Goal: Task Accomplishment & Management: Manage account settings

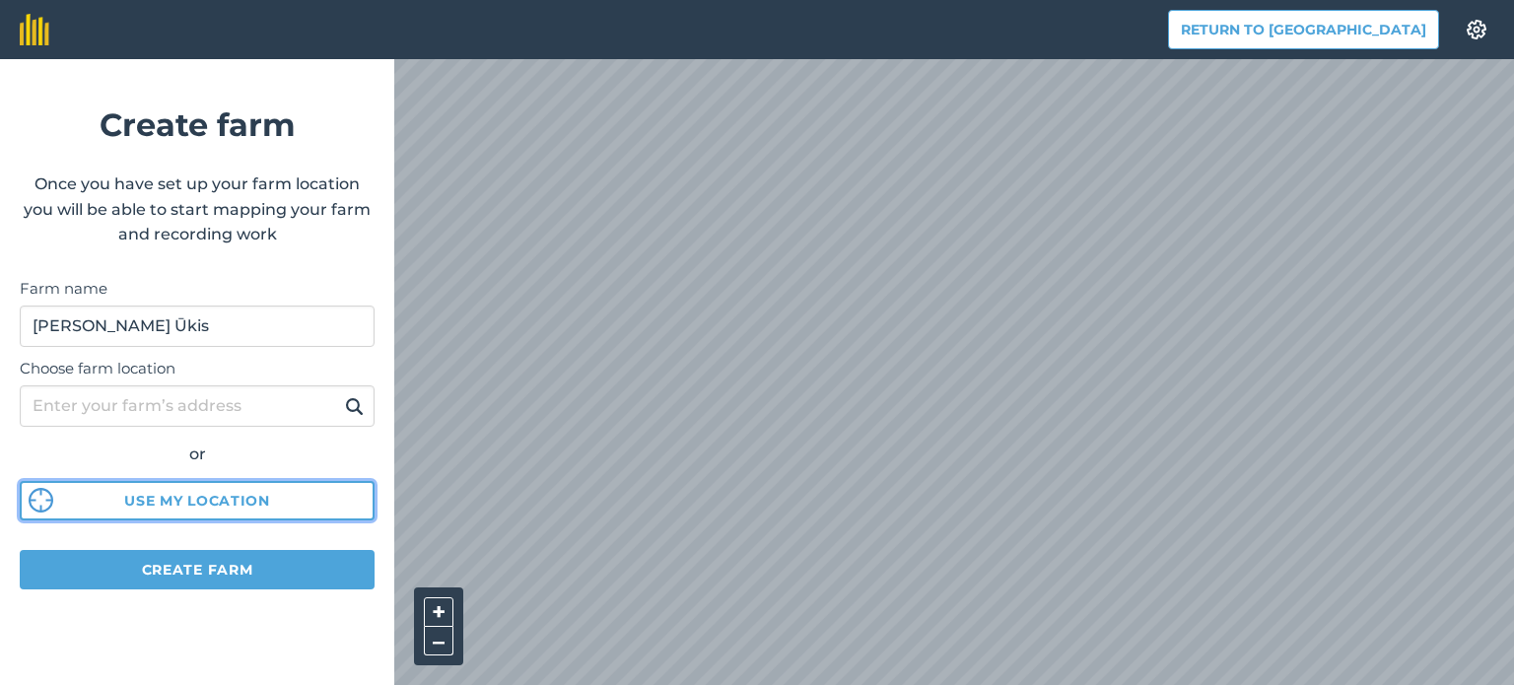
click at [191, 508] on button "Use my location" at bounding box center [197, 500] width 355 height 39
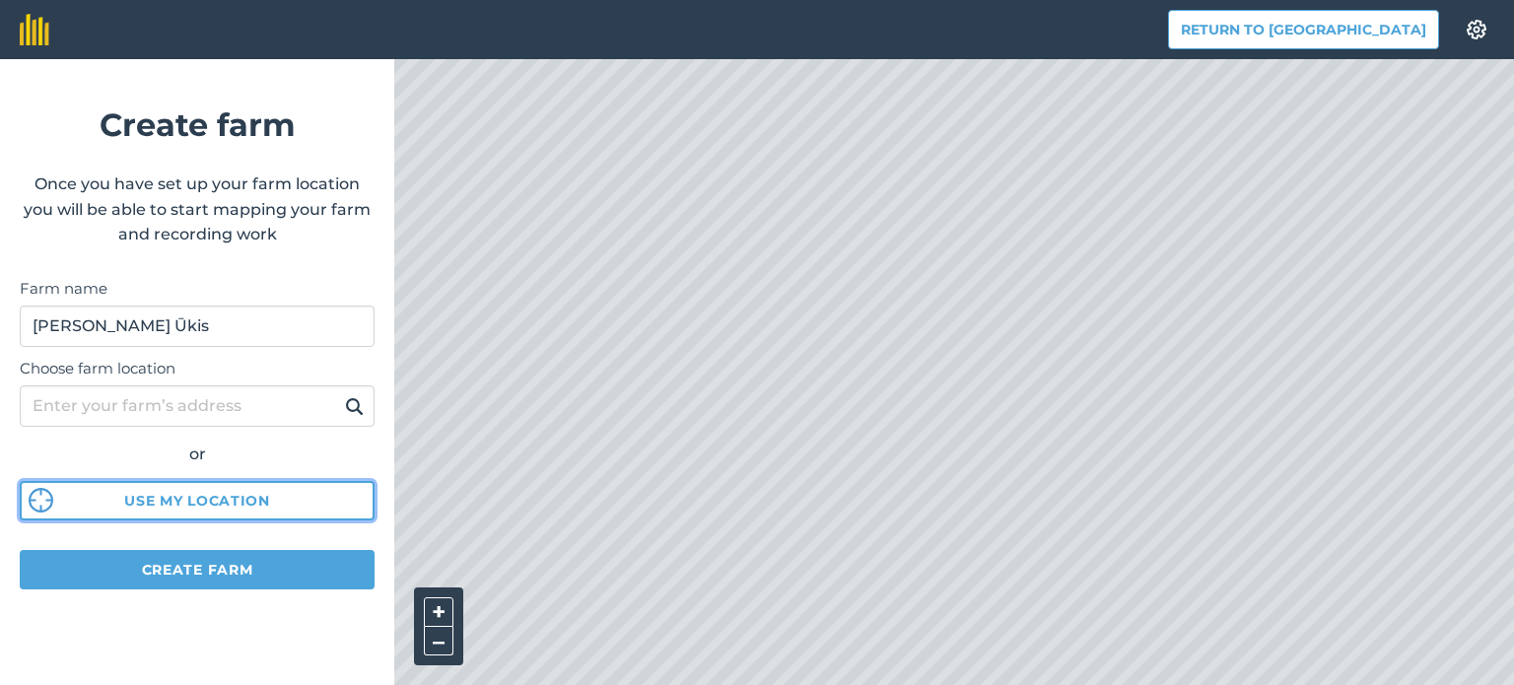
click at [149, 502] on button "Use my location" at bounding box center [197, 500] width 355 height 39
click at [183, 507] on button "Use my location" at bounding box center [197, 500] width 355 height 39
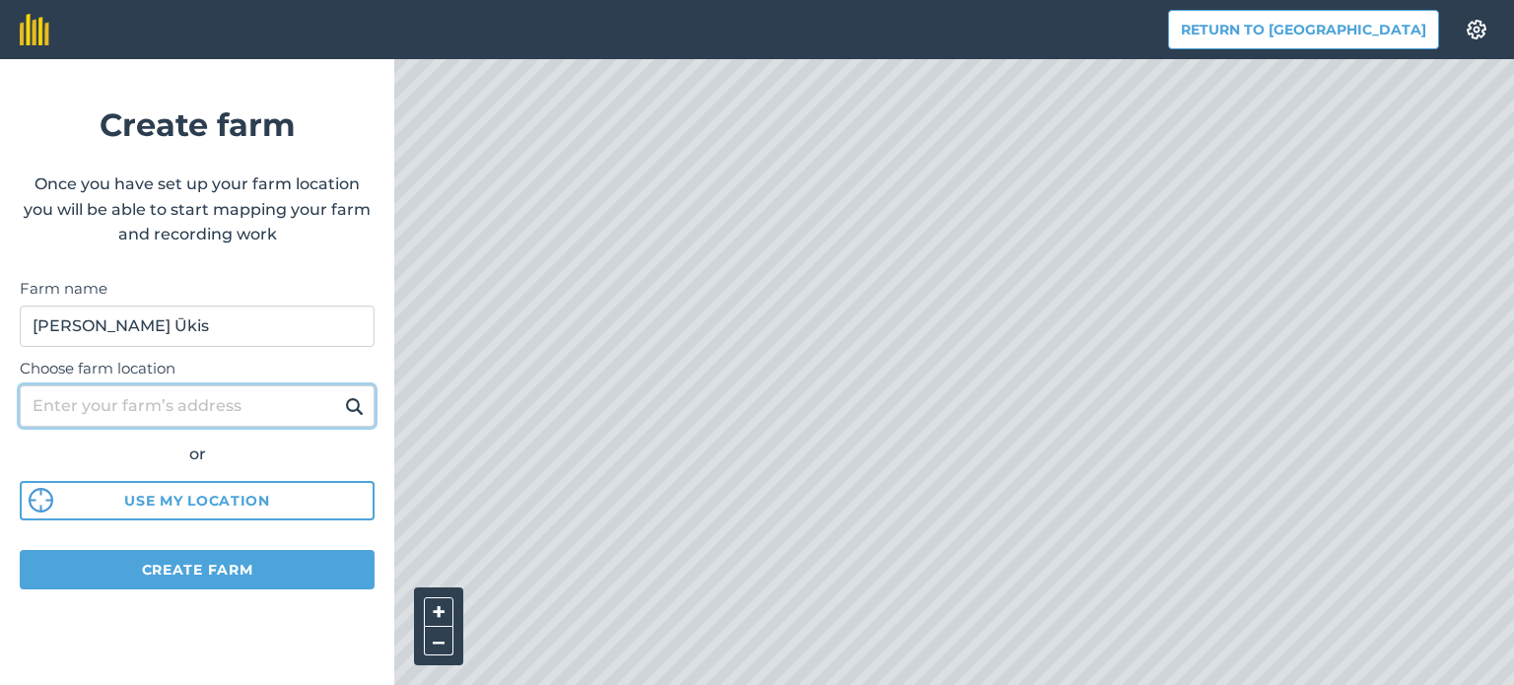
click at [183, 401] on input "Choose farm location" at bounding box center [197, 405] width 355 height 41
click at [354, 409] on img at bounding box center [354, 406] width 19 height 24
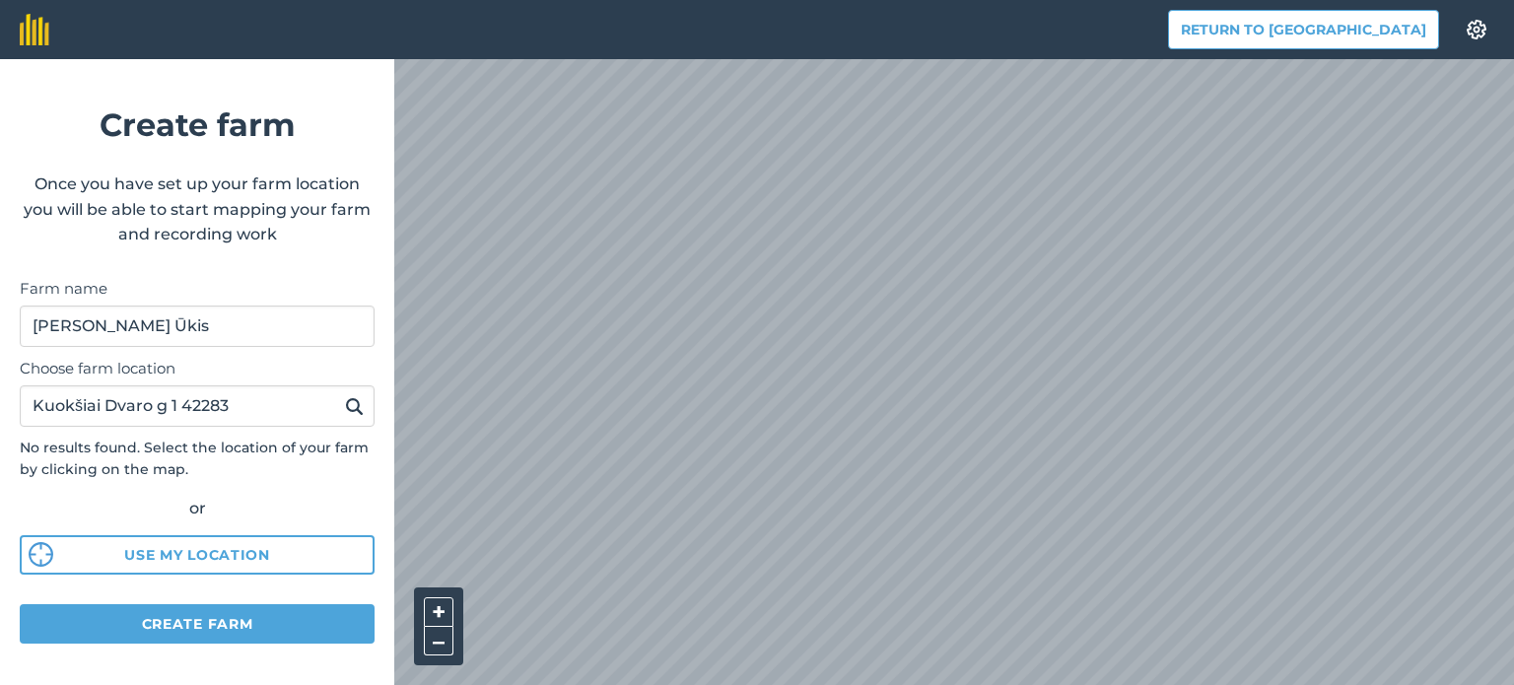
click at [345, 404] on img at bounding box center [354, 406] width 19 height 24
drag, startPoint x: 262, startPoint y: 401, endPoint x: 0, endPoint y: 419, distance: 262.8
click at [0, 419] on form "Create farm Once you have set up your farm location you will be able to start m…" at bounding box center [197, 372] width 394 height 626
type input "Kuokšiai Dvaro g. 1"
click at [339, 393] on button at bounding box center [354, 406] width 31 height 26
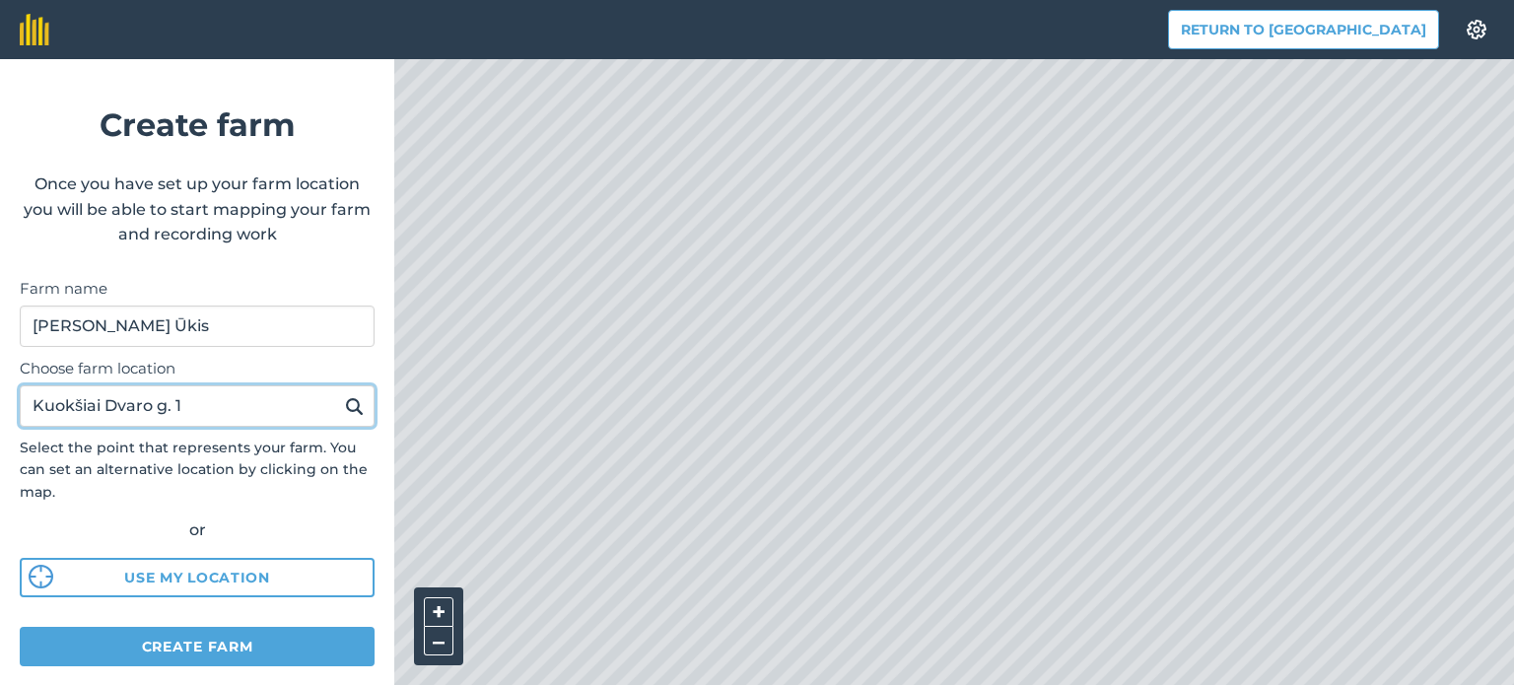
drag, startPoint x: 205, startPoint y: 413, endPoint x: 0, endPoint y: 425, distance: 205.4
click at [0, 425] on form "Create farm Once you have set up your farm location you will be able to start m…" at bounding box center [197, 372] width 394 height 626
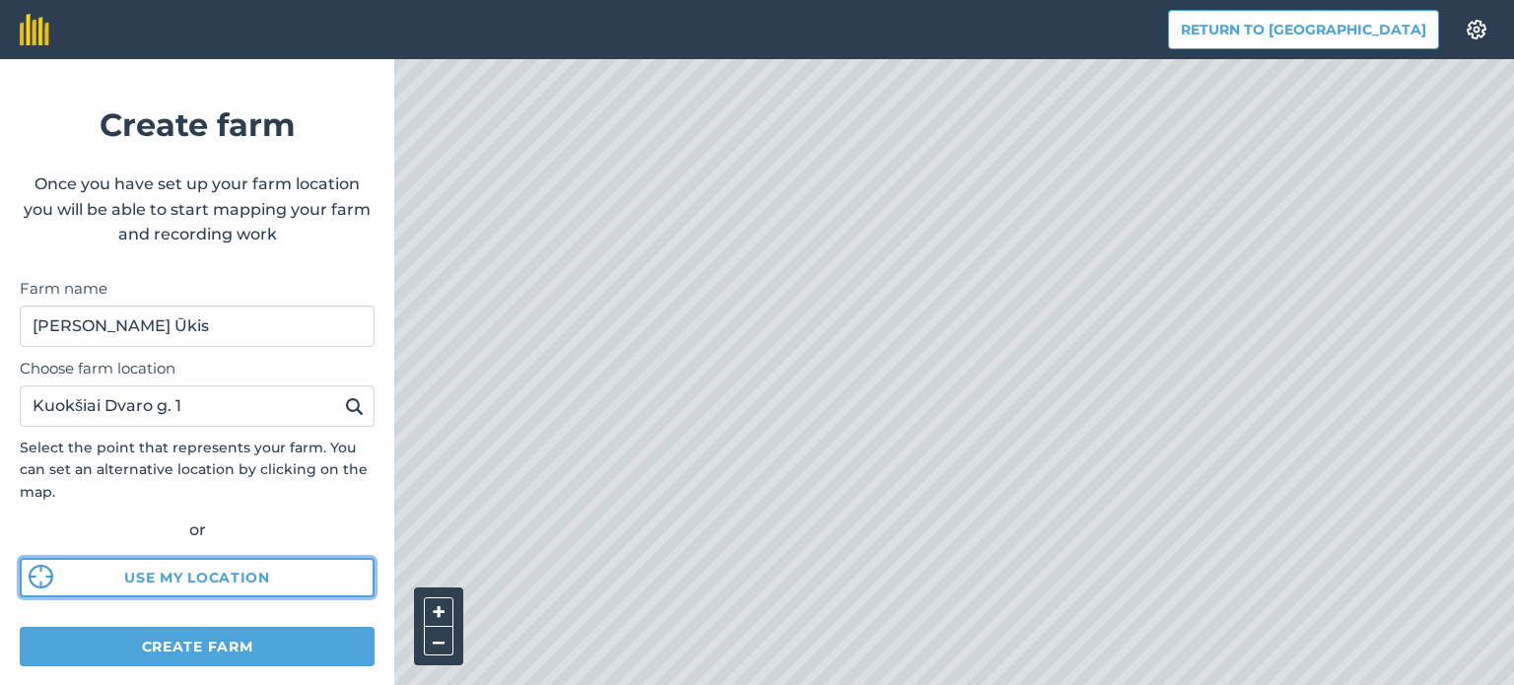
click at [203, 582] on button "Use my location" at bounding box center [197, 577] width 355 height 39
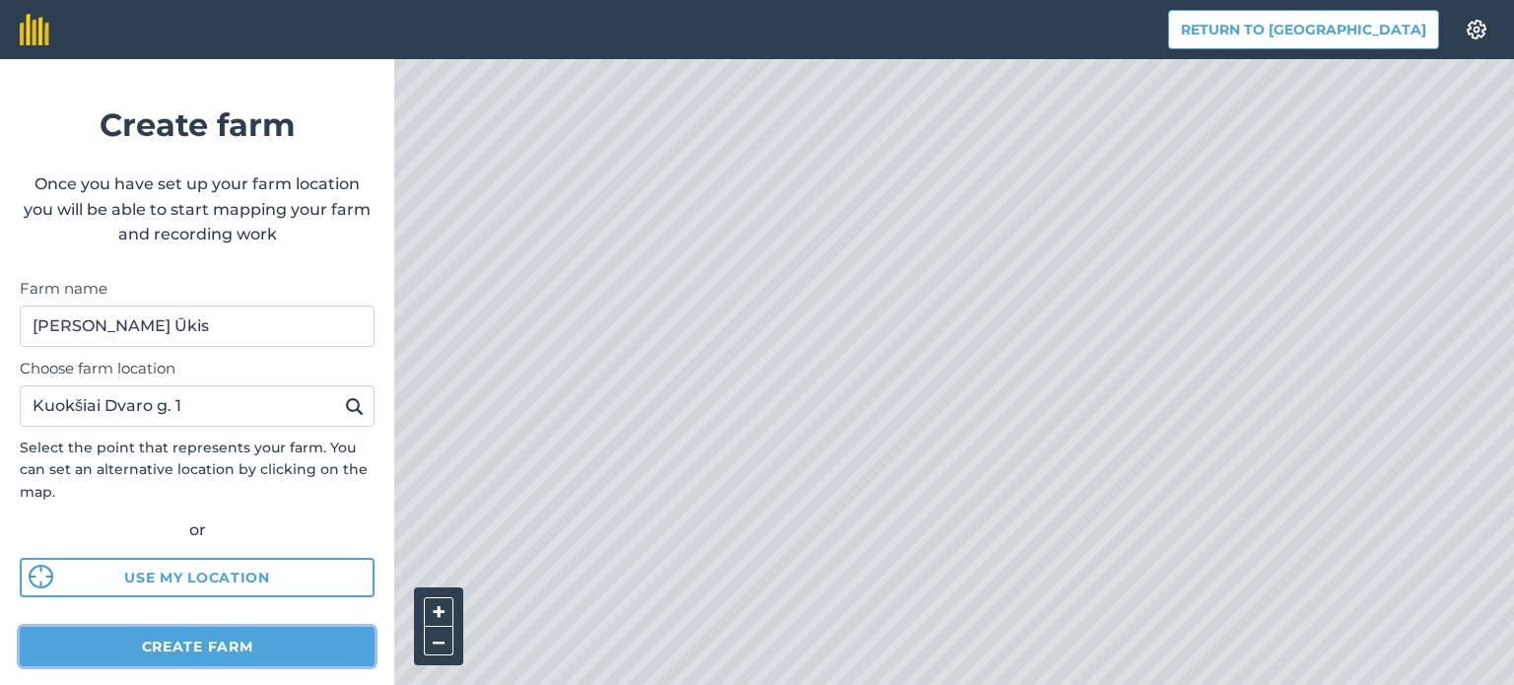
click at [170, 635] on button "Create farm" at bounding box center [197, 646] width 355 height 39
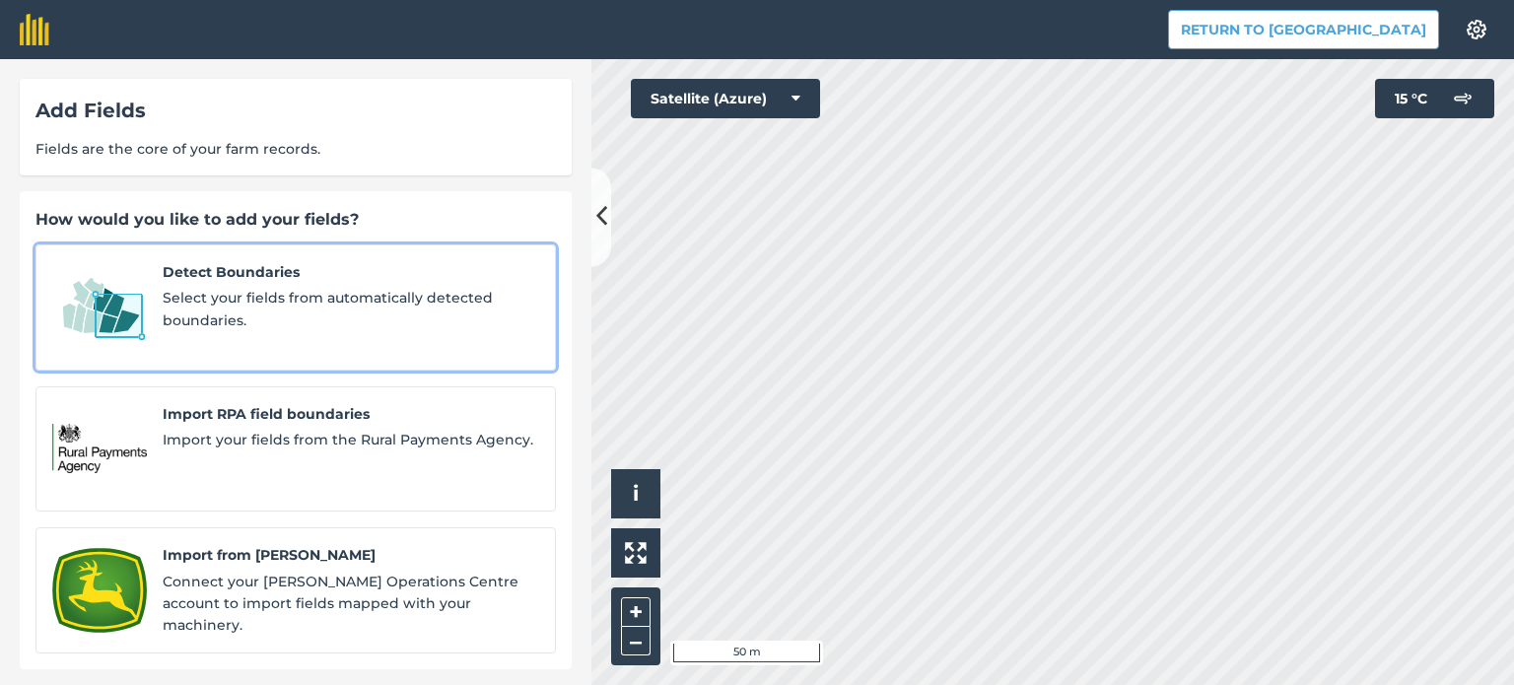
click at [316, 286] on div "Detect Boundaries Select your fields from automatically detected boundaries." at bounding box center [351, 307] width 377 height 93
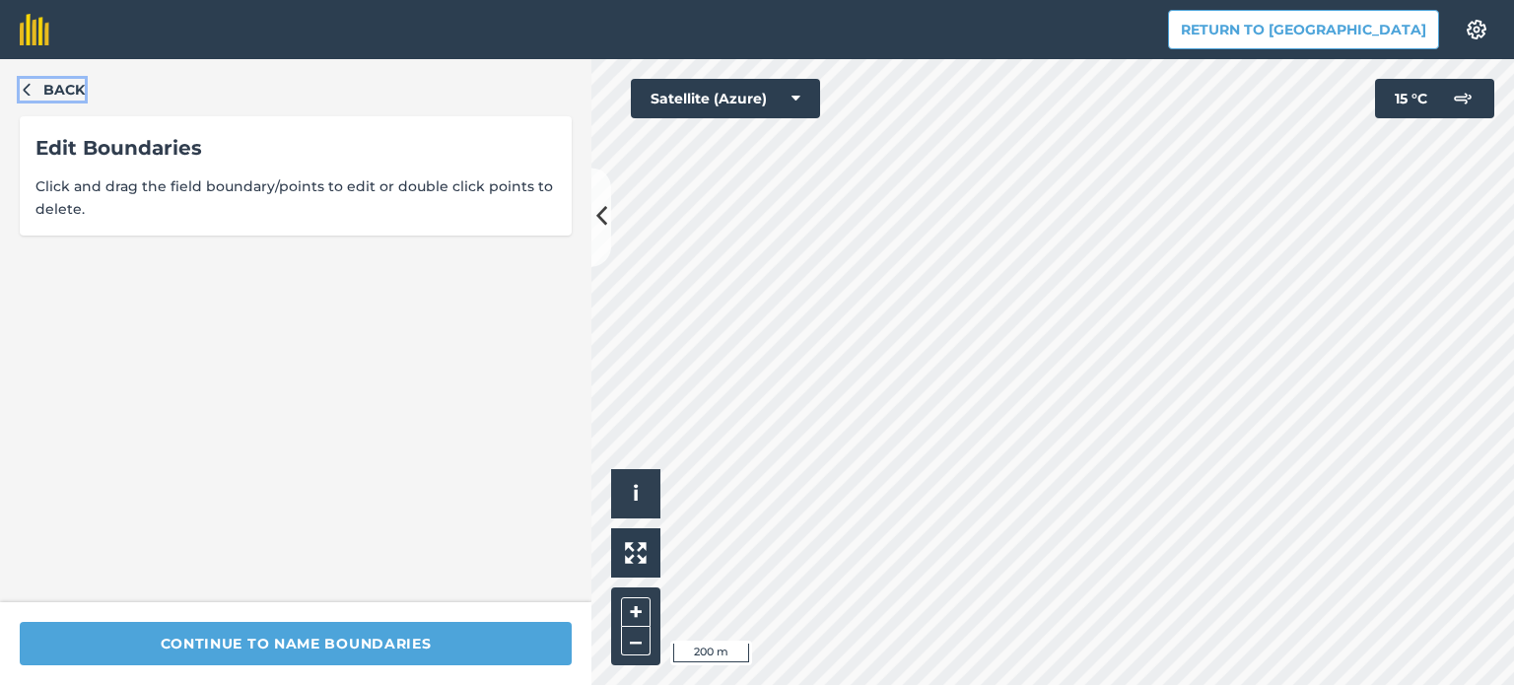
click at [26, 90] on icon "button" at bounding box center [27, 89] width 14 height 14
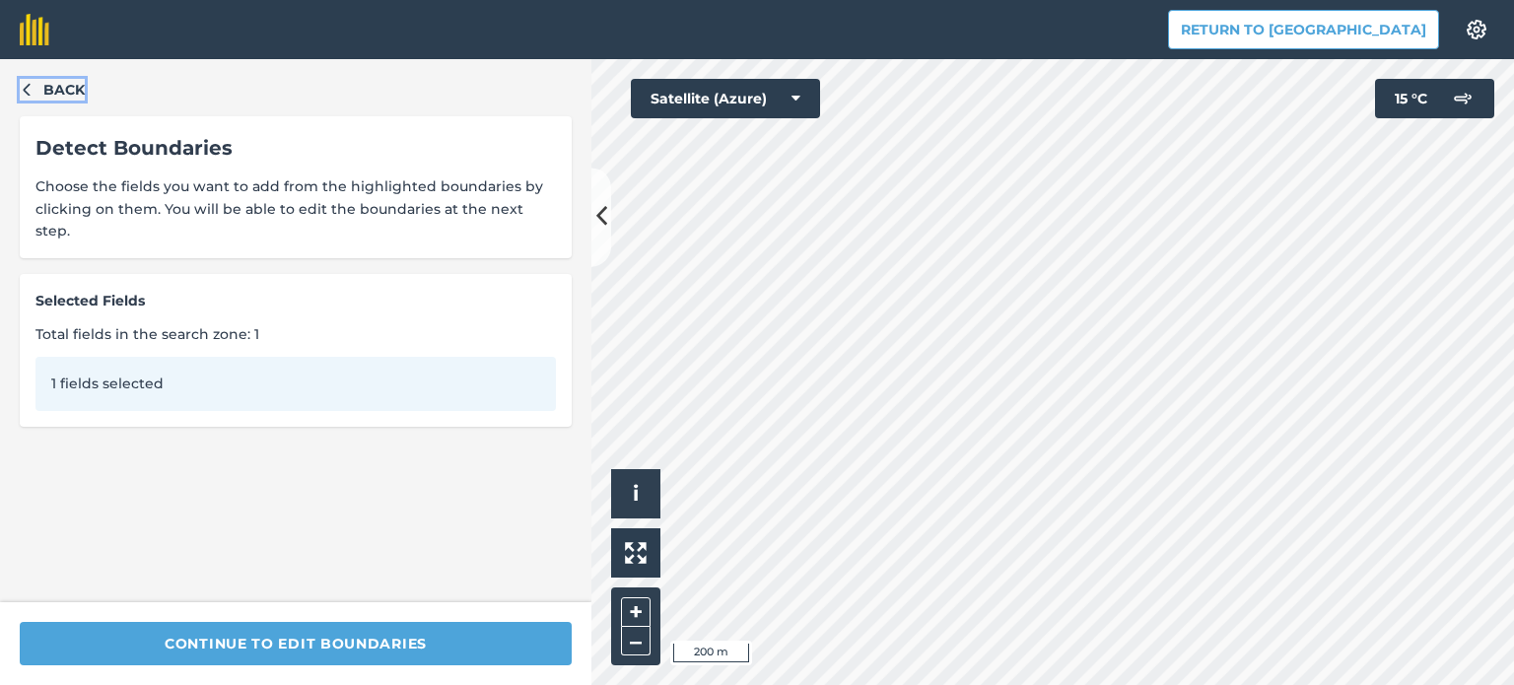
click at [22, 94] on icon "button" at bounding box center [27, 89] width 14 height 14
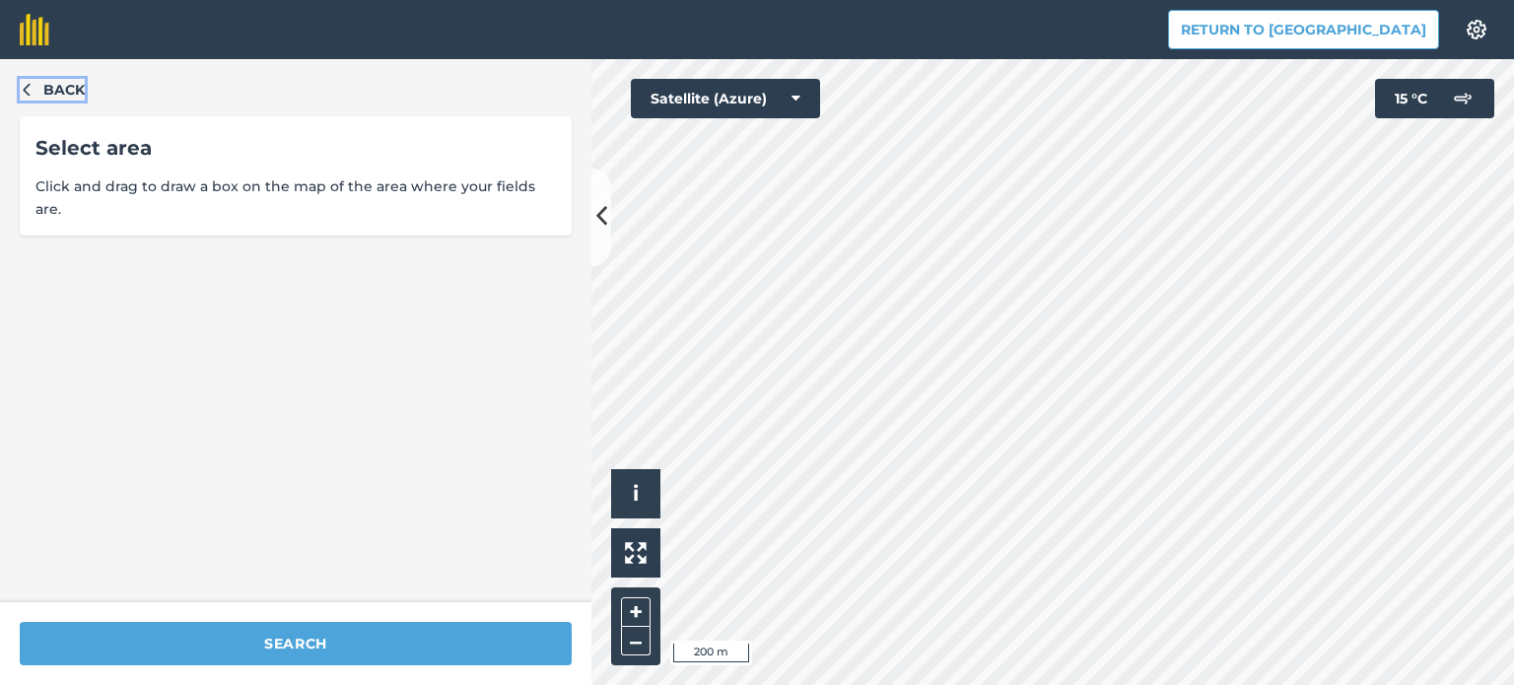
click at [30, 83] on icon "button" at bounding box center [27, 89] width 14 height 14
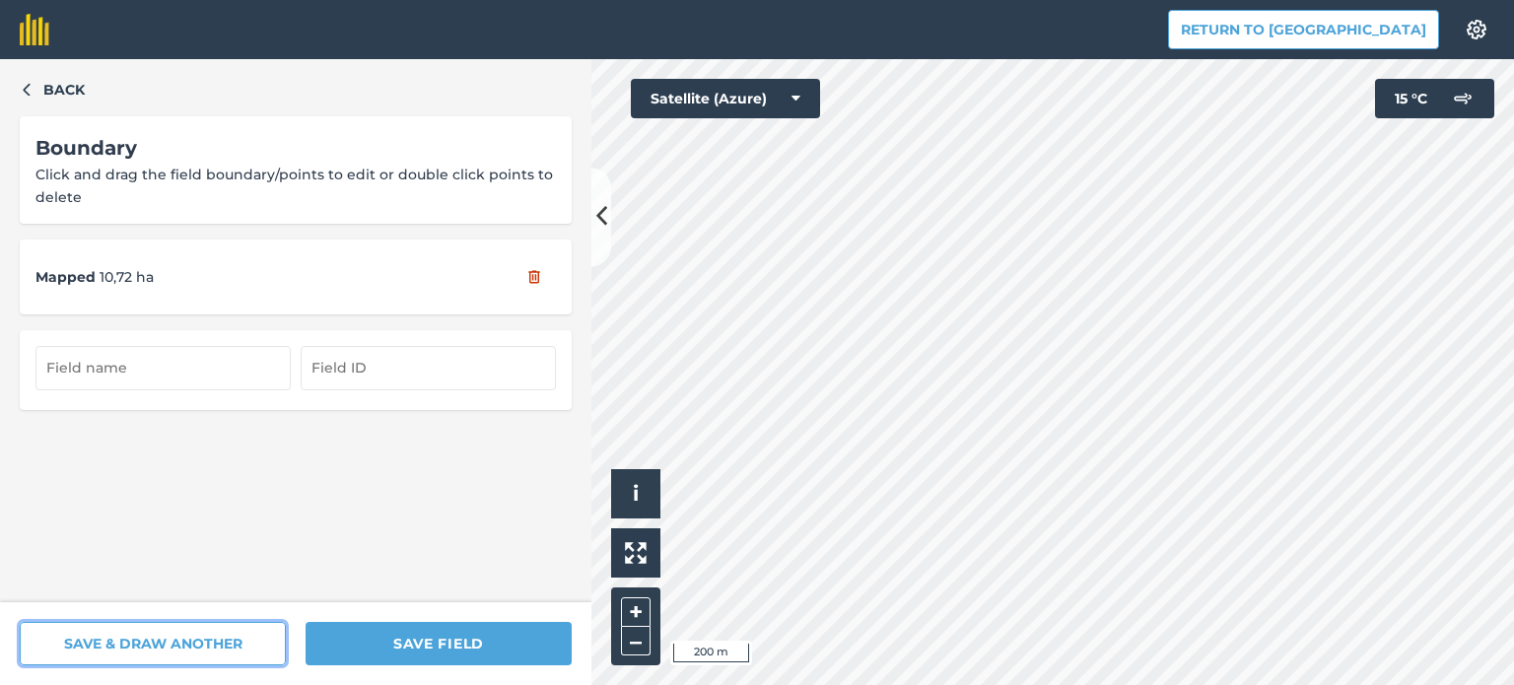
click at [162, 646] on button "SAVE & DRAW ANOTHER" at bounding box center [153, 643] width 266 height 43
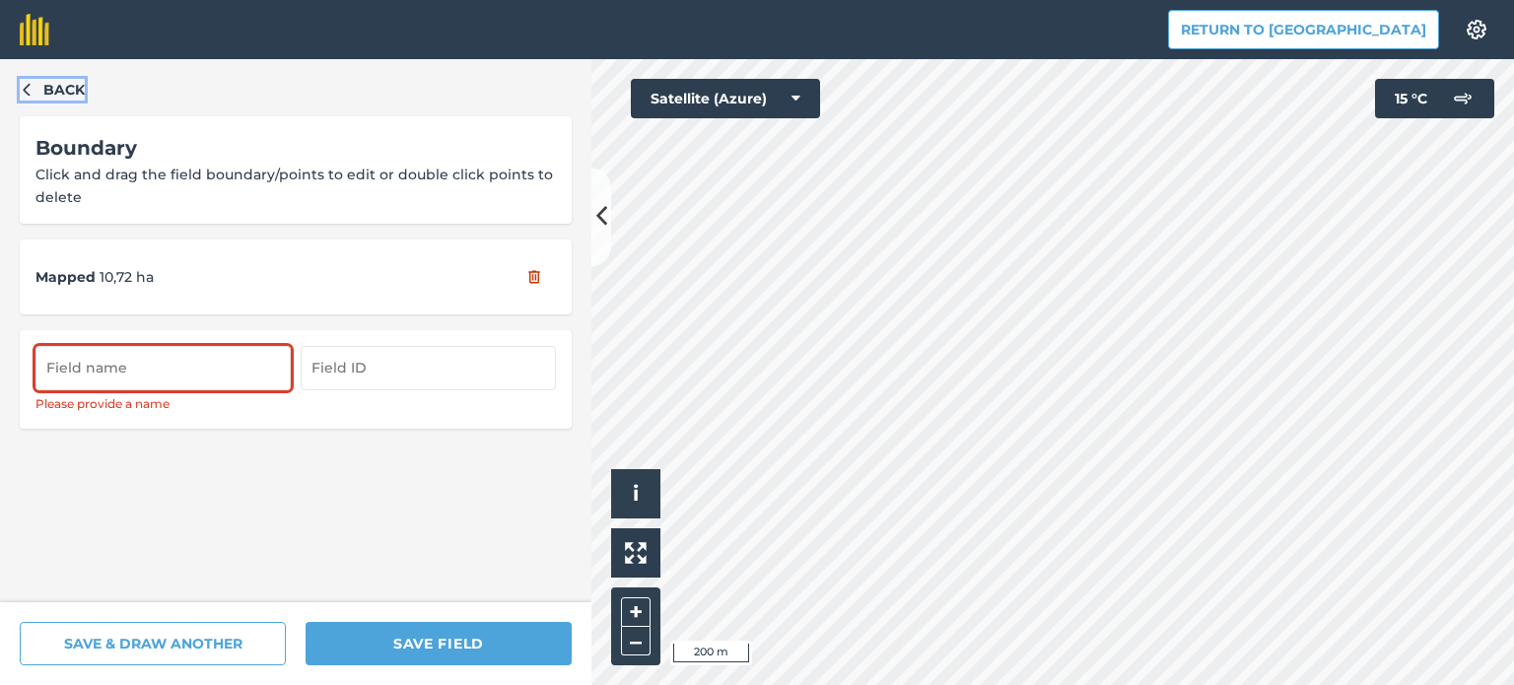
click at [34, 93] on button "Back" at bounding box center [52, 90] width 65 height 22
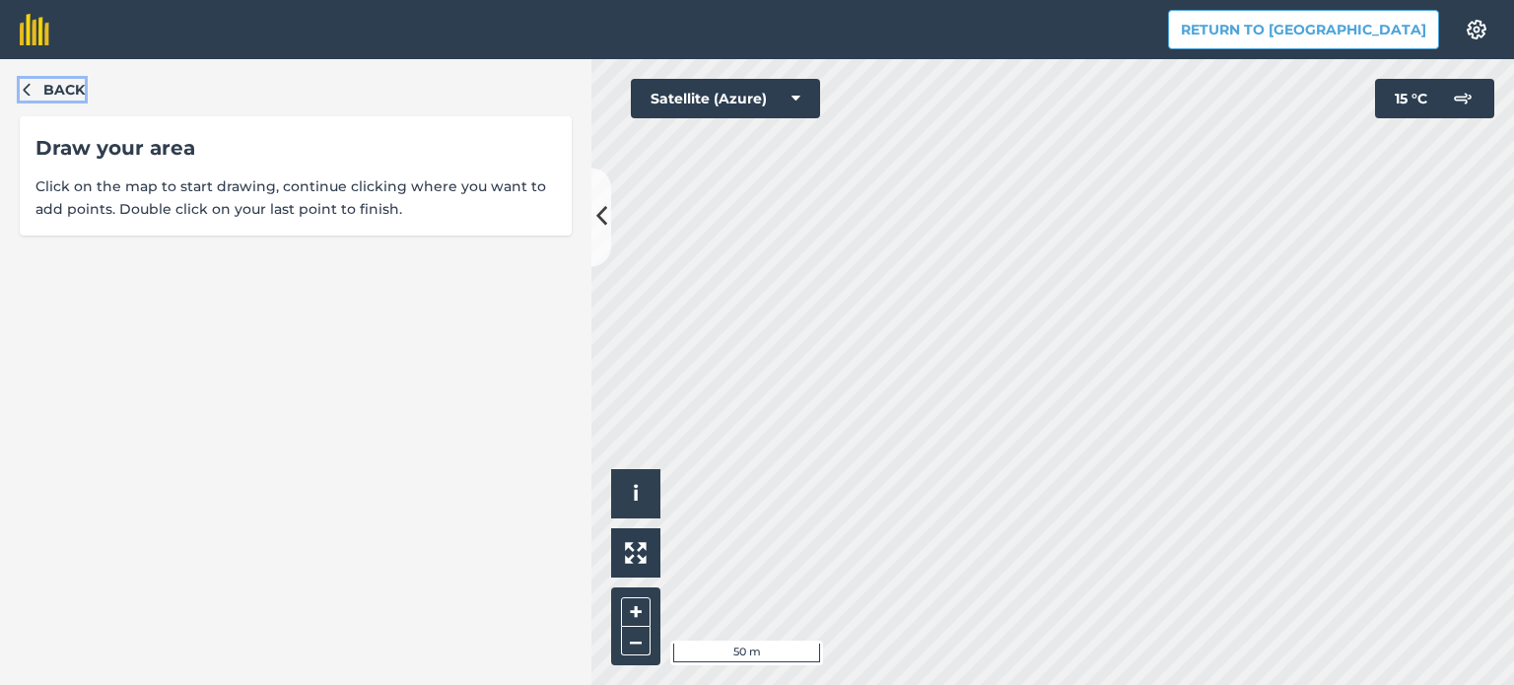
click at [27, 84] on icon "button" at bounding box center [27, 89] width 14 height 14
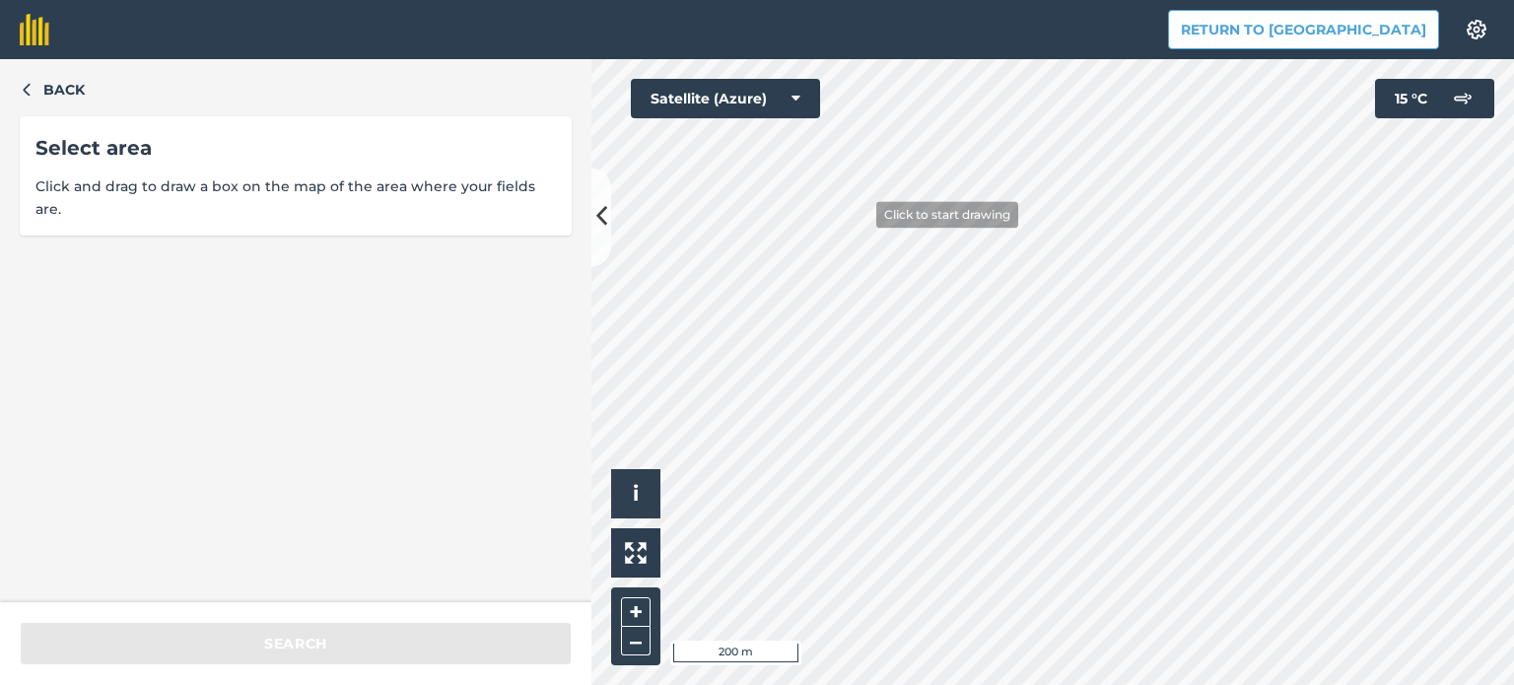
click at [792, 98] on div "Click to start drawing i © 2025 TomTom, Microsoft 200 m + – Satellite (Azure) 1…" at bounding box center [1053, 372] width 923 height 626
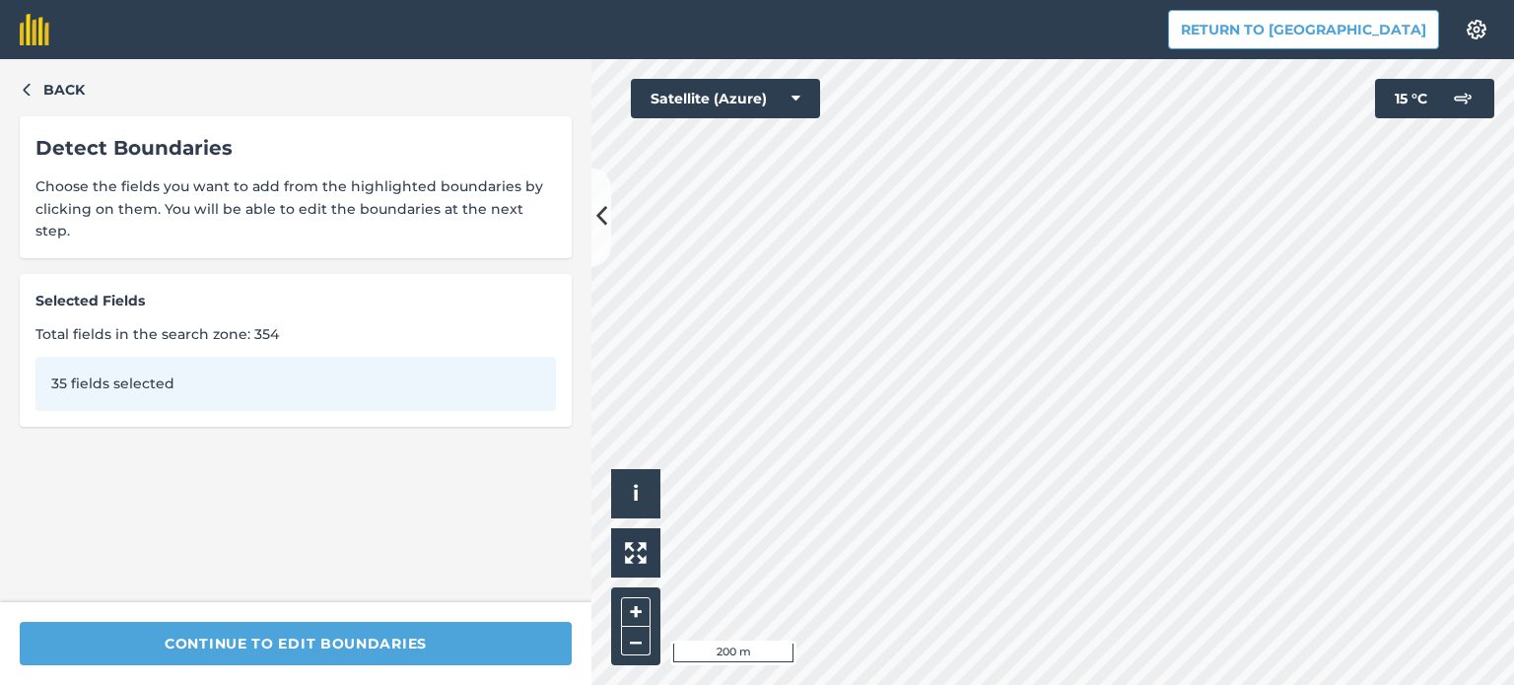
click at [766, 26] on div "Return to Agreena Settings Map printing is not available on our free plan Pleas…" at bounding box center [757, 342] width 1514 height 685
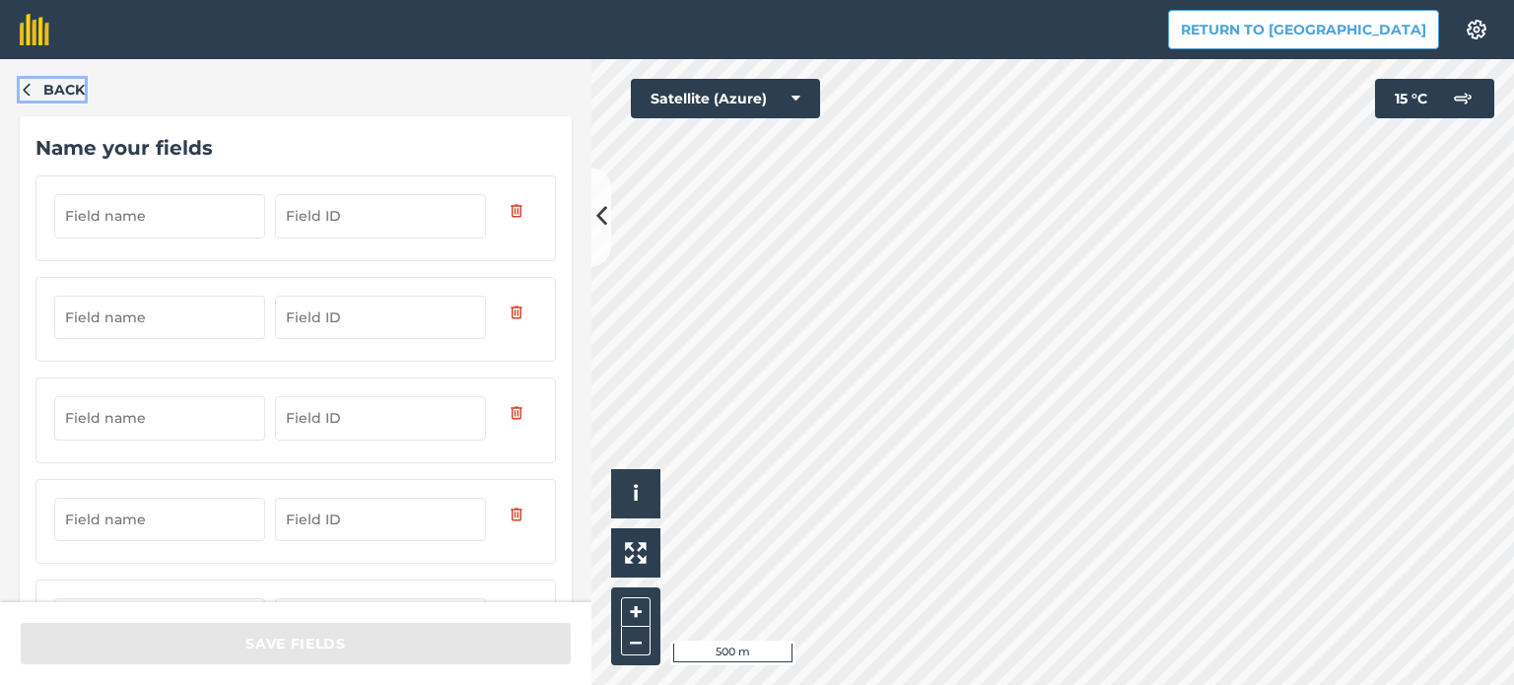
click at [38, 87] on button "Back" at bounding box center [52, 90] width 65 height 22
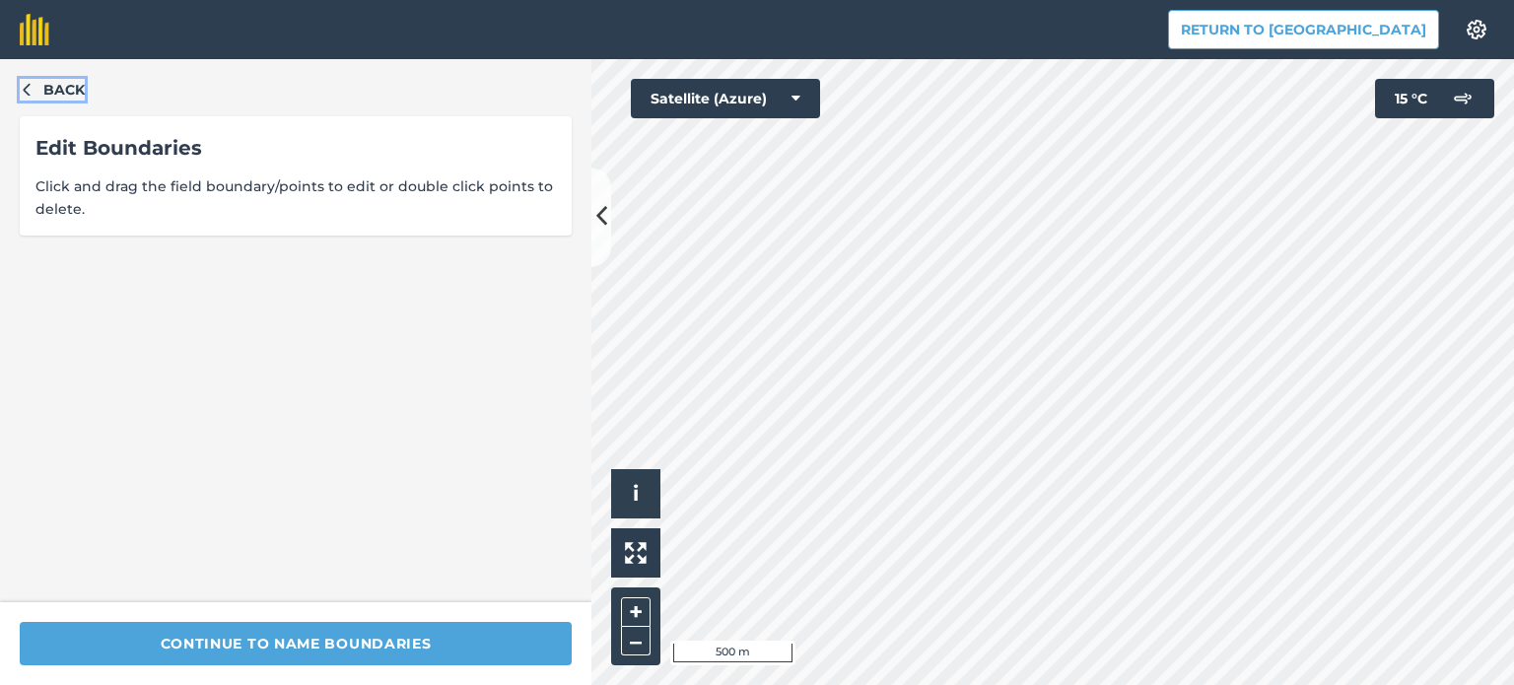
click at [35, 87] on button "Back" at bounding box center [52, 90] width 65 height 22
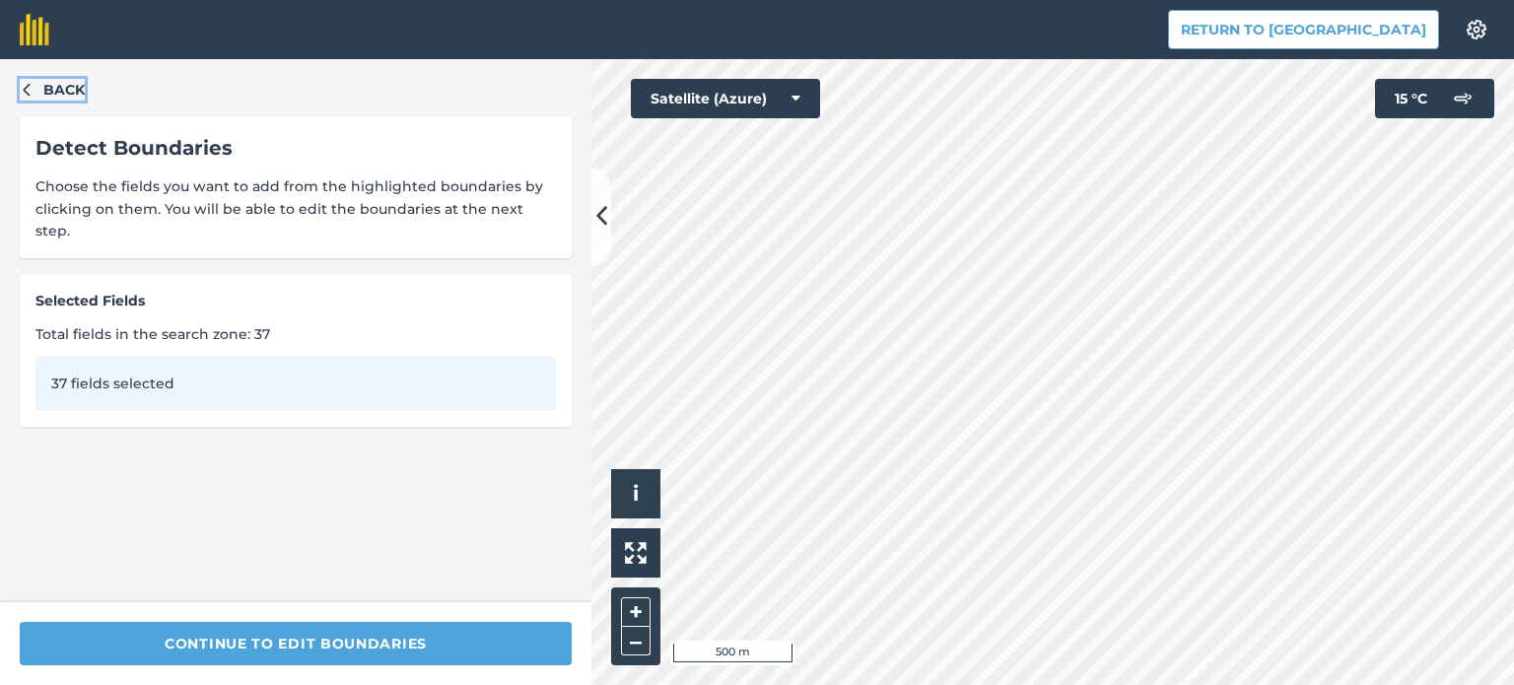
click at [35, 87] on button "Back" at bounding box center [52, 90] width 65 height 22
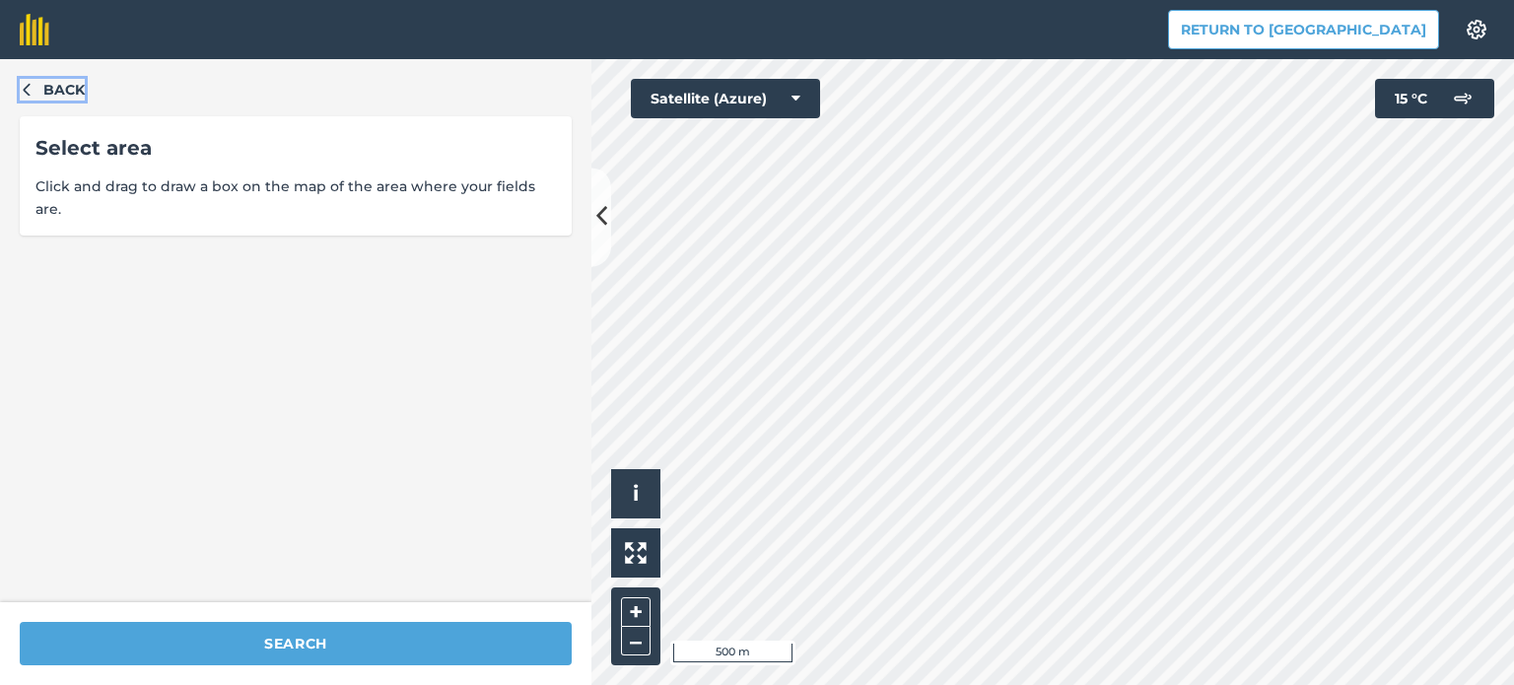
click at [35, 87] on button "Back" at bounding box center [52, 90] width 65 height 22
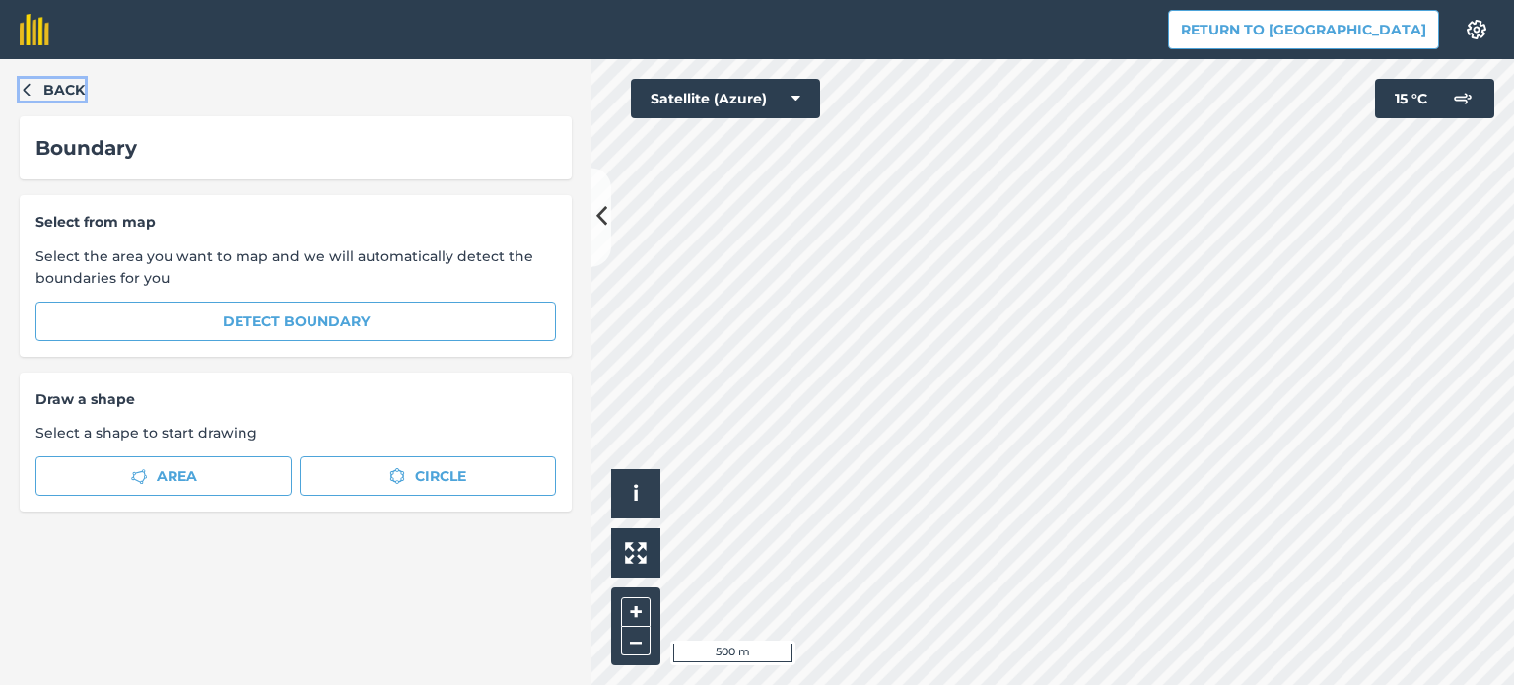
click at [35, 87] on button "Back" at bounding box center [52, 90] width 65 height 22
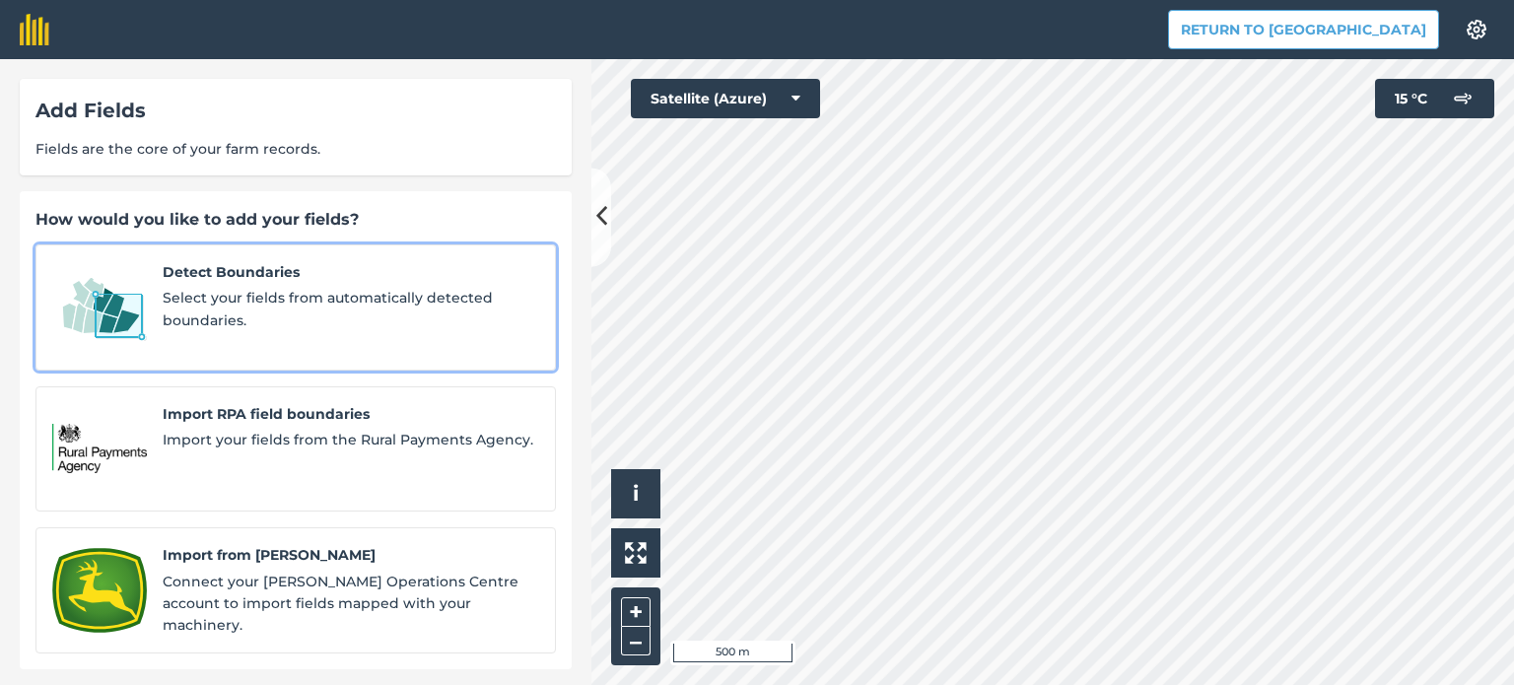
click at [106, 301] on img at bounding box center [99, 307] width 95 height 93
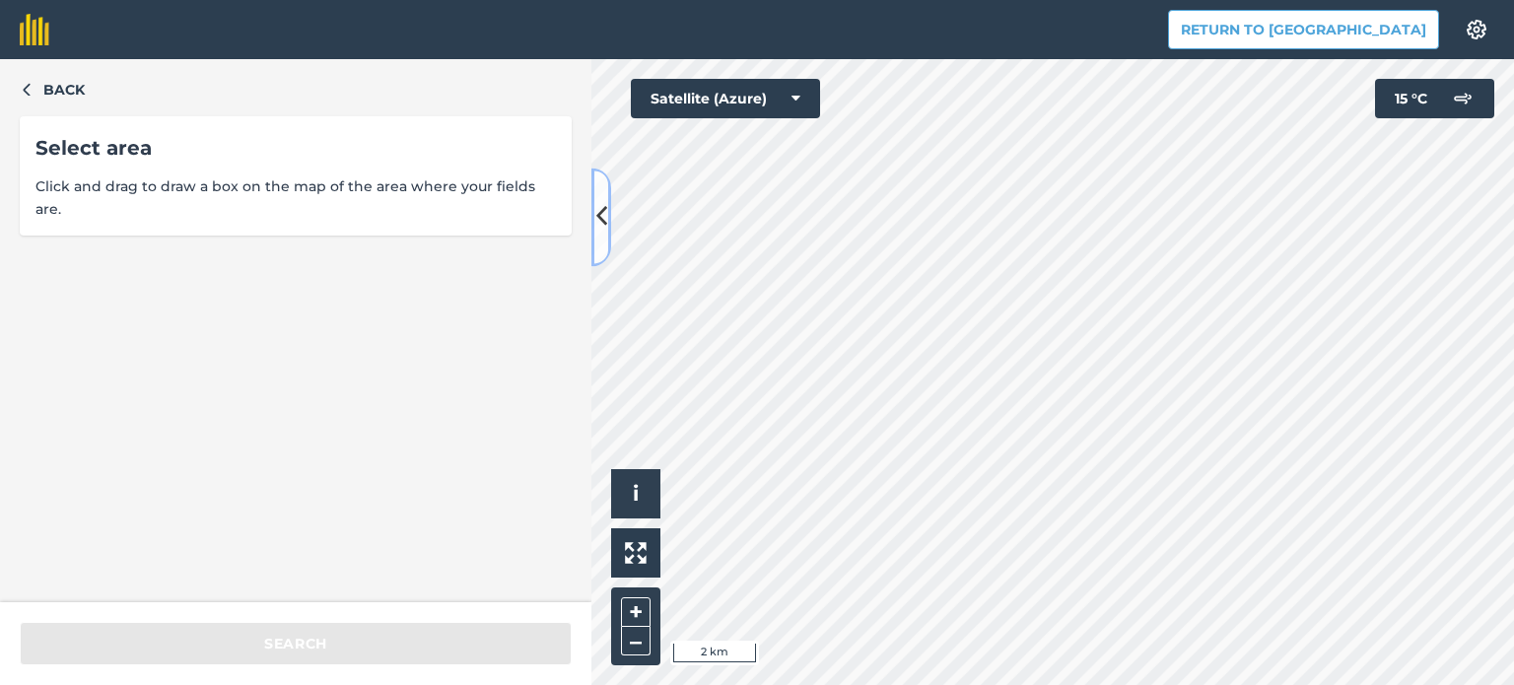
click at [603, 219] on icon at bounding box center [601, 217] width 11 height 35
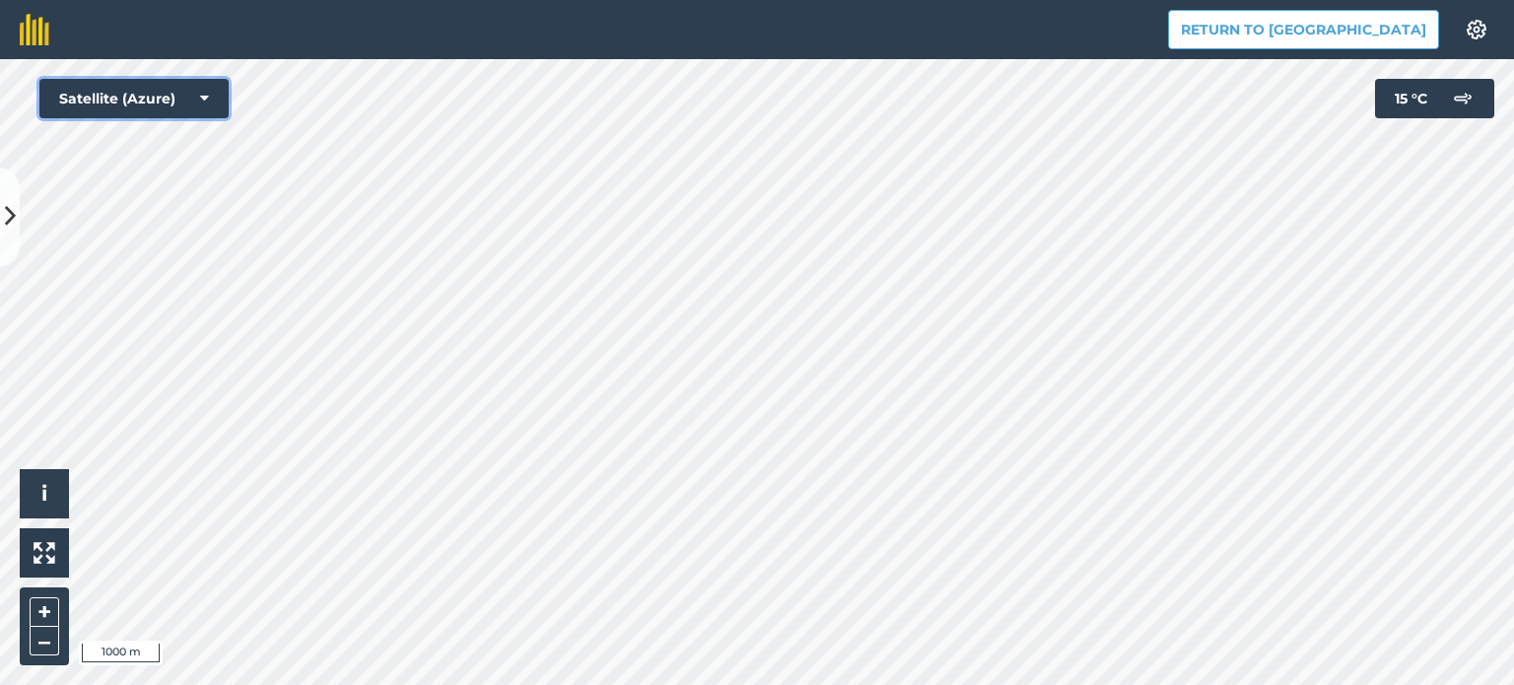
click at [205, 96] on icon at bounding box center [204, 99] width 9 height 20
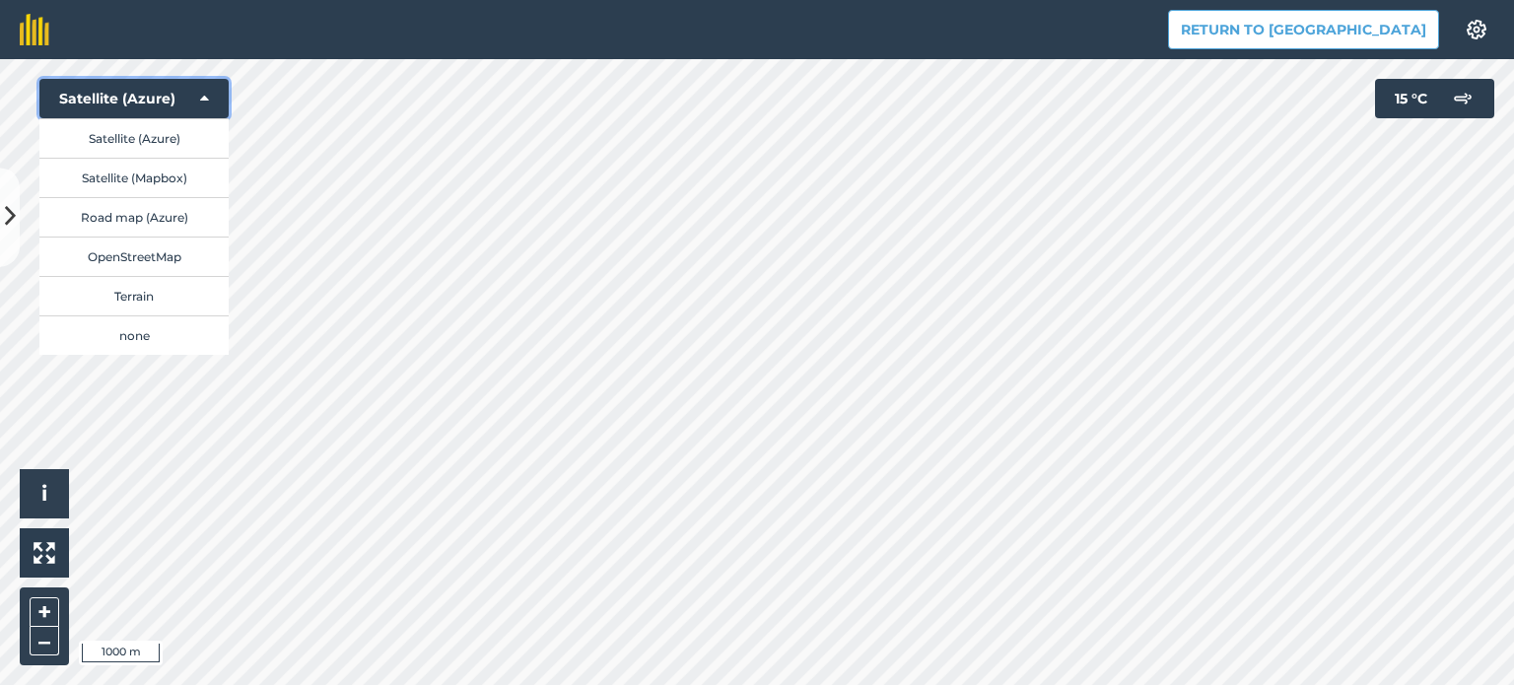
click at [205, 96] on icon at bounding box center [204, 99] width 9 height 20
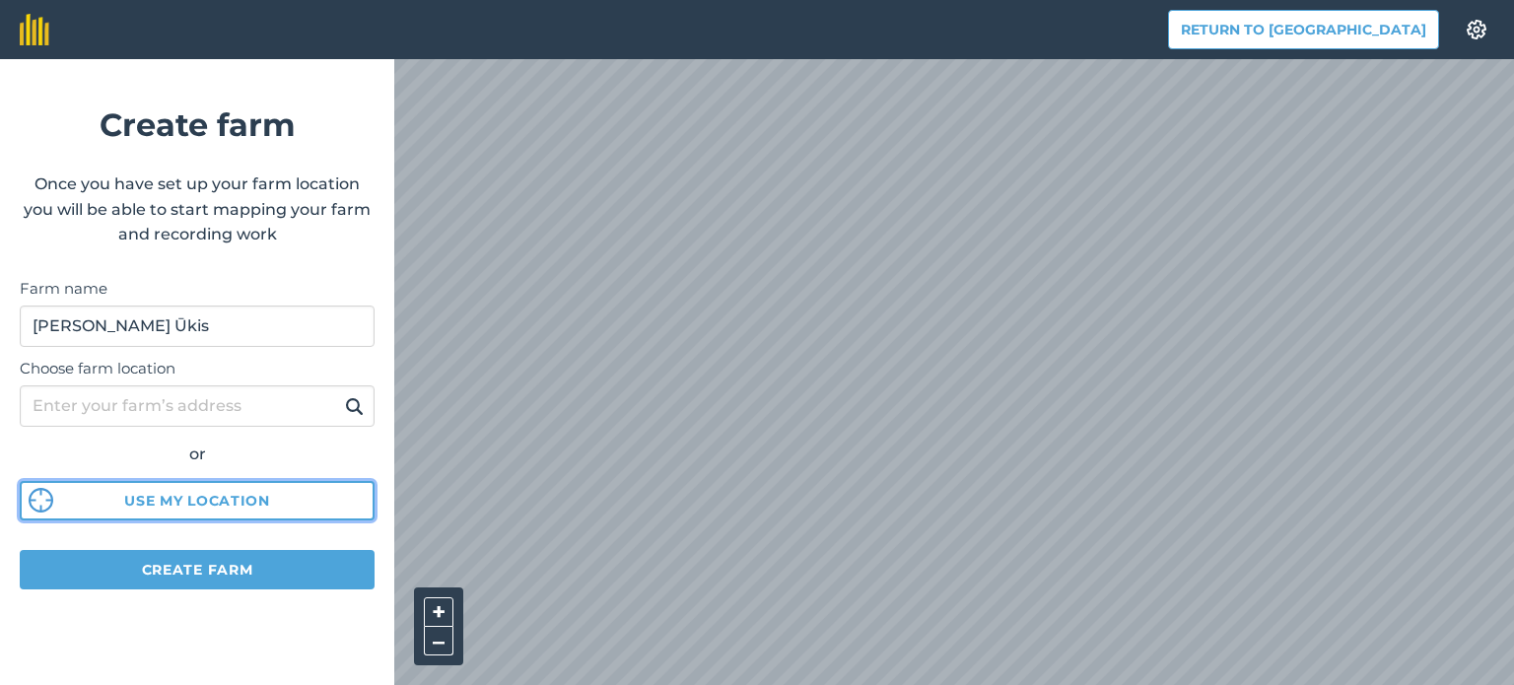
click at [181, 496] on button "Use my location" at bounding box center [197, 500] width 355 height 39
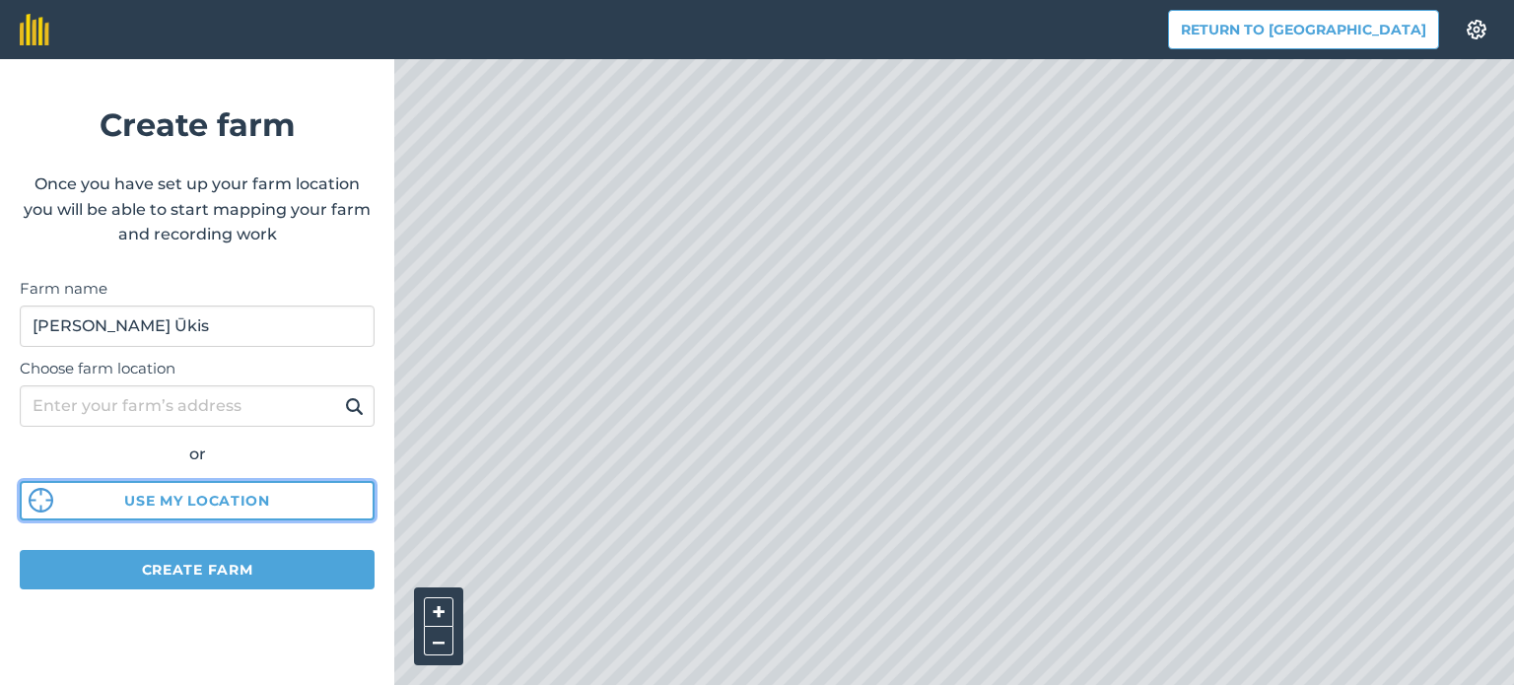
click at [182, 496] on button "Use my location" at bounding box center [197, 500] width 355 height 39
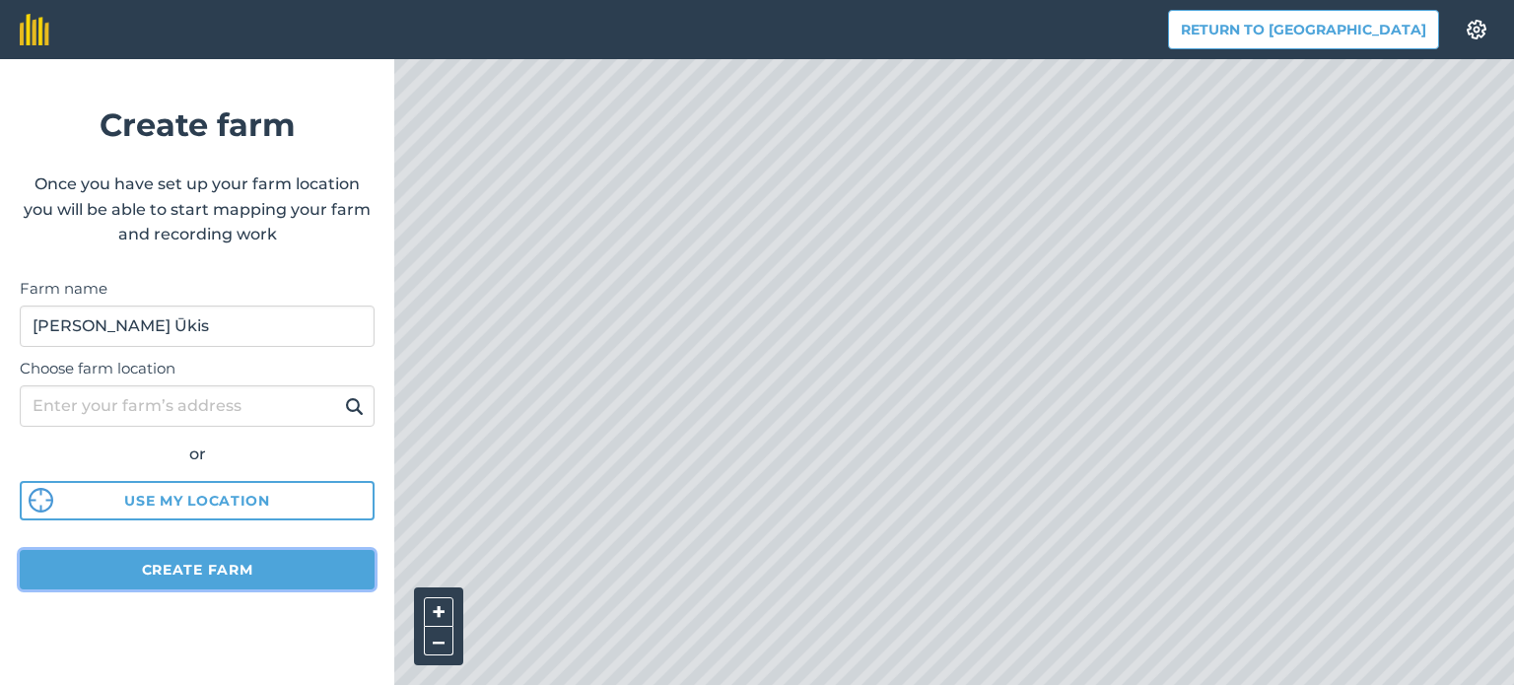
click at [179, 571] on button "Create farm" at bounding box center [197, 569] width 355 height 39
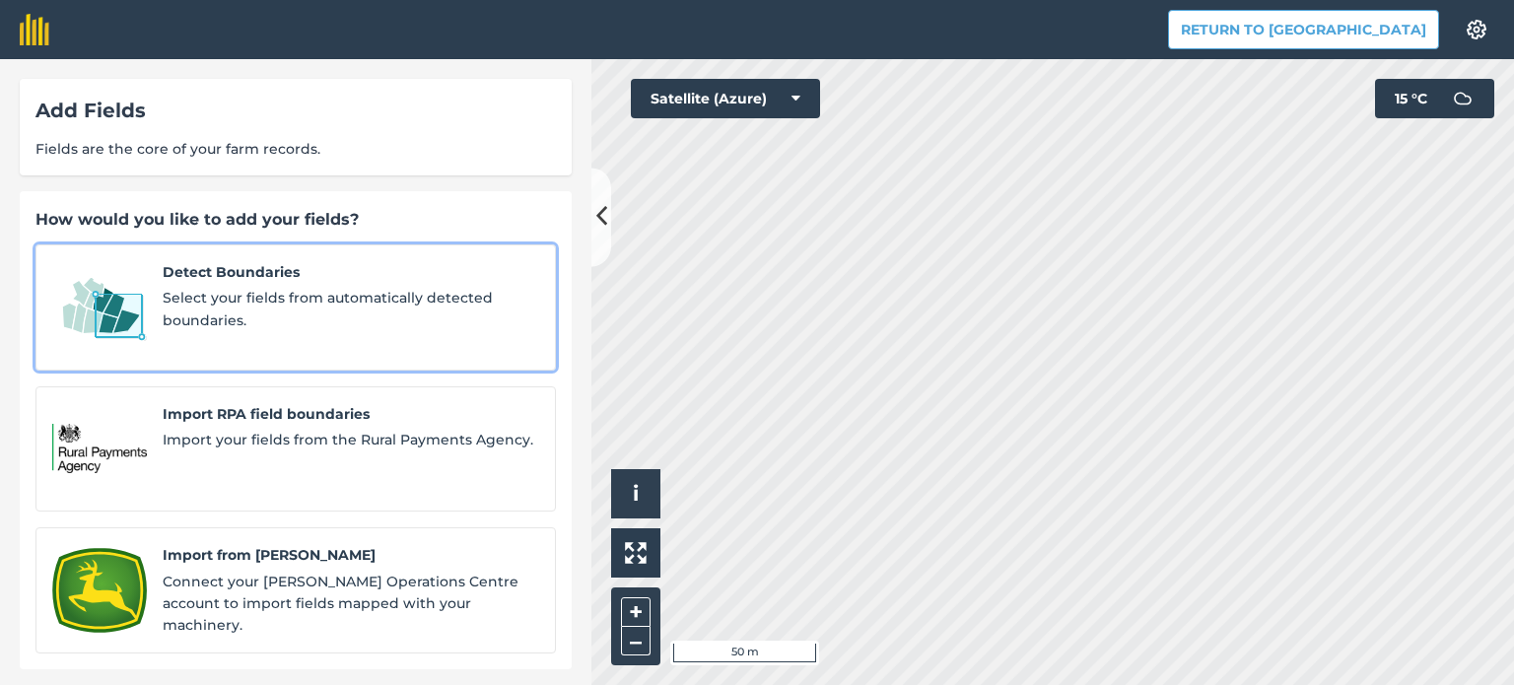
click at [114, 294] on img at bounding box center [99, 307] width 95 height 93
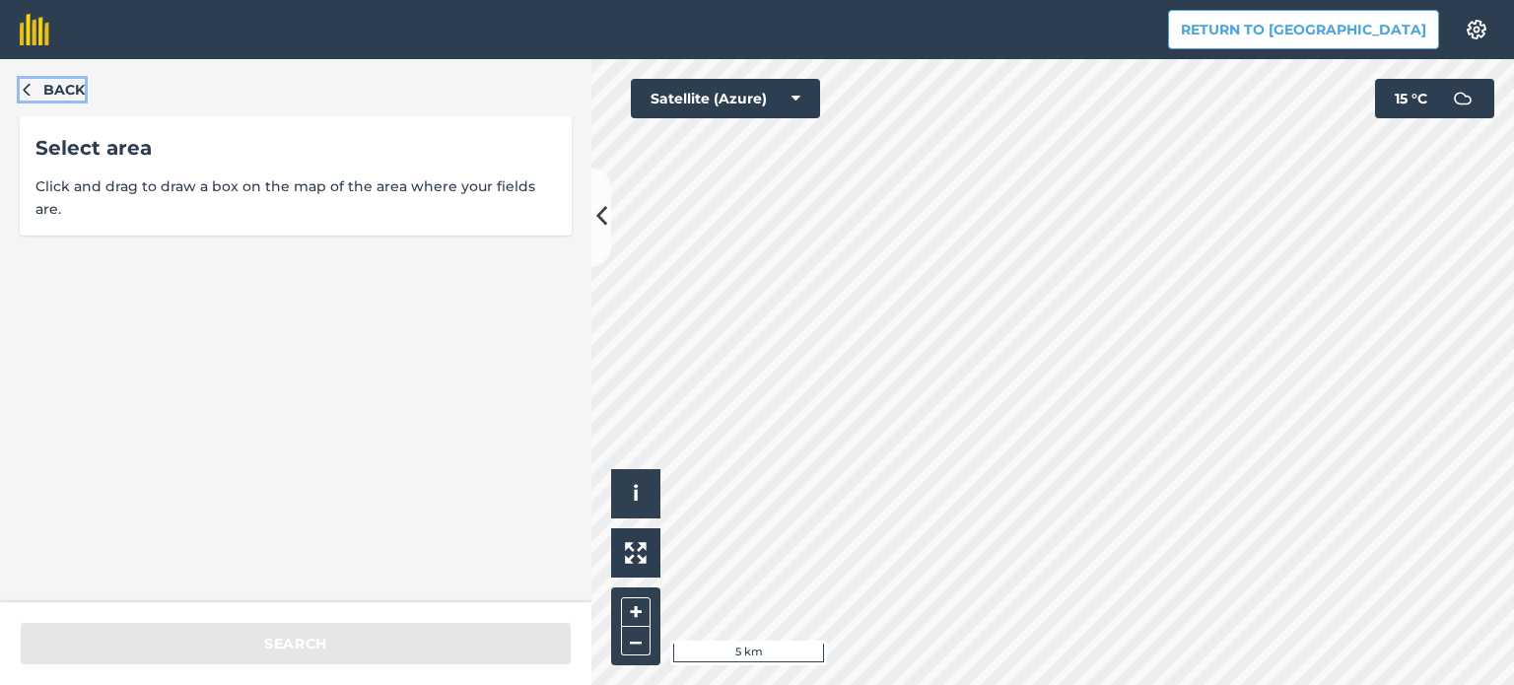
click at [32, 86] on icon "button" at bounding box center [27, 89] width 14 height 14
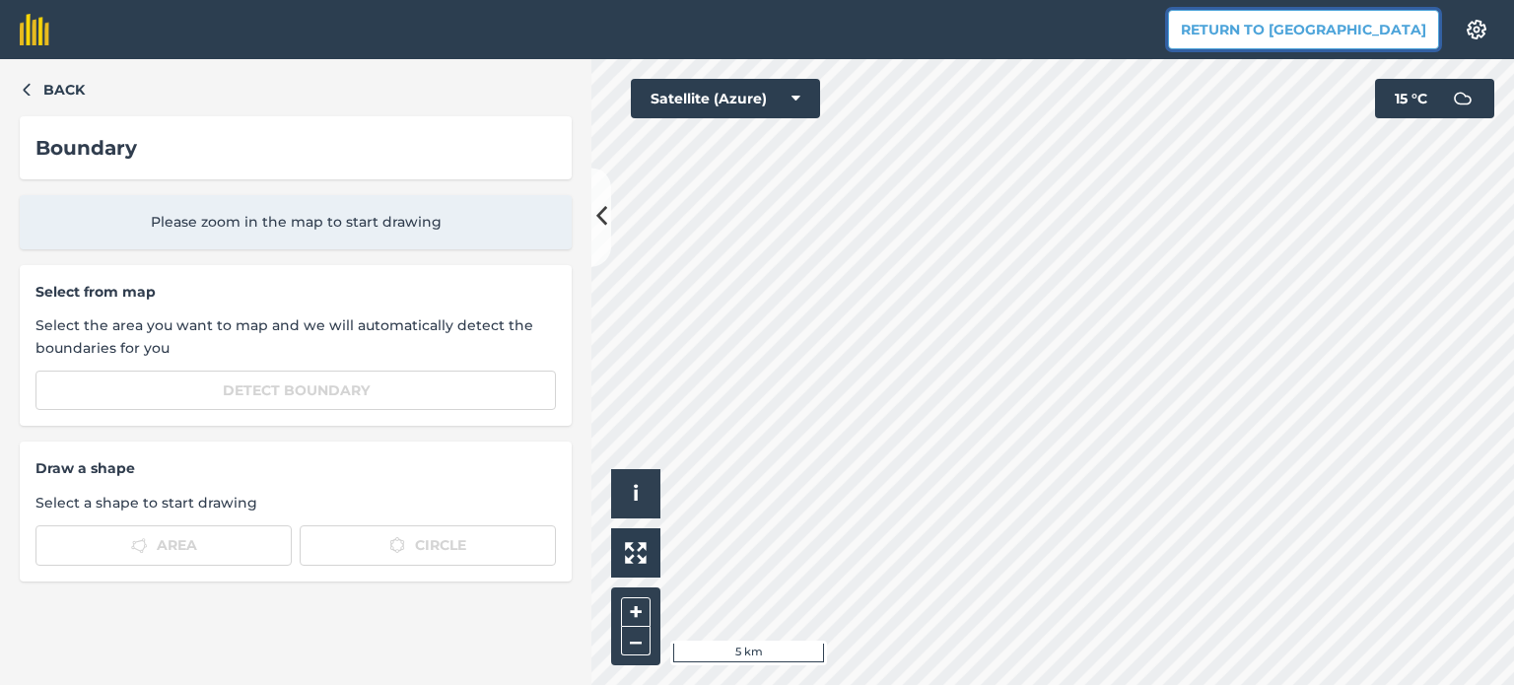
click at [1376, 33] on button "Return to [GEOGRAPHIC_DATA]" at bounding box center [1303, 29] width 271 height 39
click at [538, 358] on div "Back Boundary Please zoom in the map to start drawing Select from map Select th…" at bounding box center [757, 372] width 1514 height 626
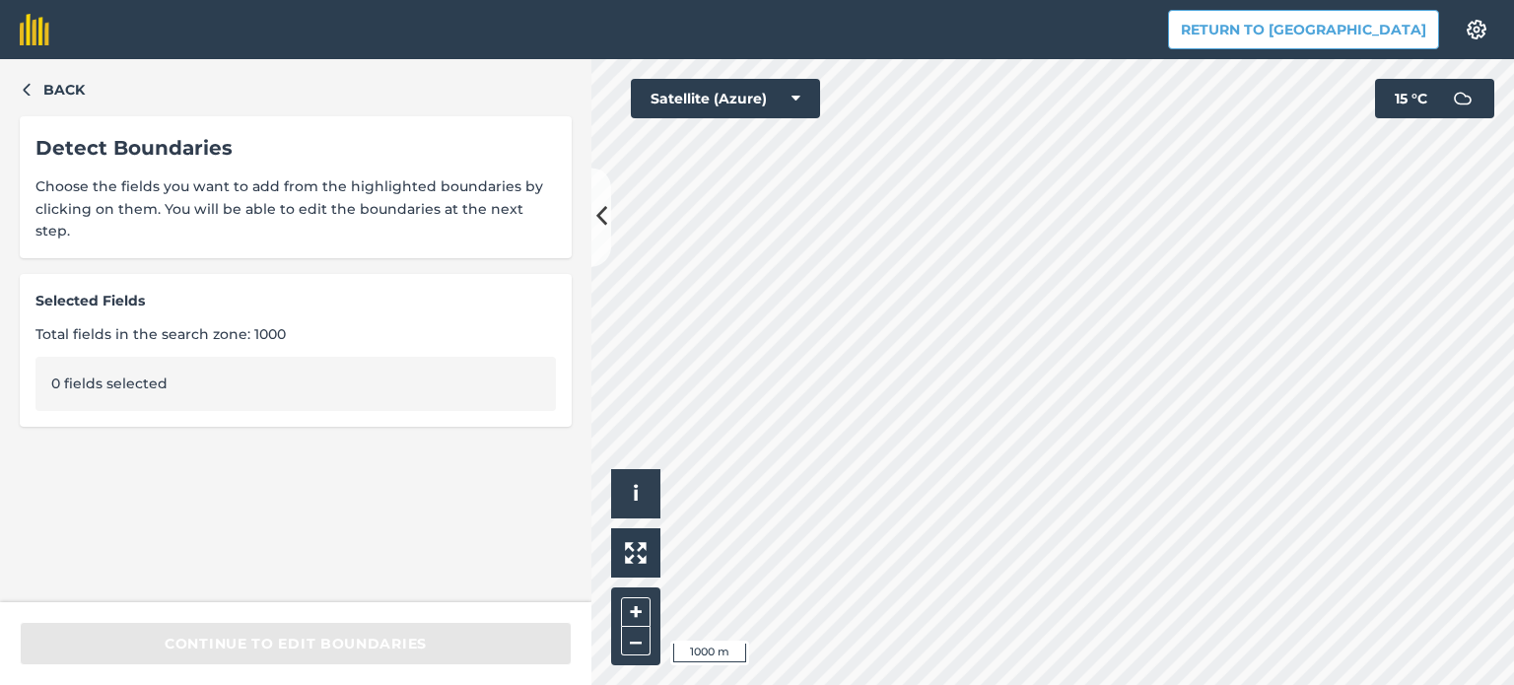
click at [567, 338] on div "Back Detect Boundaries Choose the fields you want to add from the highlighted b…" at bounding box center [757, 372] width 1514 height 626
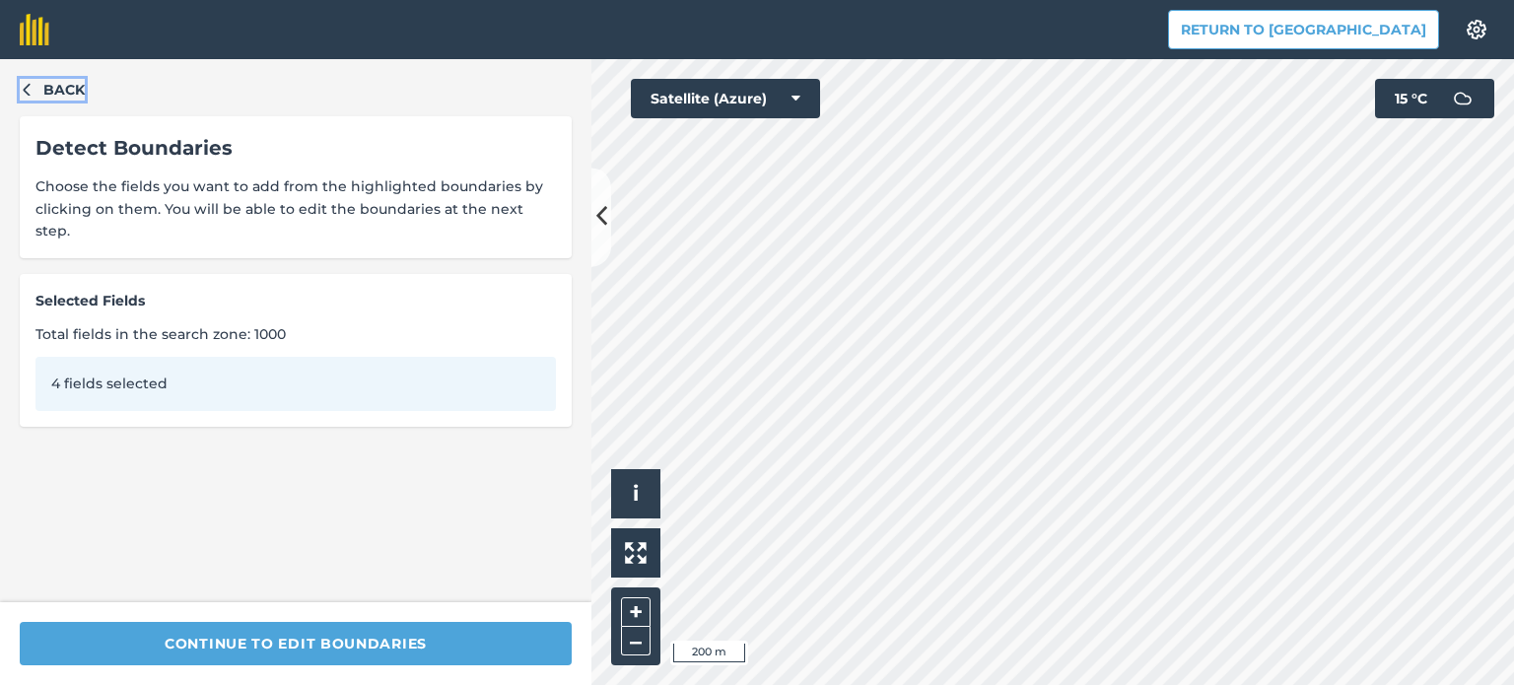
click at [26, 89] on icon "button" at bounding box center [26, 90] width 7 height 13
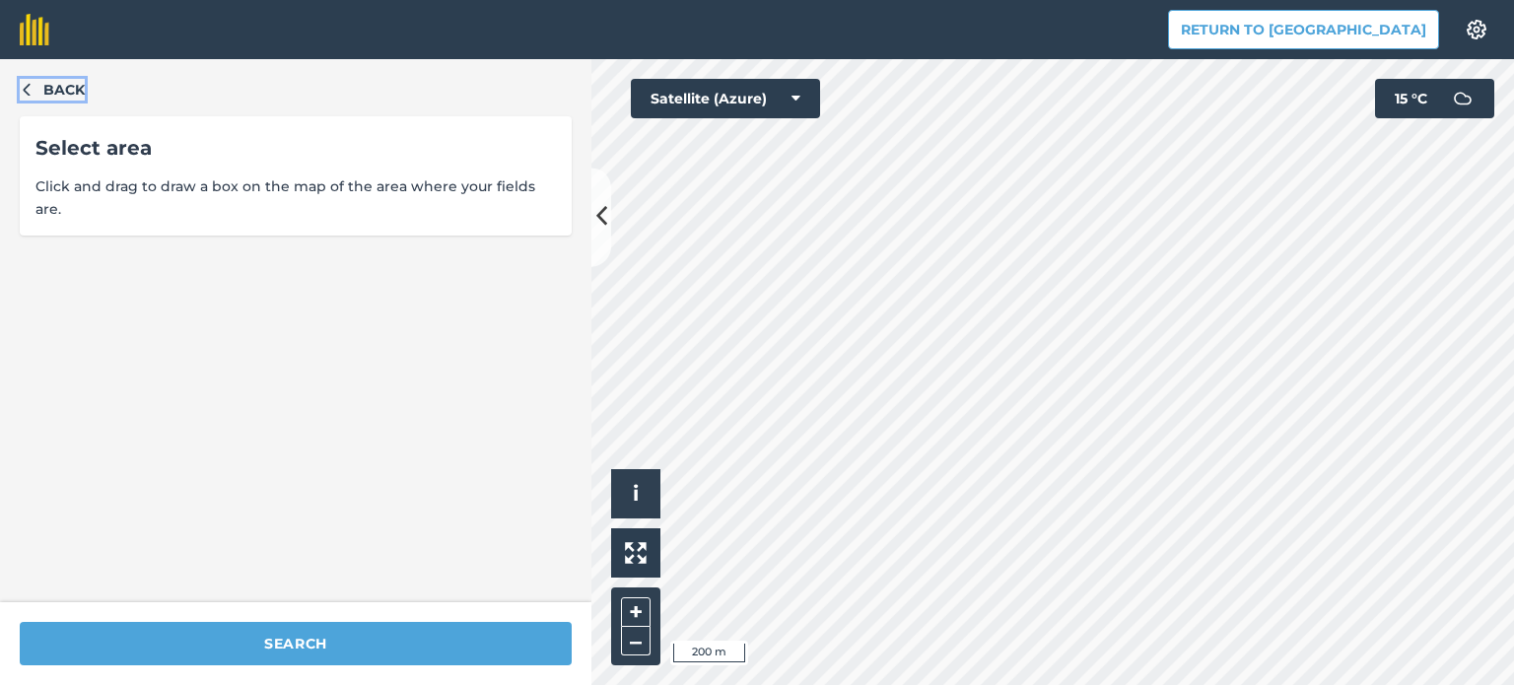
click at [25, 89] on icon "button" at bounding box center [26, 90] width 7 height 13
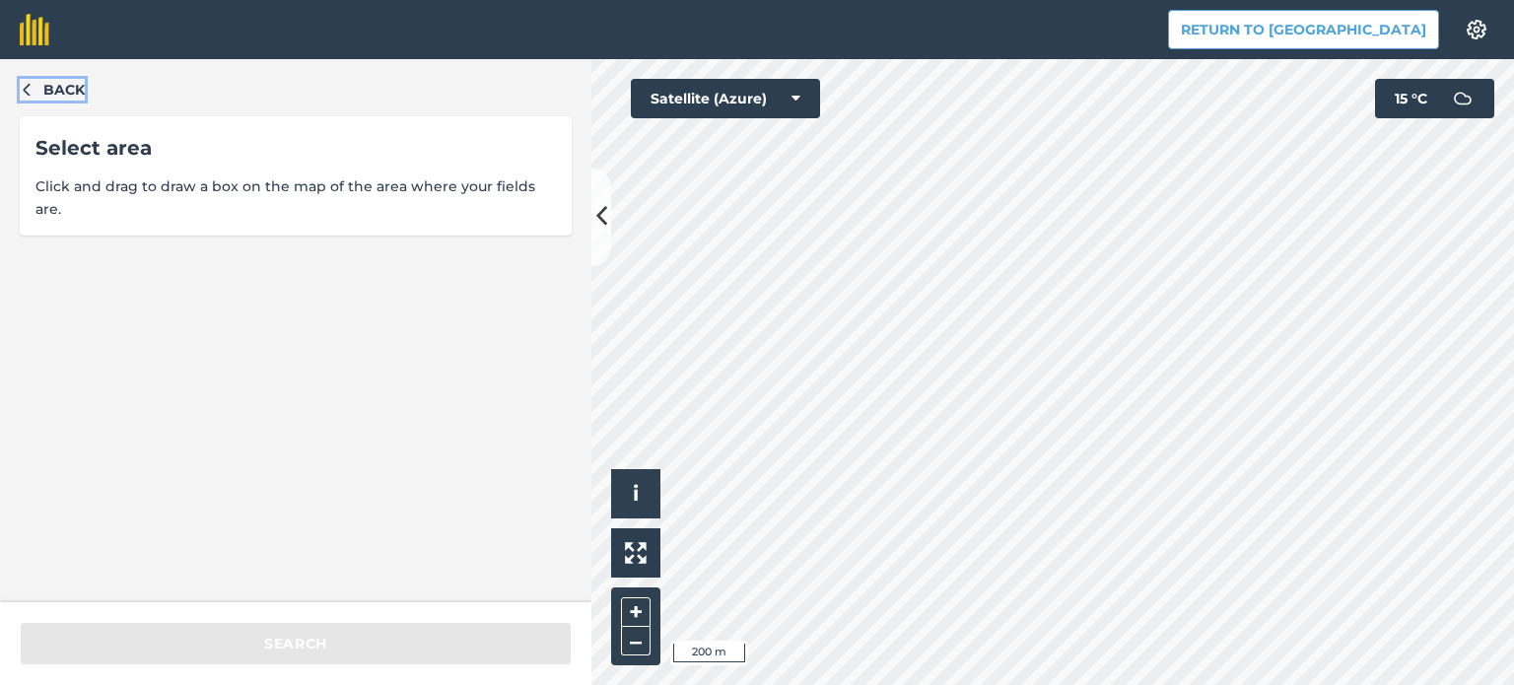
click at [24, 100] on button "Back" at bounding box center [52, 90] width 65 height 22
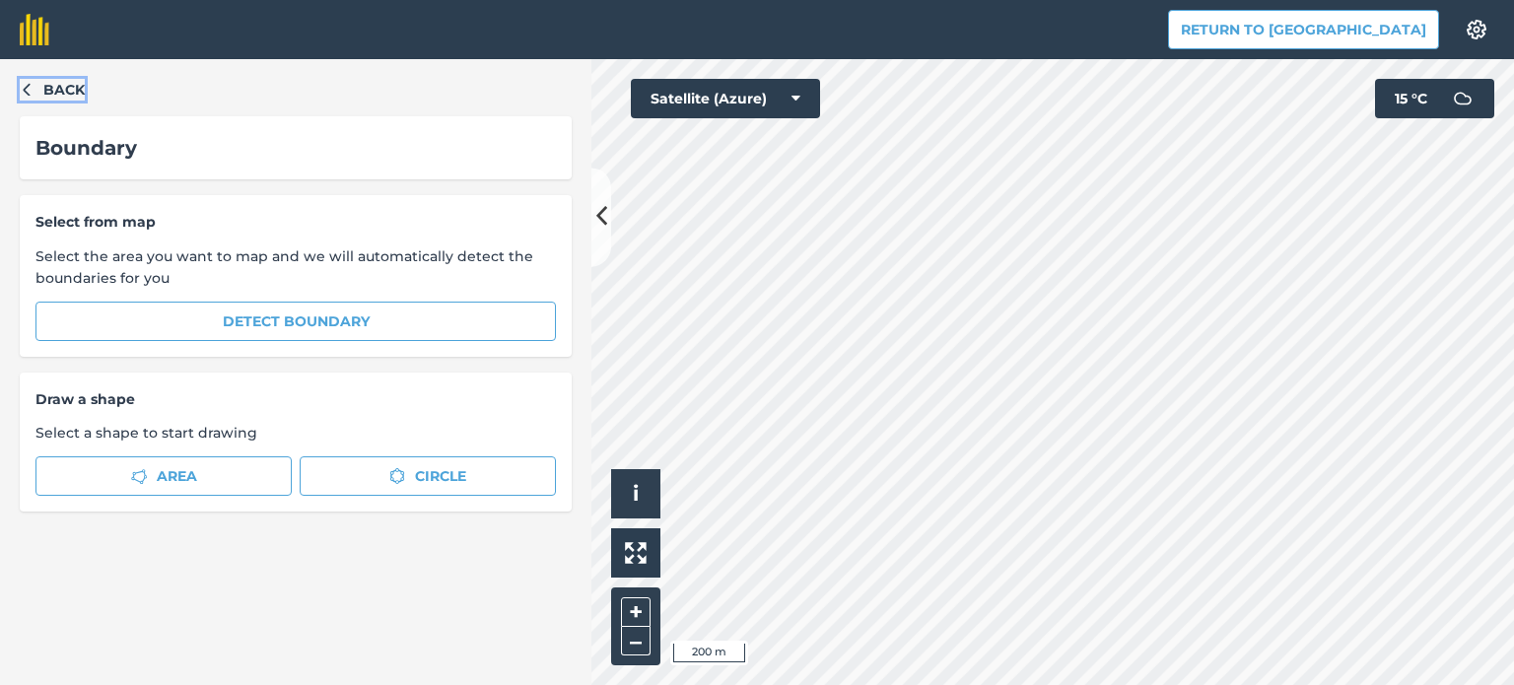
click at [24, 100] on button "Back" at bounding box center [52, 90] width 65 height 22
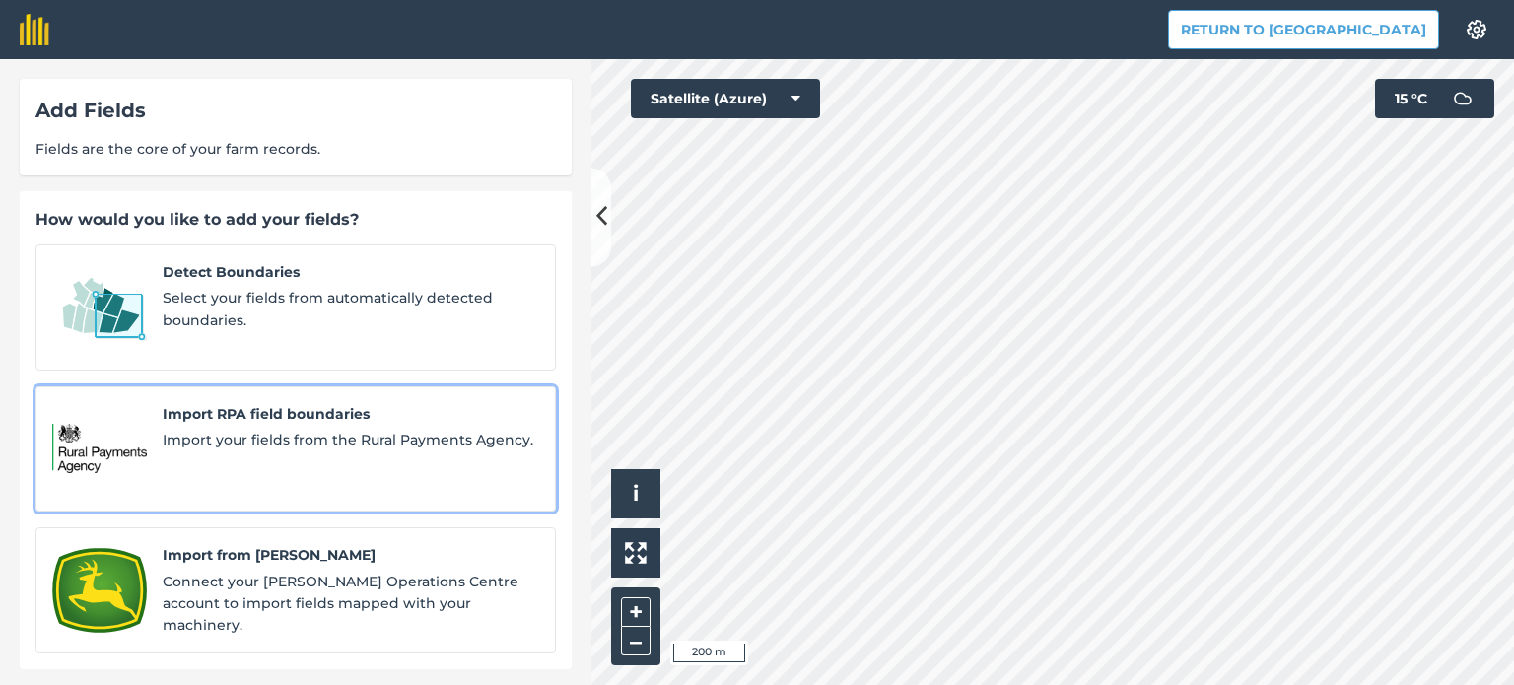
click at [226, 405] on div "Import RPA field boundaries Import your fields from the Rural Payments Agency." at bounding box center [351, 449] width 377 height 93
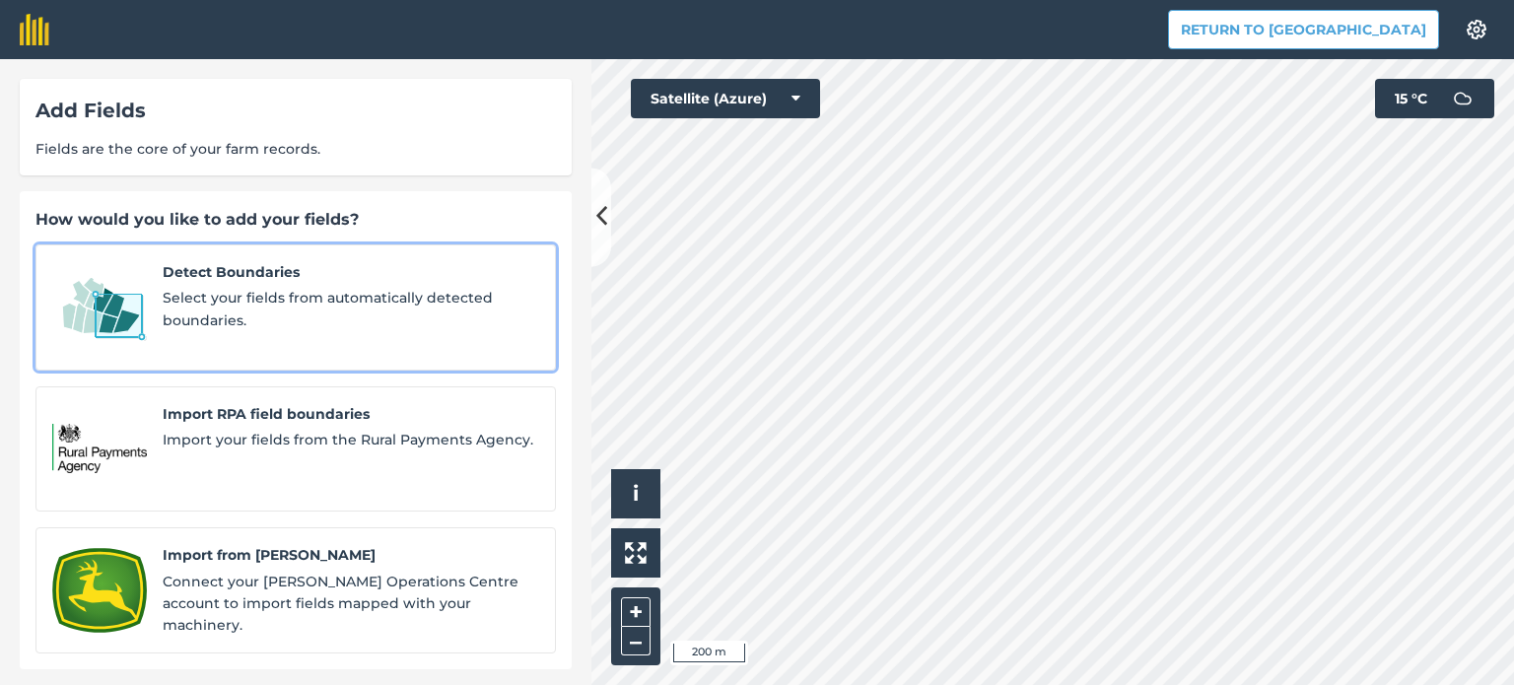
click at [205, 275] on span "Detect Boundaries" at bounding box center [351, 272] width 377 height 22
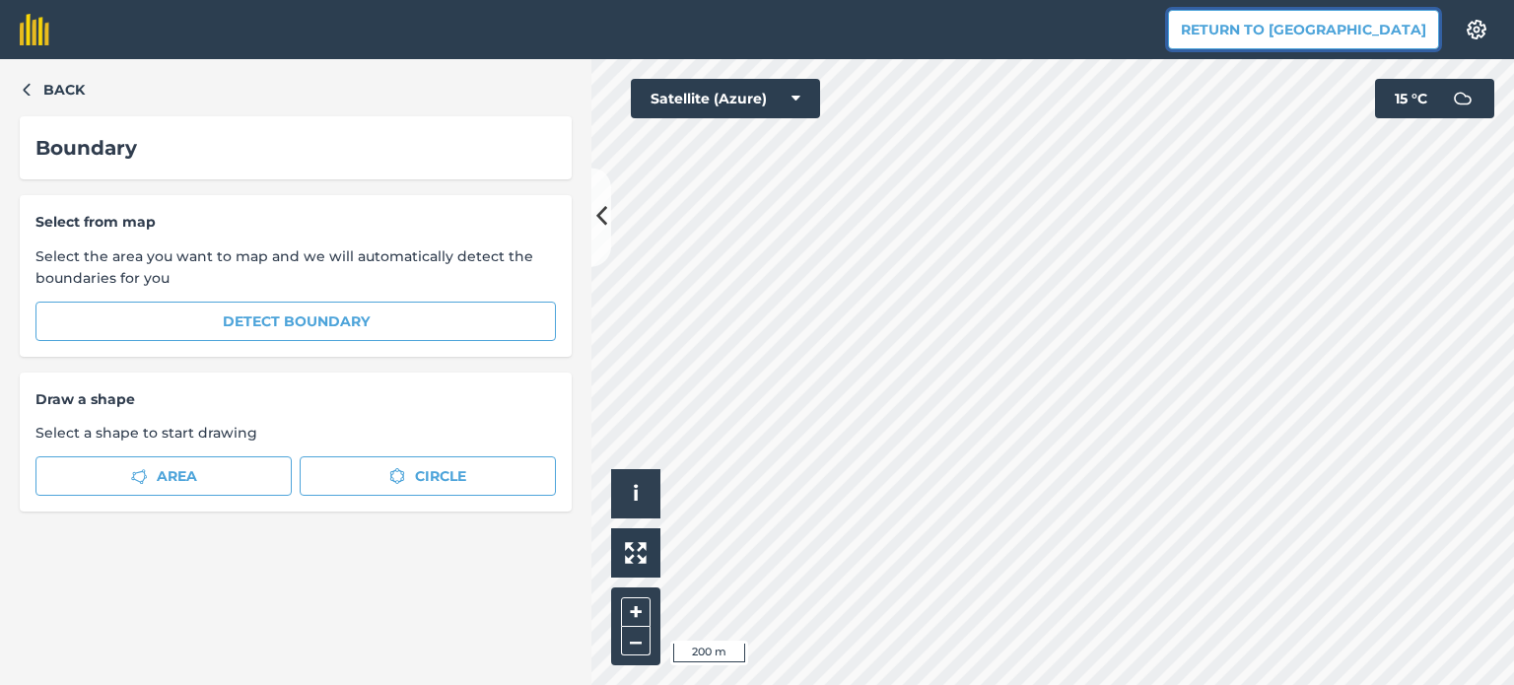
click at [1351, 25] on button "Return to [GEOGRAPHIC_DATA]" at bounding box center [1303, 29] width 271 height 39
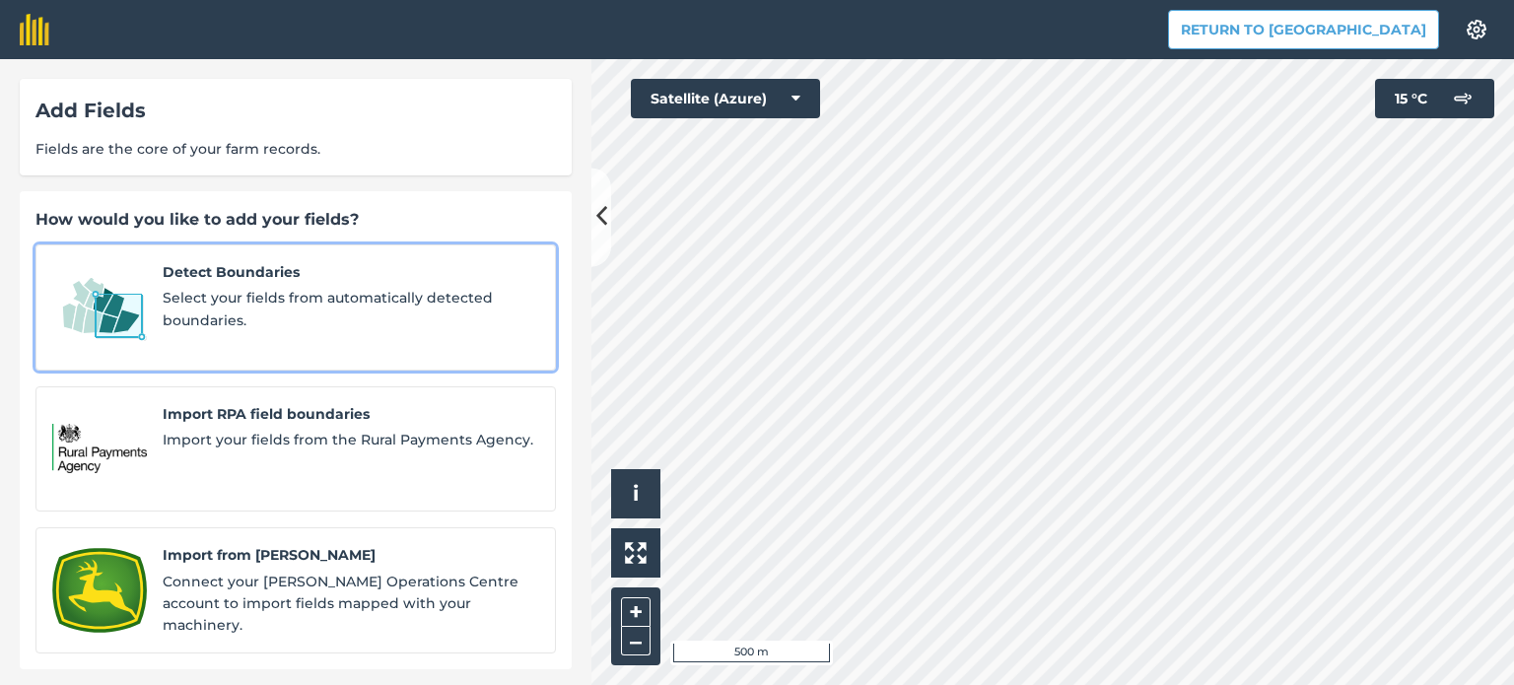
click at [141, 299] on img at bounding box center [99, 307] width 95 height 93
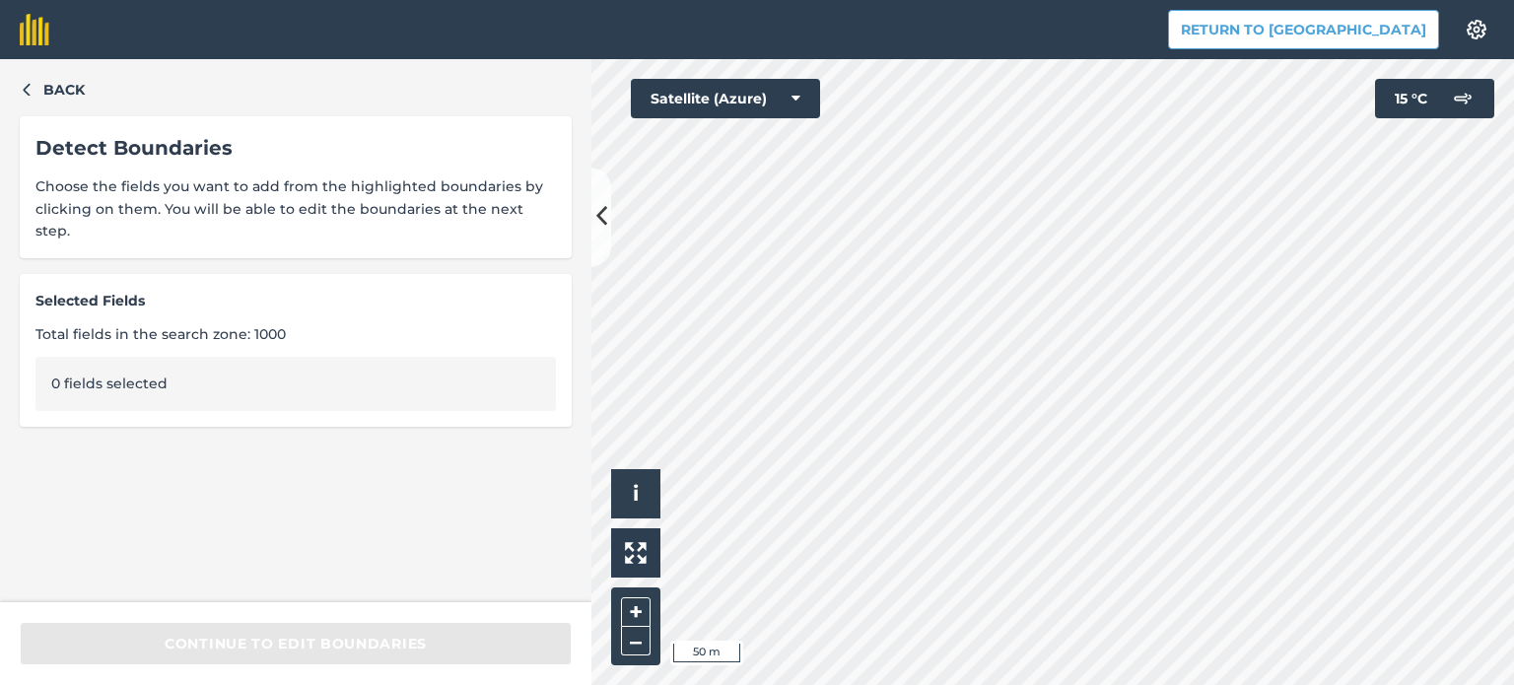
click at [951, 0] on html "Return to Agreena Settings Map printing is not available on our free plan Pleas…" at bounding box center [757, 342] width 1514 height 685
click at [1093, 0] on html "Return to Agreena Settings Map printing is not available on our free plan Pleas…" at bounding box center [757, 342] width 1514 height 685
click at [982, 56] on div "Return to Agreena Settings Map printing is not available on our free plan Pleas…" at bounding box center [757, 342] width 1514 height 685
click at [619, 498] on div "Click to start drawing i © 2025 TomTom, Microsoft 100 m + –" at bounding box center [1053, 372] width 923 height 626
click at [899, 684] on html "Return to Agreena Settings Map printing is not available on our free plan Pleas…" at bounding box center [757, 342] width 1514 height 685
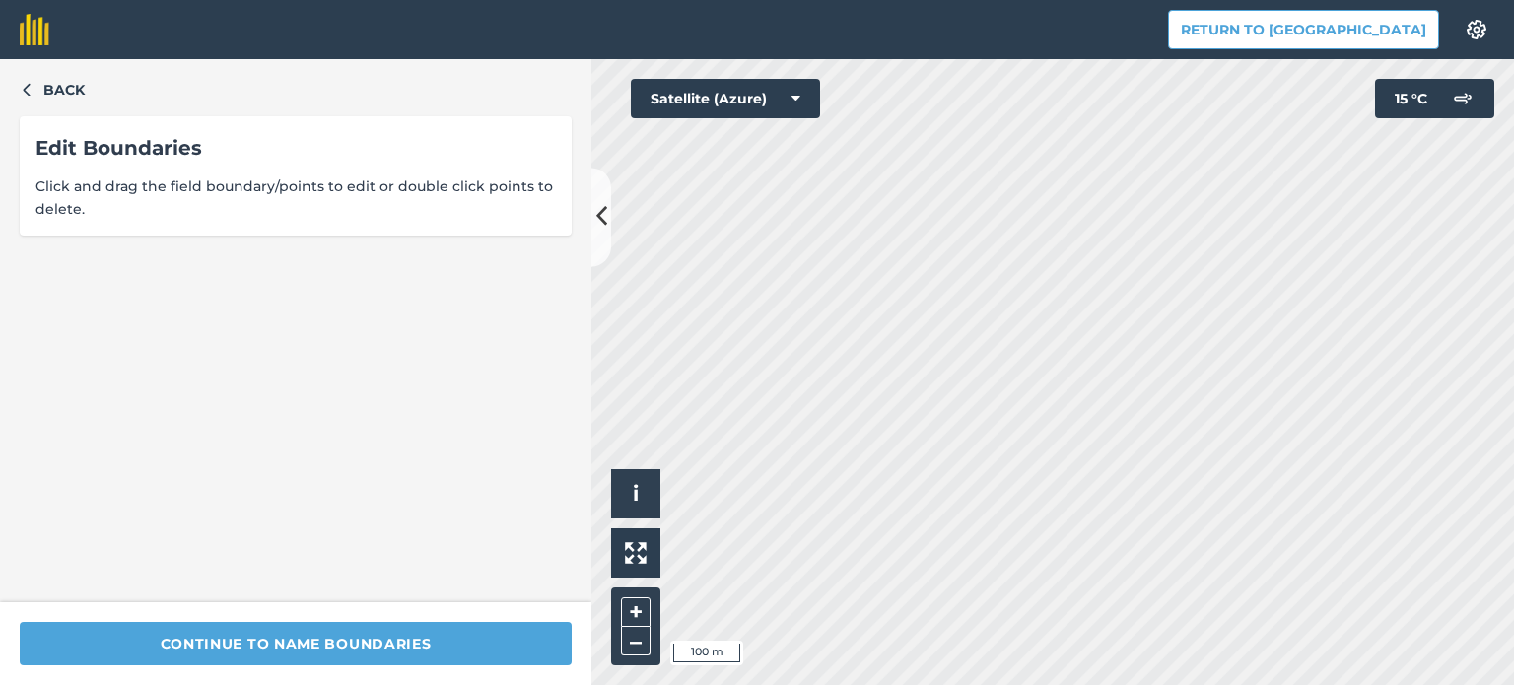
click at [19, 84] on div "Back Edit Boundaries Click and drag the field boundary/points to edit or double…" at bounding box center [296, 330] width 592 height 543
click at [22, 88] on icon "button" at bounding box center [27, 89] width 14 height 14
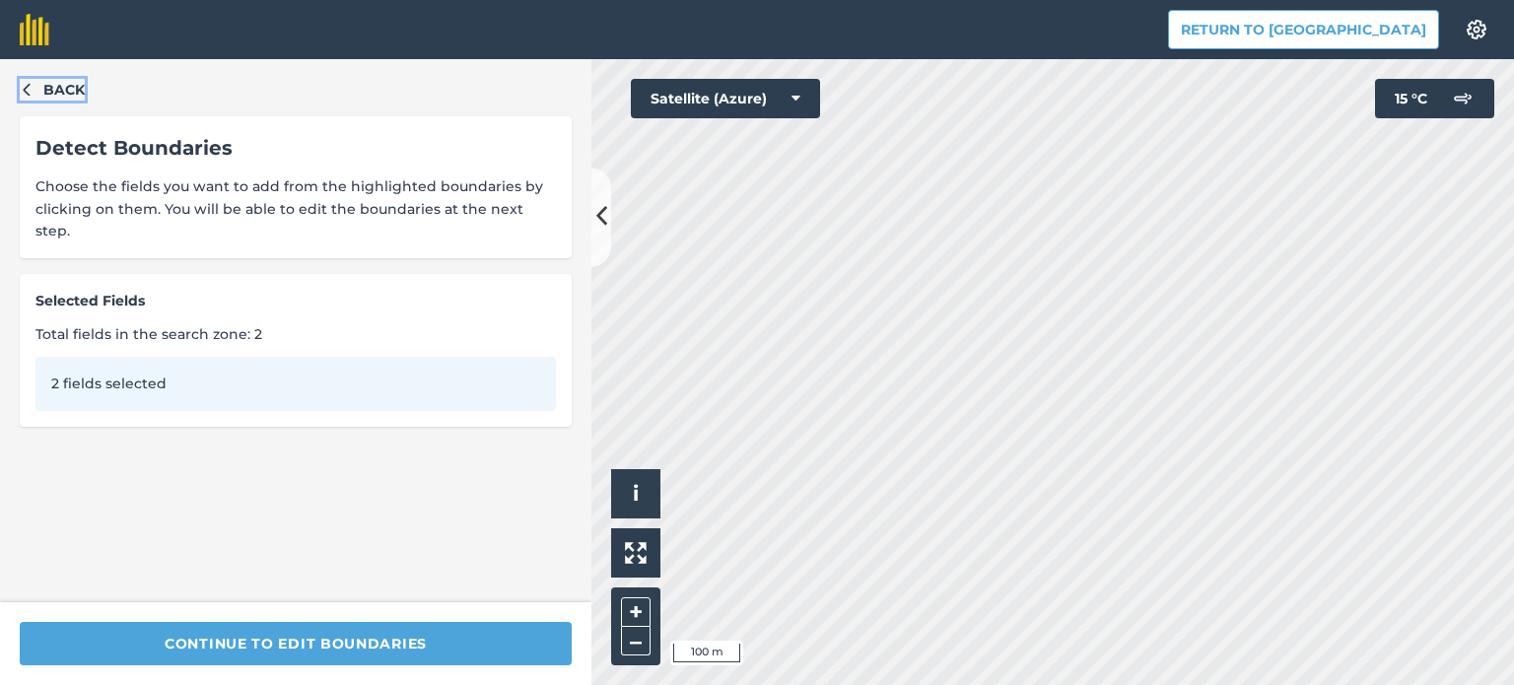
click at [22, 88] on icon "button" at bounding box center [27, 89] width 14 height 14
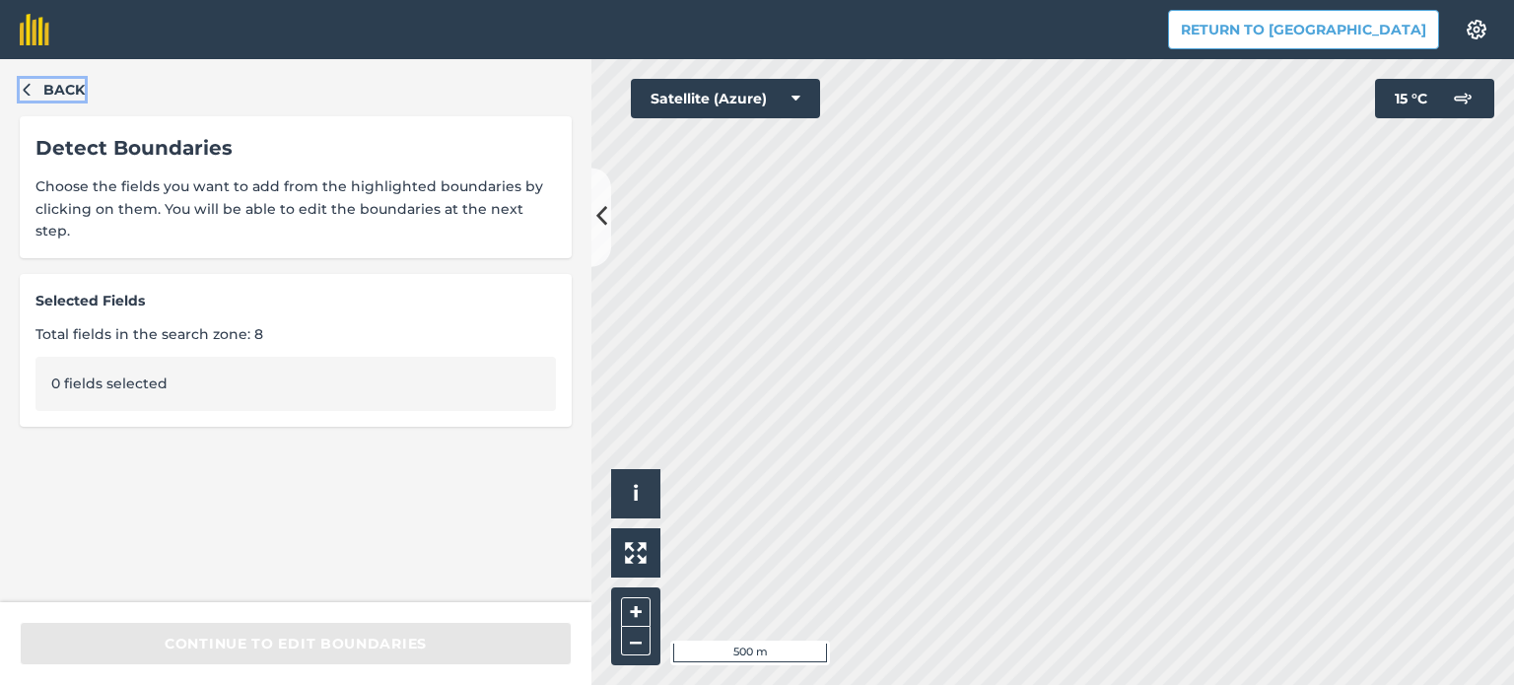
click at [32, 80] on button "Back" at bounding box center [52, 90] width 65 height 22
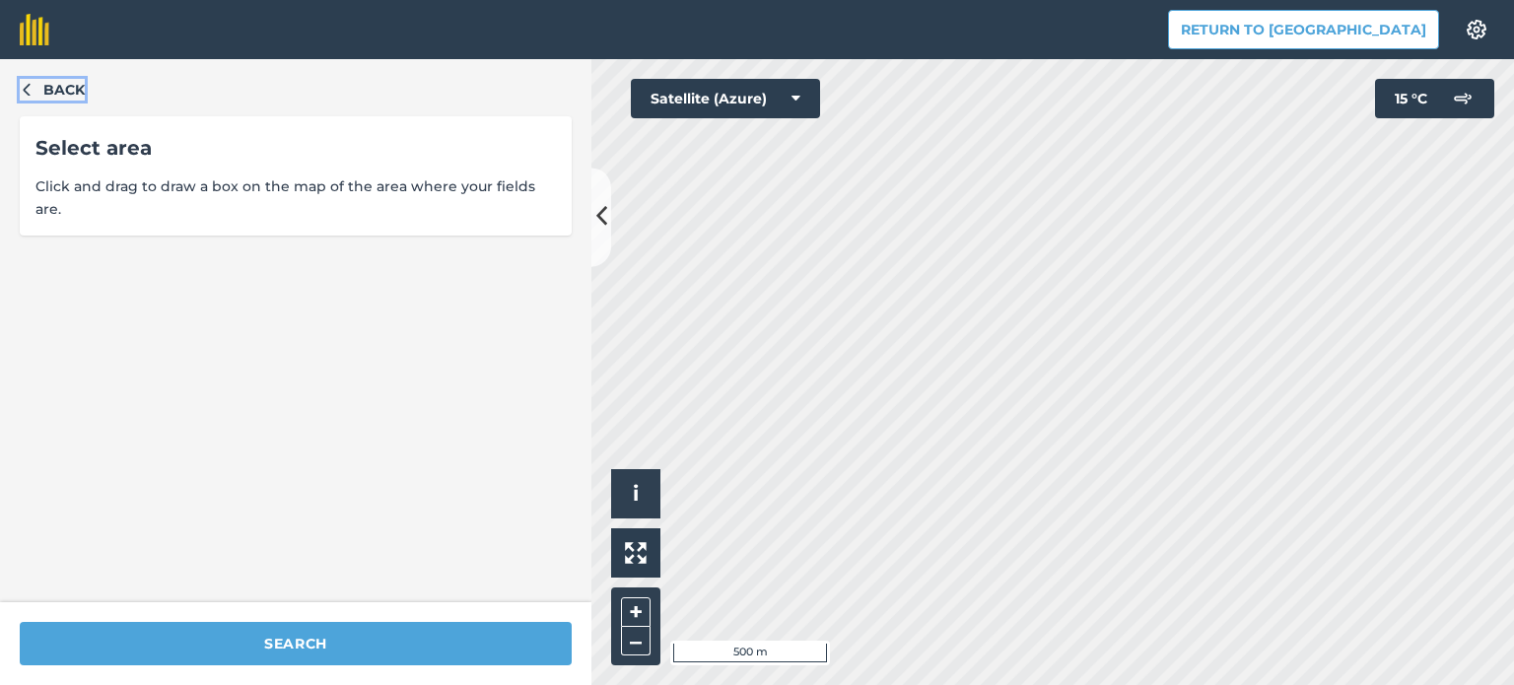
click at [28, 86] on icon "button" at bounding box center [26, 90] width 7 height 13
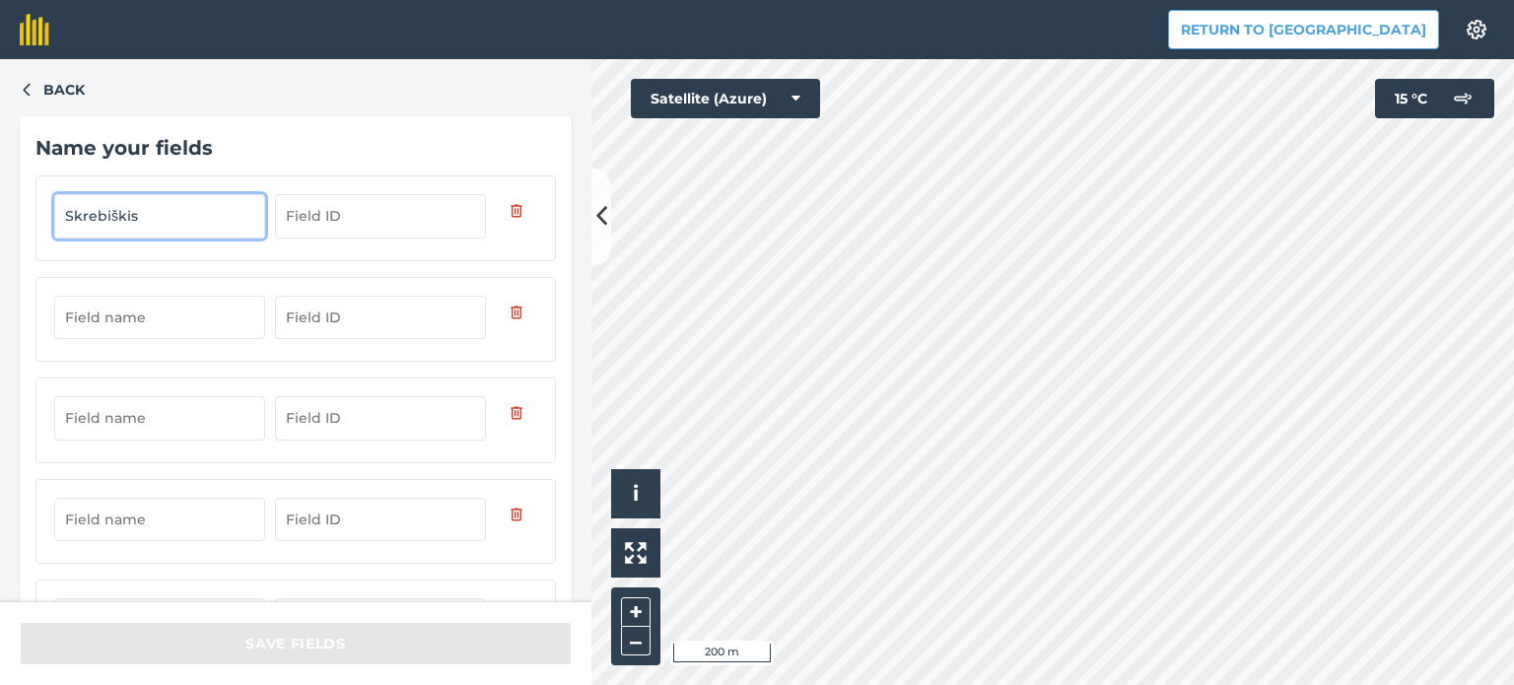
drag, startPoint x: 135, startPoint y: 223, endPoint x: 43, endPoint y: 224, distance: 91.7
click at [43, 224] on div "Skrebiškis" at bounding box center [295, 217] width 521 height 85
type input "C"
type input "Skrebiškis"
click at [355, 214] on input "text" at bounding box center [380, 215] width 211 height 43
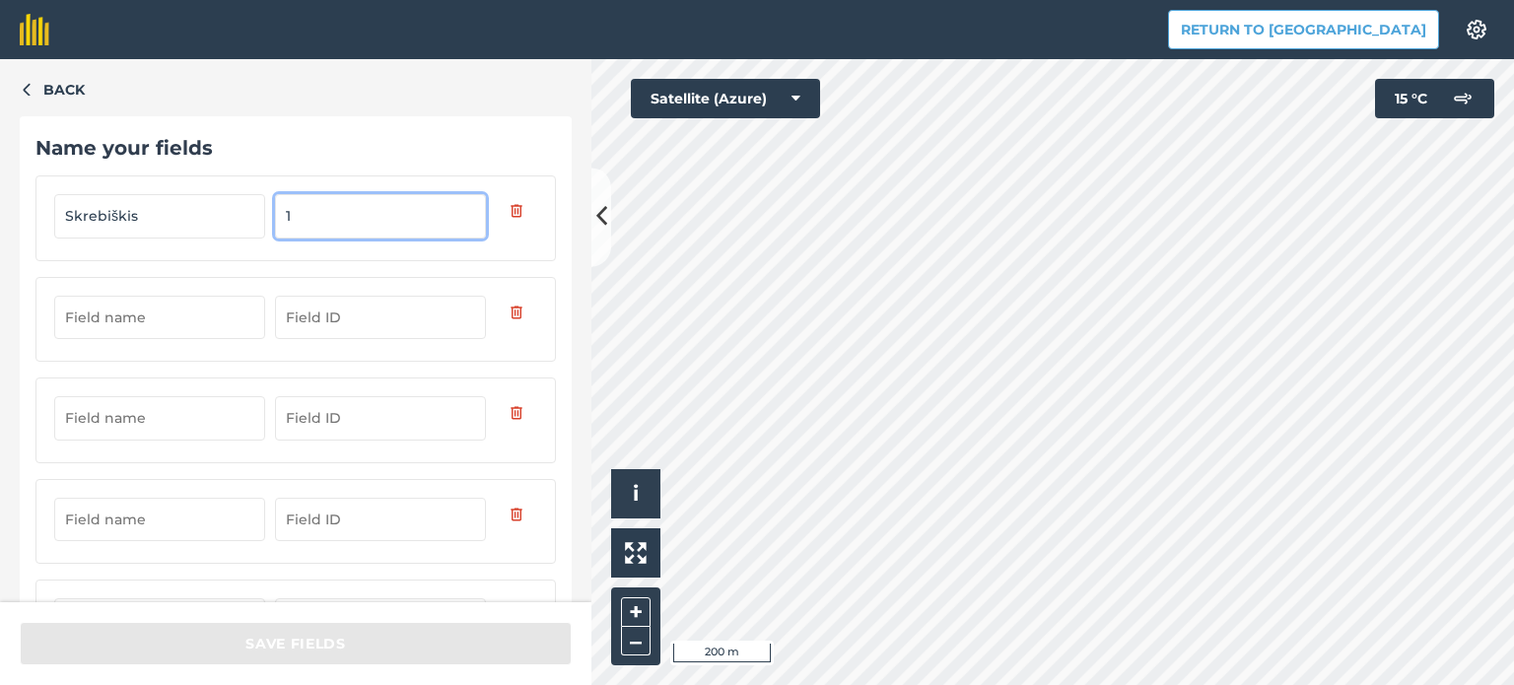
type input "1"
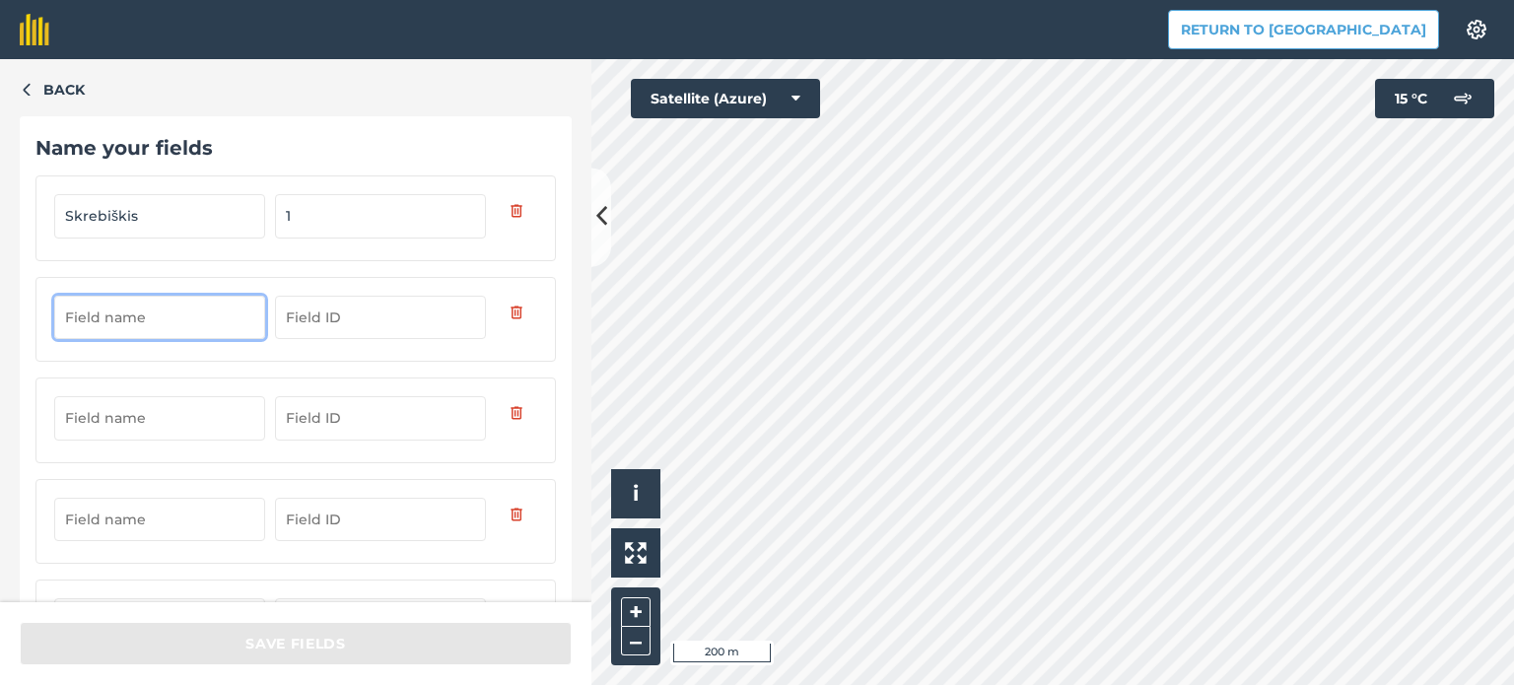
click at [95, 322] on input "text" at bounding box center [159, 317] width 211 height 43
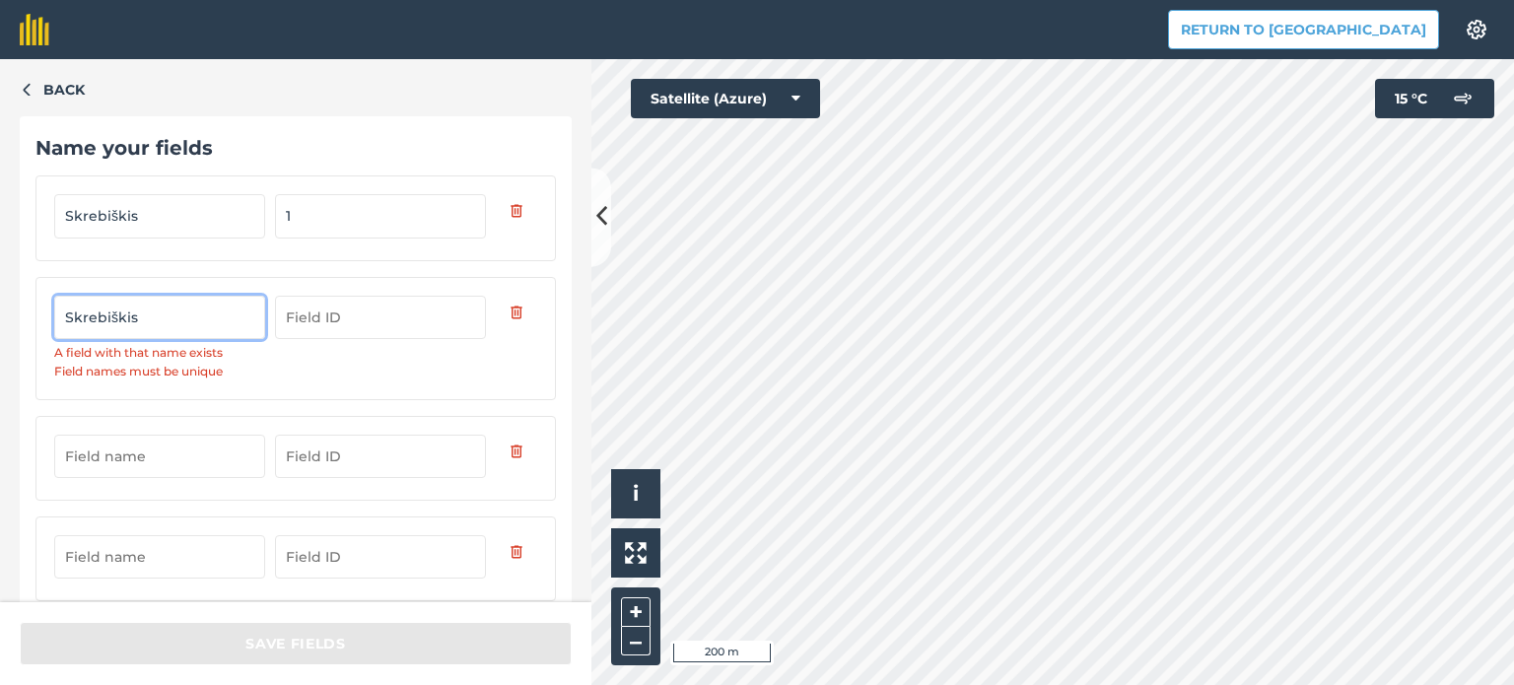
drag, startPoint x: 142, startPoint y: 318, endPoint x: 159, endPoint y: 317, distance: 16.8
click at [142, 318] on input "Skrebiškis" at bounding box center [159, 317] width 211 height 43
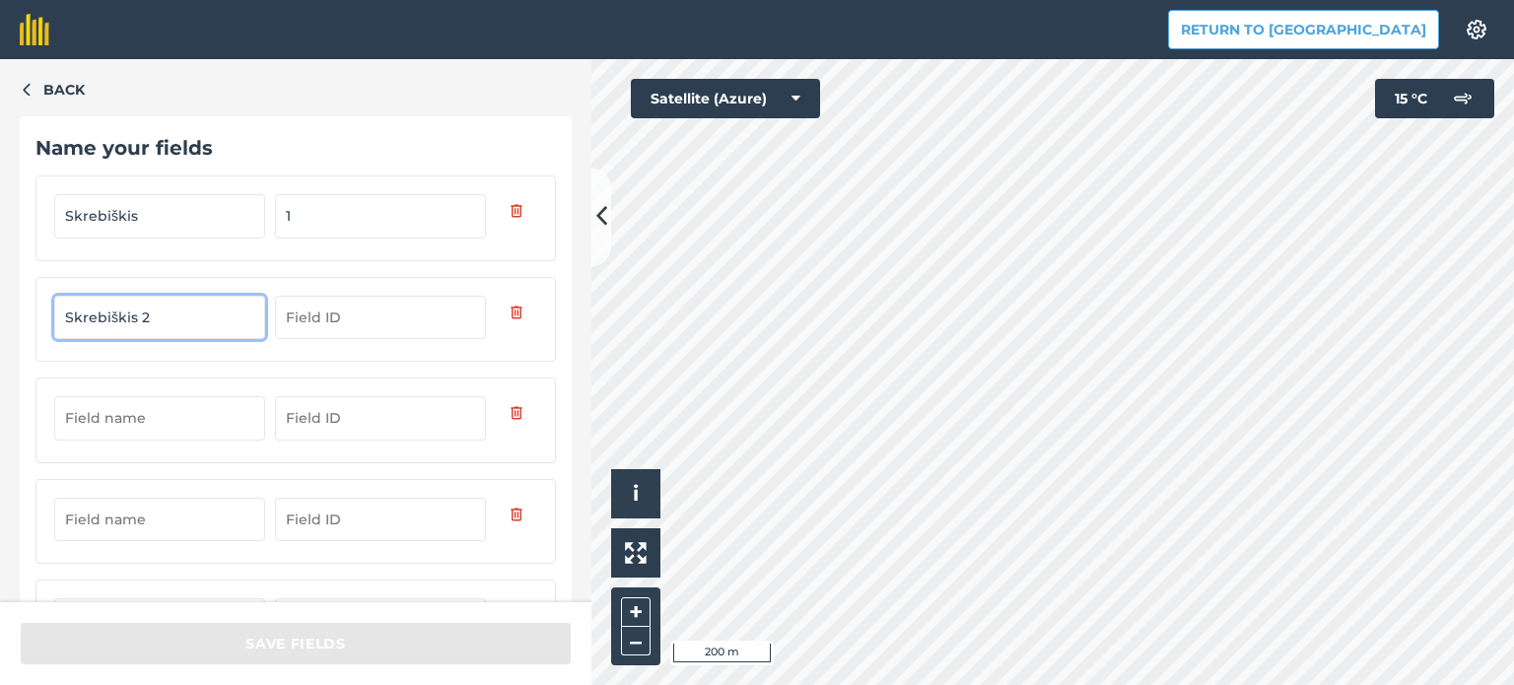
type input "Skrebiškis 2"
click at [136, 413] on input "text" at bounding box center [159, 417] width 211 height 43
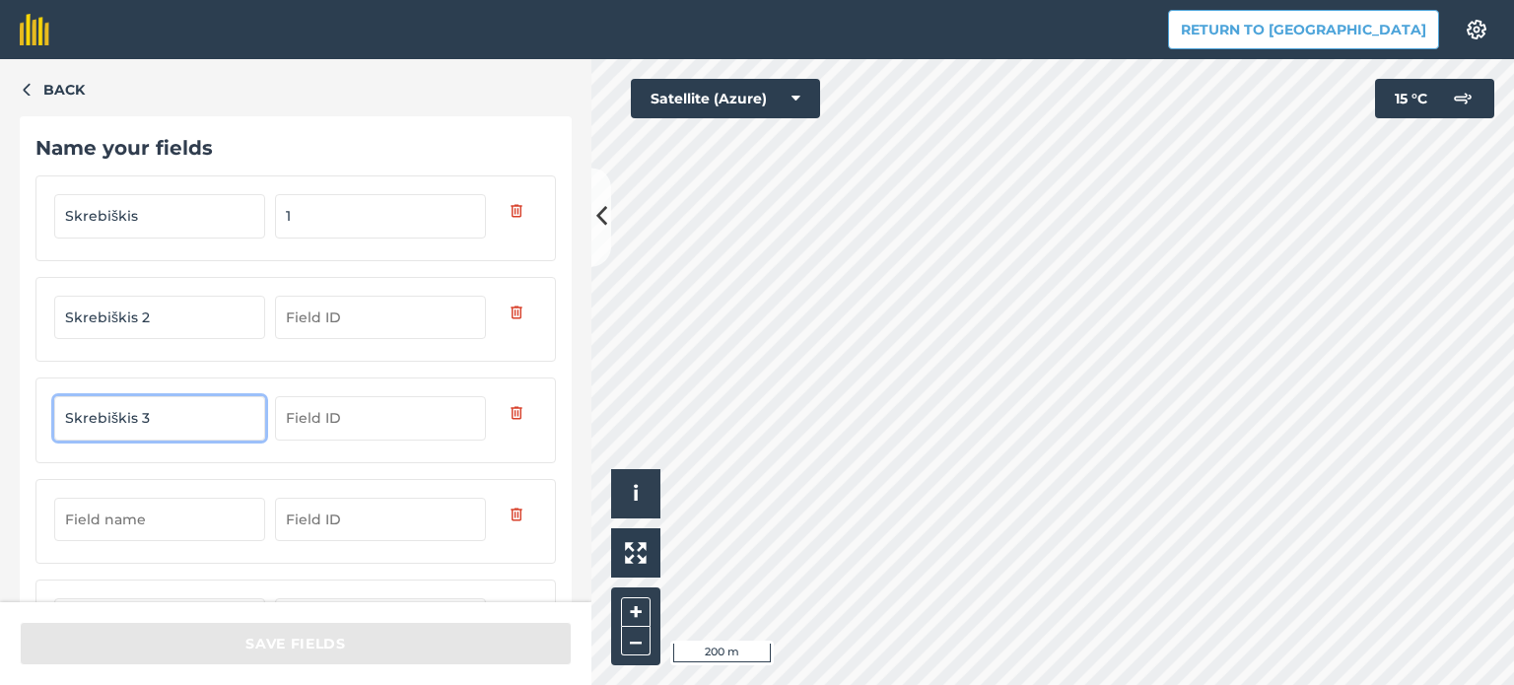
type input "Skrebiškis 3"
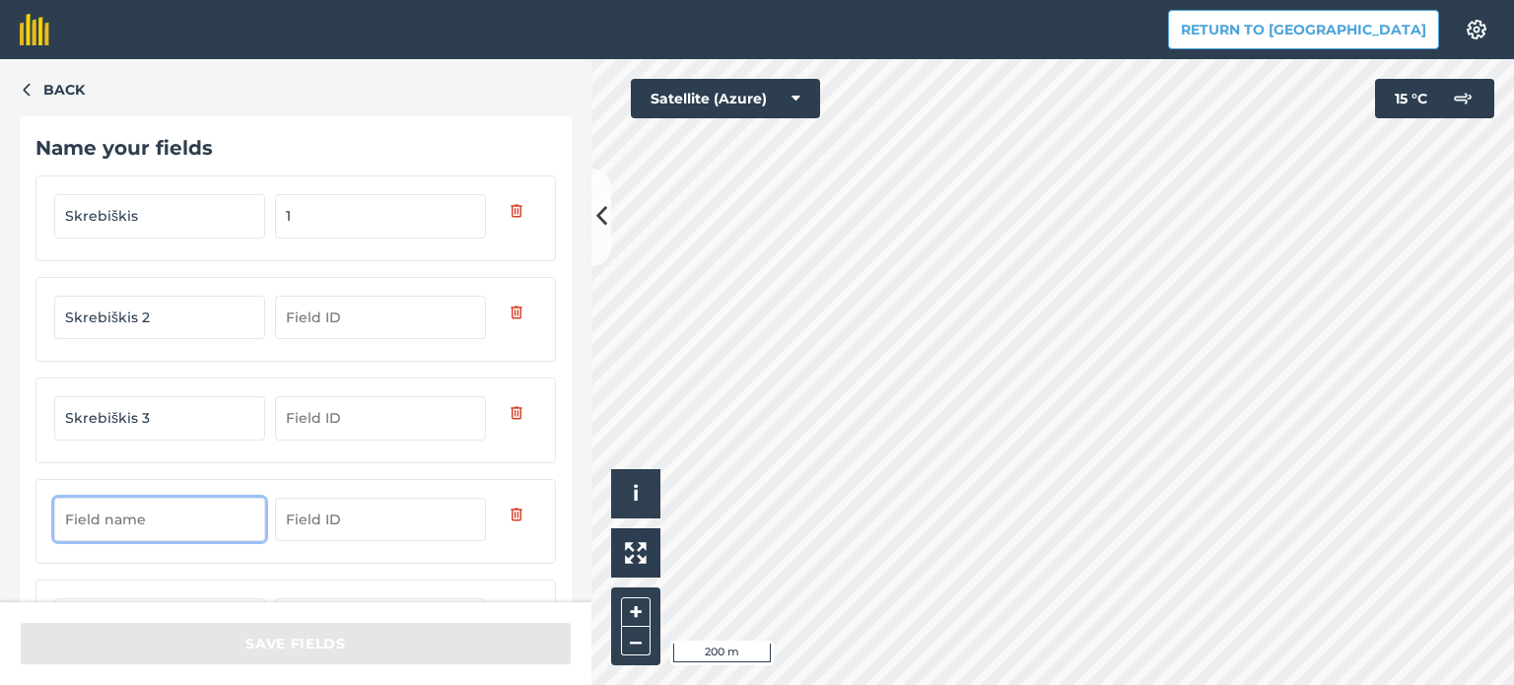
click at [130, 517] on input "text" at bounding box center [159, 519] width 211 height 43
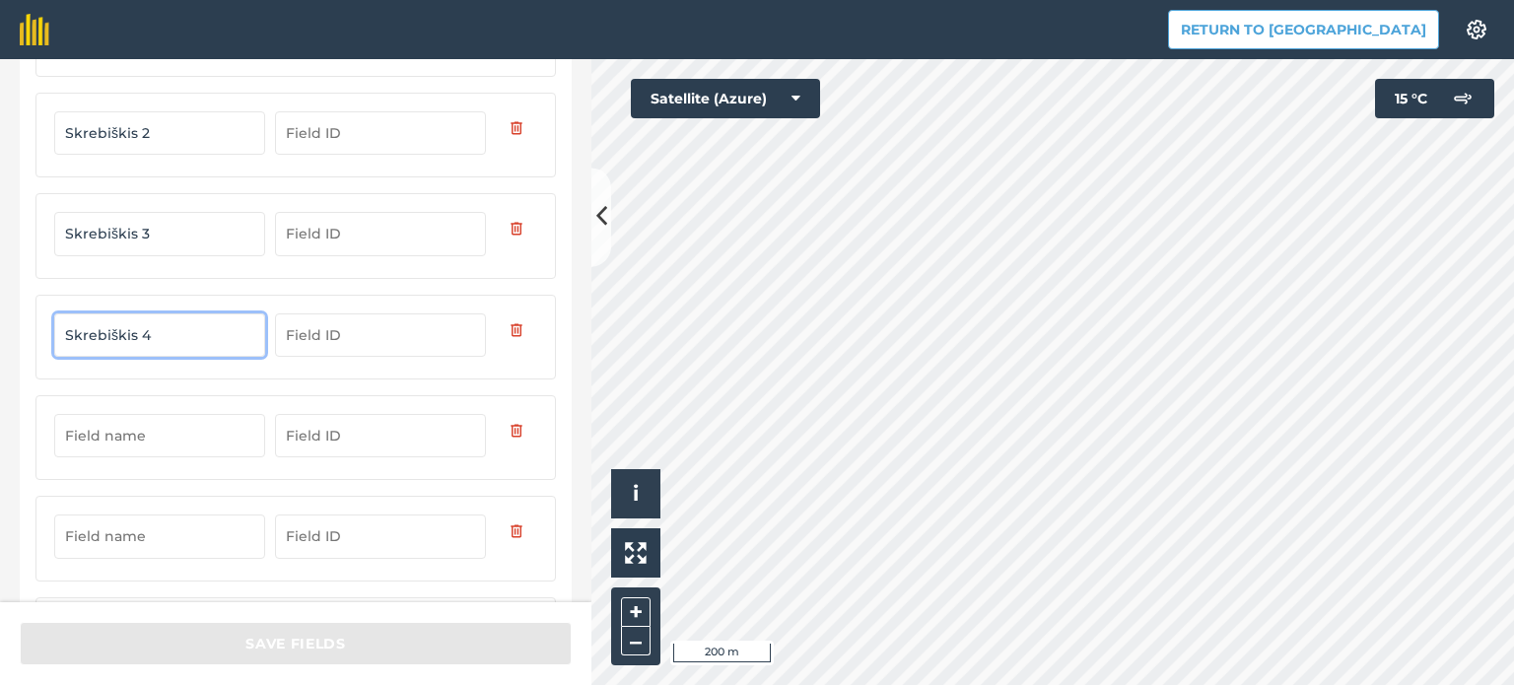
scroll to position [197, 0]
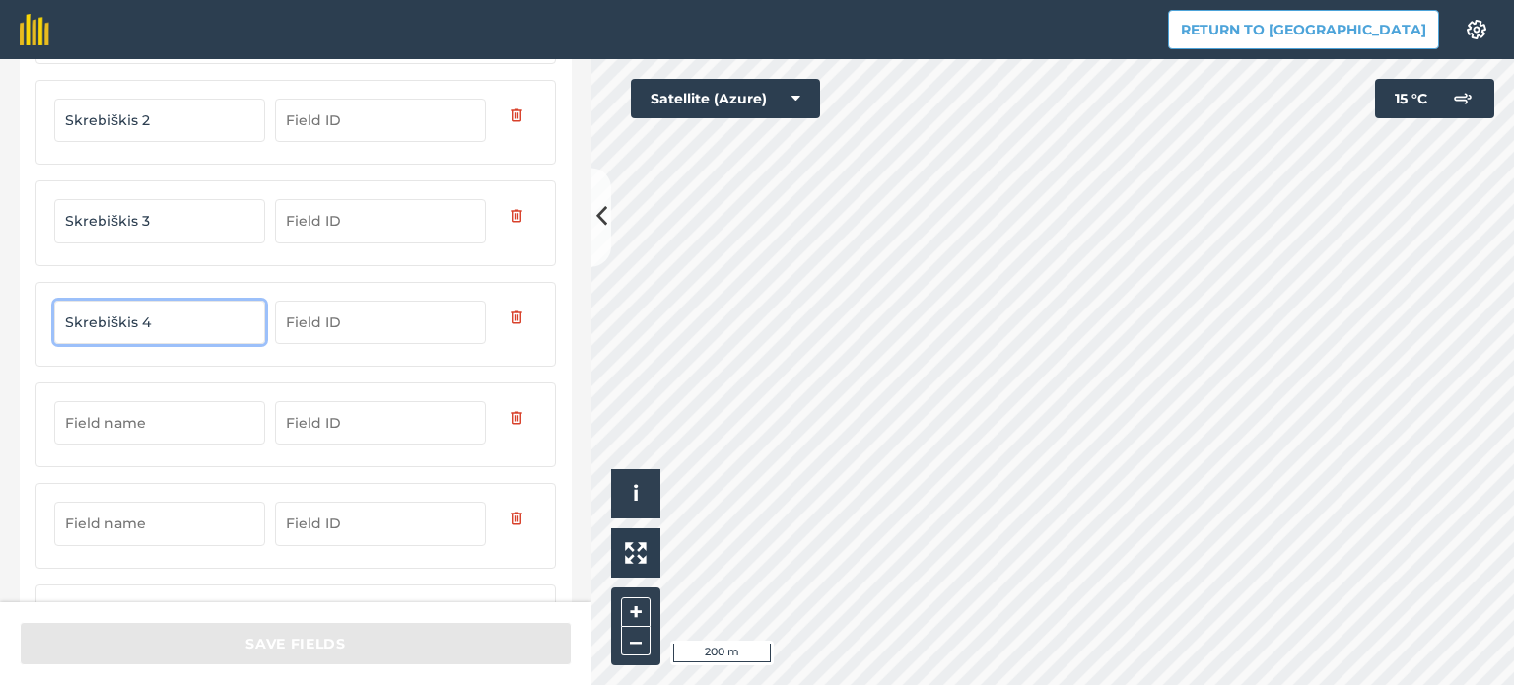
type input "Skrebiškis 4"
click at [151, 421] on input "text" at bounding box center [159, 422] width 211 height 43
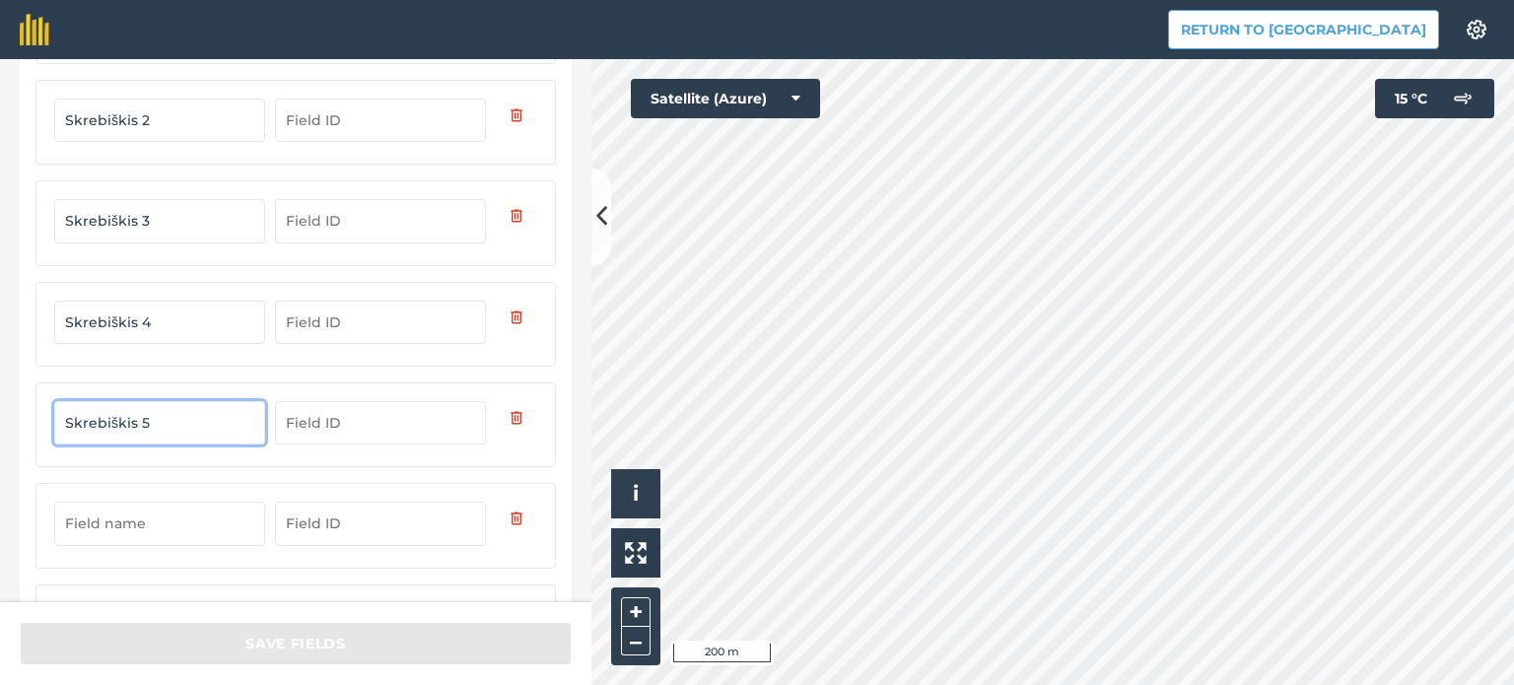
type input "Skrebiškis 5"
click at [159, 518] on input "text" at bounding box center [159, 523] width 211 height 43
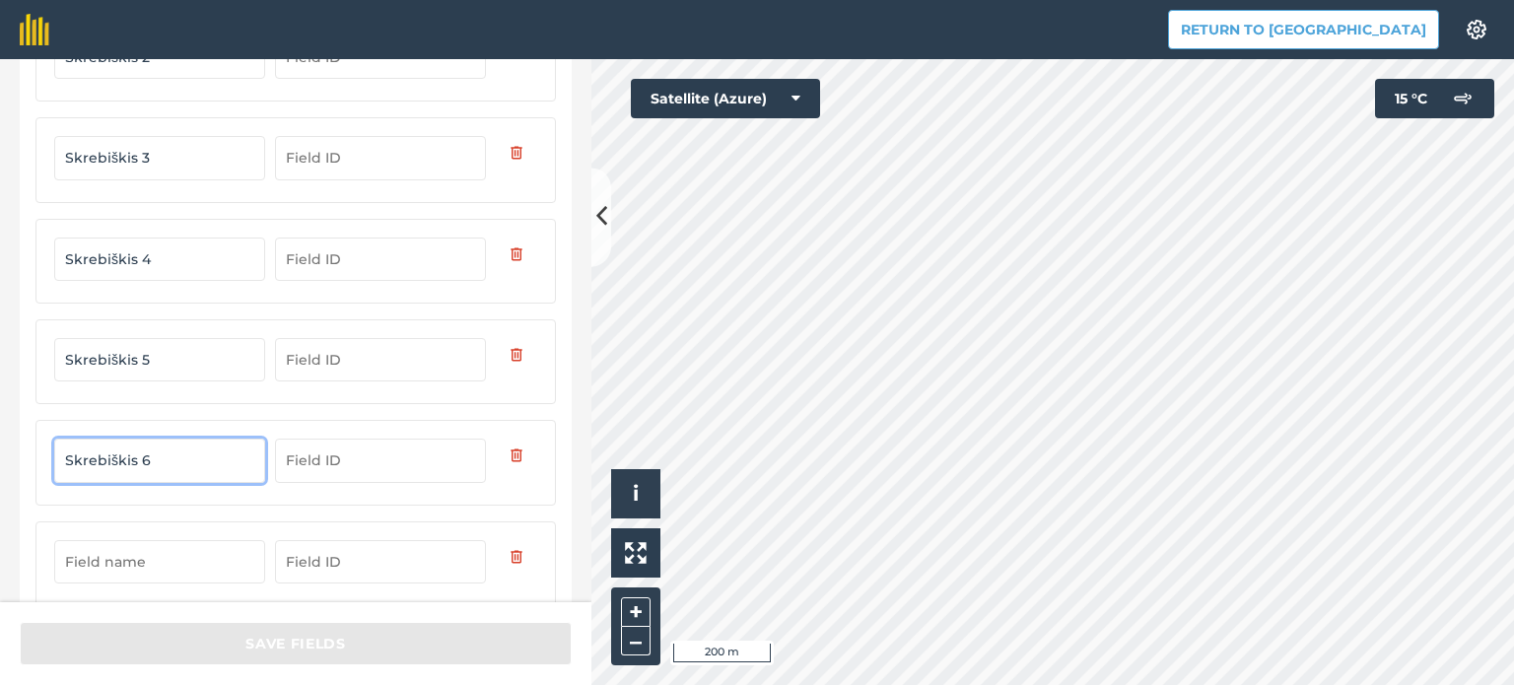
scroll to position [294, 0]
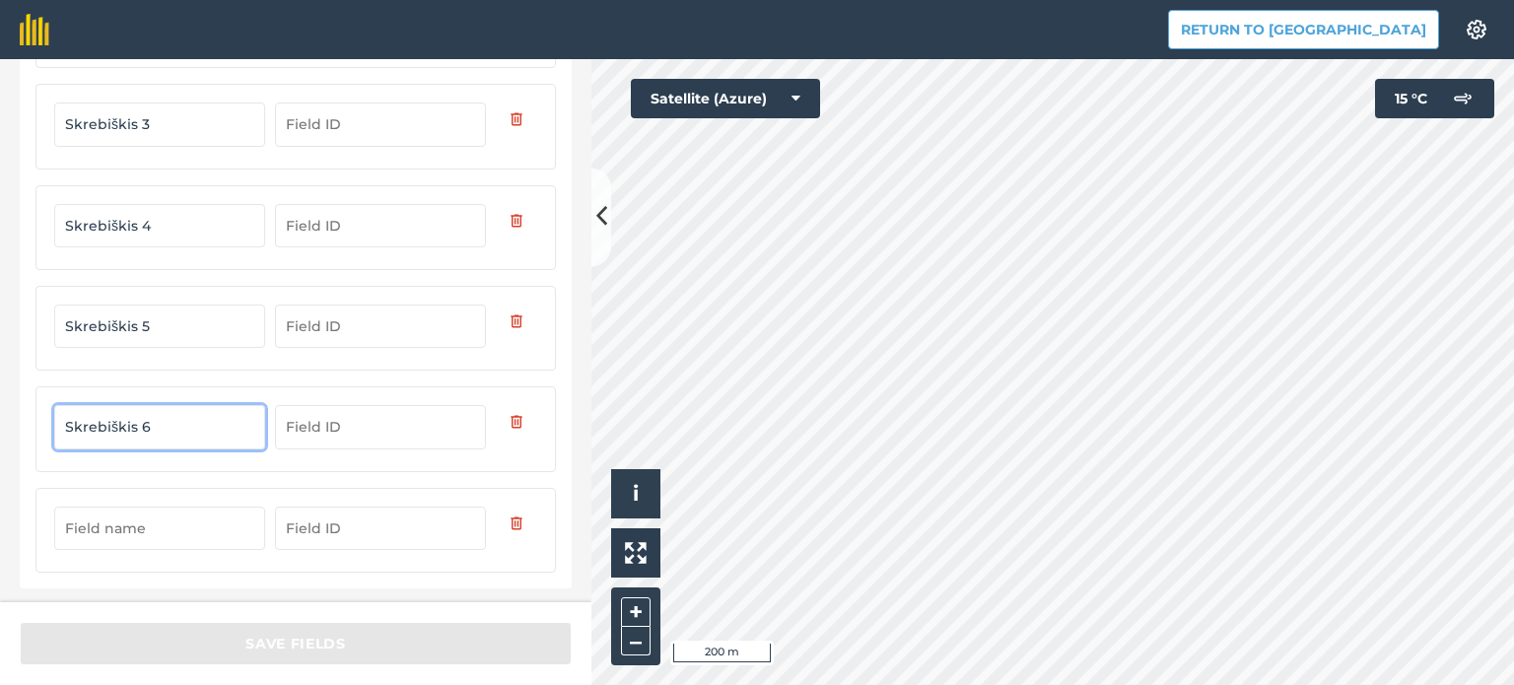
type input "Skrebiškis 6"
click at [159, 518] on input "text" at bounding box center [159, 528] width 211 height 43
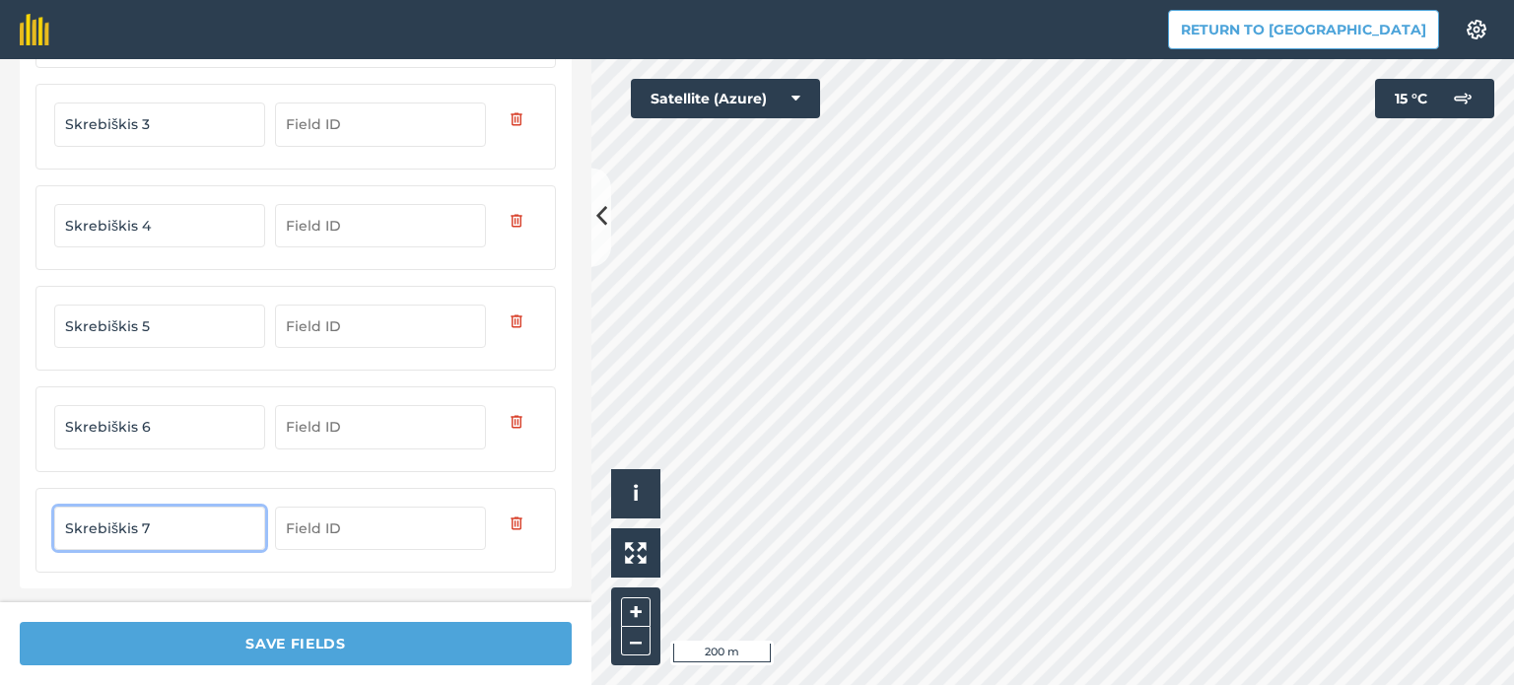
type input "Skrebiškis 7"
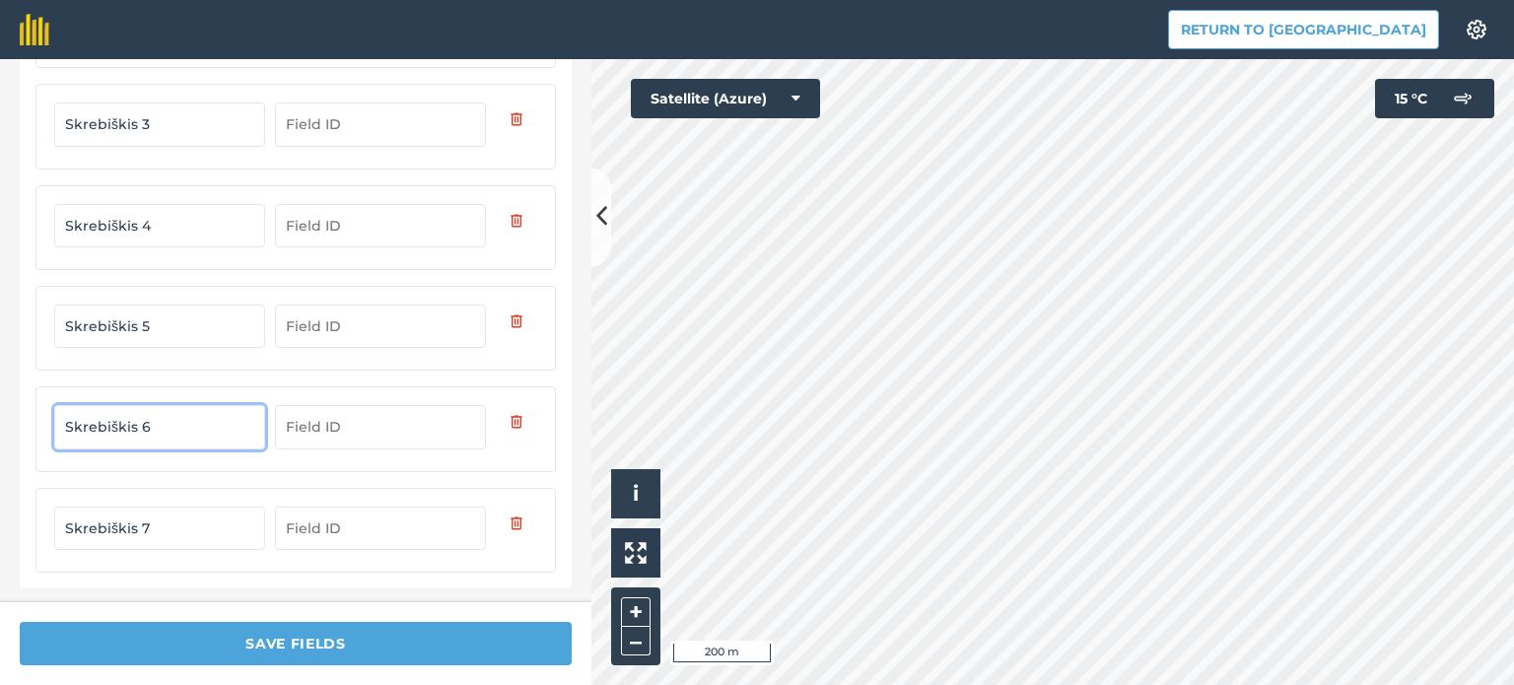
click at [150, 408] on input "Skrebiškis 6" at bounding box center [159, 426] width 211 height 43
click at [135, 346] on div "Skrebiškis 5" at bounding box center [295, 328] width 521 height 85
click at [138, 331] on input "Skrebiškis 5" at bounding box center [159, 326] width 211 height 43
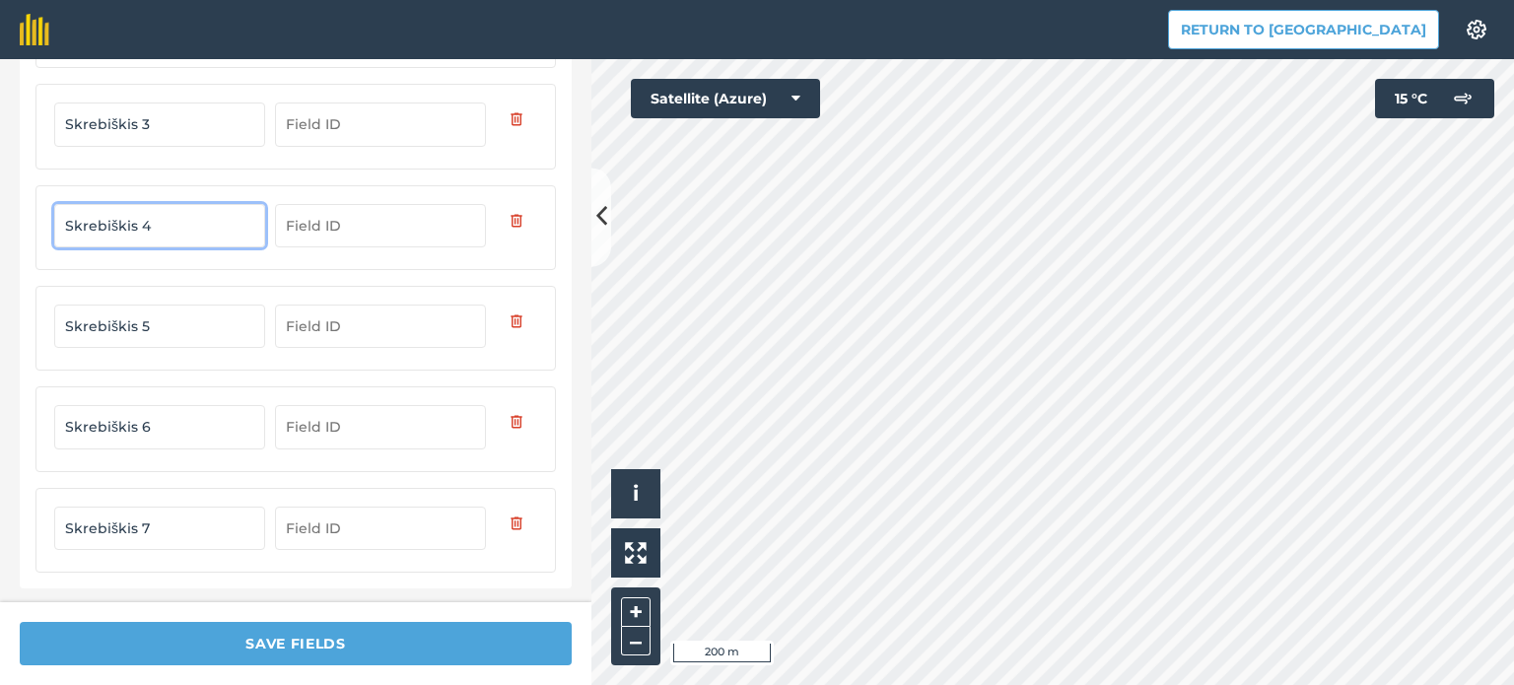
click at [122, 218] on input "Skrebiškis 4" at bounding box center [159, 225] width 211 height 43
click at [137, 107] on input "Skrebiškis 3" at bounding box center [159, 124] width 211 height 43
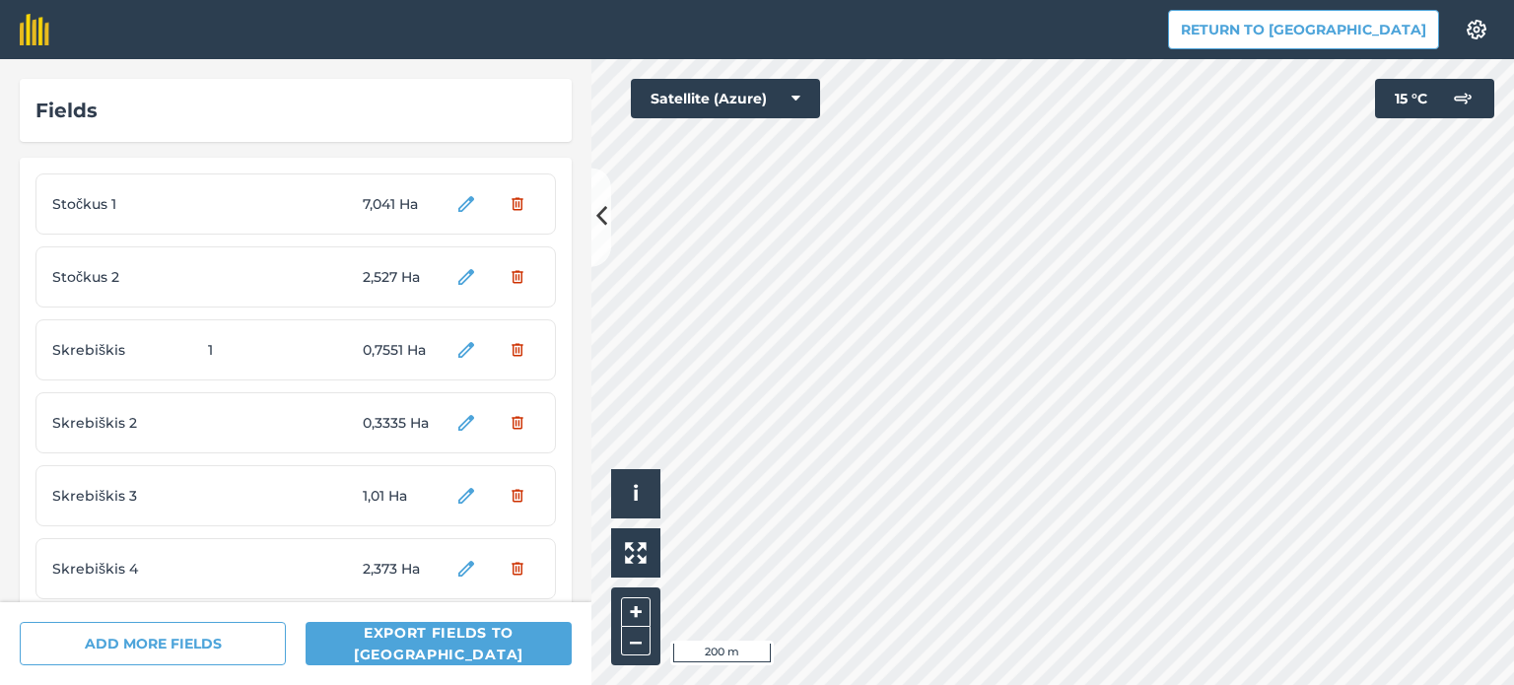
click at [217, 202] on div "Stočkus 1 7,041 Ha" at bounding box center [295, 204] width 521 height 61
click at [209, 212] on div "Stočkus 1 7,041 Ha" at bounding box center [295, 204] width 521 height 61
click at [394, 211] on span "7,041 Ha" at bounding box center [400, 204] width 74 height 22
click at [87, 206] on span "Stočkus 1" at bounding box center [126, 204] width 148 height 22
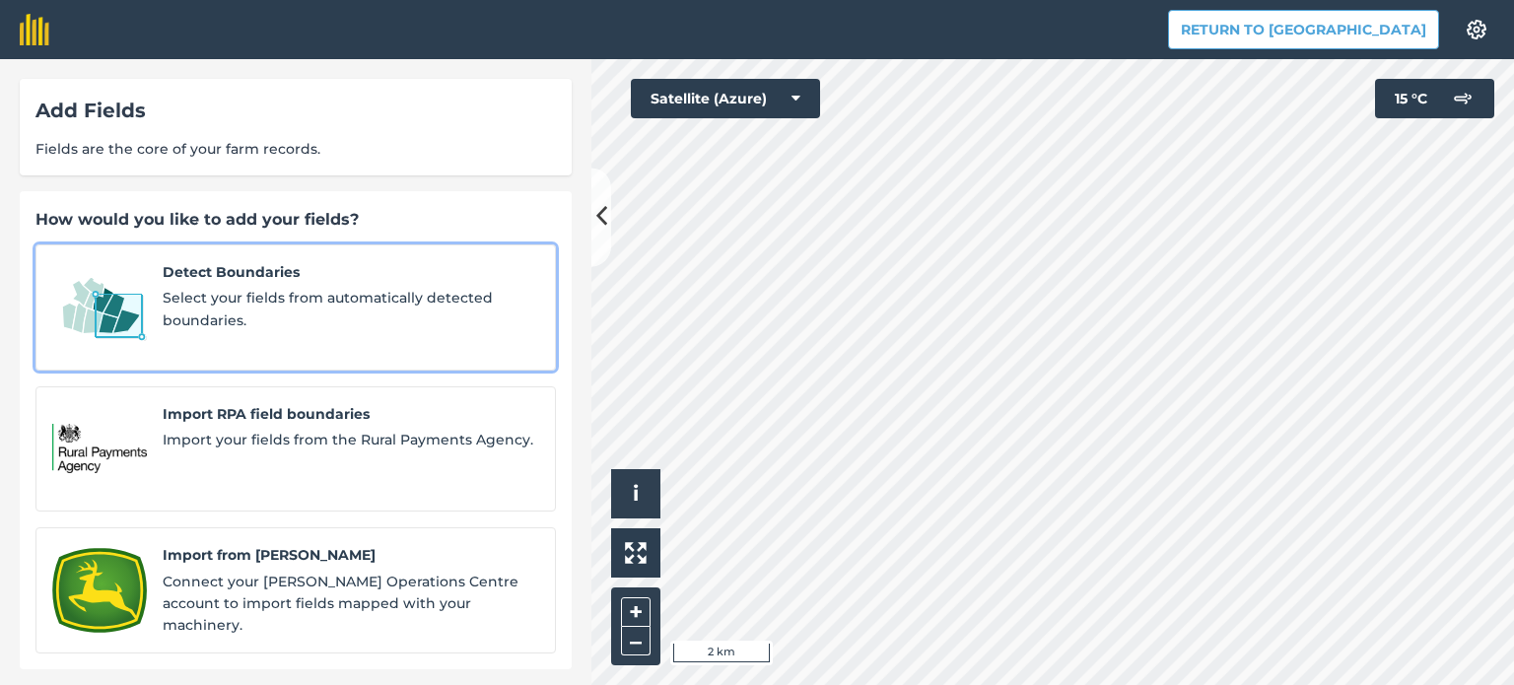
click at [168, 297] on span "Select your fields from automatically detected boundaries." at bounding box center [351, 309] width 377 height 44
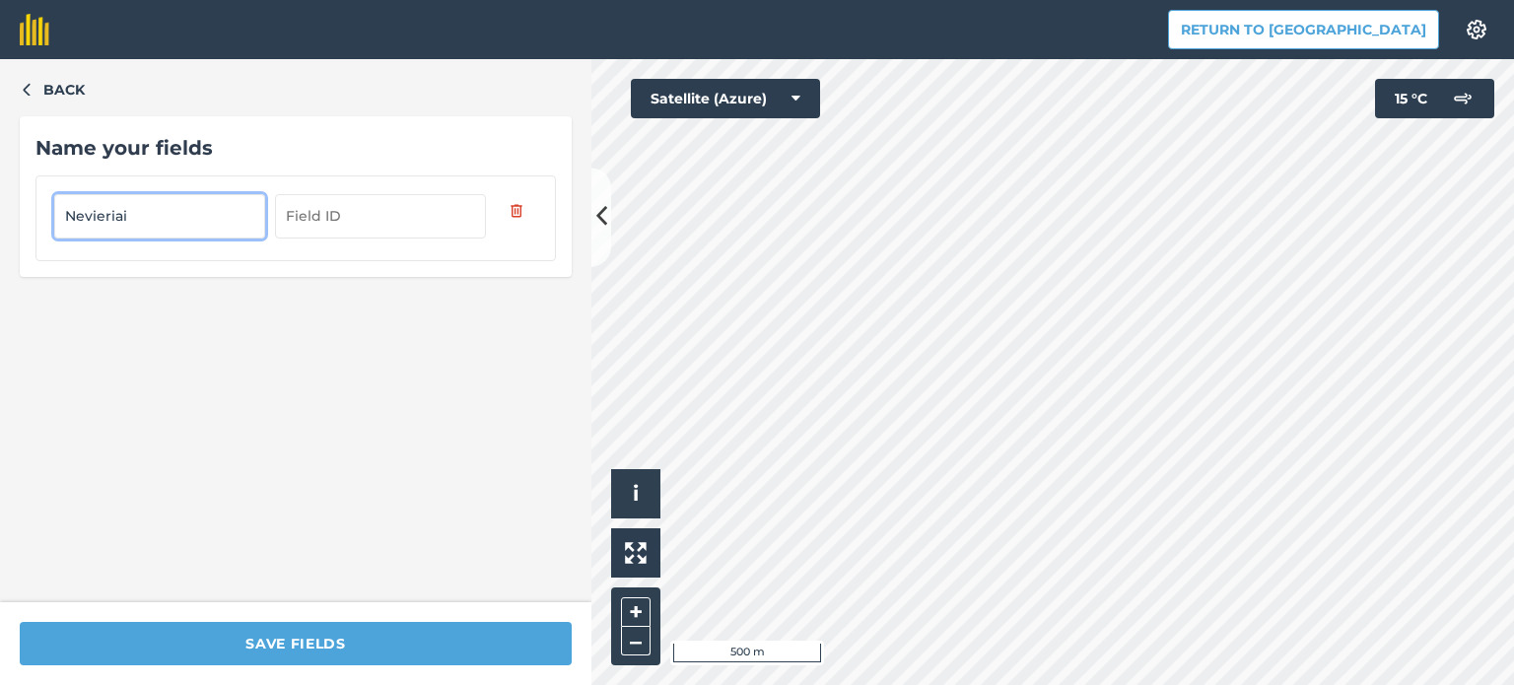
type input "Nevieriai"
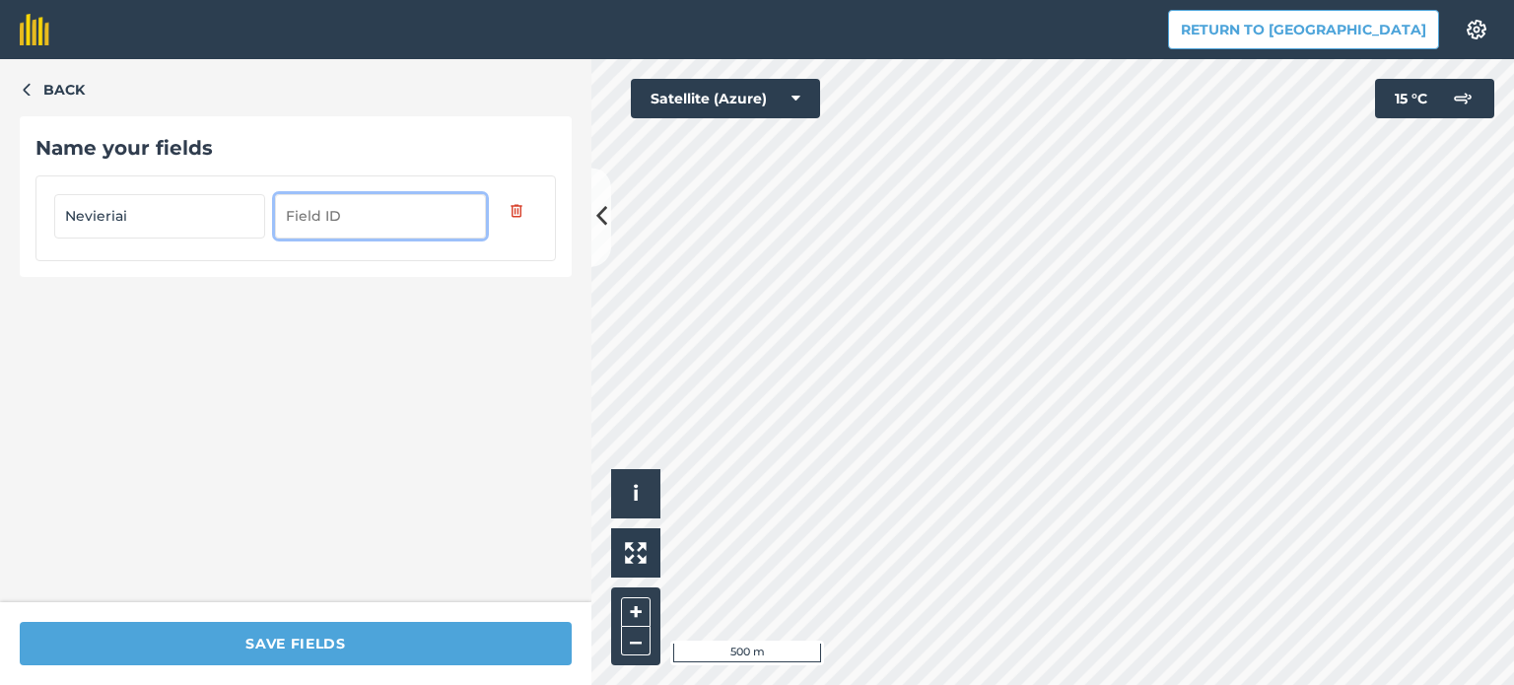
click at [312, 222] on input "text" at bounding box center [380, 215] width 211 height 43
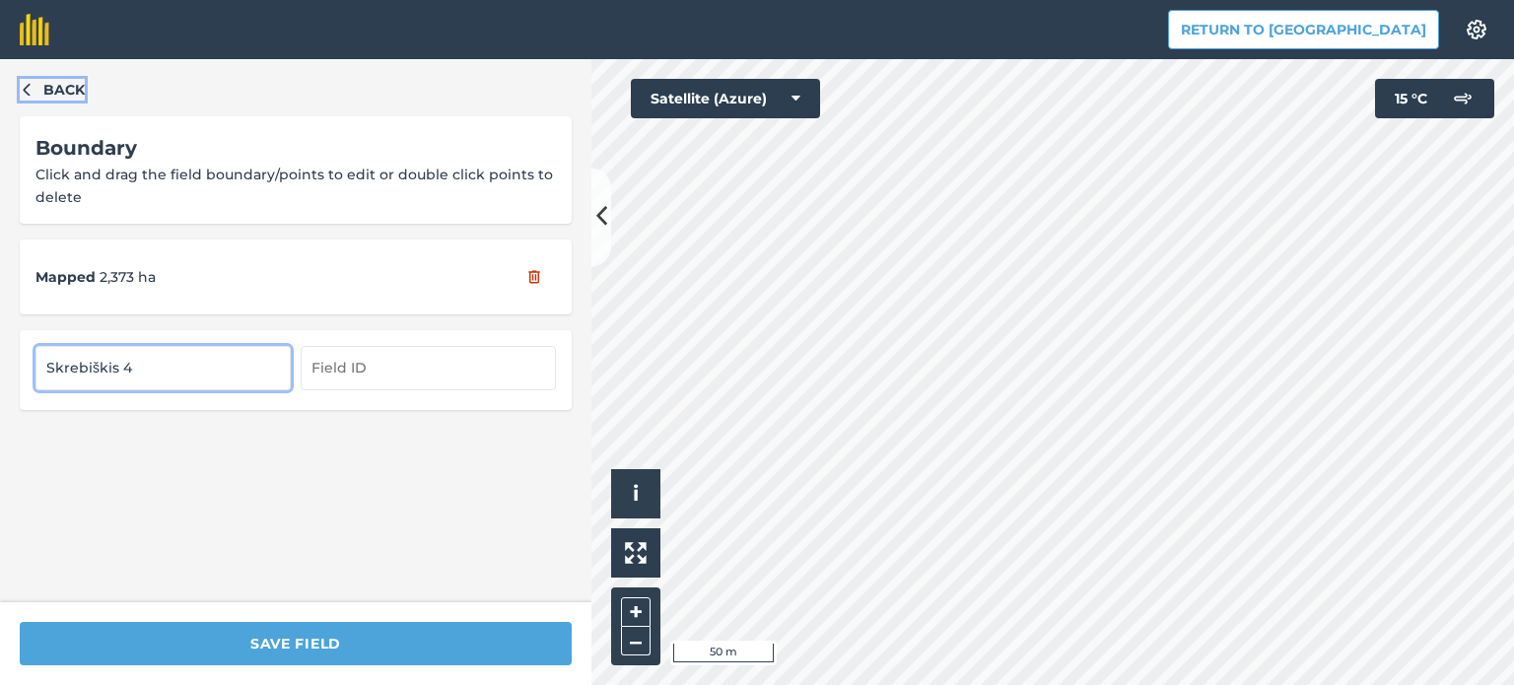
click at [26, 86] on icon "button" at bounding box center [27, 89] width 14 height 14
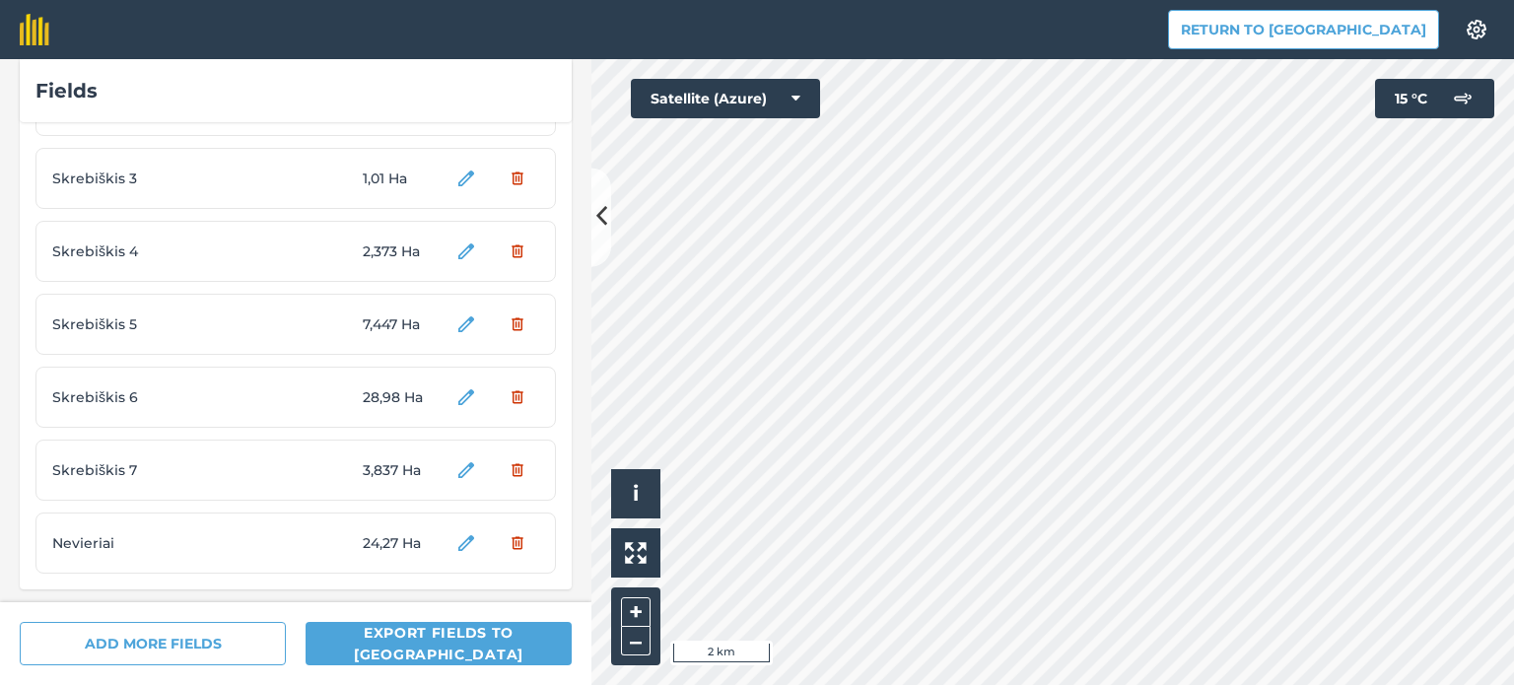
scroll to position [323, 0]
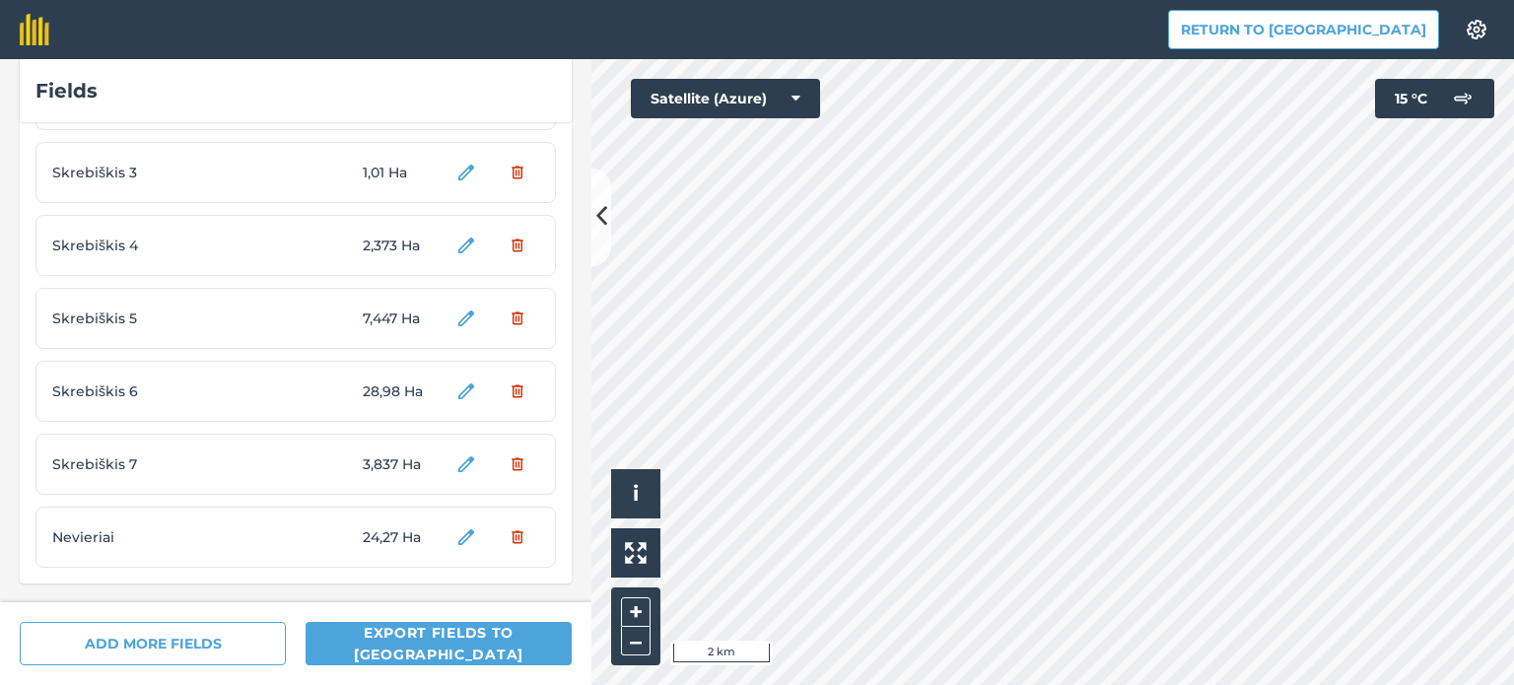
click at [380, 546] on span "24,27 Ha" at bounding box center [400, 537] width 74 height 22
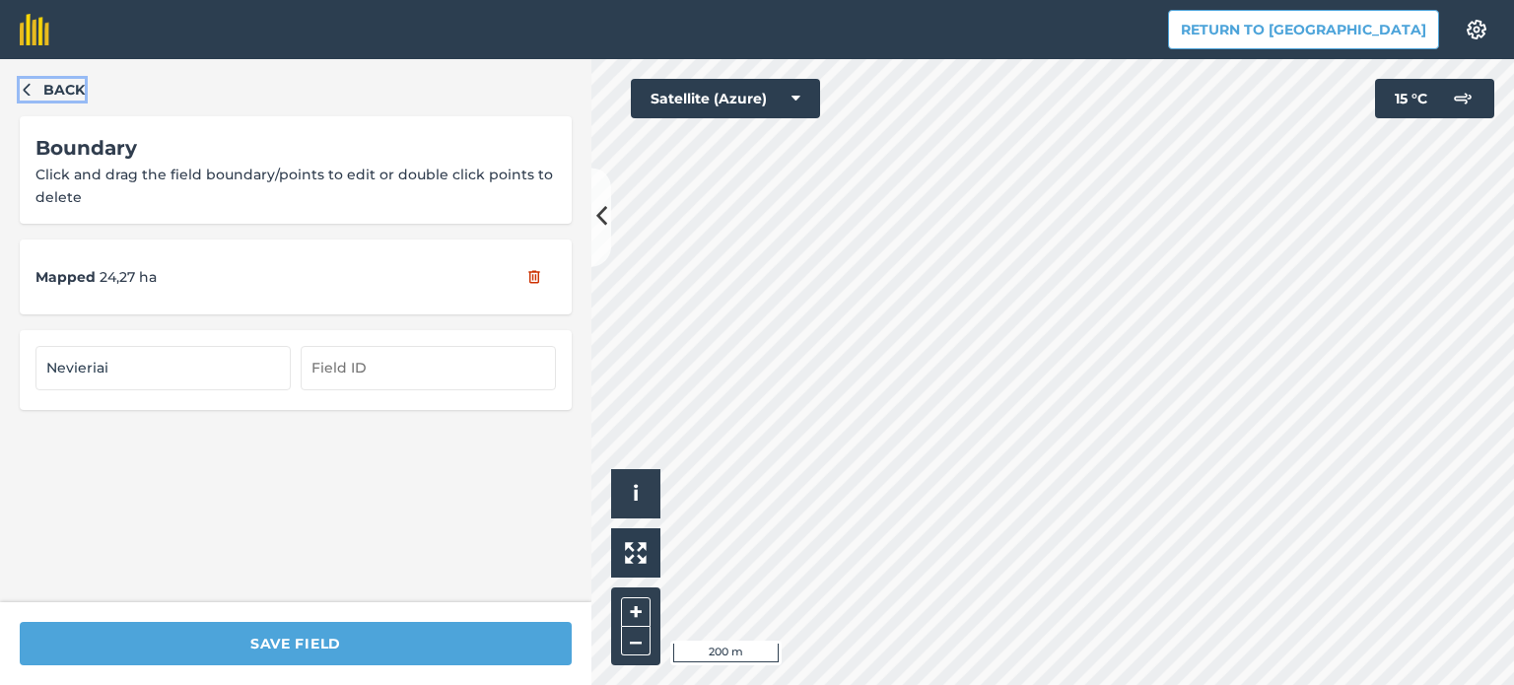
click at [31, 86] on icon "button" at bounding box center [27, 89] width 14 height 14
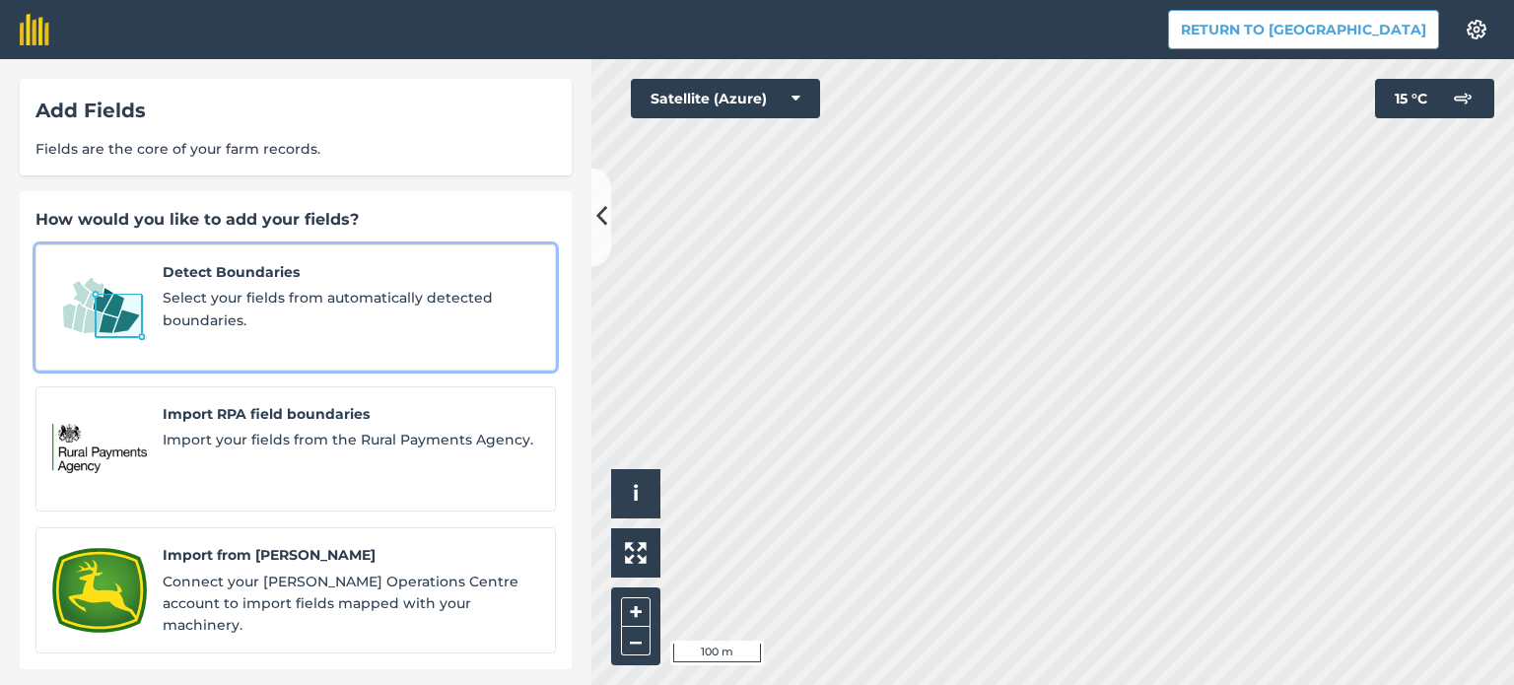
click at [173, 312] on span "Select your fields from automatically detected boundaries." at bounding box center [351, 309] width 377 height 44
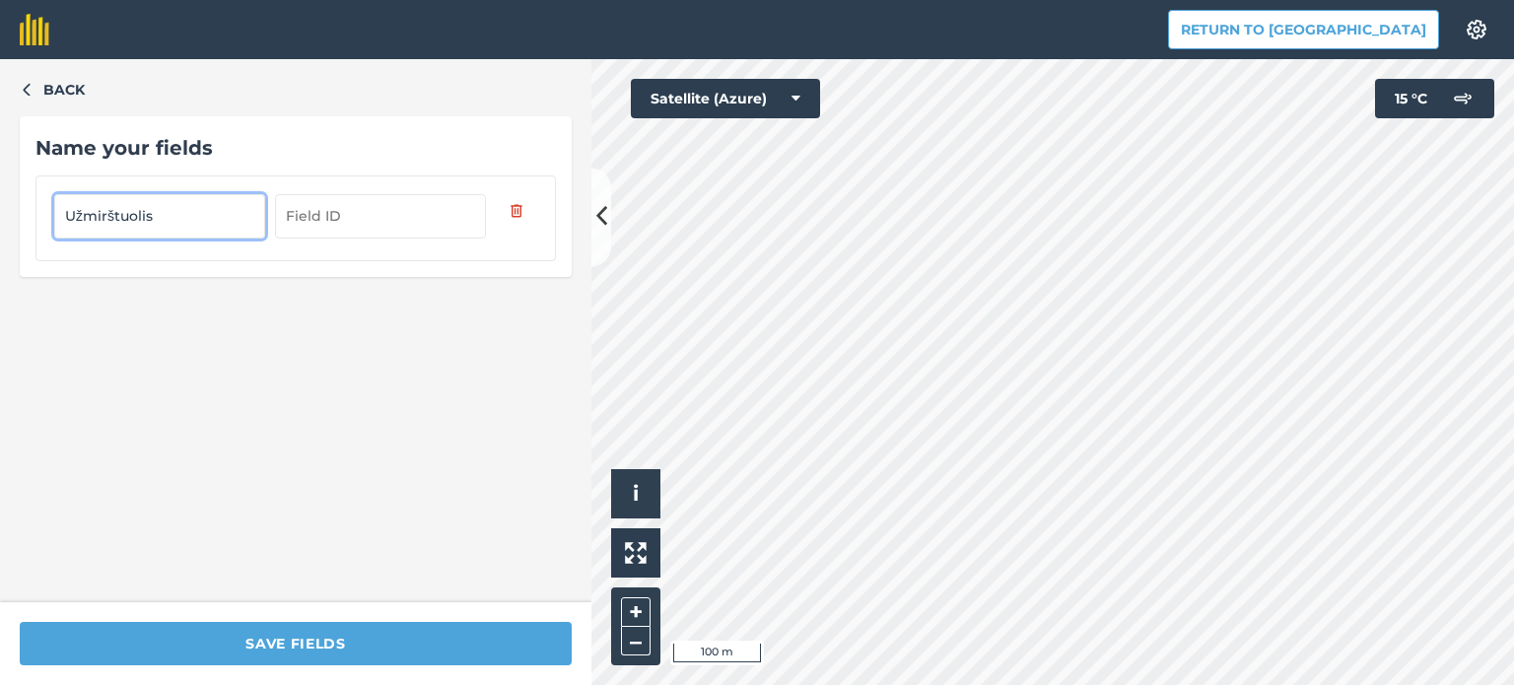
type input "Užmirštuolis"
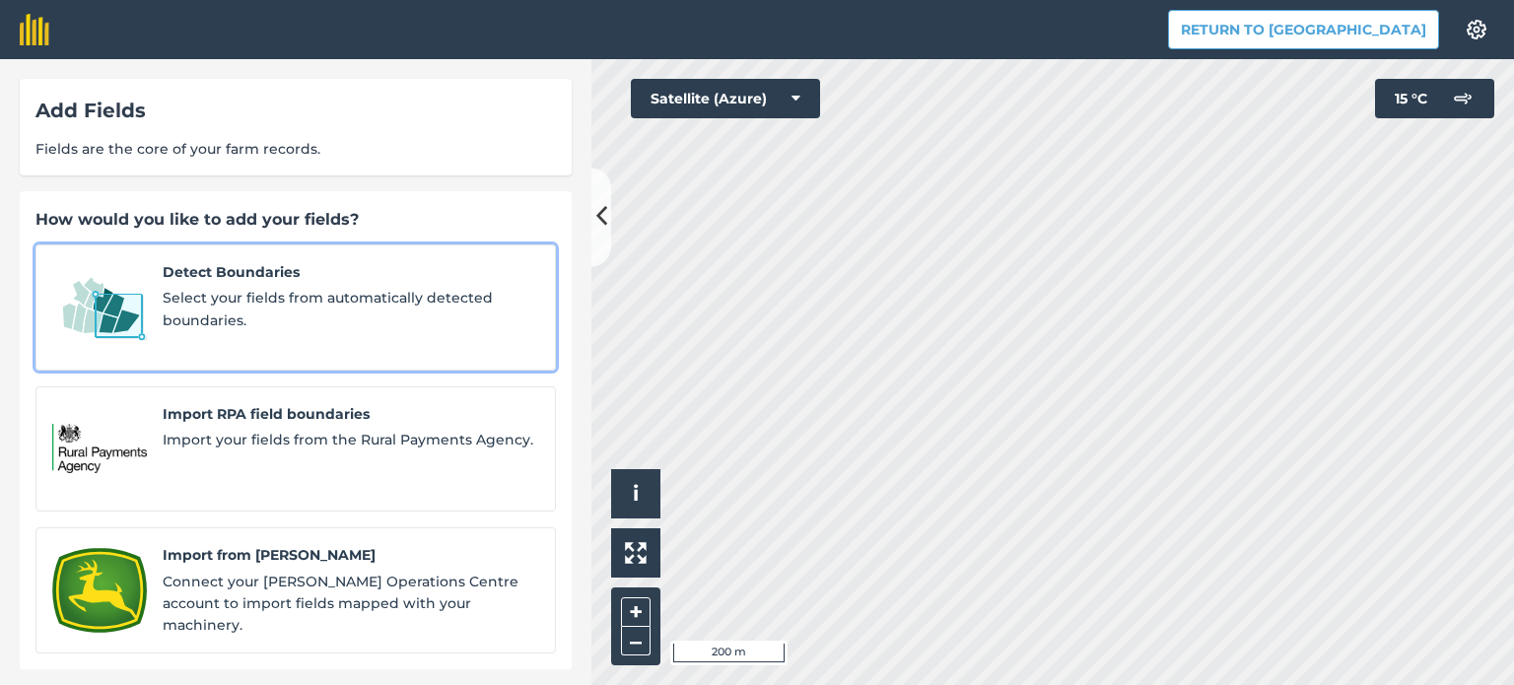
click at [258, 284] on div "Detect Boundaries Select your fields from automatically detected boundaries." at bounding box center [351, 307] width 377 height 93
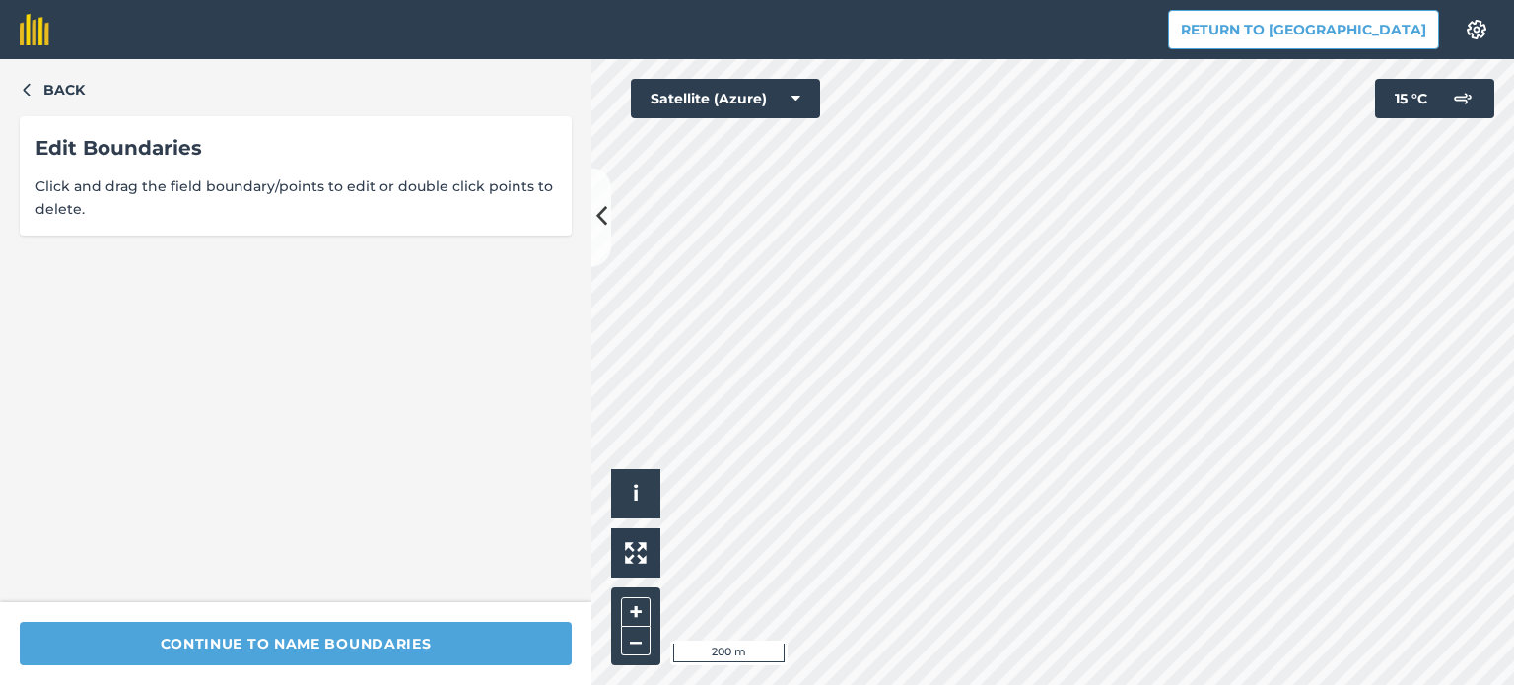
click at [302, 669] on div "Continue to name boundaries" at bounding box center [296, 643] width 592 height 83
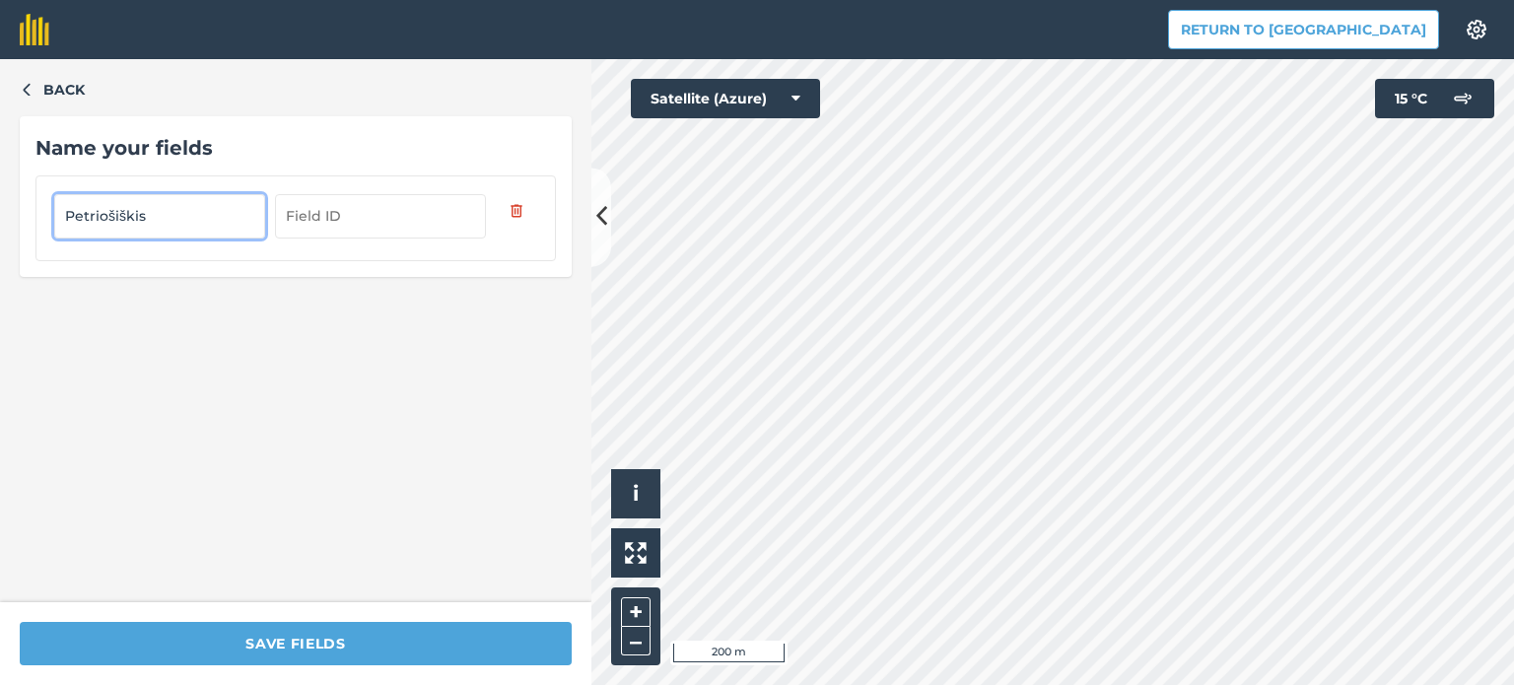
type input "Petriošiškis"
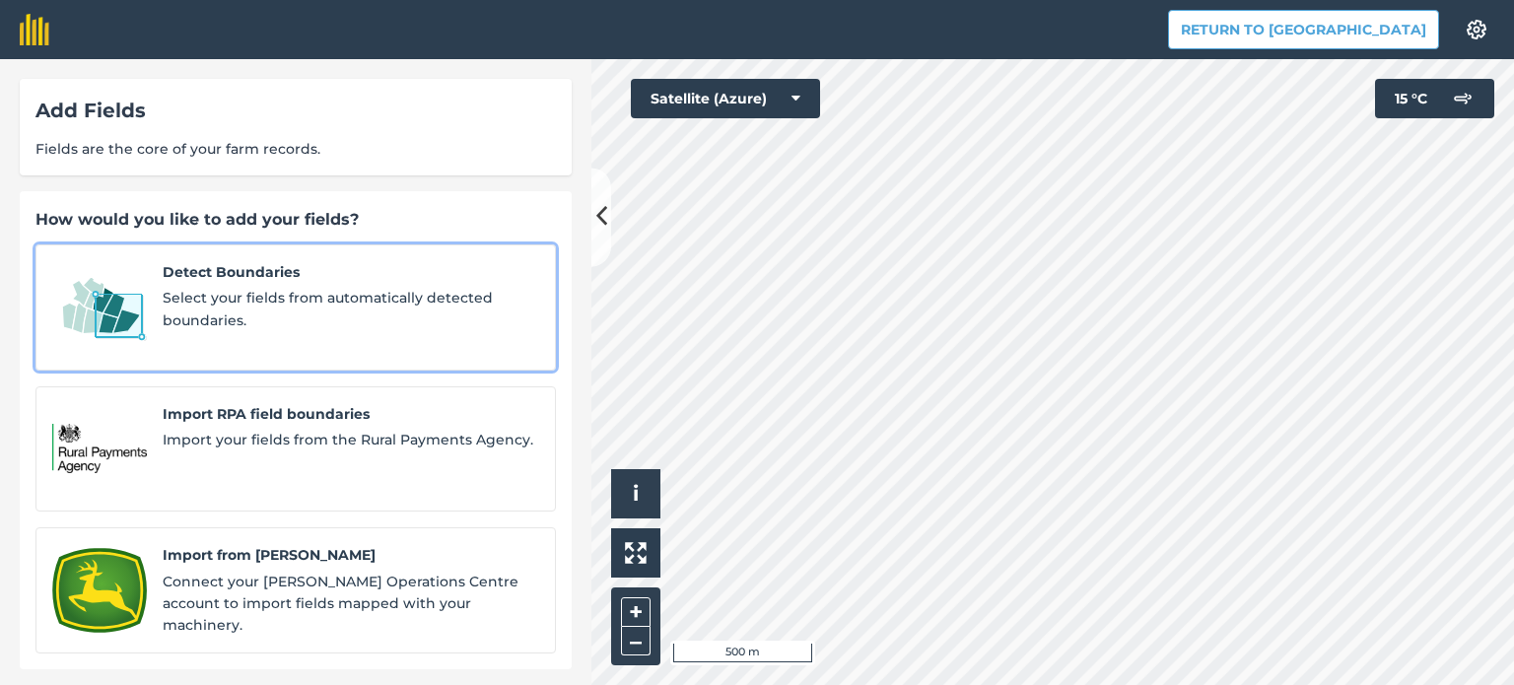
click at [229, 291] on span "Select your fields from automatically detected boundaries." at bounding box center [351, 309] width 377 height 44
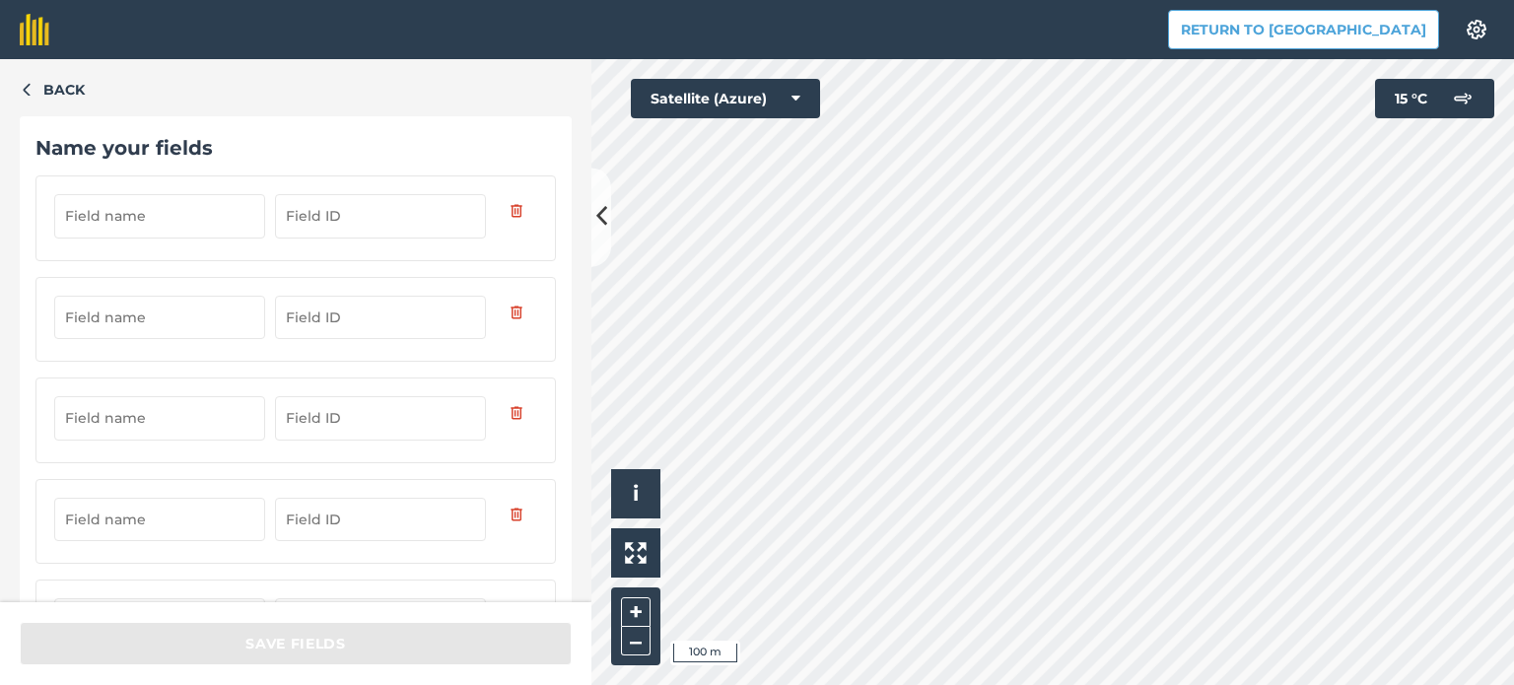
click at [138, 219] on input "text" at bounding box center [159, 215] width 211 height 43
type input "Adlys"
click at [162, 267] on form "Adlys" at bounding box center [295, 571] width 521 height 792
click at [122, 318] on input "text" at bounding box center [159, 317] width 211 height 43
click at [151, 319] on input "text" at bounding box center [159, 317] width 211 height 43
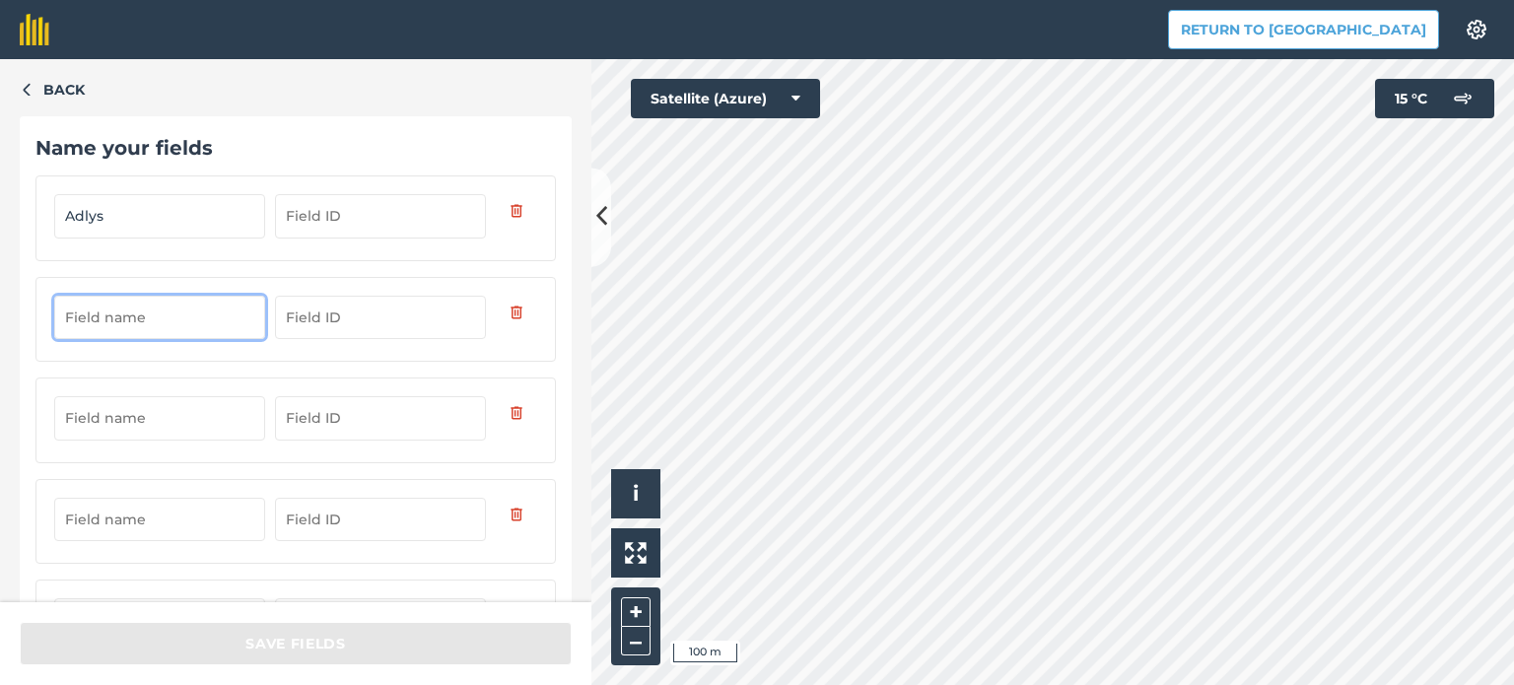
click at [100, 320] on input "text" at bounding box center [159, 317] width 211 height 43
click at [145, 316] on input "text" at bounding box center [159, 317] width 211 height 43
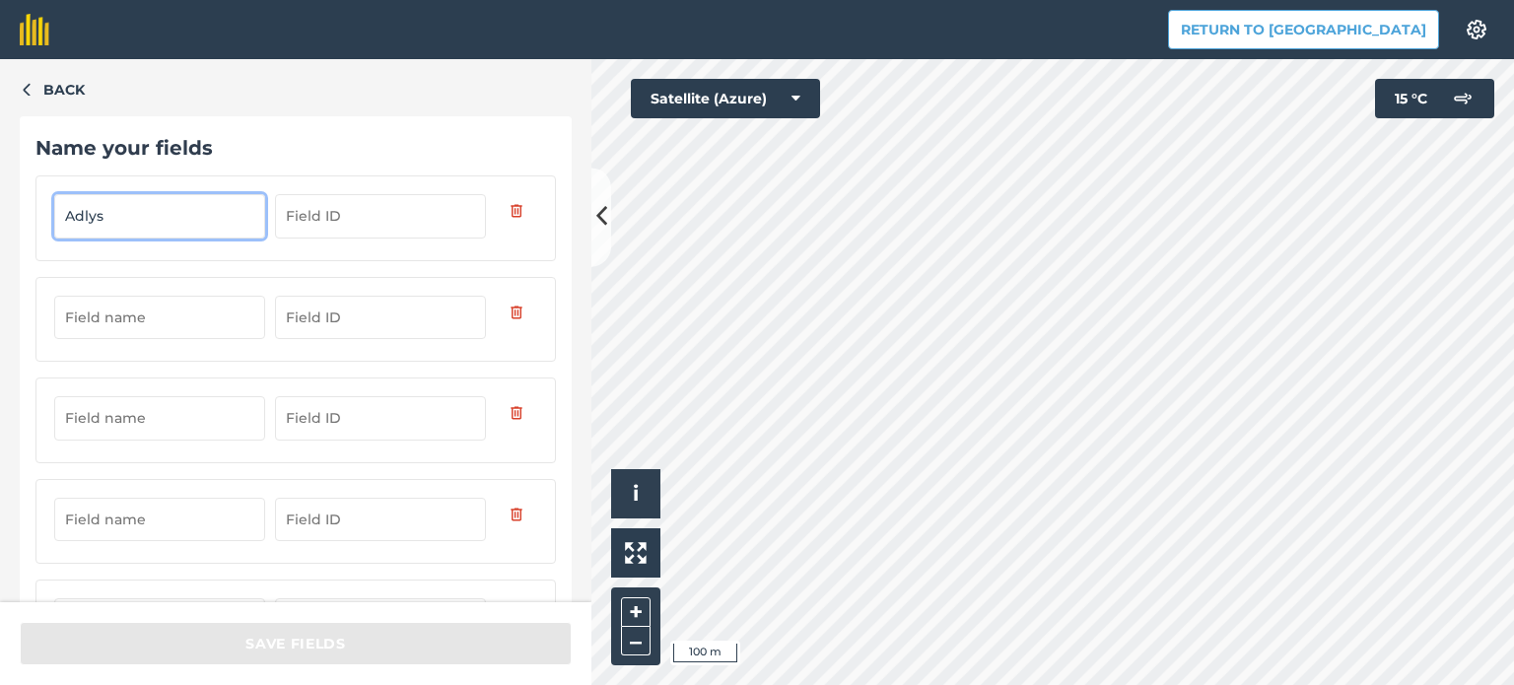
click at [200, 216] on input "Adlys" at bounding box center [159, 215] width 211 height 43
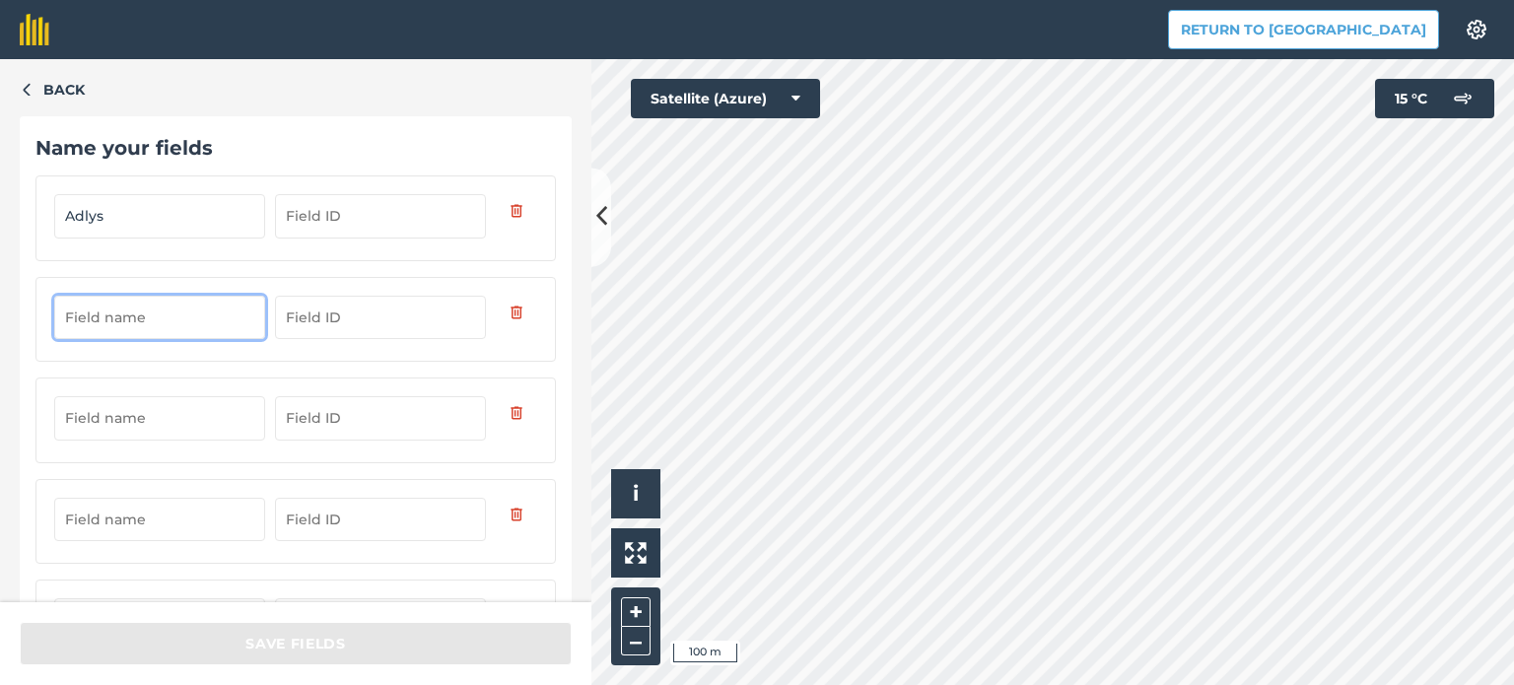
click at [175, 305] on input "text" at bounding box center [159, 317] width 211 height 43
click at [144, 406] on input "text" at bounding box center [159, 417] width 211 height 43
click at [108, 318] on input "text" at bounding box center [159, 317] width 211 height 43
click at [157, 319] on input "text" at bounding box center [159, 317] width 211 height 43
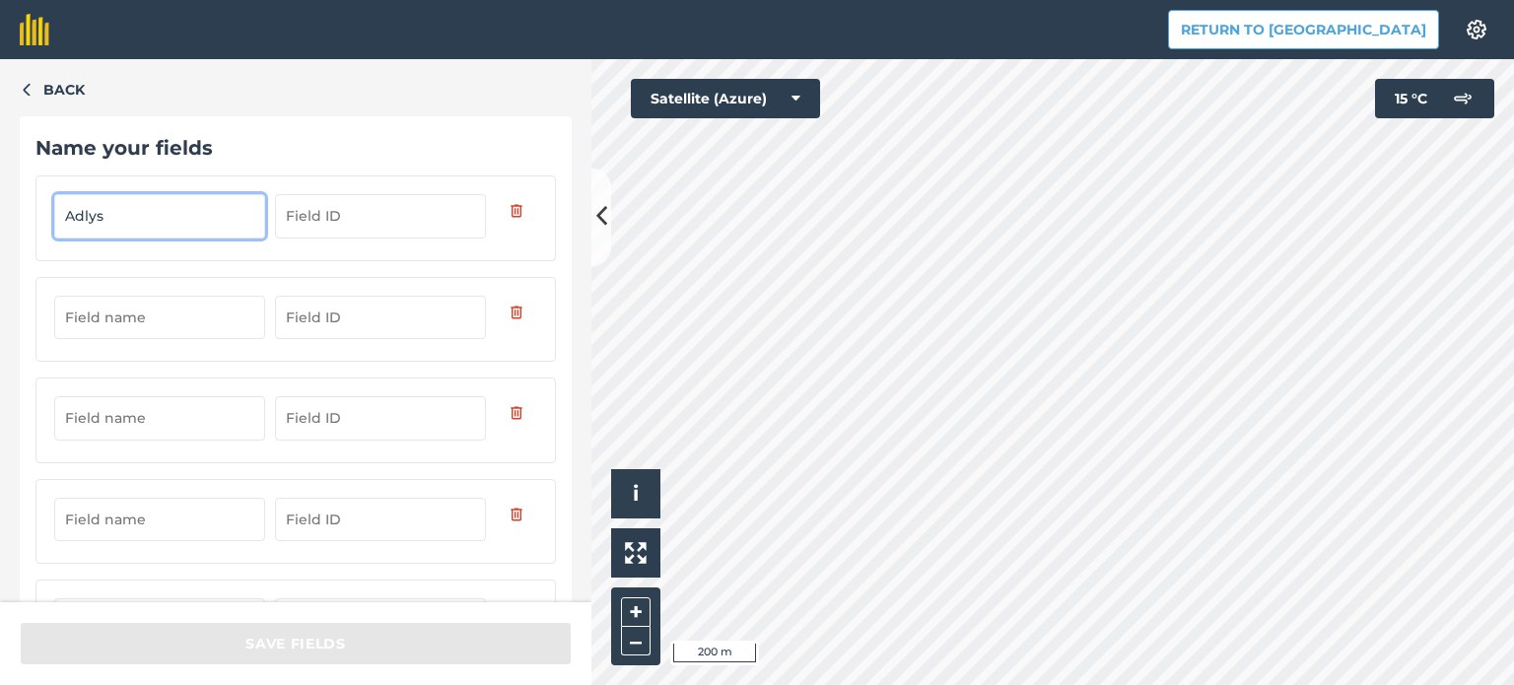
click at [120, 214] on input "Adlys" at bounding box center [159, 215] width 211 height 43
drag, startPoint x: 120, startPoint y: 214, endPoint x: 119, endPoint y: 237, distance: 22.7
click at [119, 237] on input "Adlys" at bounding box center [159, 215] width 211 height 43
drag, startPoint x: 122, startPoint y: 220, endPoint x: 42, endPoint y: 224, distance: 80.0
click at [42, 224] on div "Adlys" at bounding box center [295, 217] width 521 height 85
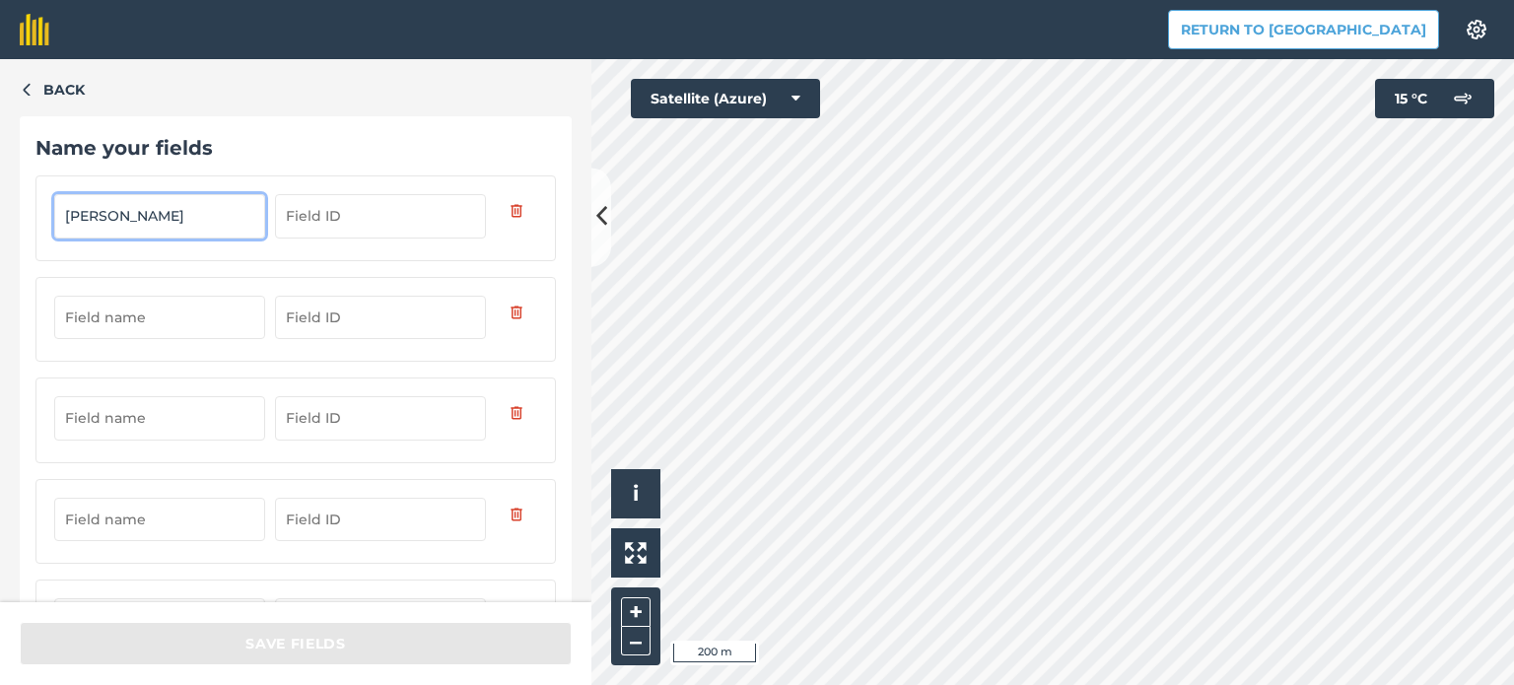
type input "[PERSON_NAME]"
click at [120, 312] on input "text" at bounding box center [159, 317] width 211 height 43
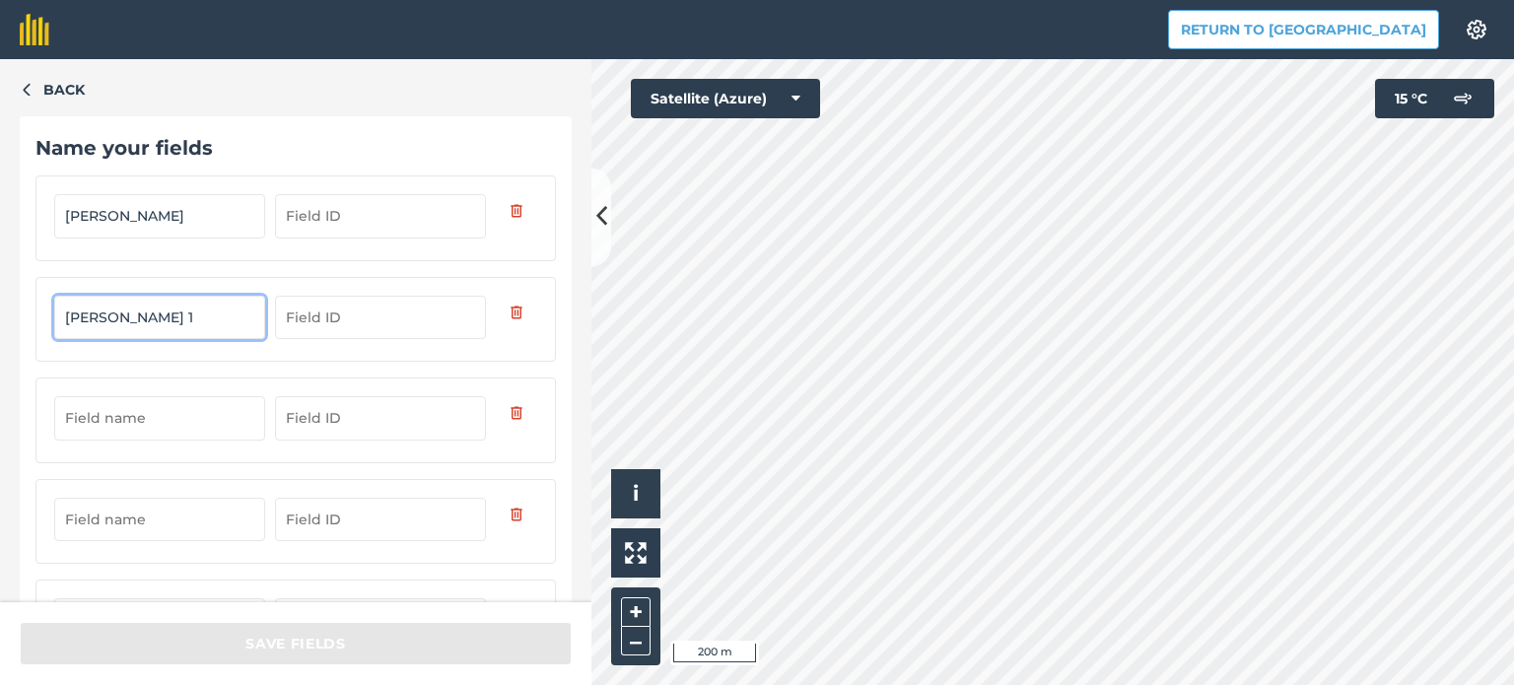
type input "[PERSON_NAME] 1"
click at [95, 432] on input "text" at bounding box center [159, 417] width 211 height 43
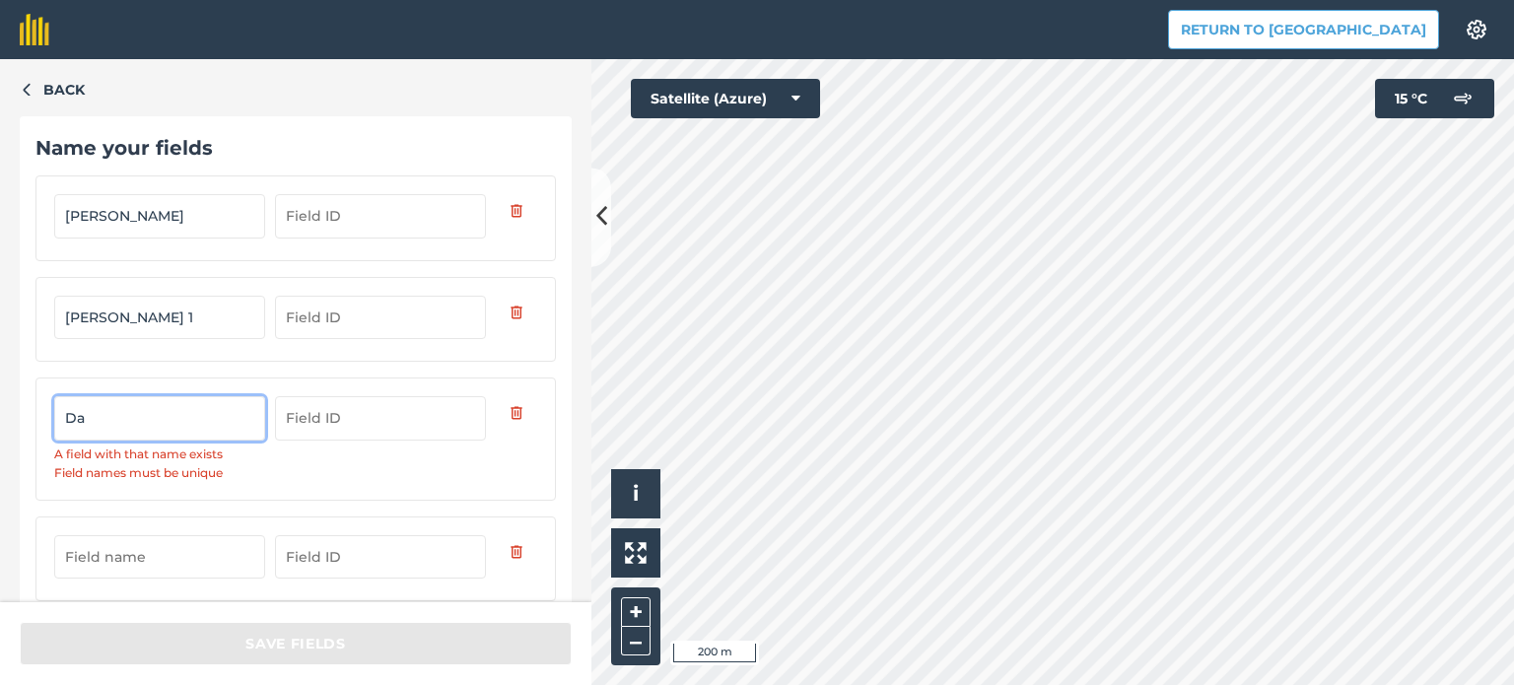
type input "D"
type input "Meliunai"
click at [126, 514] on input "text" at bounding box center [159, 519] width 211 height 43
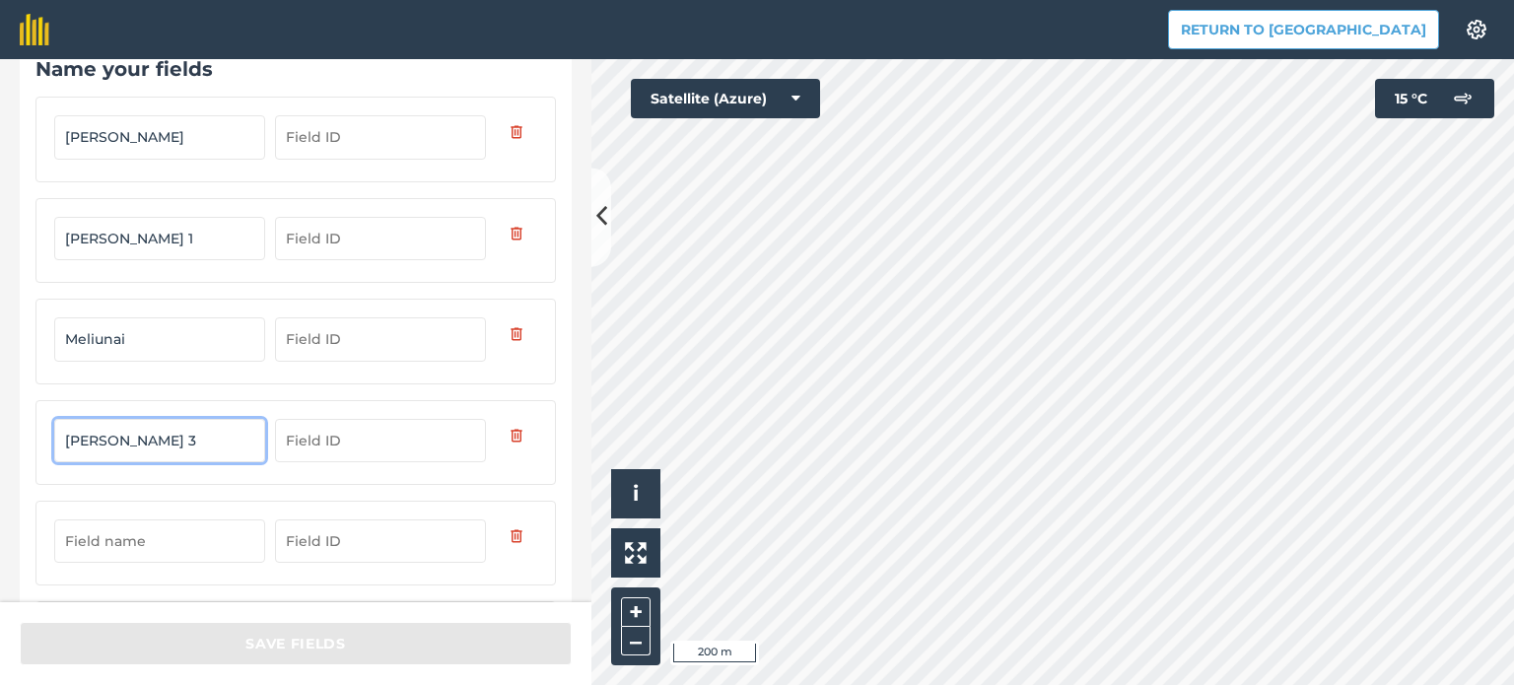
scroll to position [197, 0]
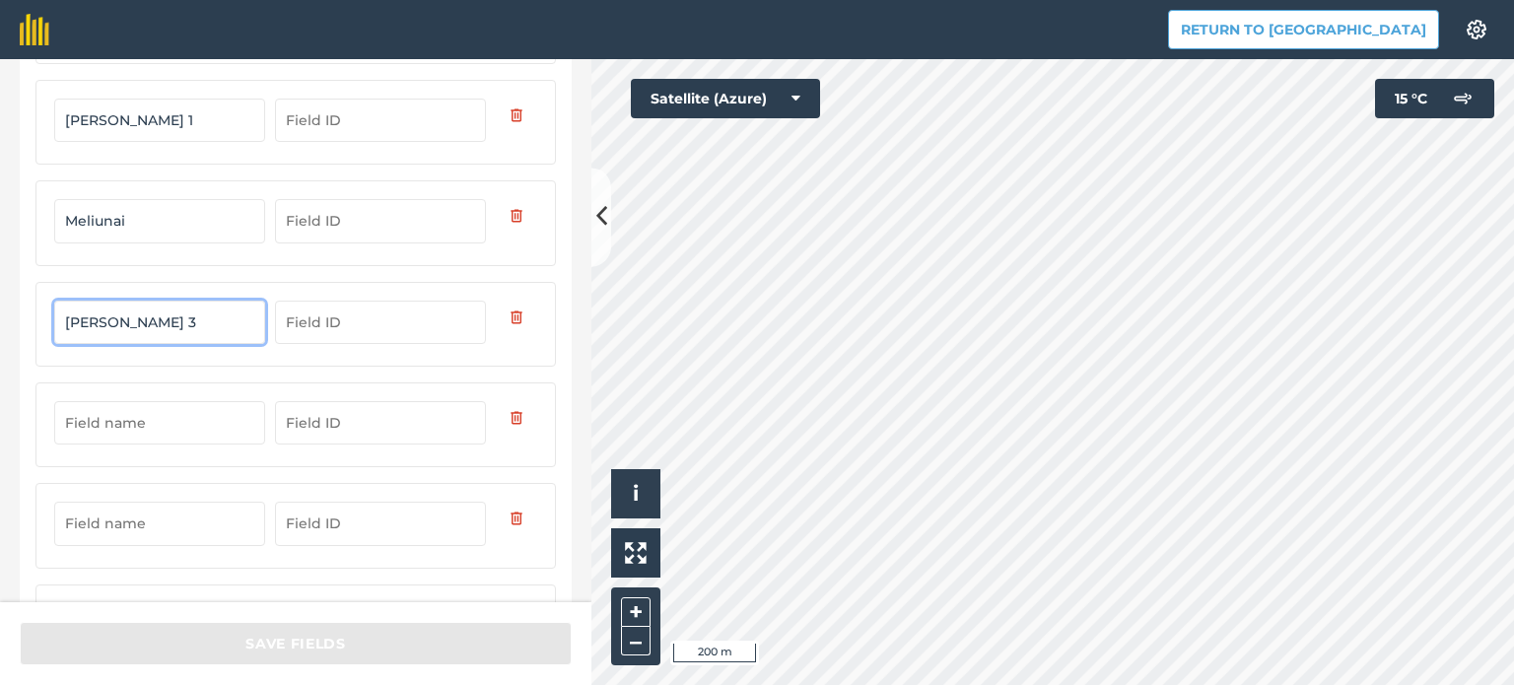
type input "[PERSON_NAME] 3"
click at [132, 427] on input "text" at bounding box center [159, 422] width 211 height 43
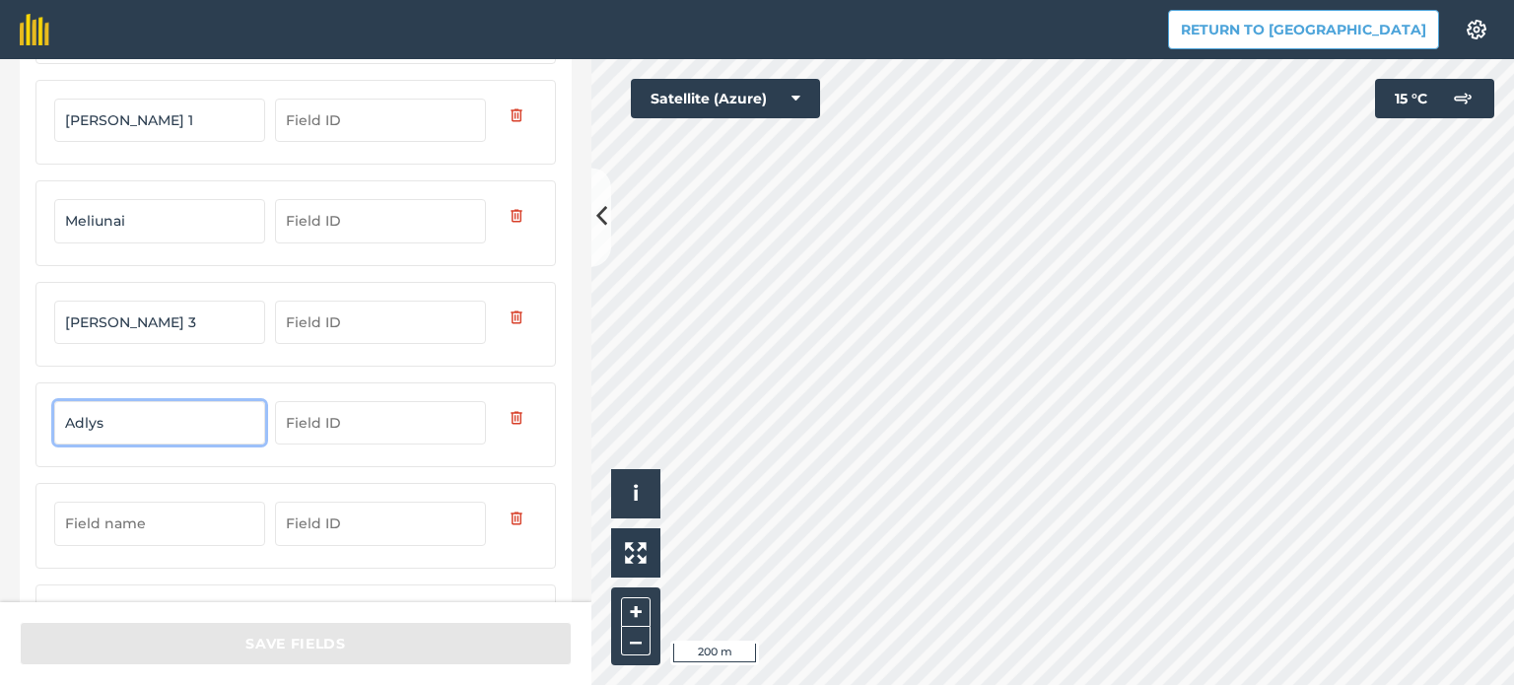
type input "Adlys"
click at [145, 531] on input "text" at bounding box center [159, 523] width 211 height 43
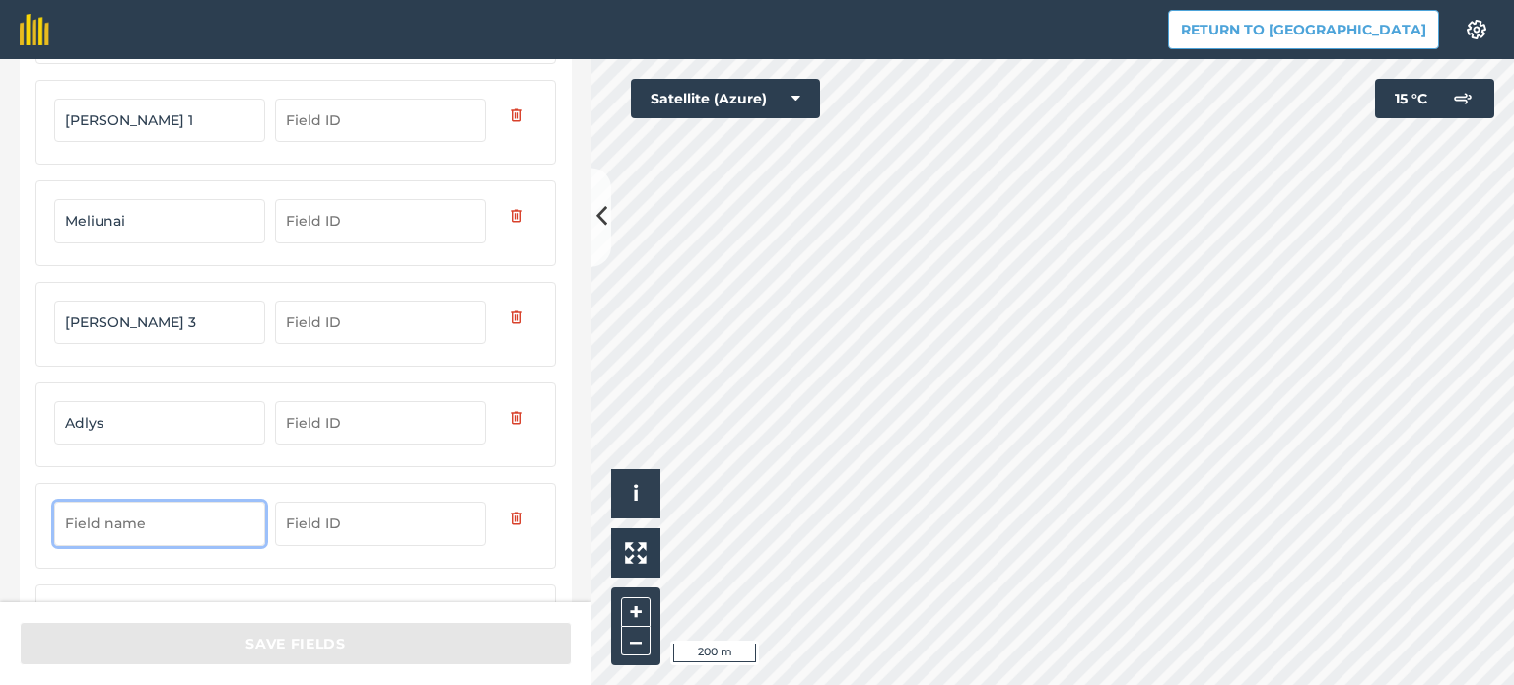
click at [146, 522] on input "text" at bounding box center [159, 523] width 211 height 43
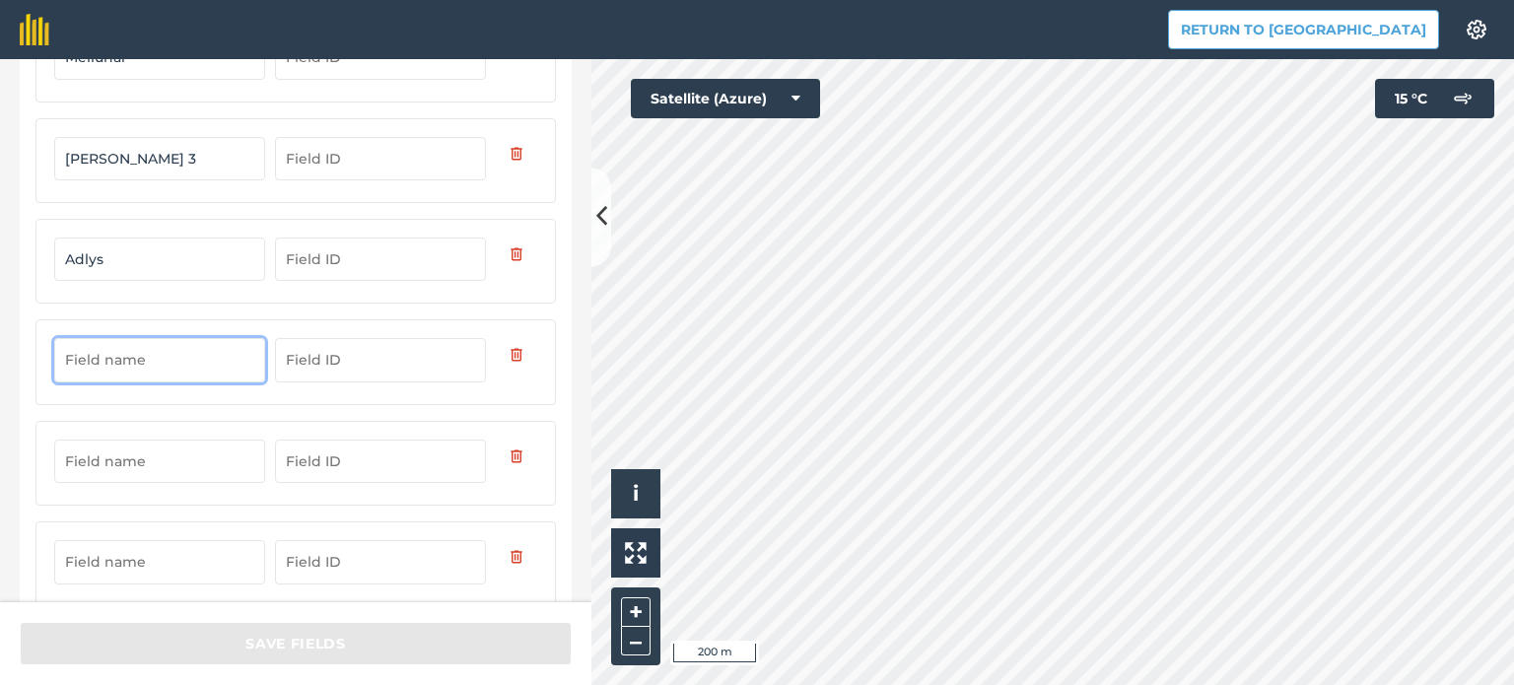
scroll to position [394, 0]
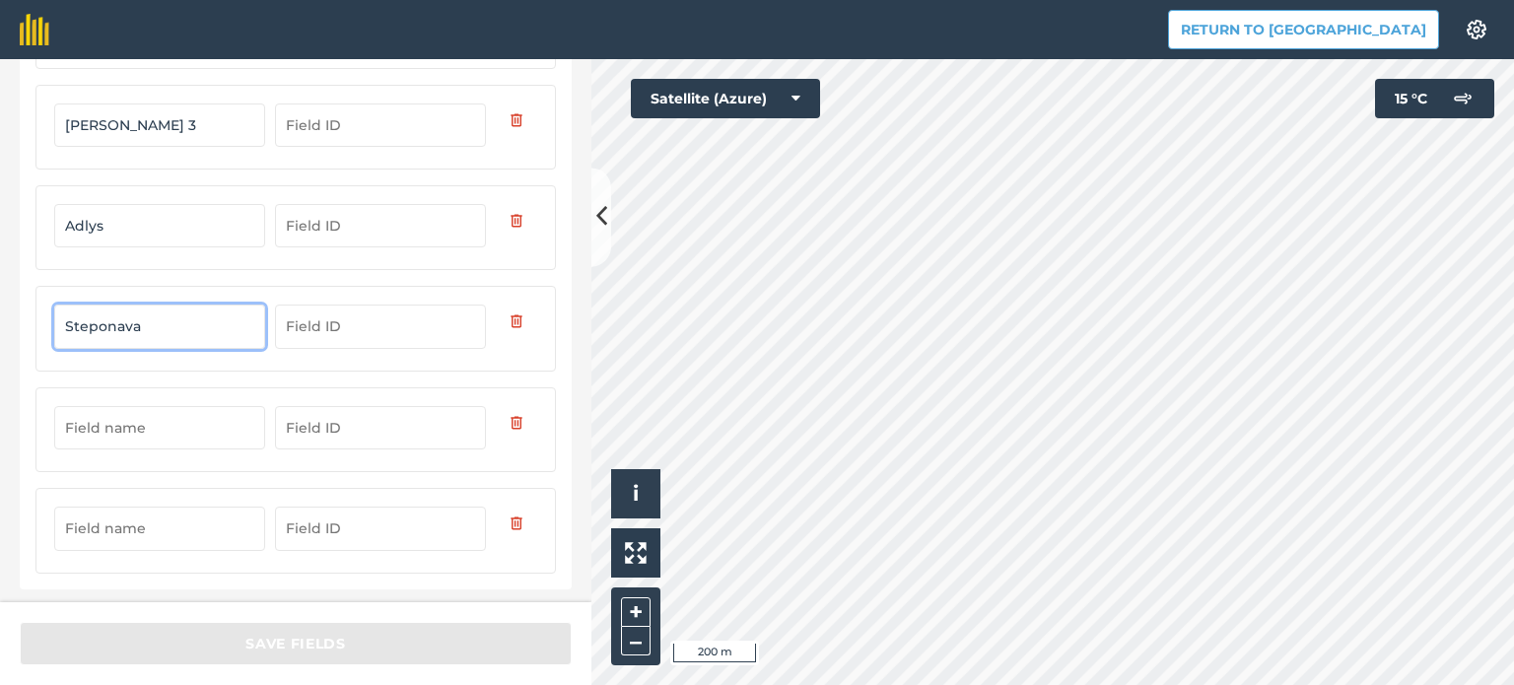
type input "Steponava"
click at [18, 346] on div "Back Name your fields [PERSON_NAME] [PERSON_NAME] 1 Meliunai [PERSON_NAME] 3 Ad…" at bounding box center [296, 330] width 592 height 543
click at [169, 423] on input "text" at bounding box center [159, 427] width 211 height 43
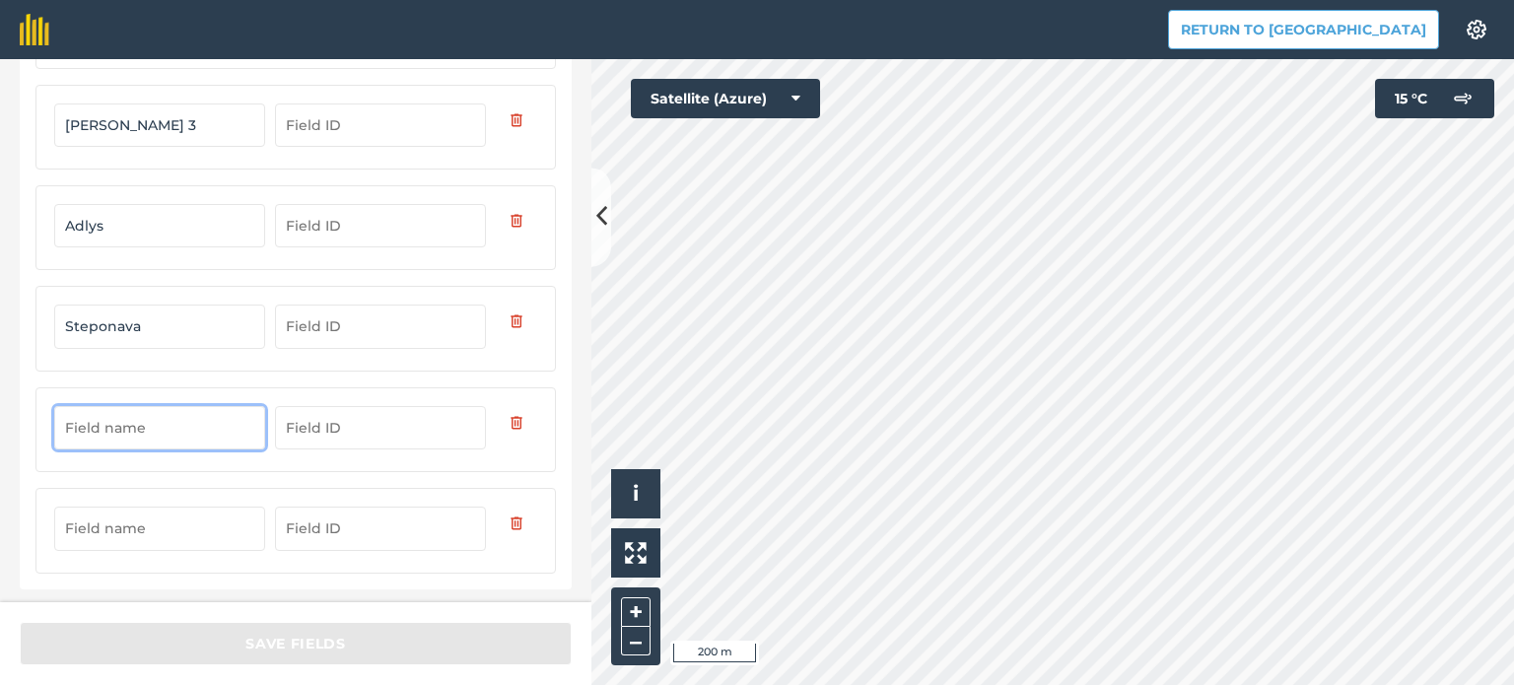
type input "M"
type input "Žališkės"
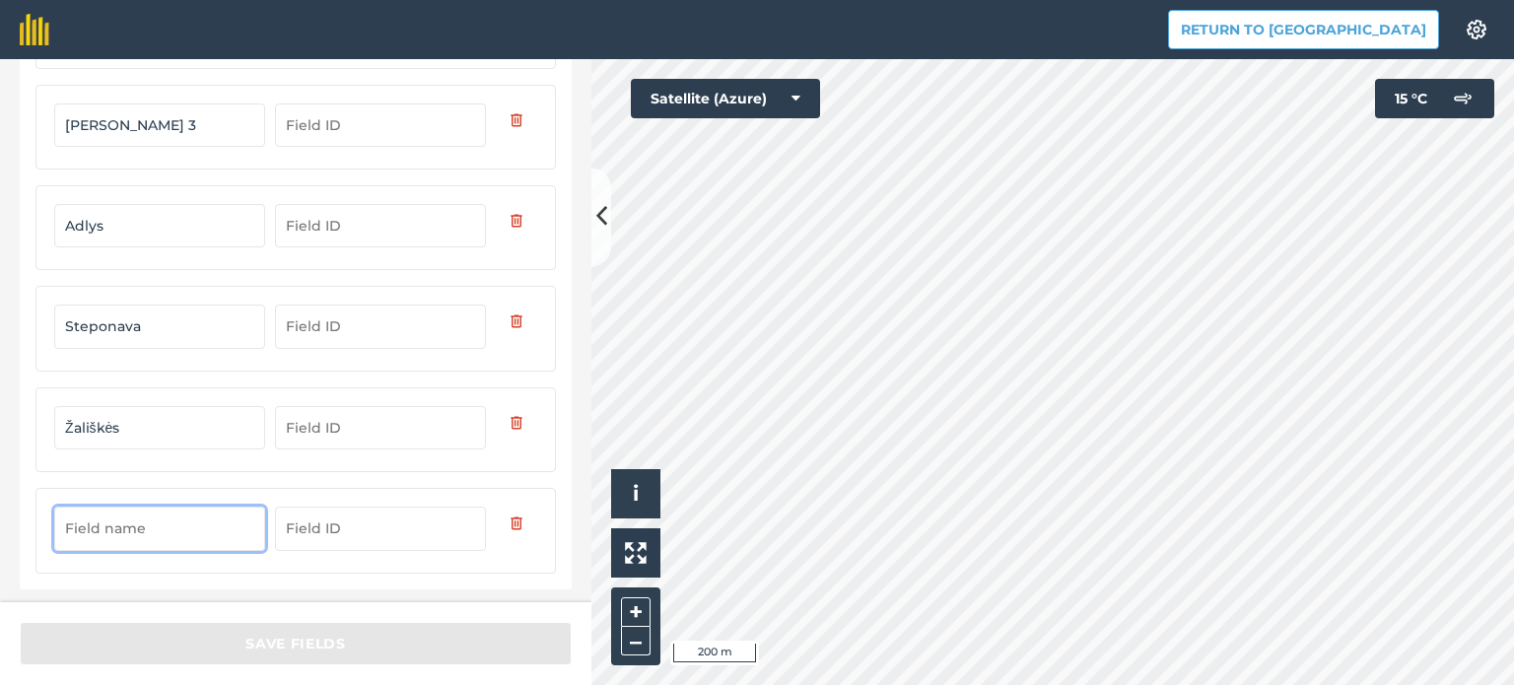
click at [168, 522] on input "text" at bounding box center [159, 528] width 211 height 43
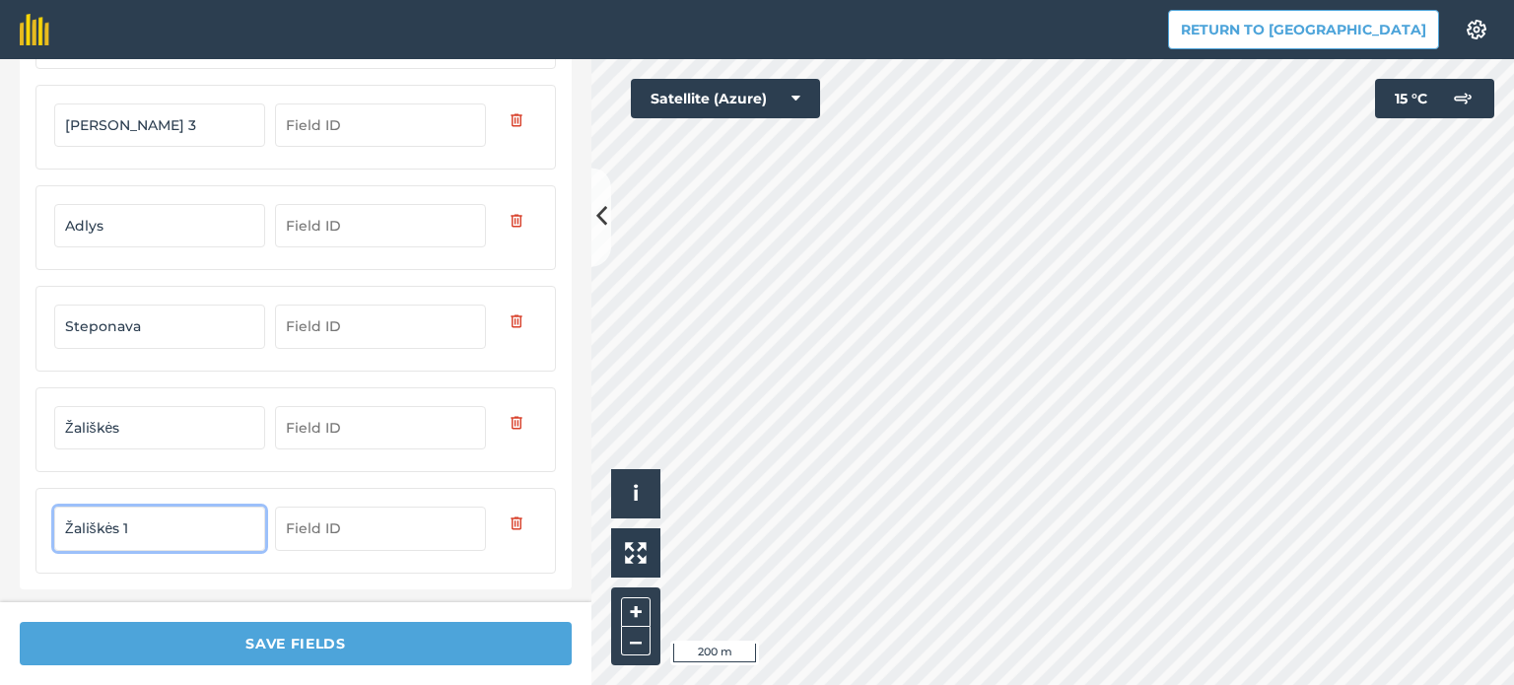
type input "Žališkės 1"
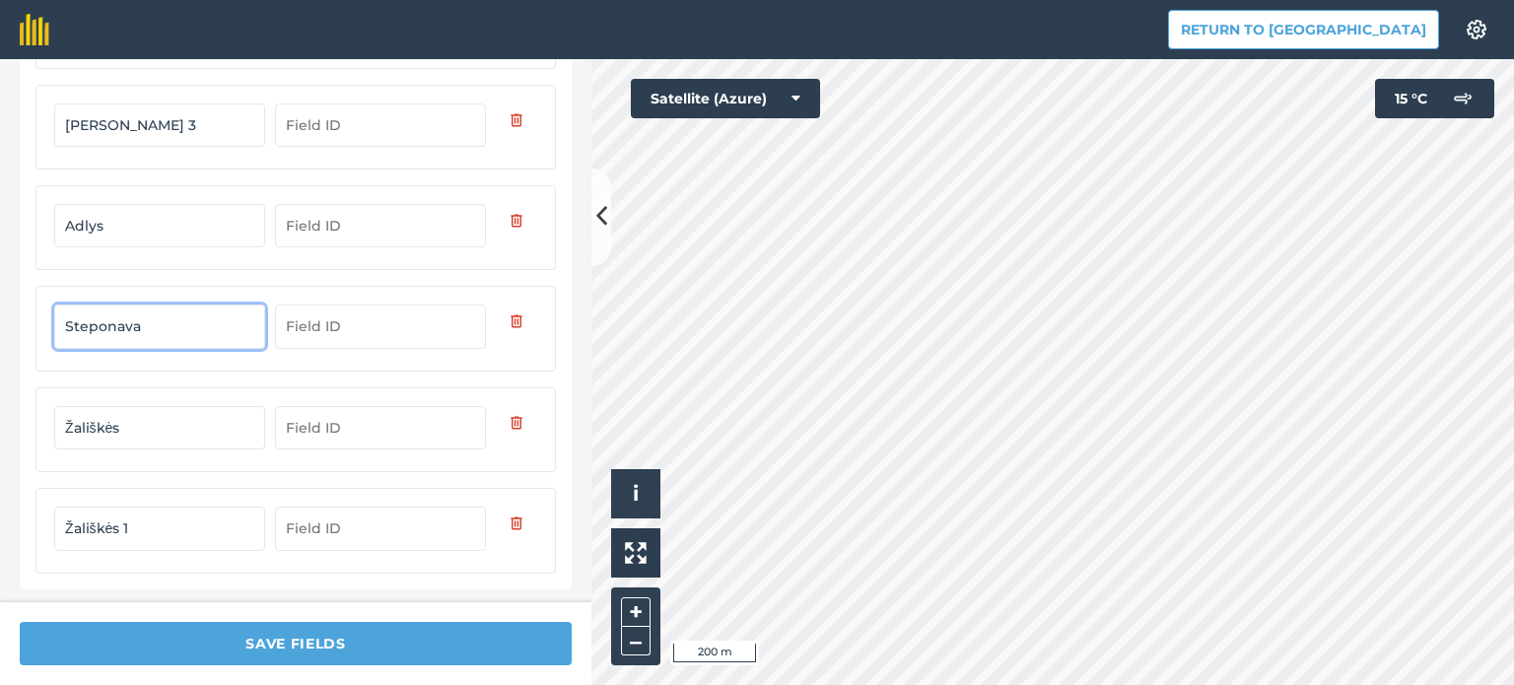
click at [101, 322] on input "Steponava" at bounding box center [159, 326] width 211 height 43
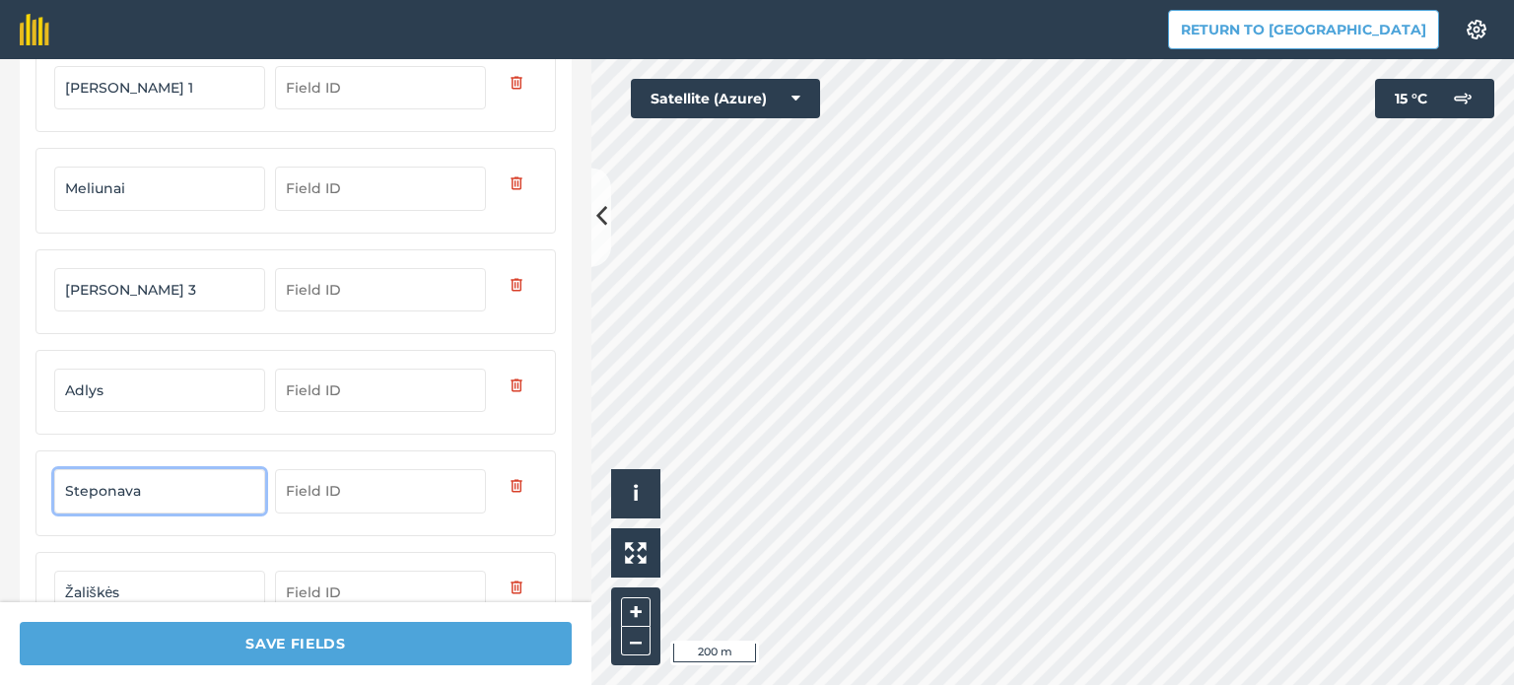
scroll to position [197, 0]
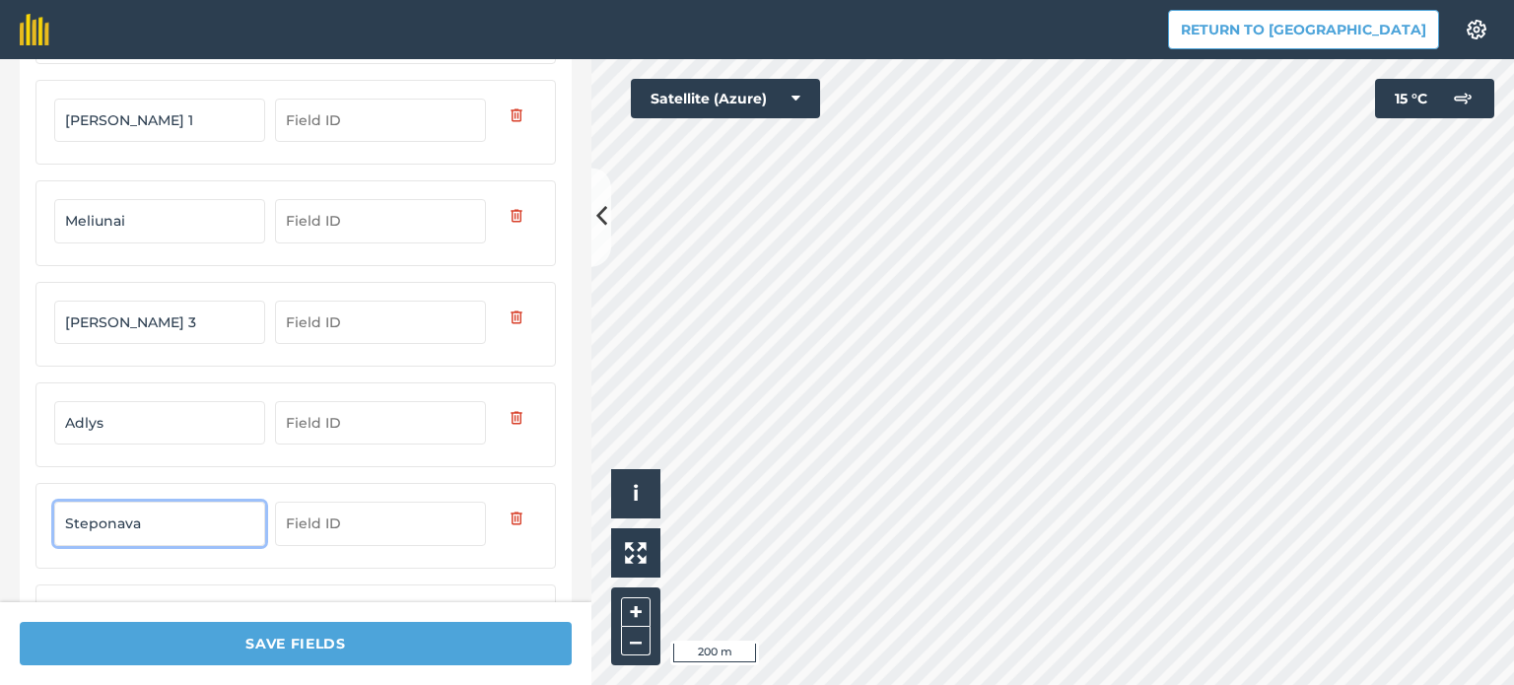
click at [132, 222] on input "Meliunai" at bounding box center [159, 220] width 211 height 43
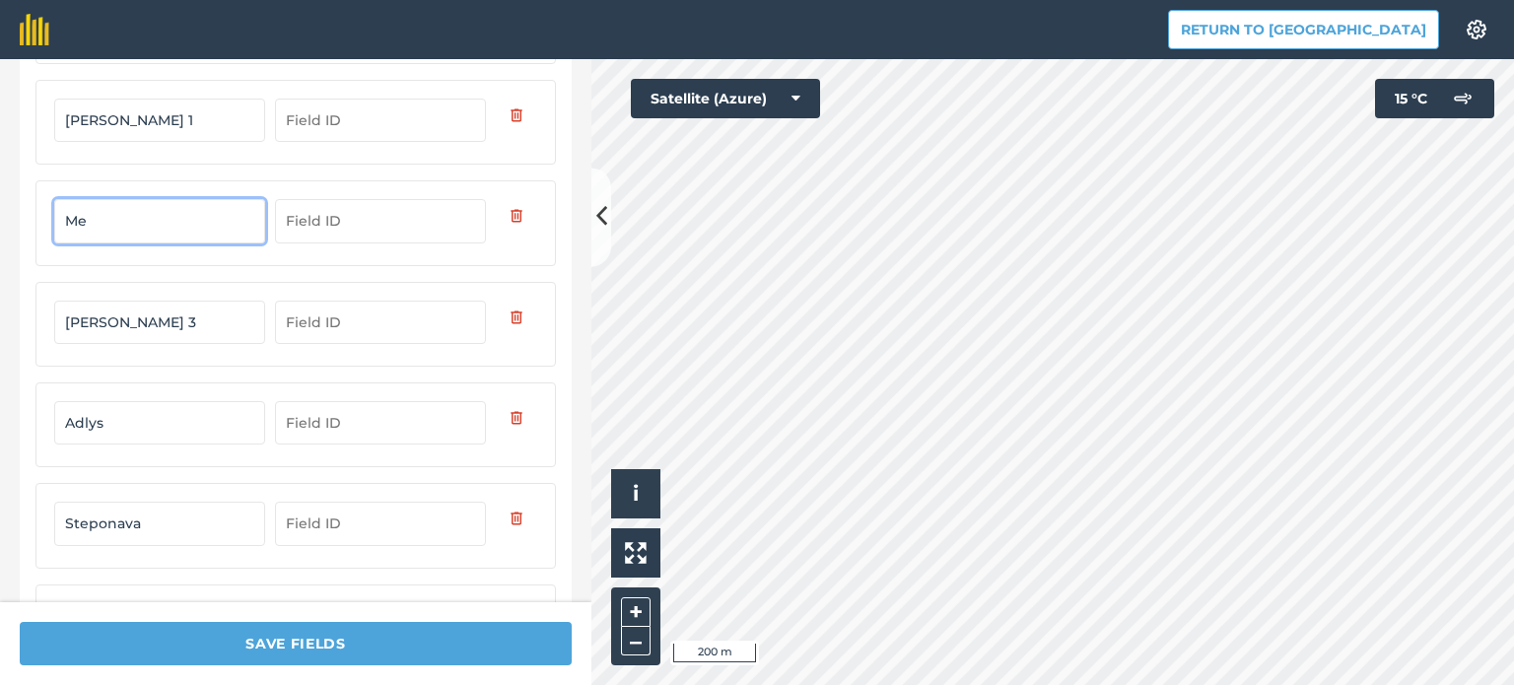
type input "M"
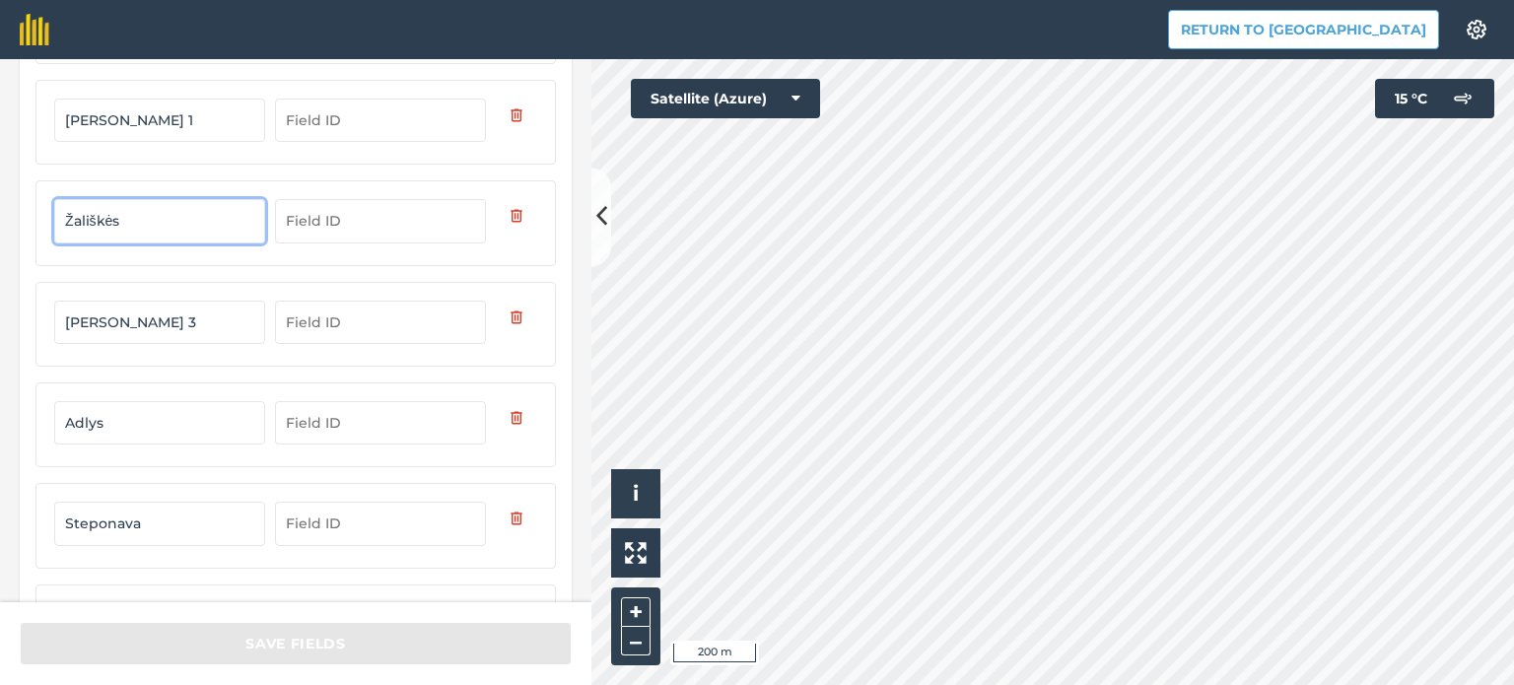
click at [190, 365] on form "[PERSON_NAME] [PERSON_NAME] 1 Žališkės [PERSON_NAME] 3 Adlys Steponava Žališkės…" at bounding box center [295, 393] width 521 height 830
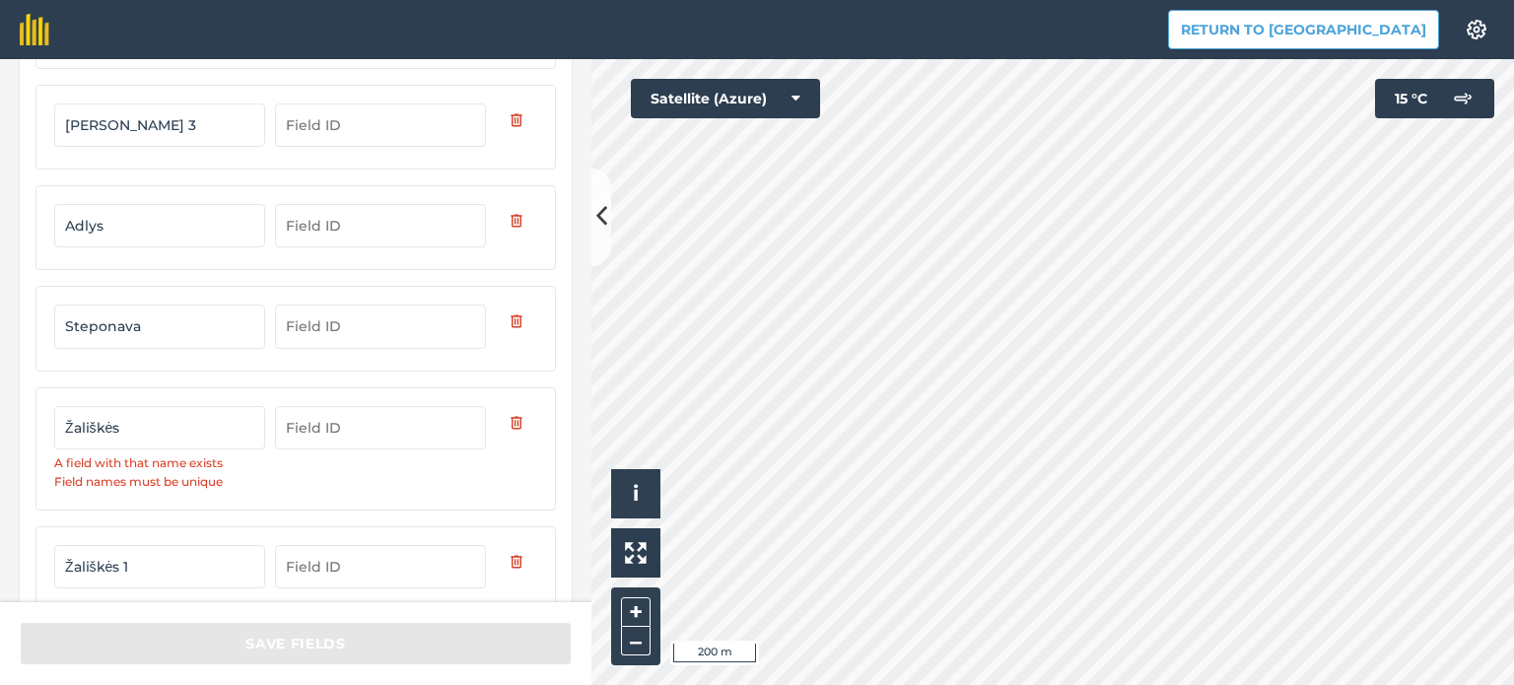
scroll to position [432, 0]
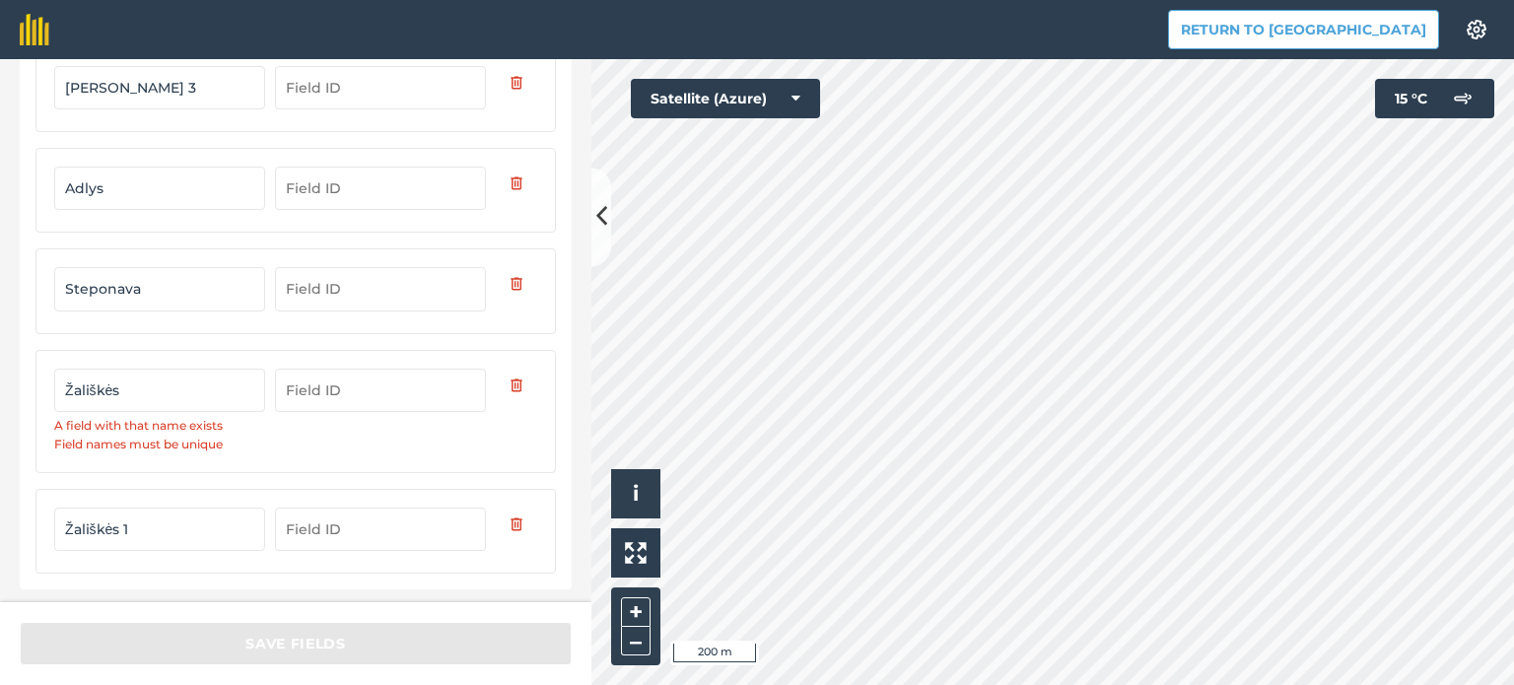
click at [138, 374] on input "Žališkės" at bounding box center [159, 390] width 211 height 43
click at [151, 385] on input "Žališkės" at bounding box center [159, 390] width 211 height 43
drag, startPoint x: 140, startPoint y: 149, endPoint x: 135, endPoint y: 209, distance: 60.3
click at [135, 209] on form "[PERSON_NAME] [PERSON_NAME] 1 Žališkės [PERSON_NAME] 3 Adlys Steponava Žališkės…" at bounding box center [295, 159] width 521 height 830
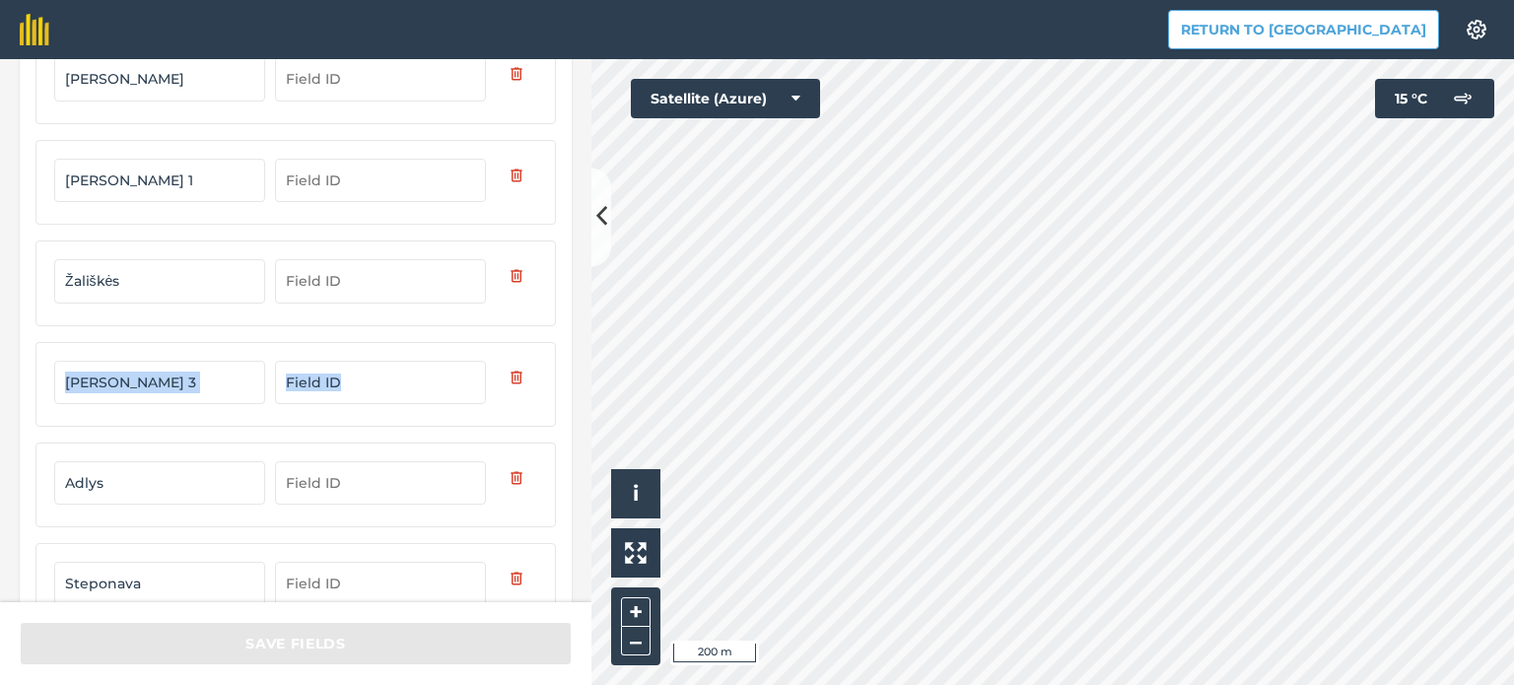
scroll to position [136, 0]
click at [138, 279] on input "Žališkės" at bounding box center [159, 281] width 211 height 43
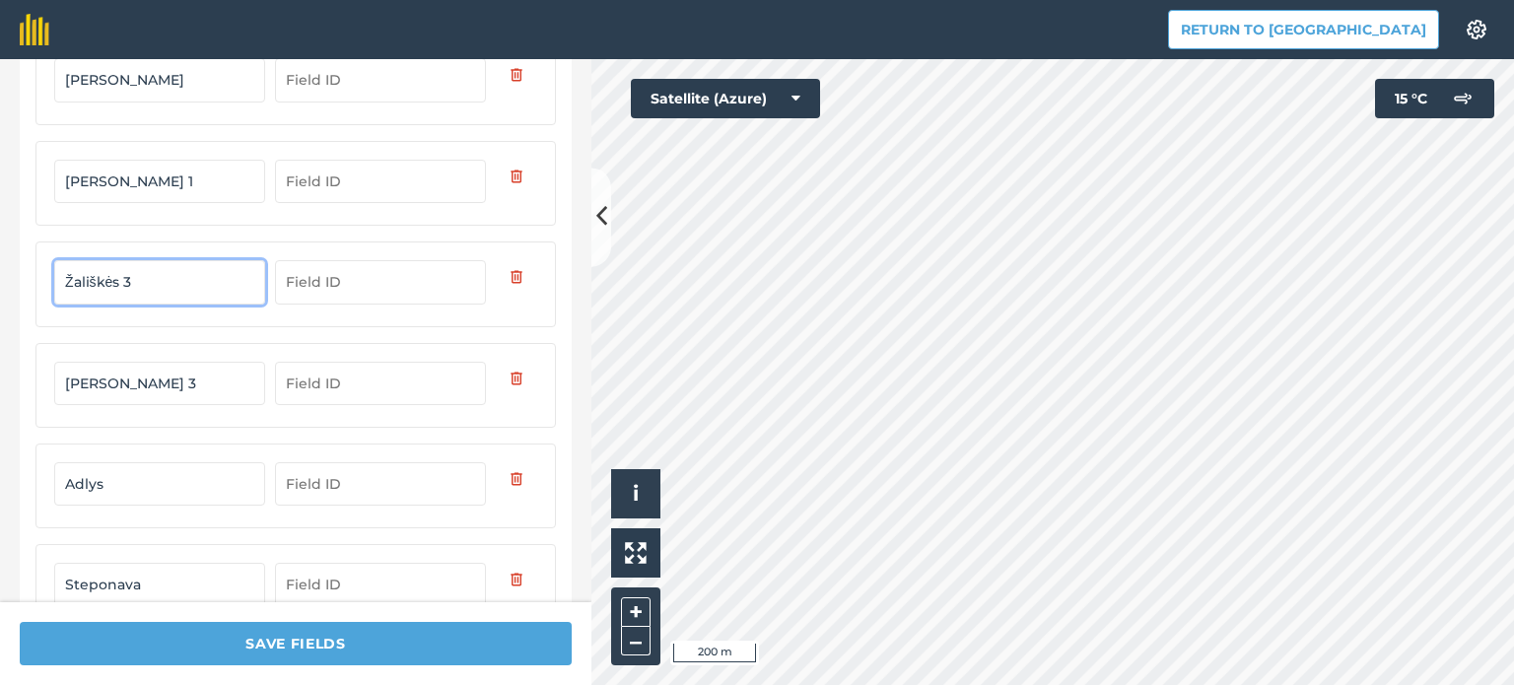
scroll to position [235, 0]
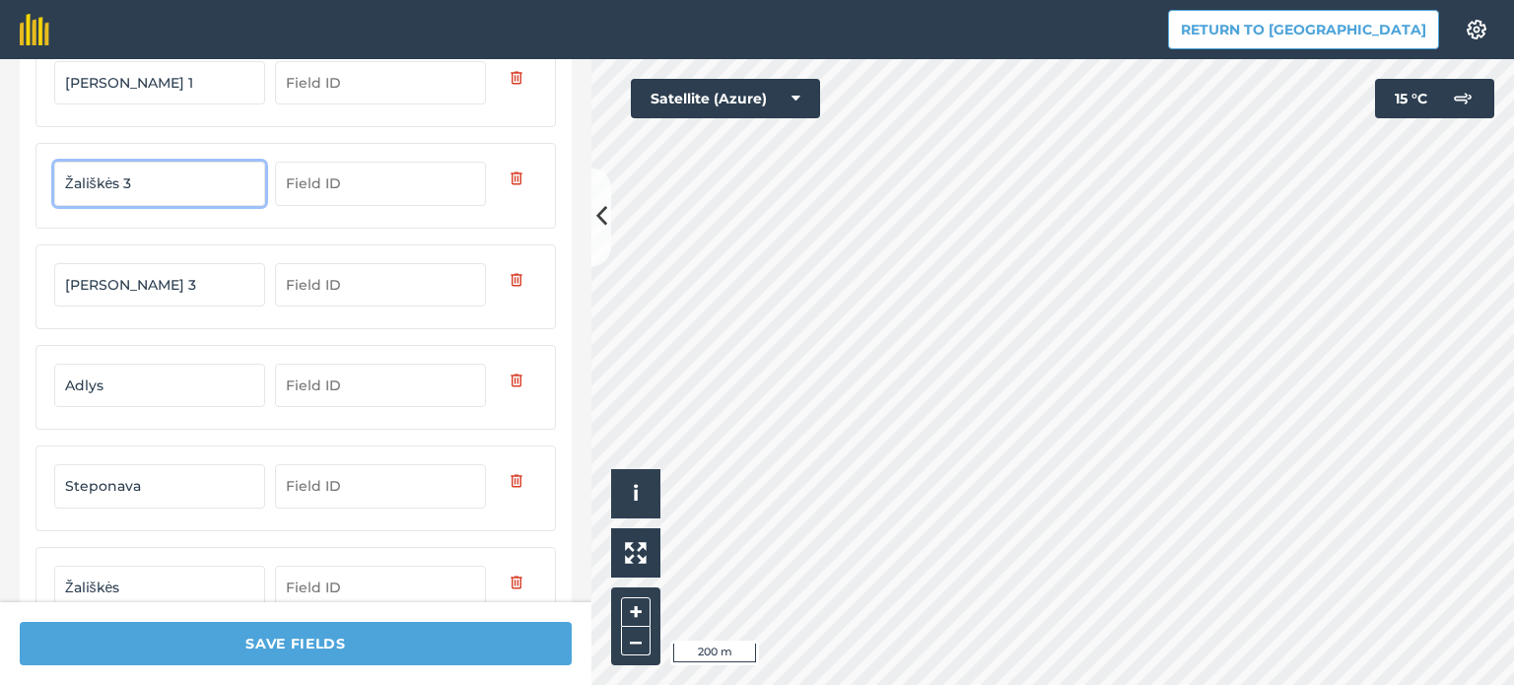
type input "Žališkės 3"
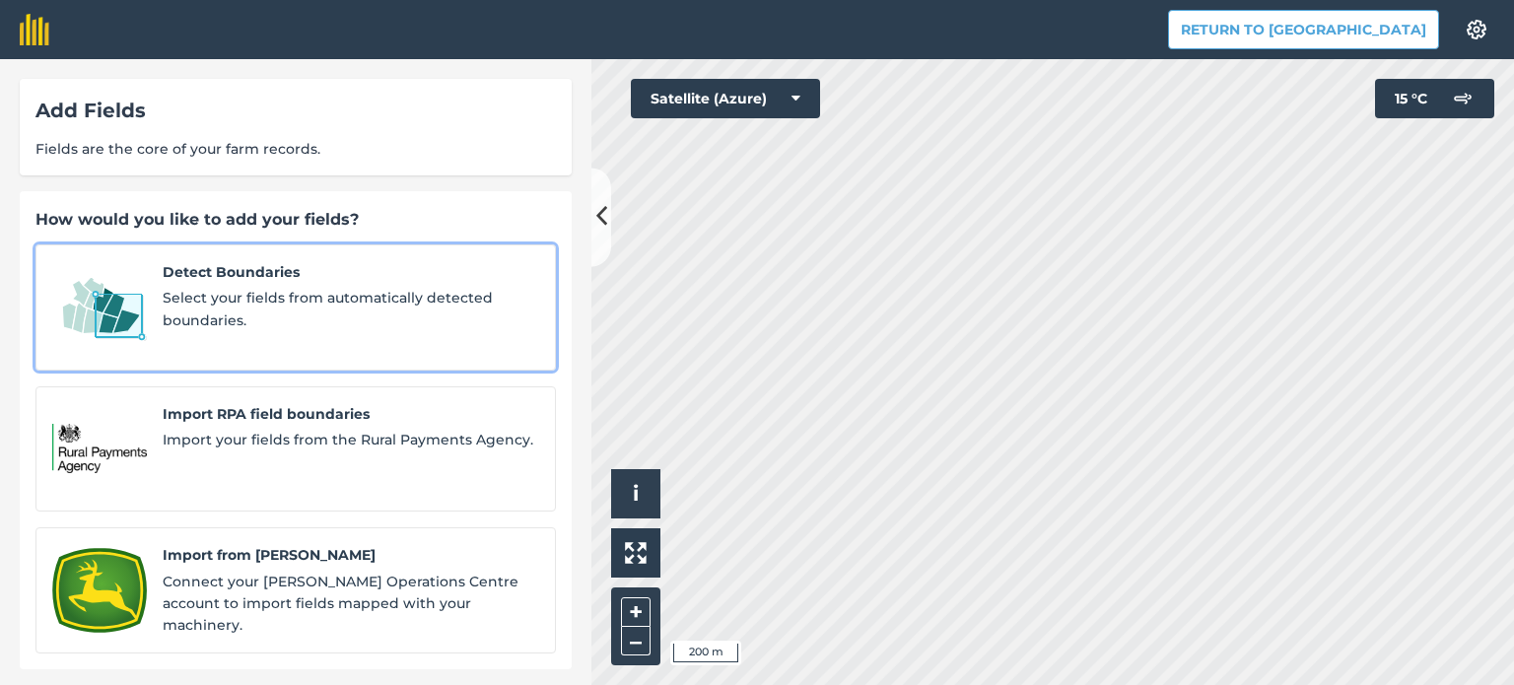
click at [170, 285] on div "Detect Boundaries Select your fields from automatically detected boundaries." at bounding box center [351, 307] width 377 height 93
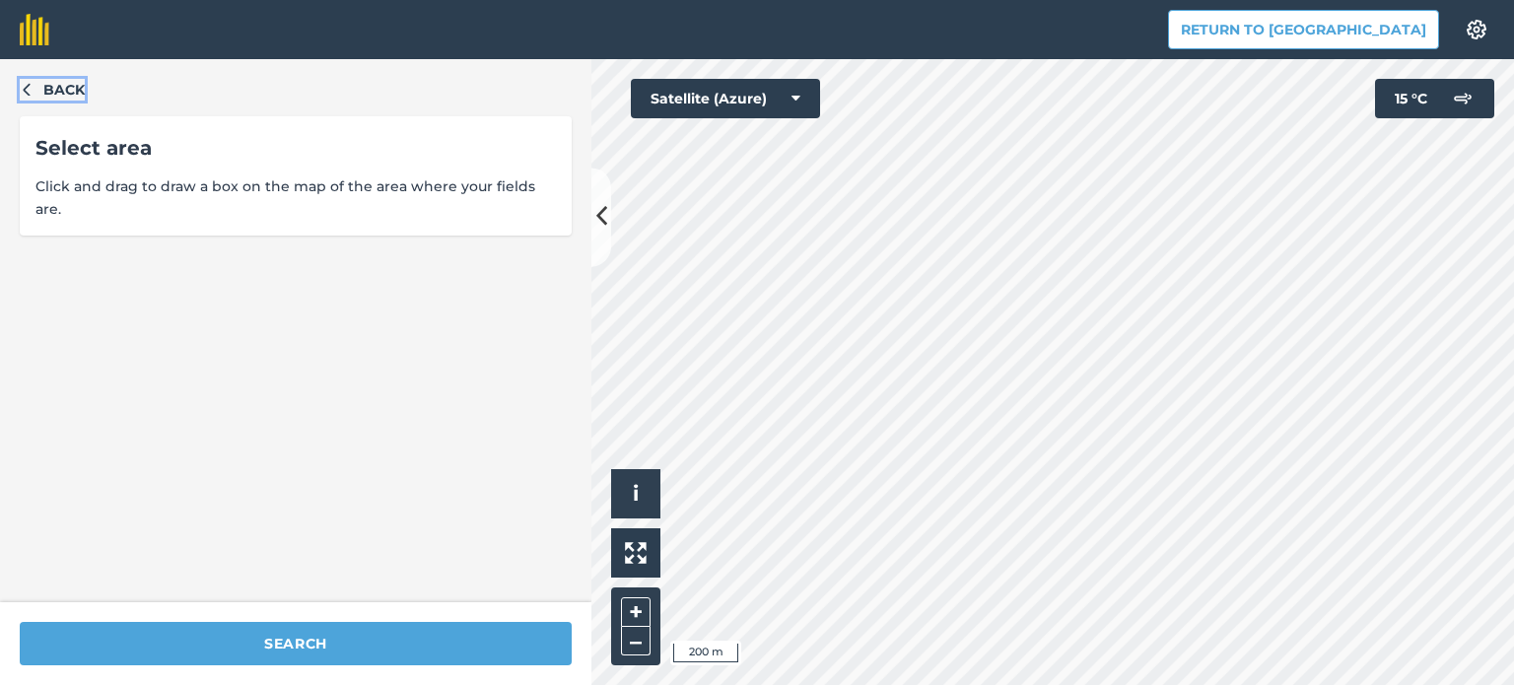
click at [29, 81] on button "Back" at bounding box center [52, 90] width 65 height 22
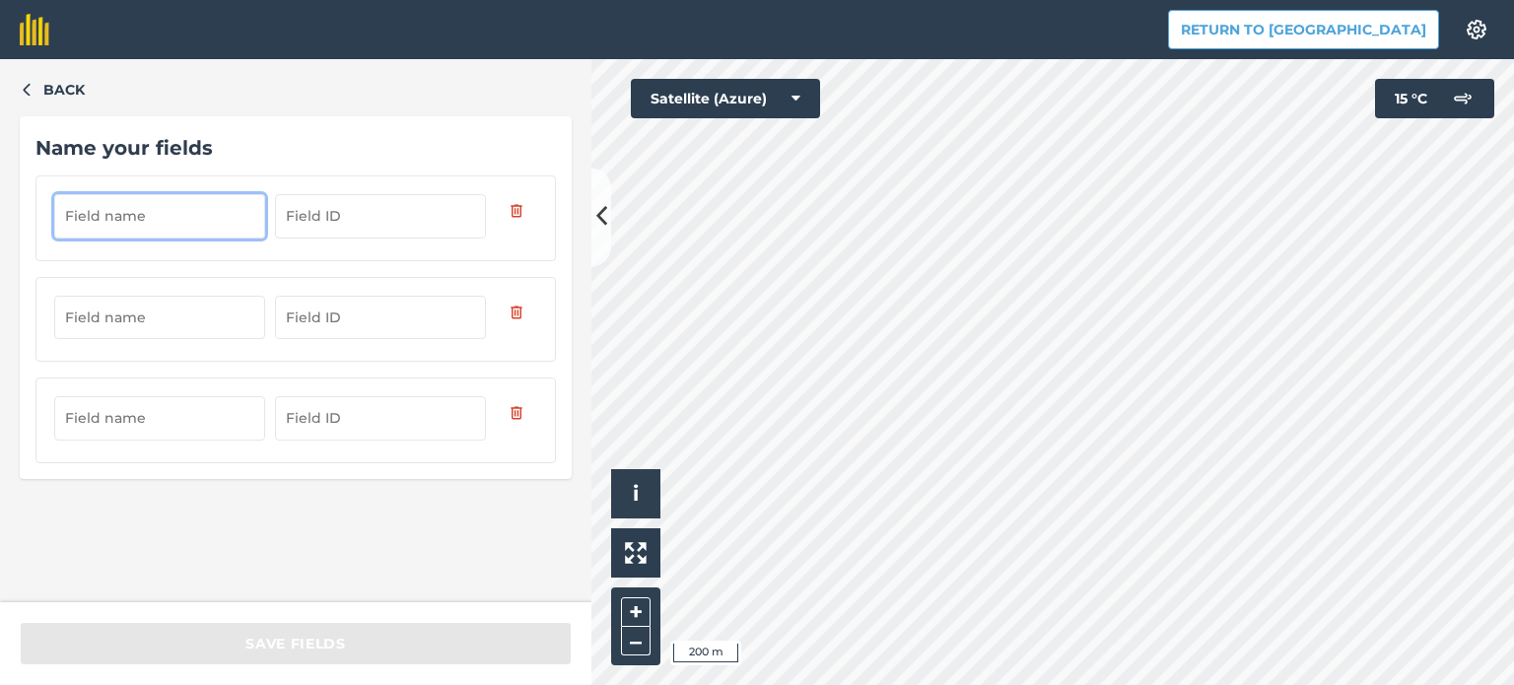
click at [196, 217] on input "text" at bounding box center [159, 215] width 211 height 43
type input "[DEMOGRAPHIC_DATA]"
click at [114, 314] on input "text" at bounding box center [159, 317] width 211 height 43
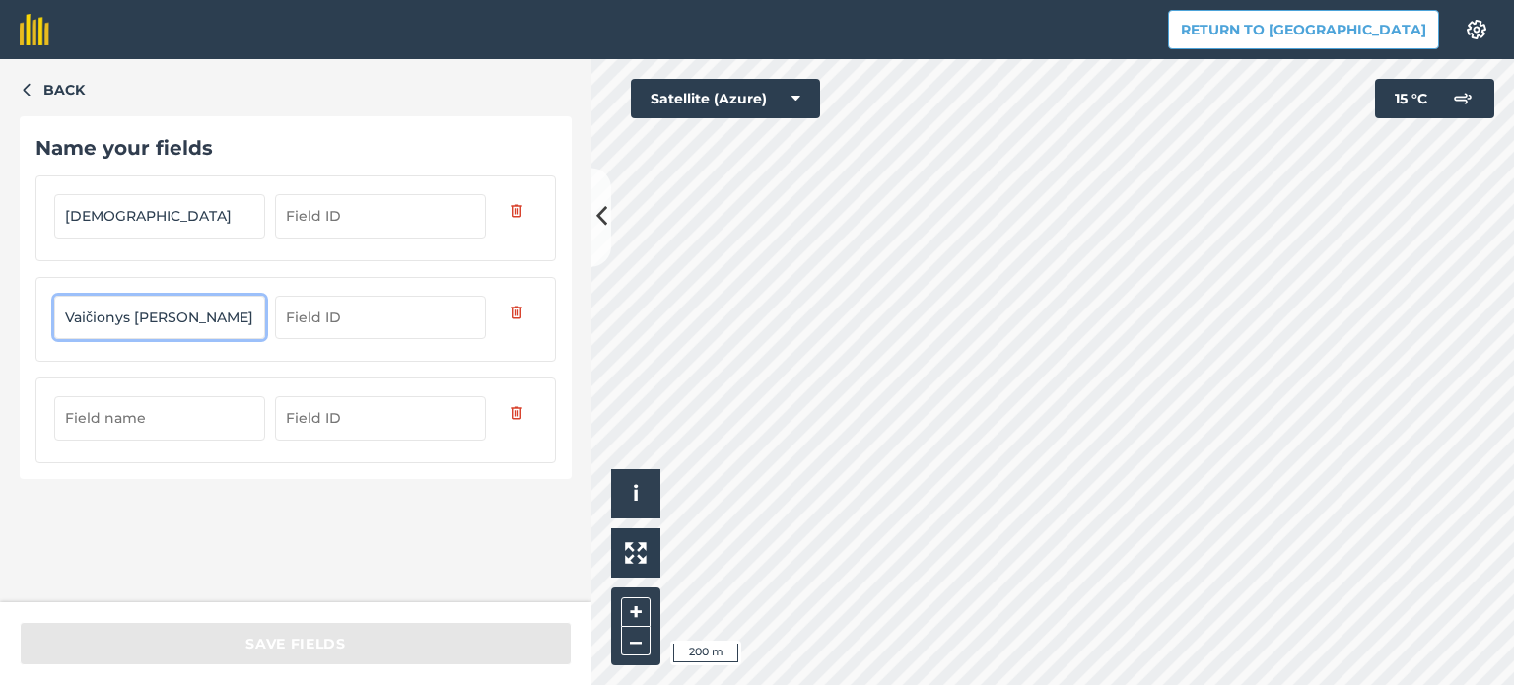
type input "Vaičionys [PERSON_NAME]"
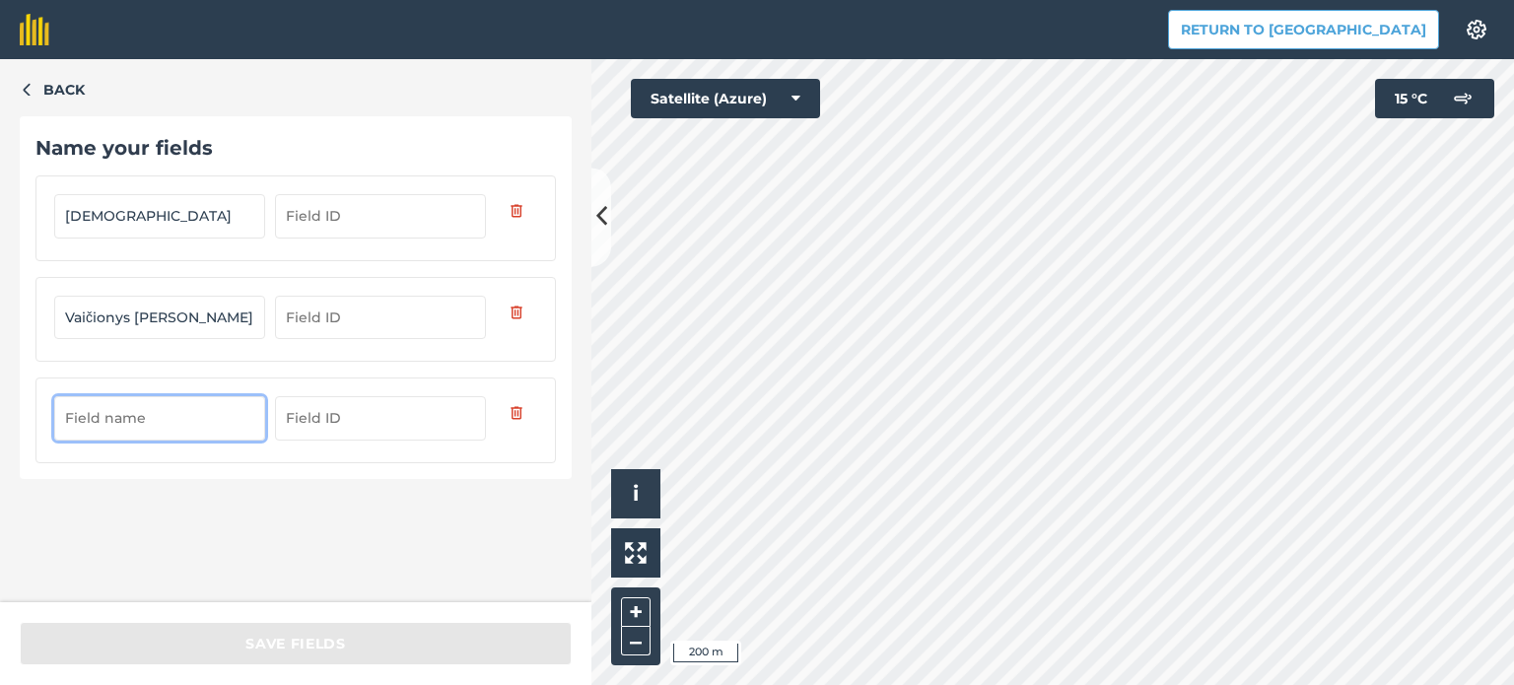
click at [148, 413] on input "text" at bounding box center [159, 417] width 211 height 43
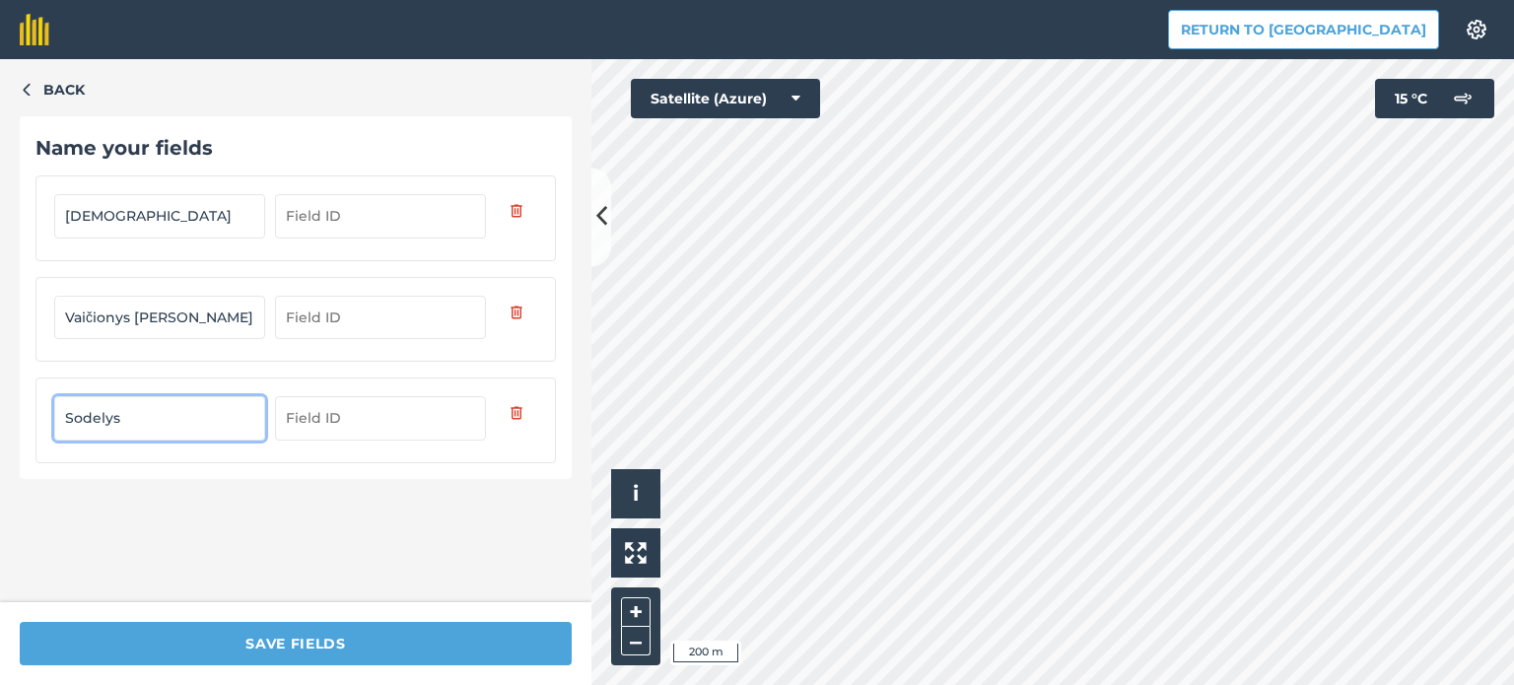
type input "Sodelys"
click at [166, 507] on div "Back Name your fields Vaičionys Vaičionys [GEOGRAPHIC_DATA] Sodelys" at bounding box center [296, 330] width 592 height 543
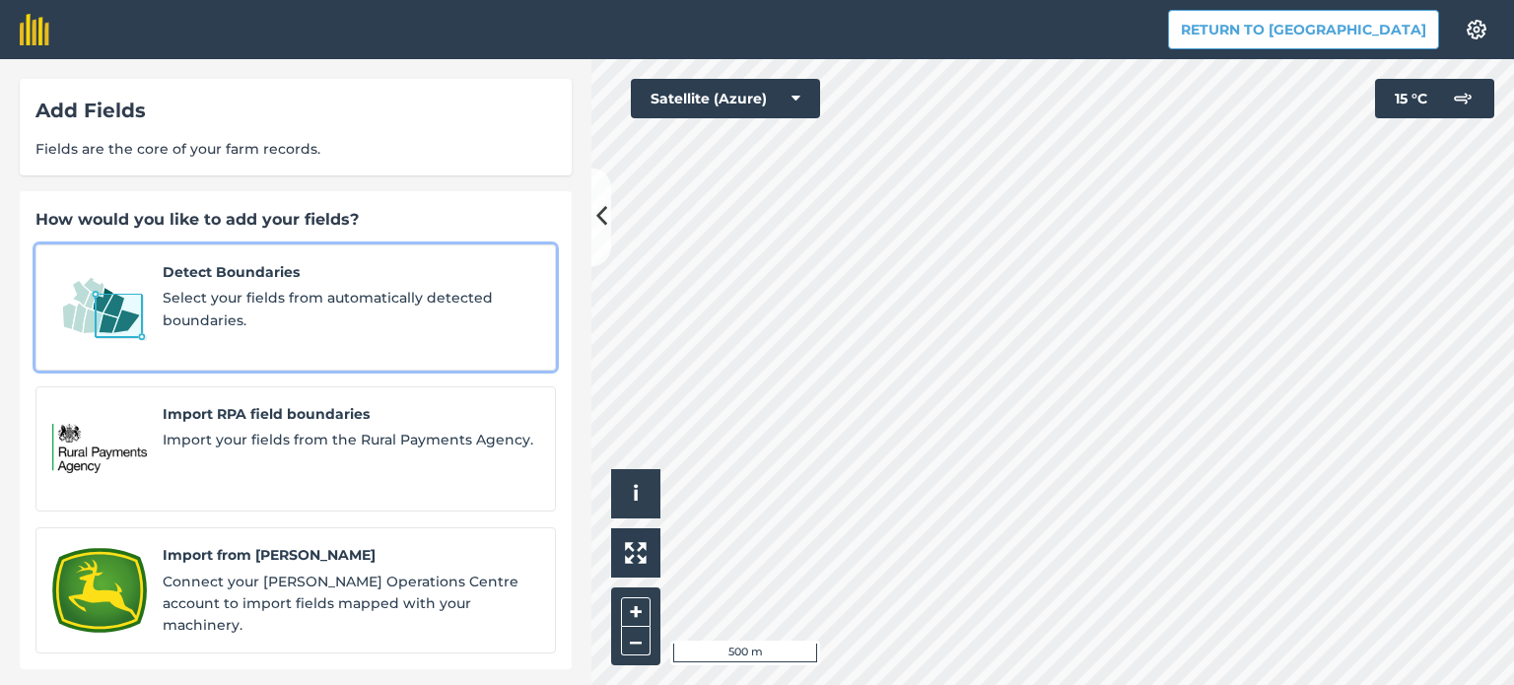
click at [247, 292] on span "Select your fields from automatically detected boundaries." at bounding box center [351, 309] width 377 height 44
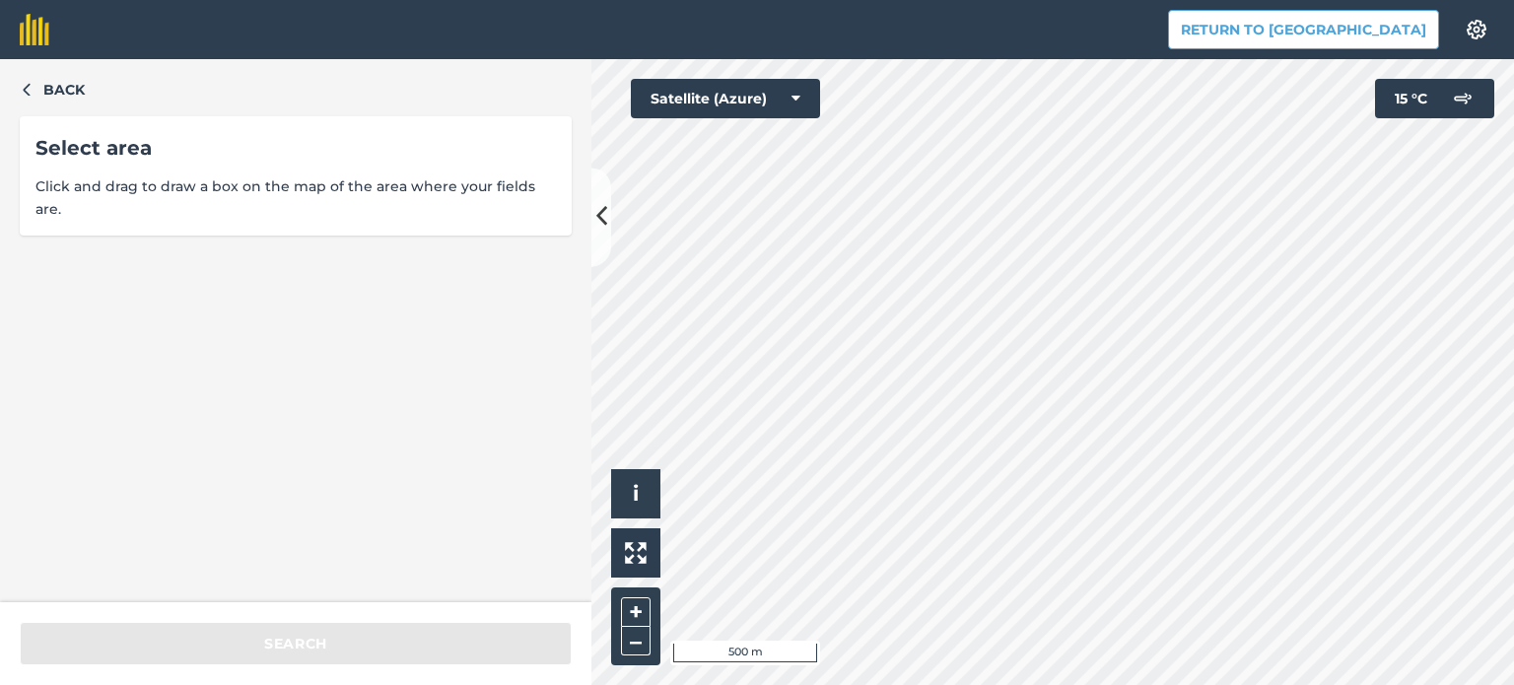
click at [971, 15] on div "Return to Agreena Settings Map printing is not available on our free plan Pleas…" at bounding box center [757, 342] width 1514 height 685
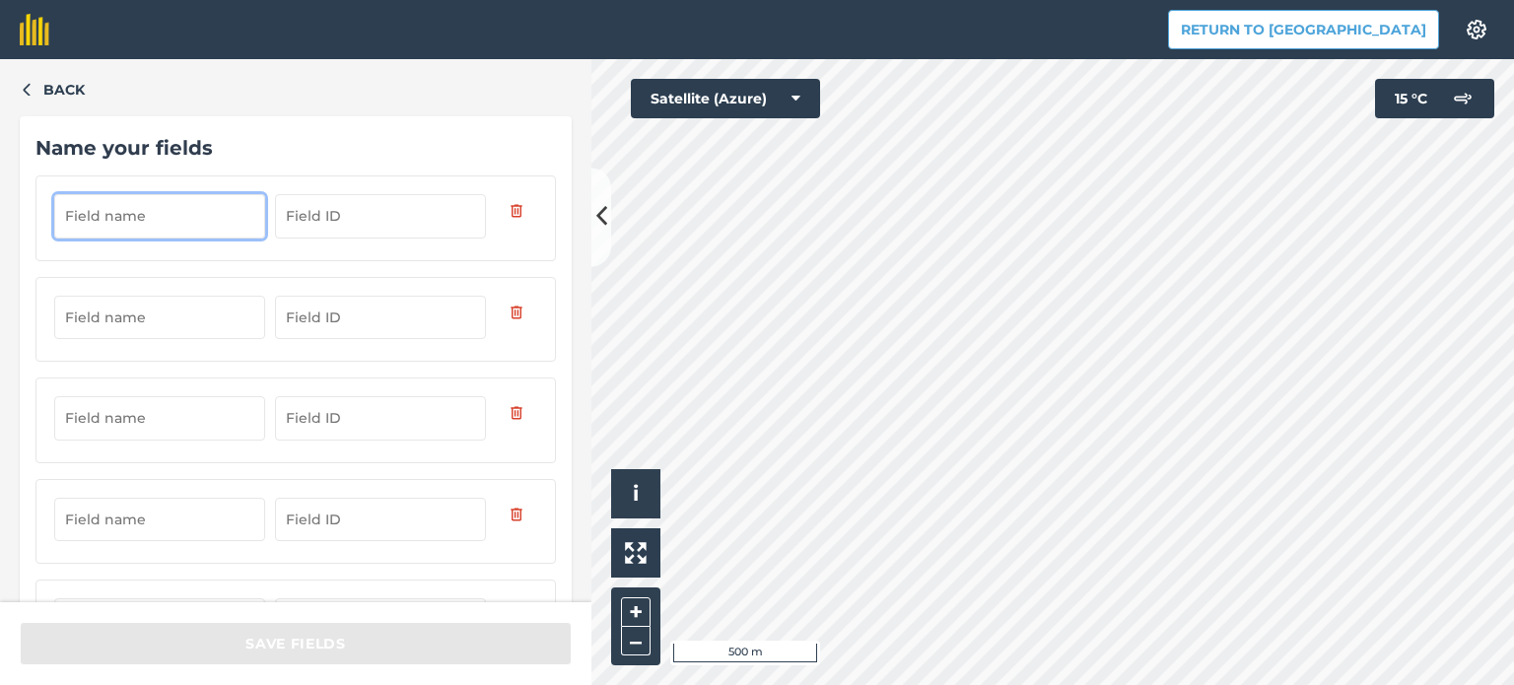
click at [162, 223] on input "text" at bounding box center [159, 215] width 211 height 43
type input "Kamajėliai pušis"
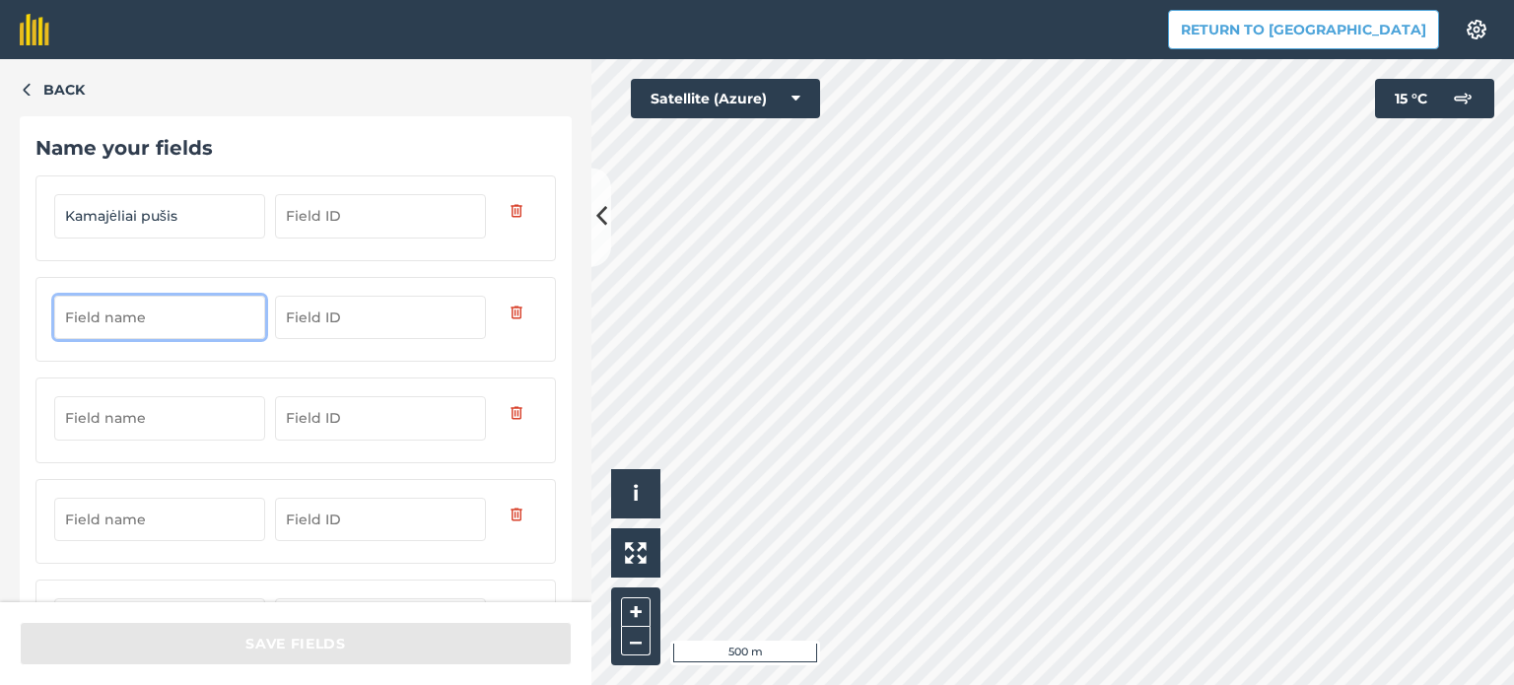
click at [110, 317] on input "text" at bounding box center [159, 317] width 211 height 43
type input "Gremesiškės"
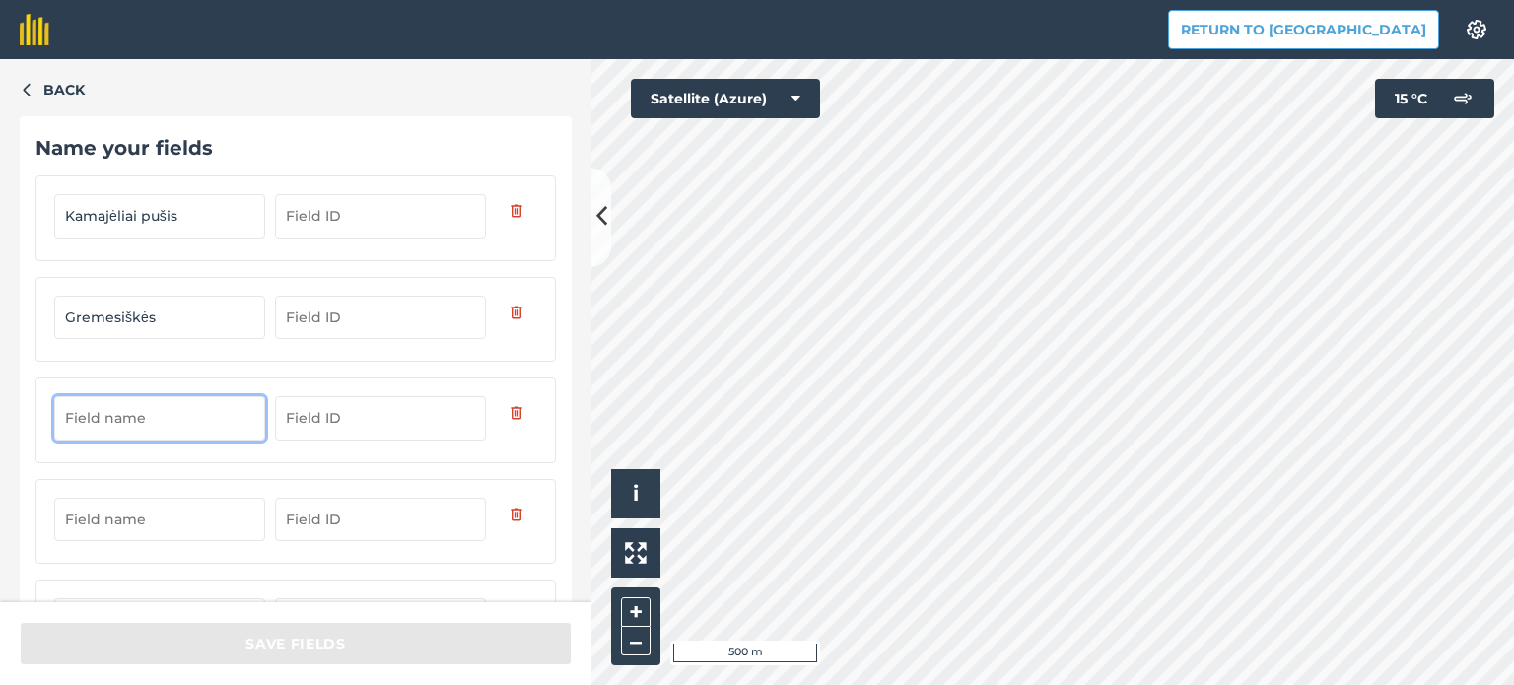
click at [130, 421] on input "text" at bounding box center [159, 417] width 211 height 43
click at [109, 413] on input "text" at bounding box center [159, 417] width 211 height 43
type input "Gurnikas"
click at [180, 520] on input "text" at bounding box center [159, 519] width 211 height 43
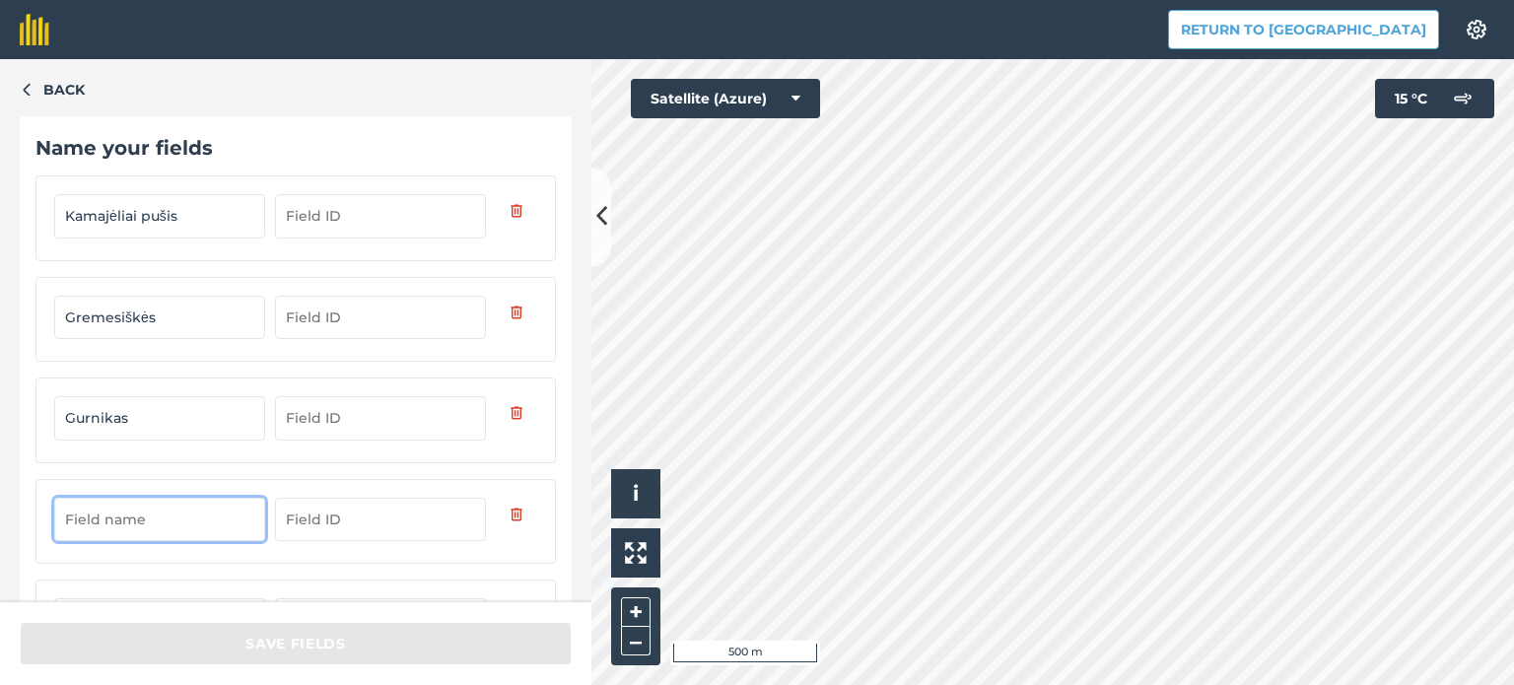
click at [110, 518] on input "text" at bounding box center [159, 519] width 211 height 43
click at [106, 522] on input "text" at bounding box center [159, 519] width 211 height 43
type input "Šatkus"
drag, startPoint x: 329, startPoint y: 554, endPoint x: 335, endPoint y: 496, distance: 58.5
click at [335, 496] on div "Šatkus" at bounding box center [295, 521] width 521 height 85
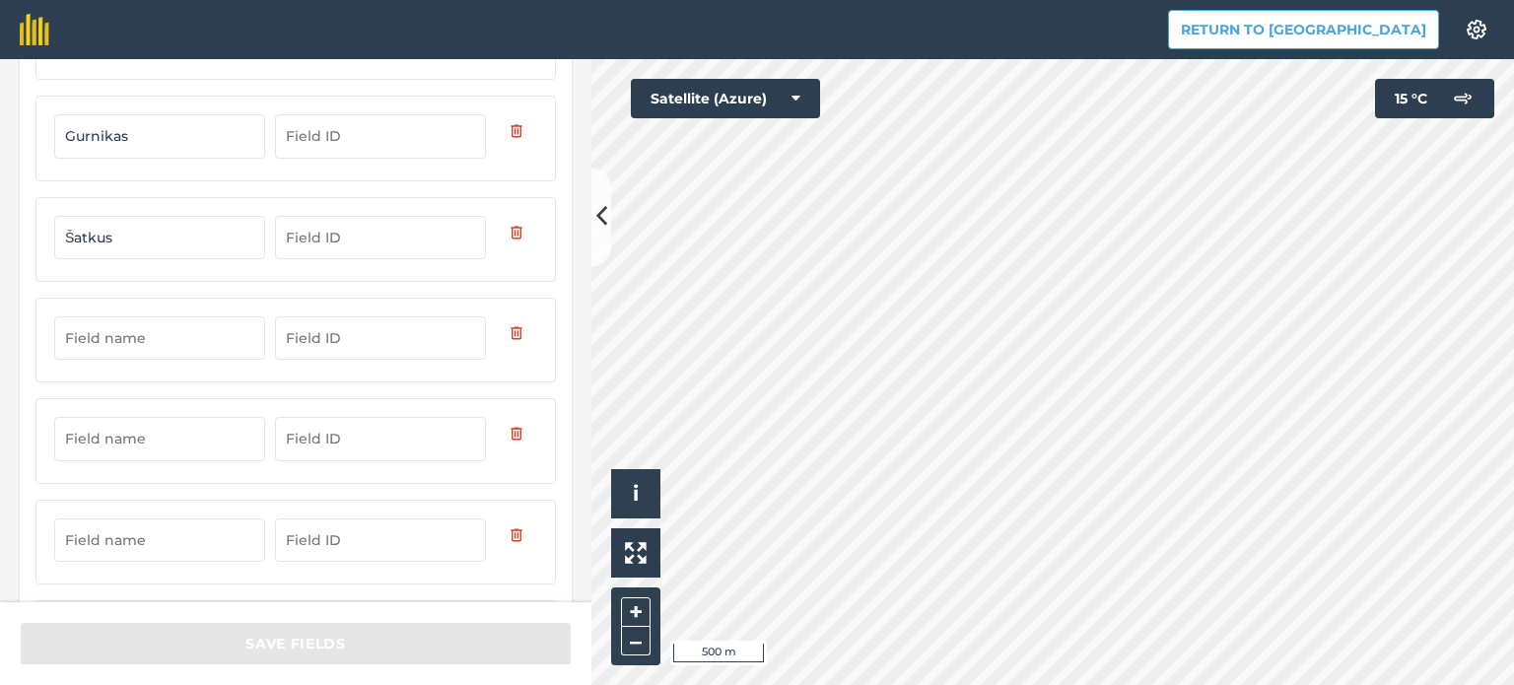
scroll to position [296, 0]
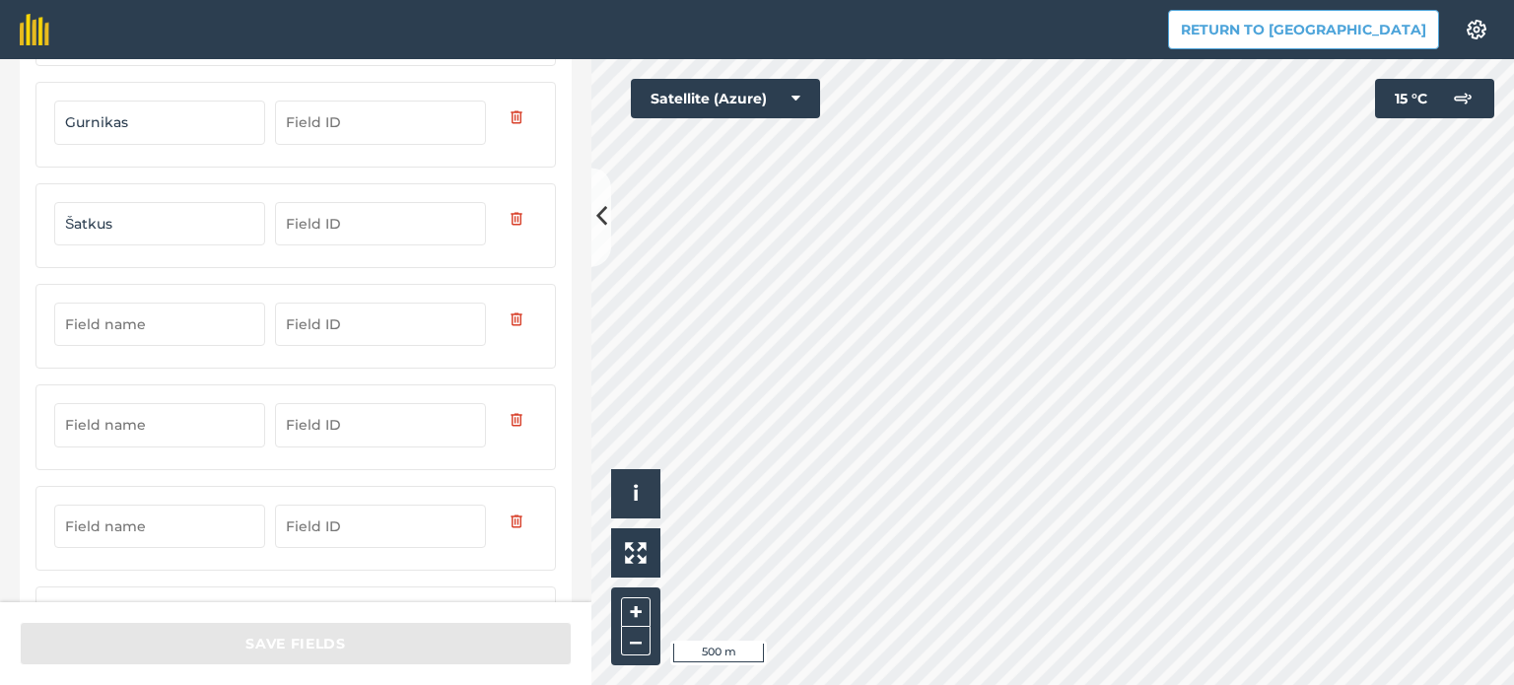
click at [99, 318] on input "text" at bounding box center [159, 324] width 211 height 43
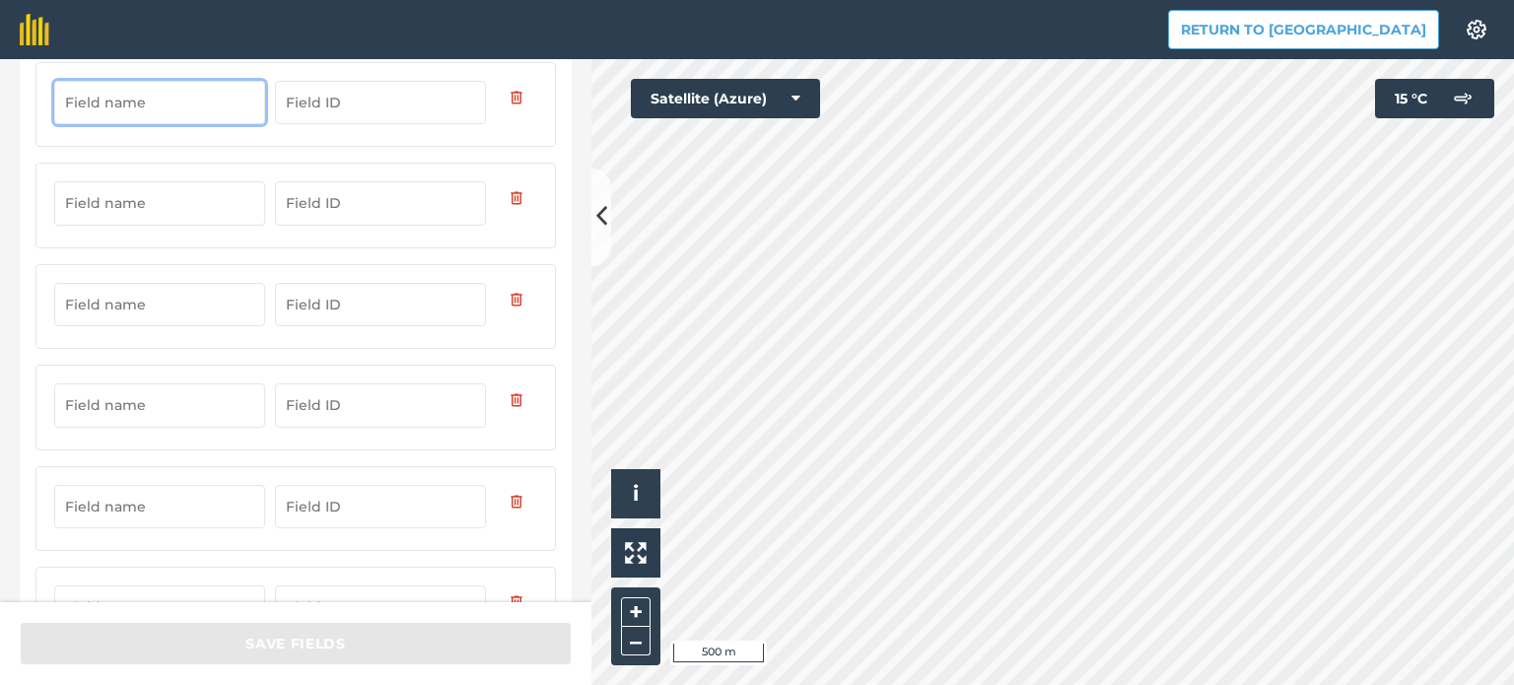
scroll to position [299, 0]
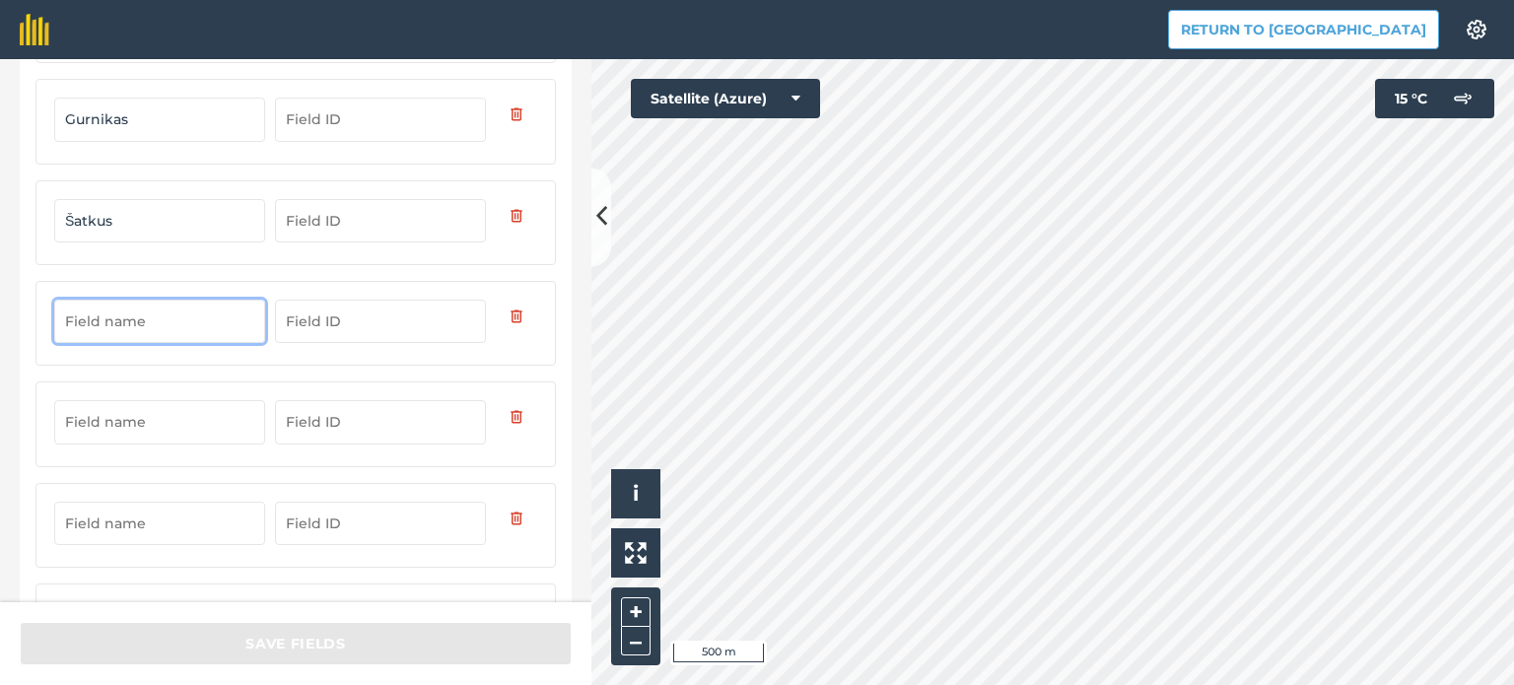
click at [115, 318] on input "text" at bounding box center [159, 321] width 211 height 43
type input "Kamajėliai"
click at [118, 428] on input "text" at bounding box center [159, 421] width 211 height 43
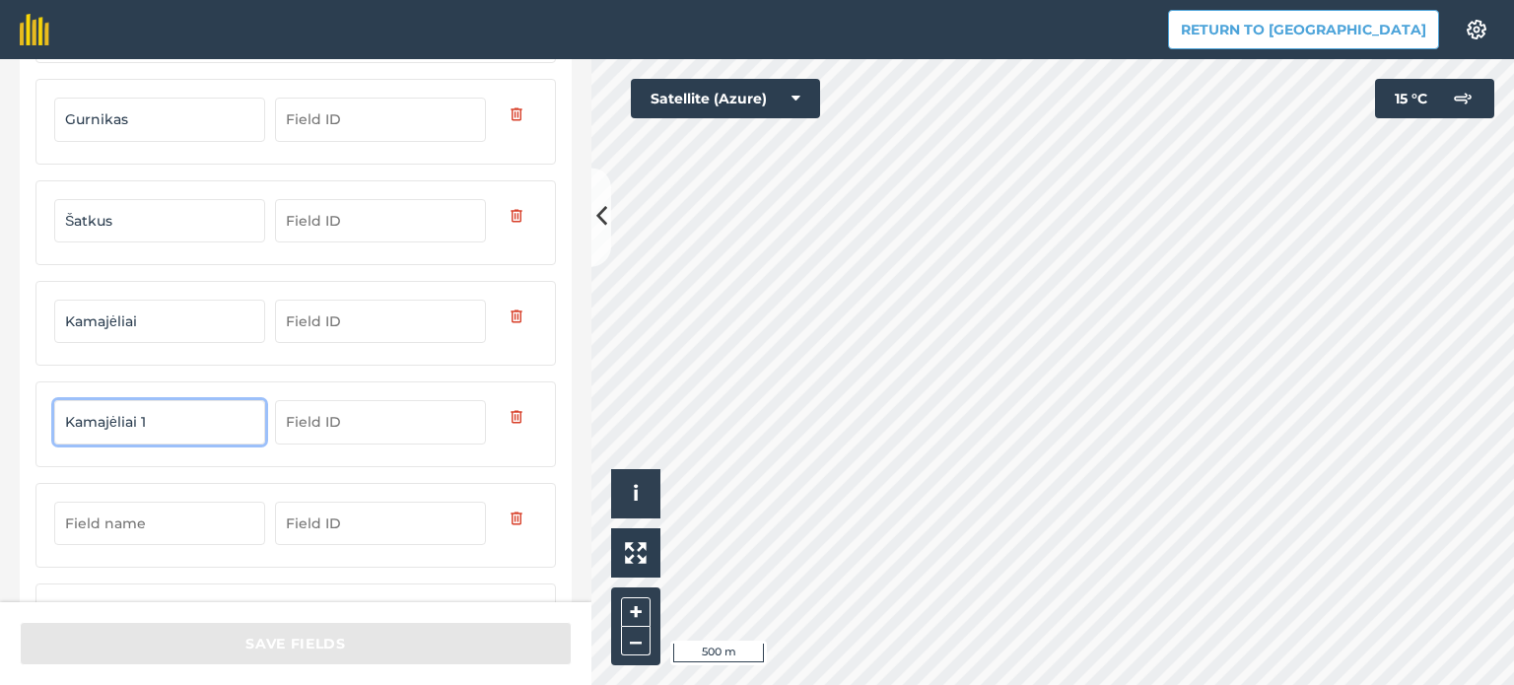
type input "Kamajėliai 1"
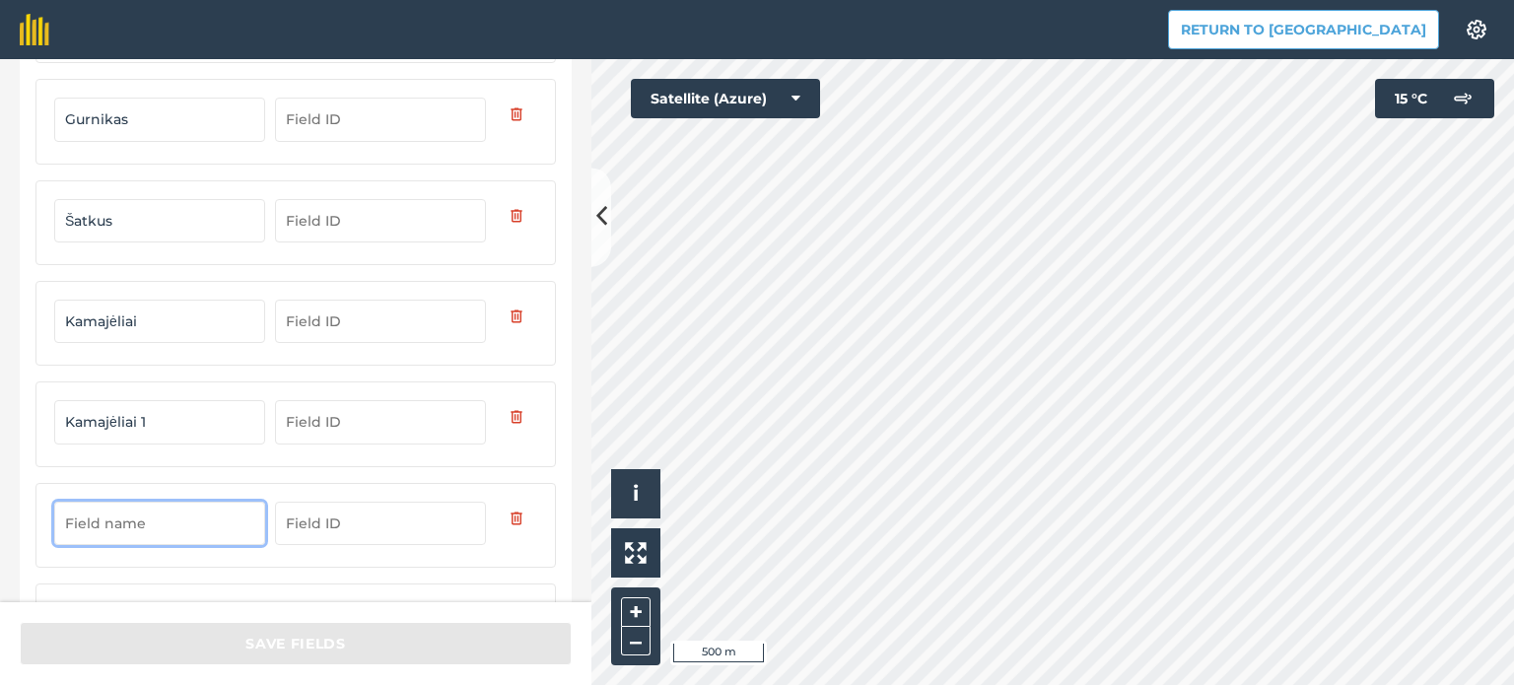
click at [133, 516] on input "text" at bounding box center [159, 523] width 211 height 43
type input "Kamajėliai durpynas"
click at [154, 568] on form "Kamajėliai pušis Gremesiškės Gurnikas Šatkus Kamajėliai Kamajėliai 1 Kamajėliai…" at bounding box center [295, 374] width 521 height 994
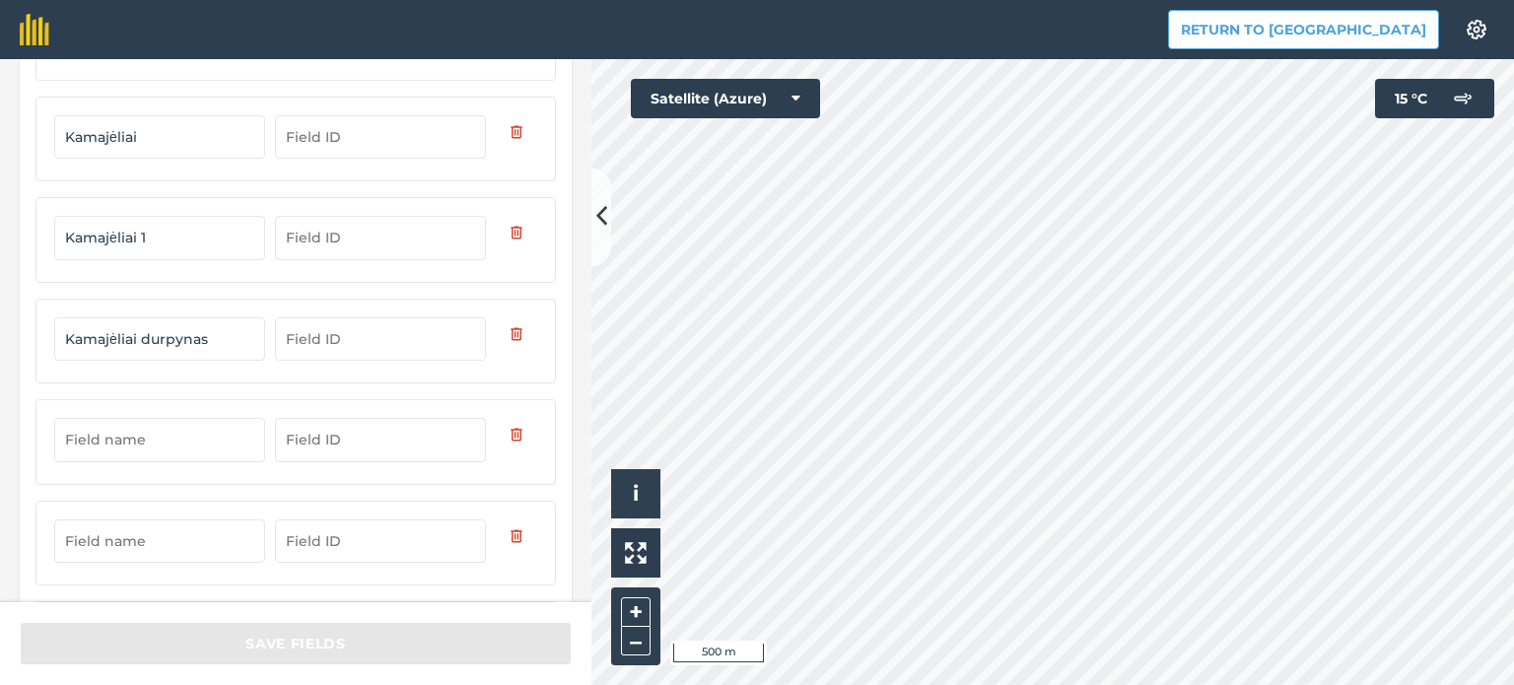
scroll to position [496, 0]
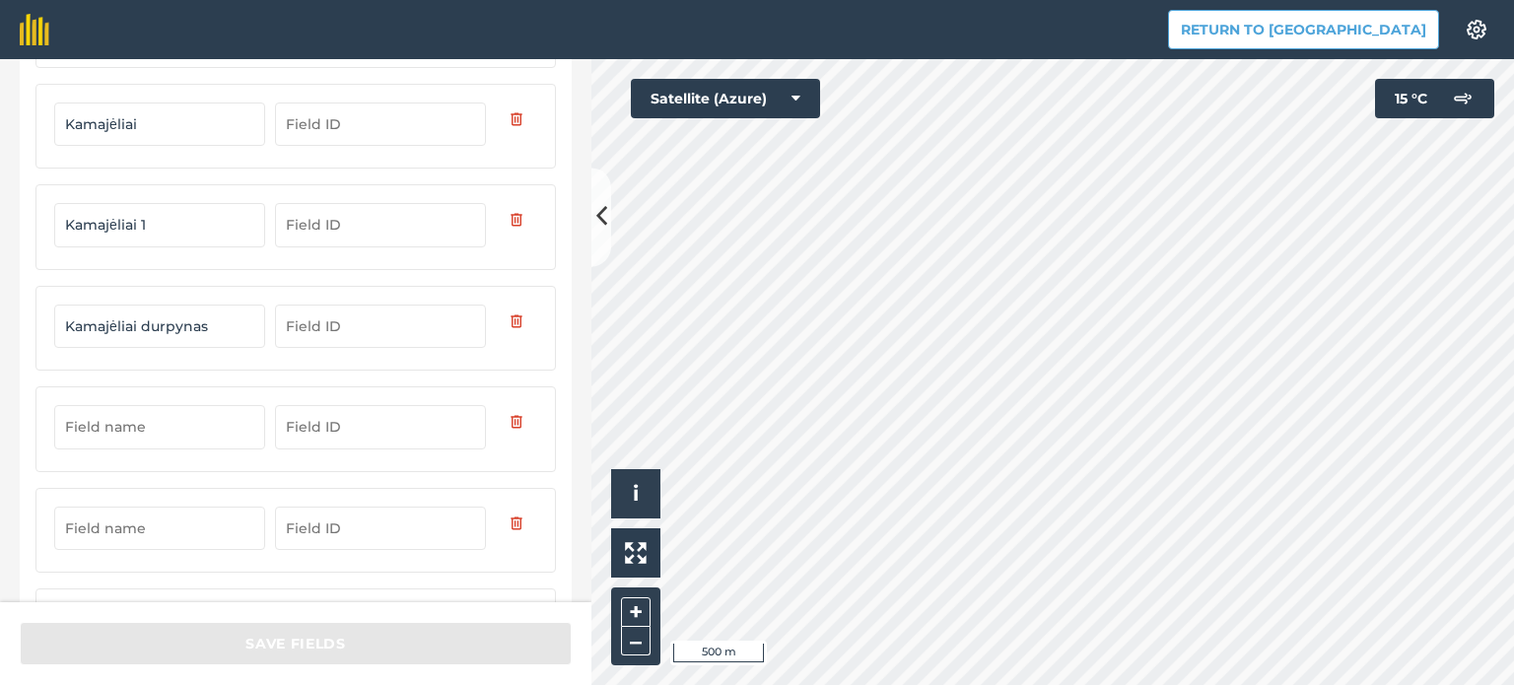
click at [137, 424] on input "text" at bounding box center [159, 426] width 211 height 43
type input "Gurnikas 1"
click at [126, 520] on input "text" at bounding box center [159, 528] width 211 height 43
type input "Kamajėliai [PERSON_NAME]"
click at [278, 543] on div "Kamajėliai [PERSON_NAME]" at bounding box center [295, 530] width 521 height 85
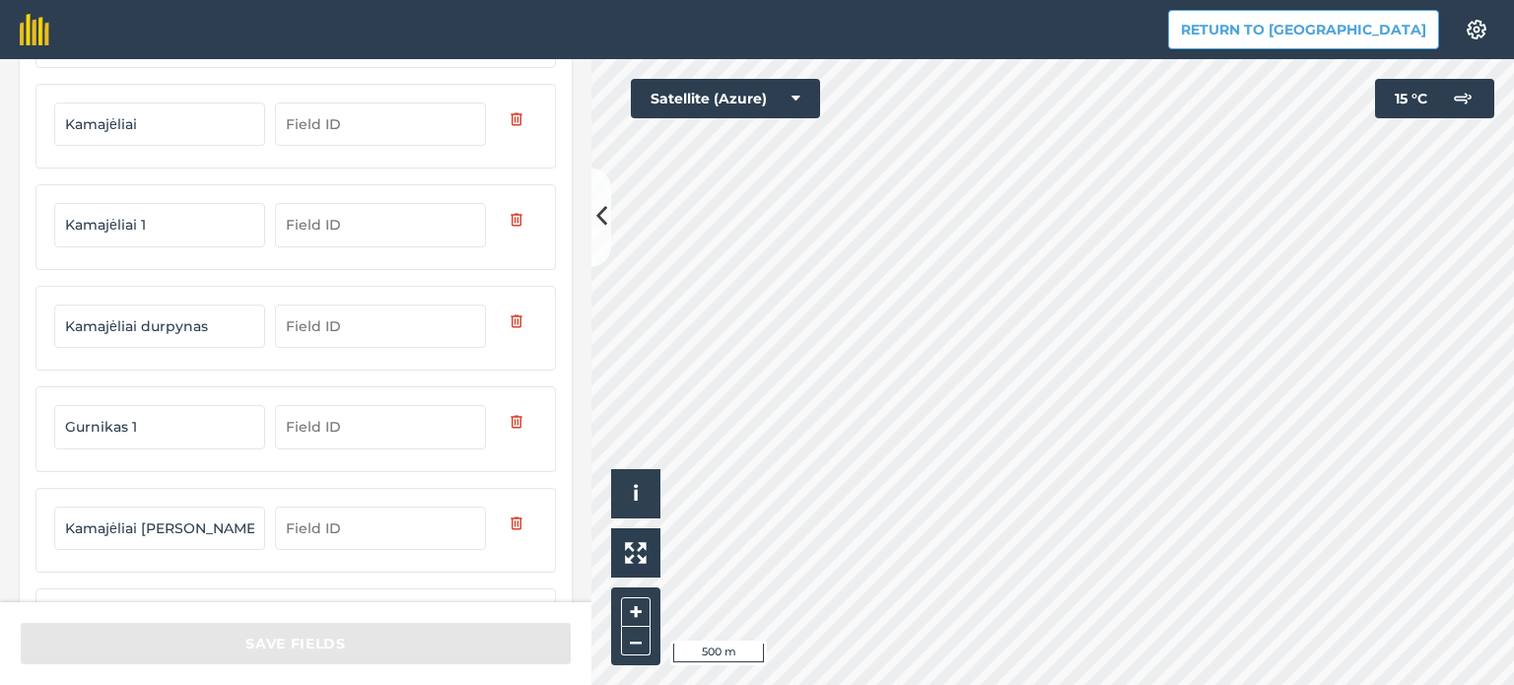
scroll to position [594, 0]
click at [159, 524] on input "text" at bounding box center [159, 530] width 211 height 43
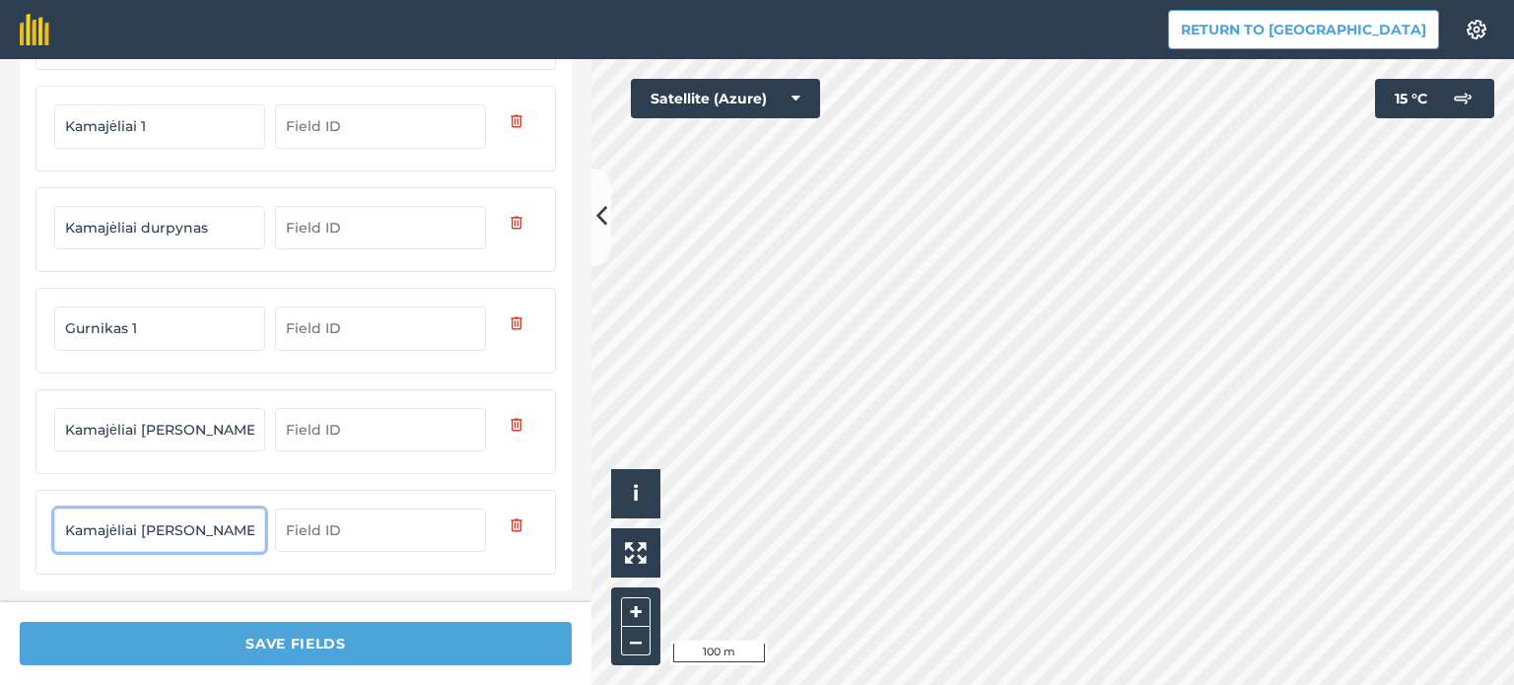
type input "Kamajėliai [PERSON_NAME] 1"
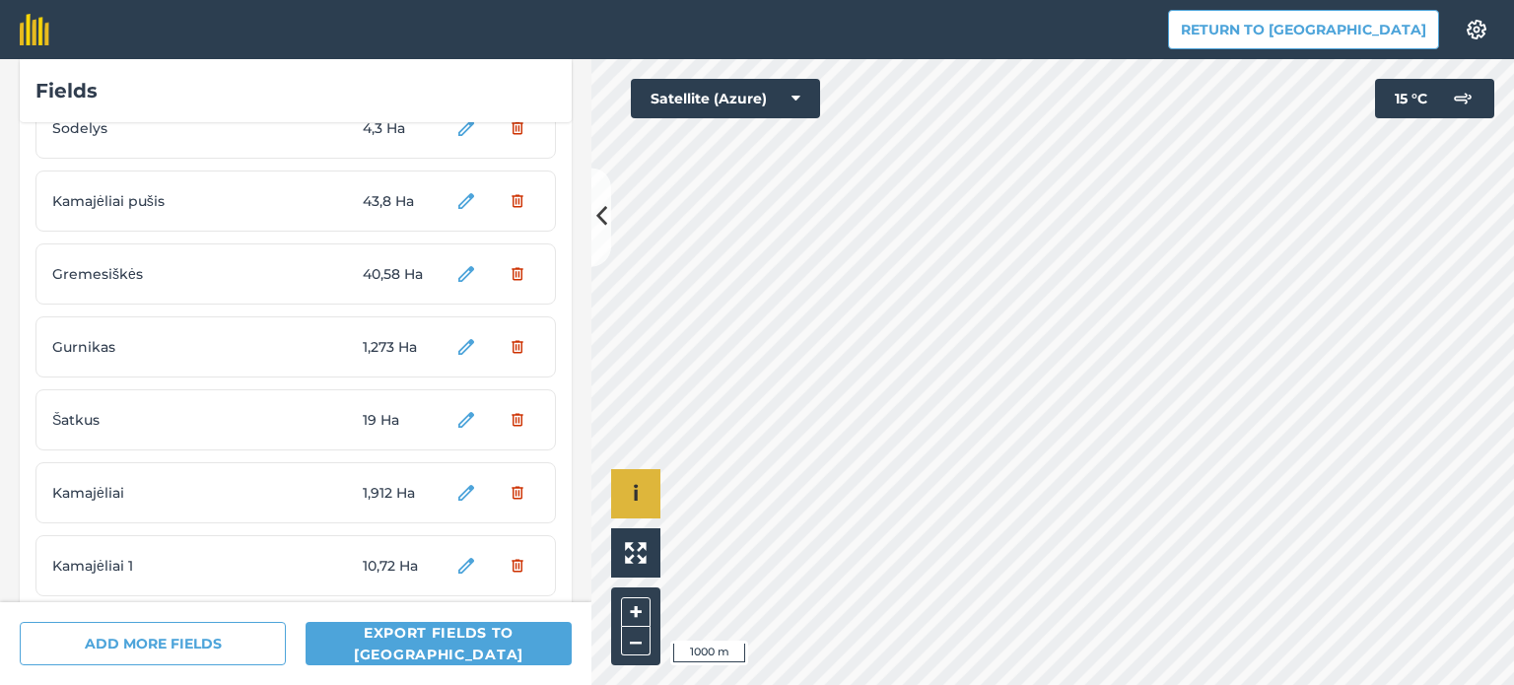
scroll to position [1681, 0]
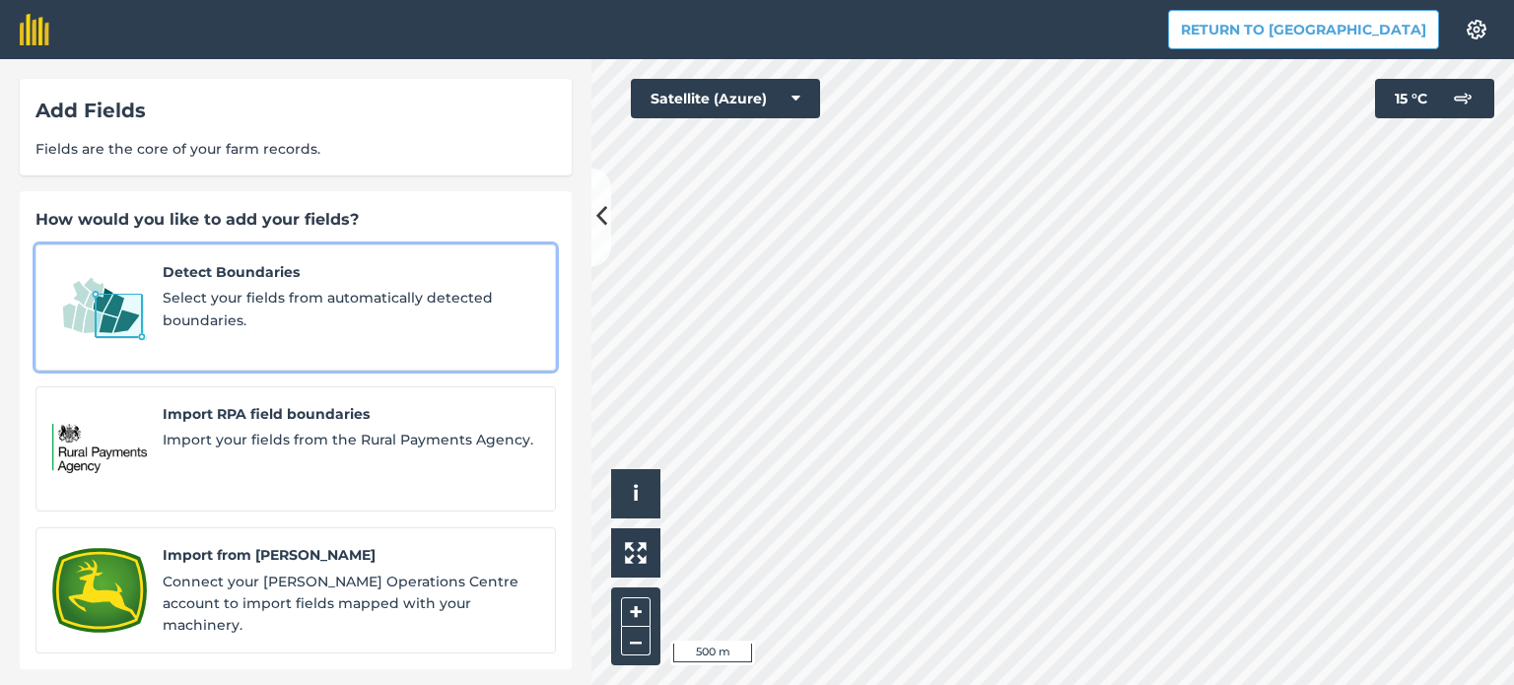
click at [322, 312] on span "Select your fields from automatically detected boundaries." at bounding box center [351, 309] width 377 height 44
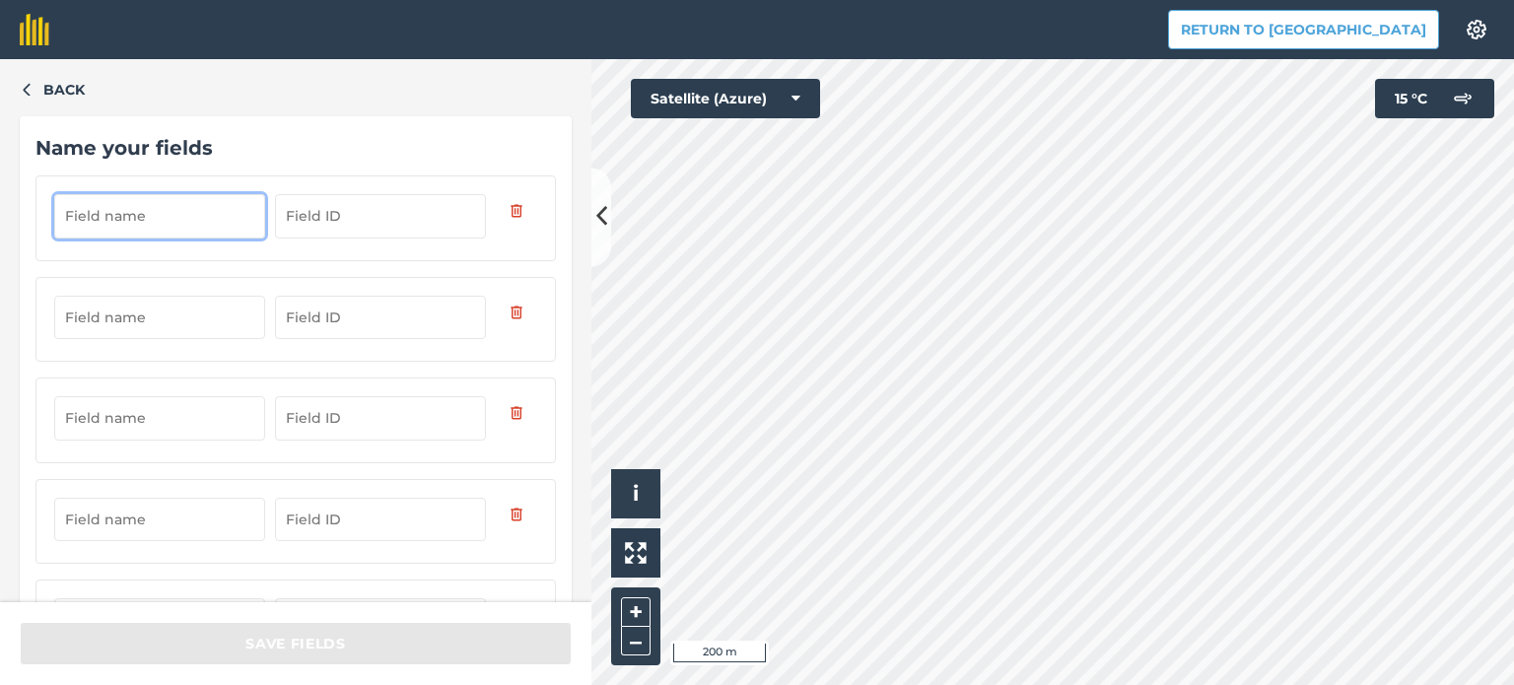
click at [130, 216] on input "text" at bounding box center [159, 215] width 211 height 43
type input "Krateris"
click at [114, 321] on input "text" at bounding box center [159, 317] width 211 height 43
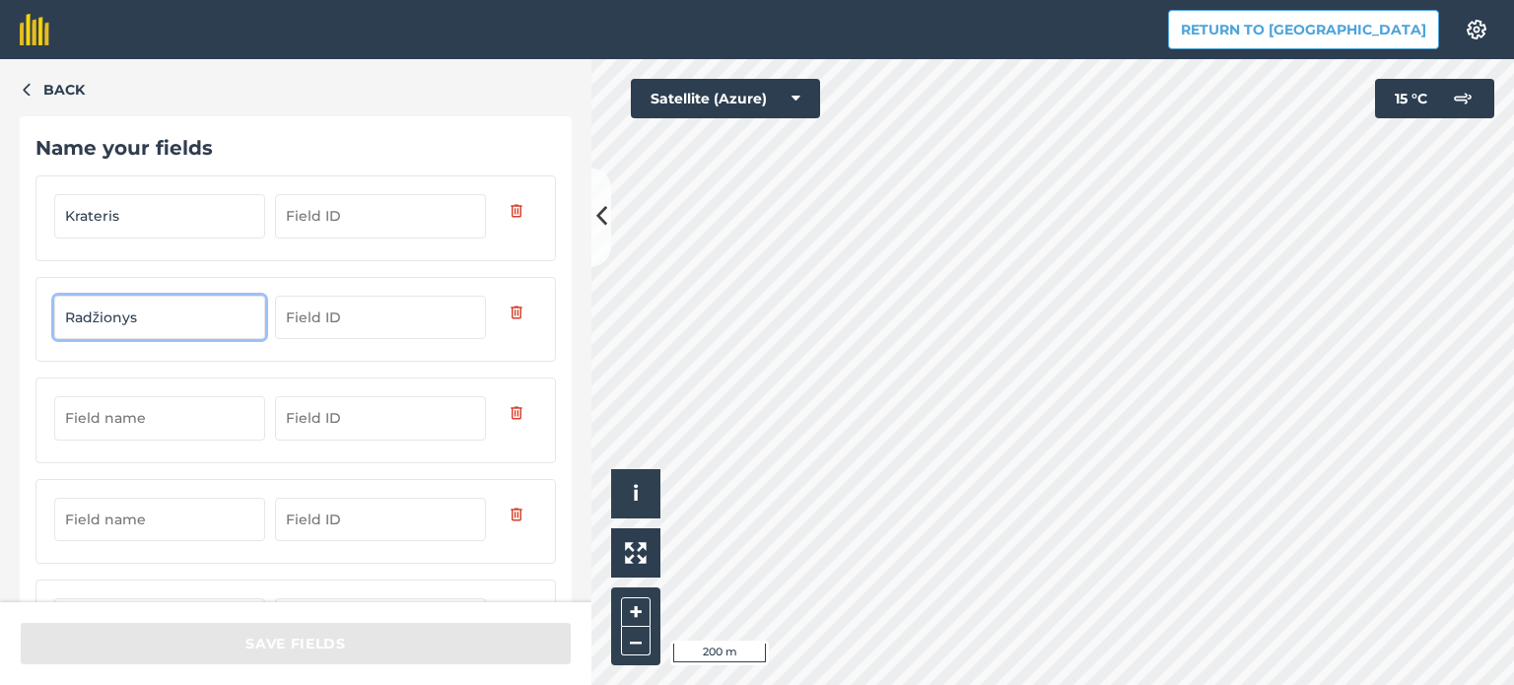
type input "Radžionys"
click at [108, 418] on input "text" at bounding box center [159, 417] width 211 height 43
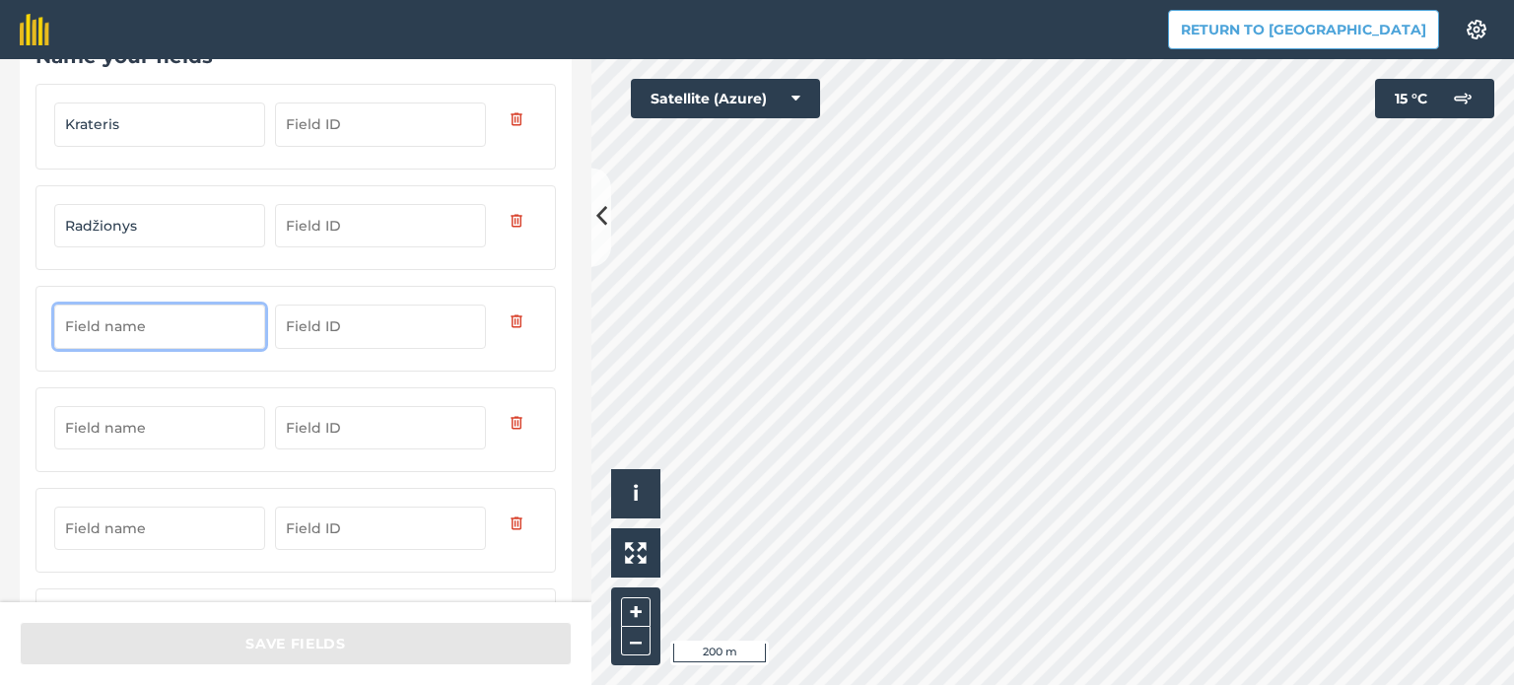
scroll to position [197, 0]
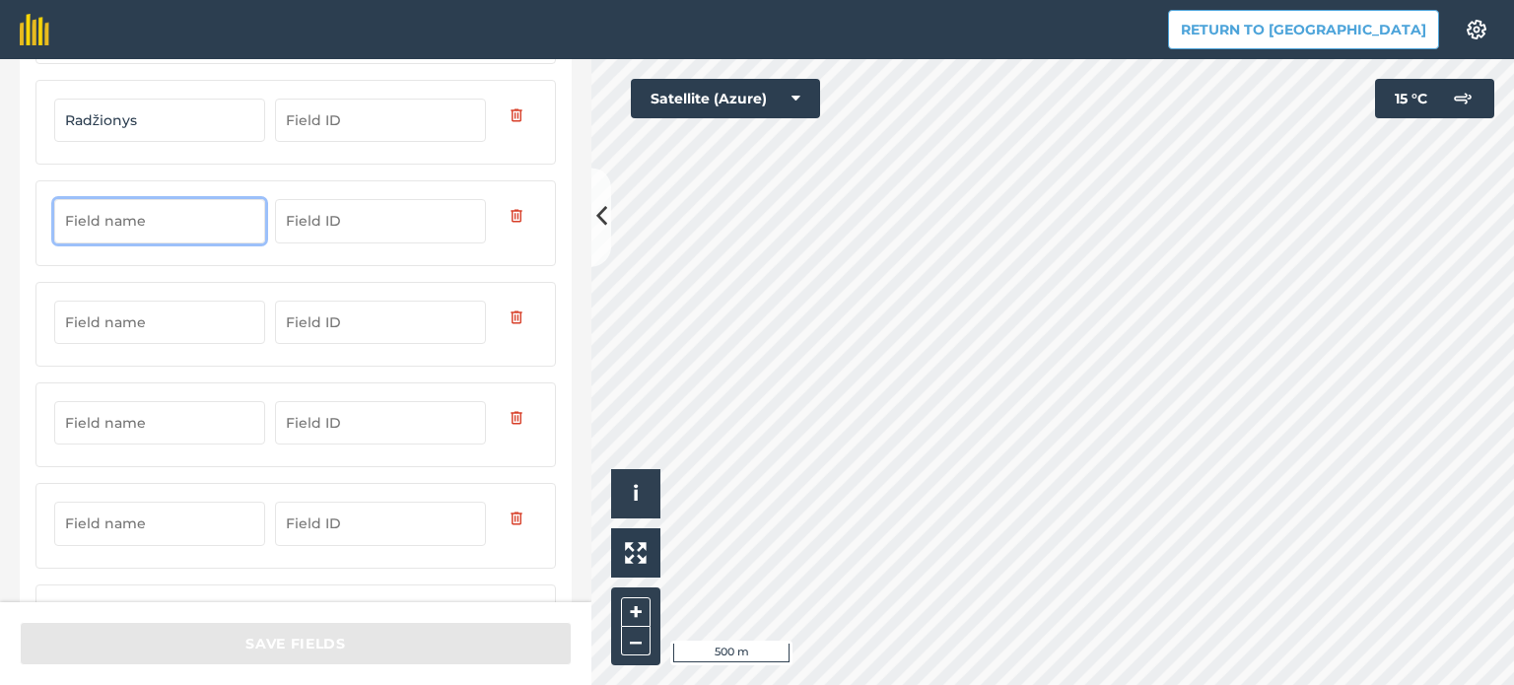
click at [104, 326] on input "text" at bounding box center [159, 322] width 211 height 43
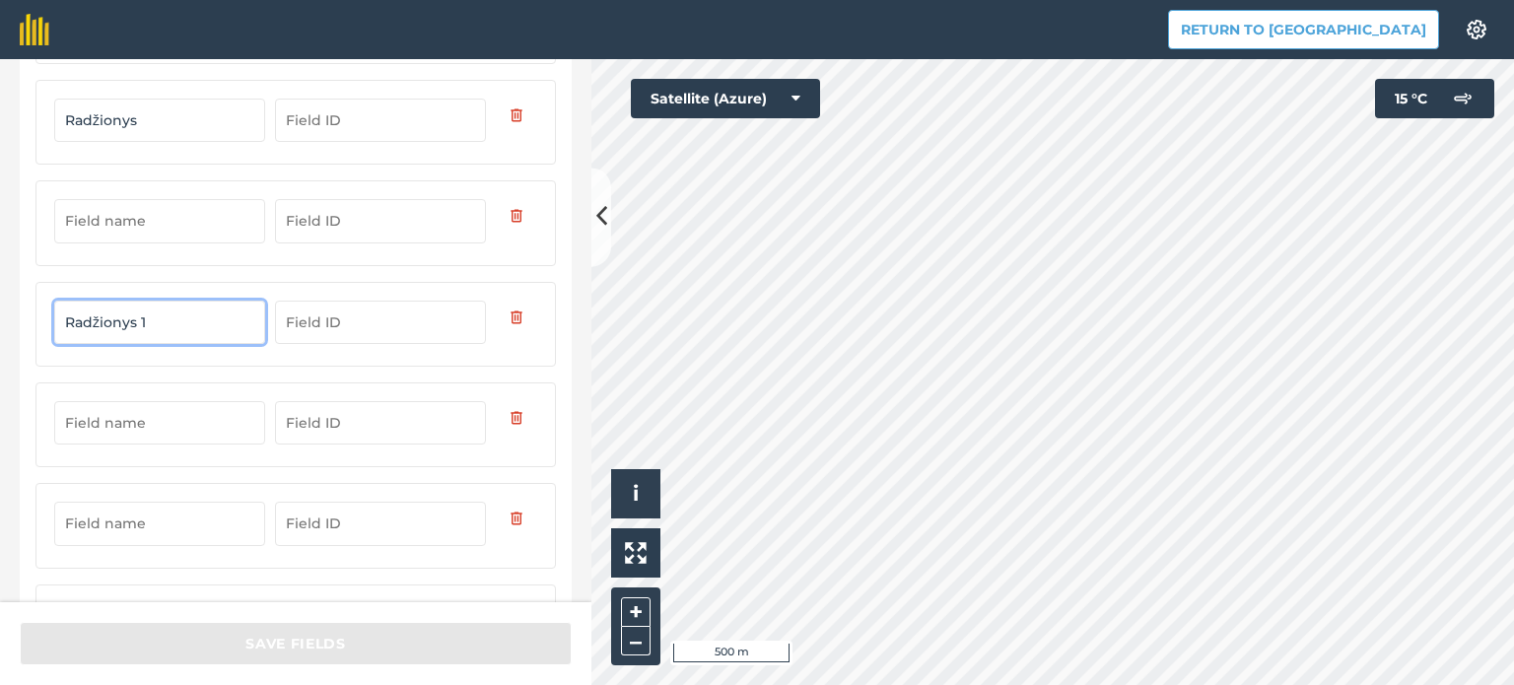
type input "Radžionys 1"
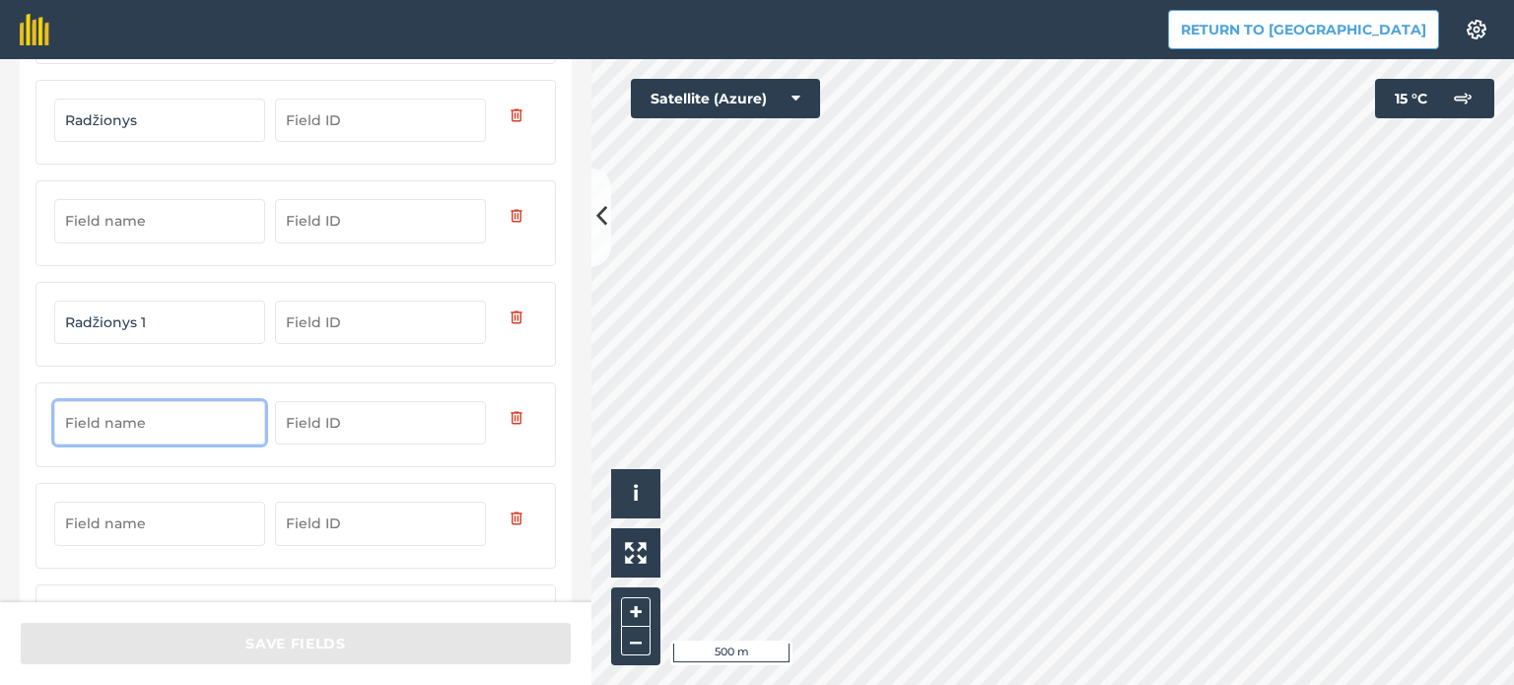
click at [97, 421] on input "text" at bounding box center [159, 422] width 211 height 43
click at [120, 226] on input "text" at bounding box center [159, 220] width 211 height 43
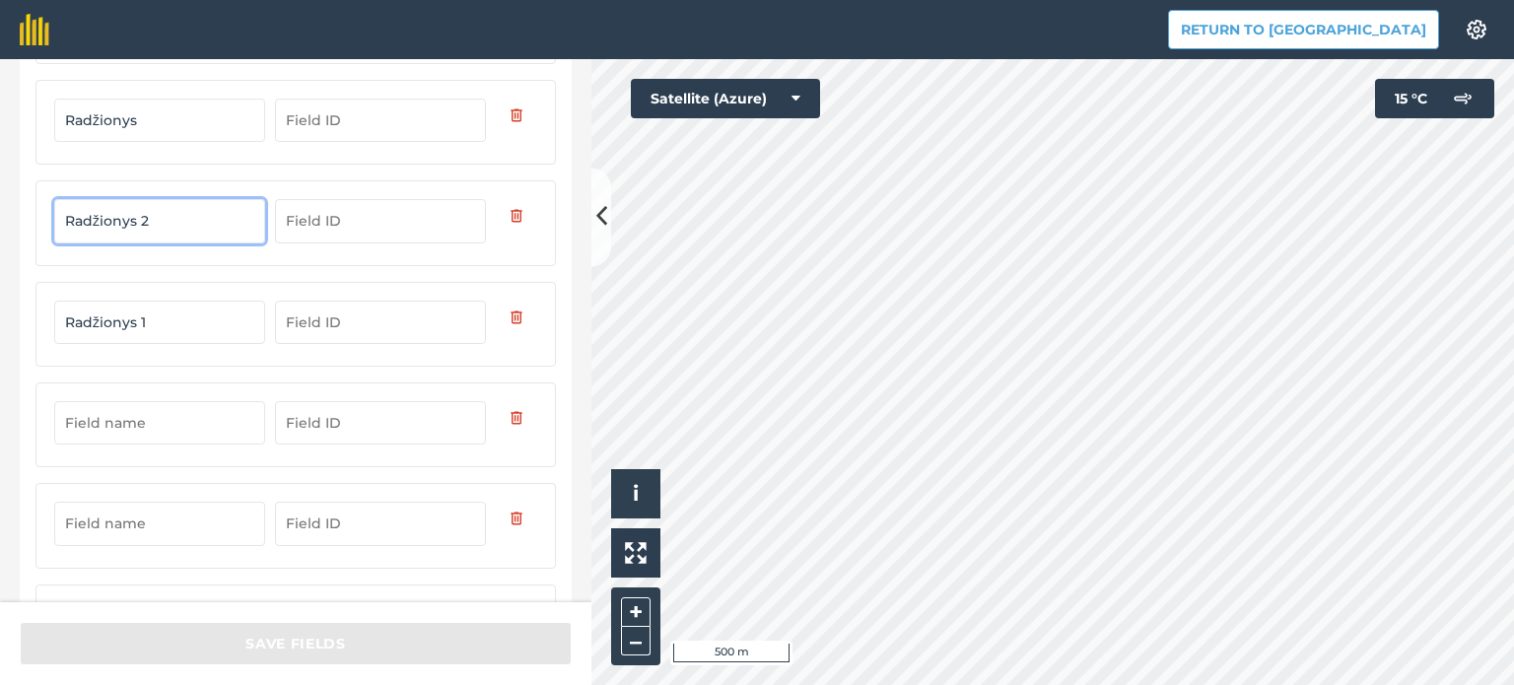
type input "Radžionys 2"
click at [118, 425] on input "text" at bounding box center [159, 422] width 211 height 43
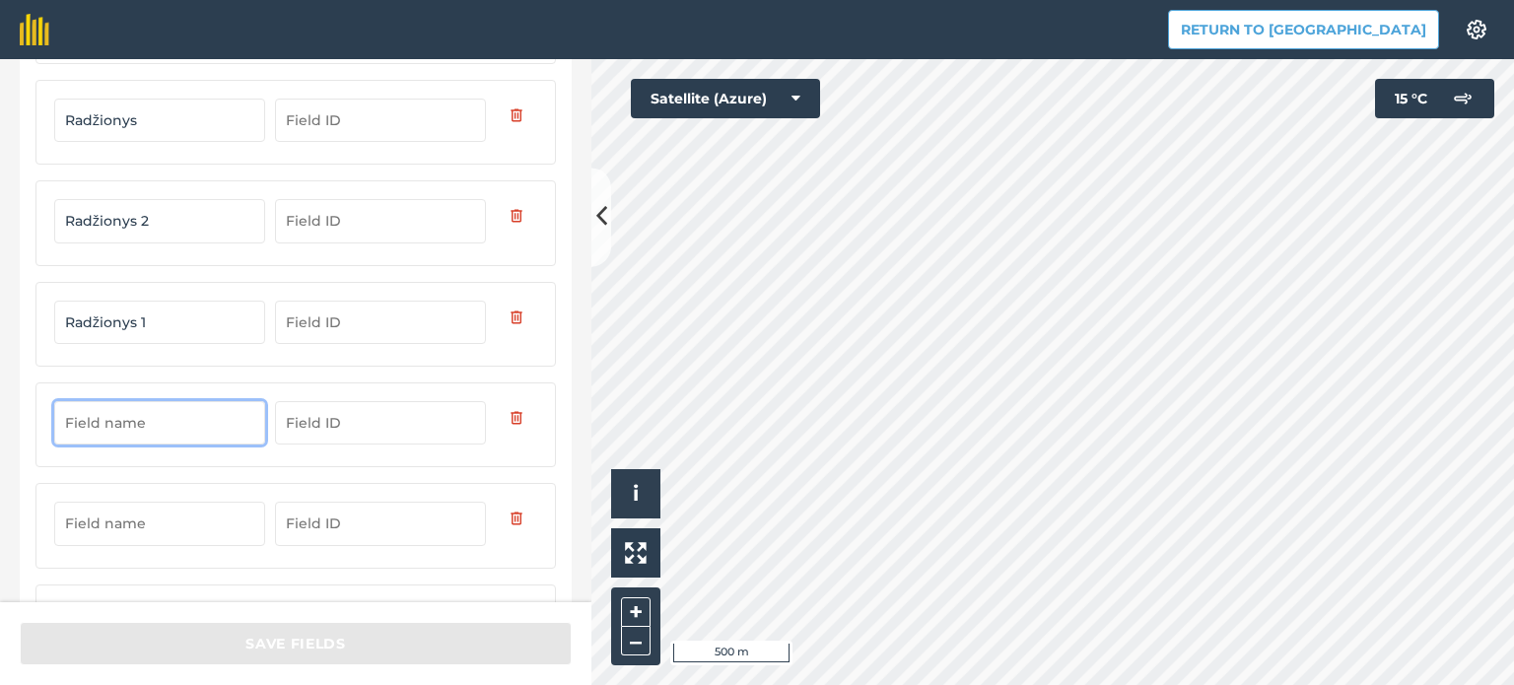
type input "S"
type input "Špokiškis"
click at [163, 531] on input "text" at bounding box center [159, 523] width 211 height 43
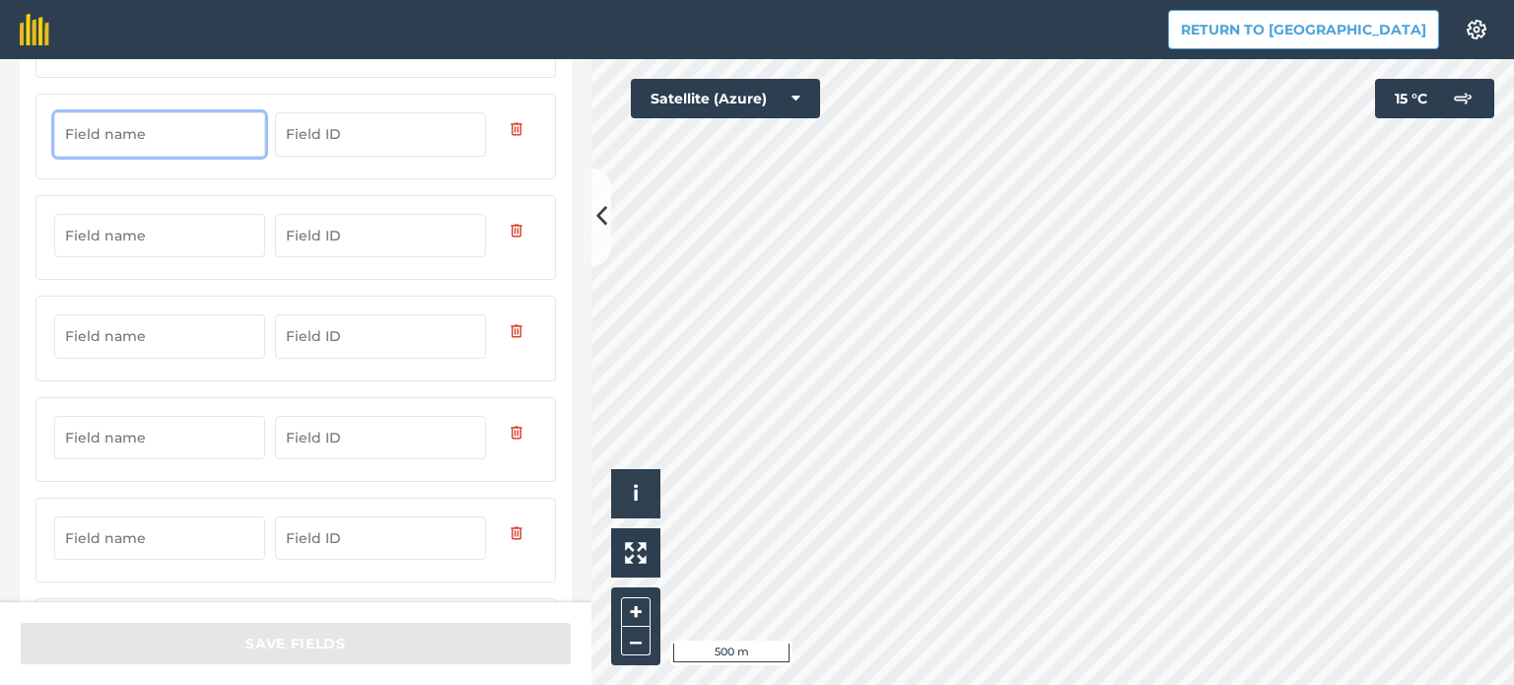
scroll to position [592, 0]
click at [98, 222] on input "text" at bounding box center [159, 230] width 211 height 43
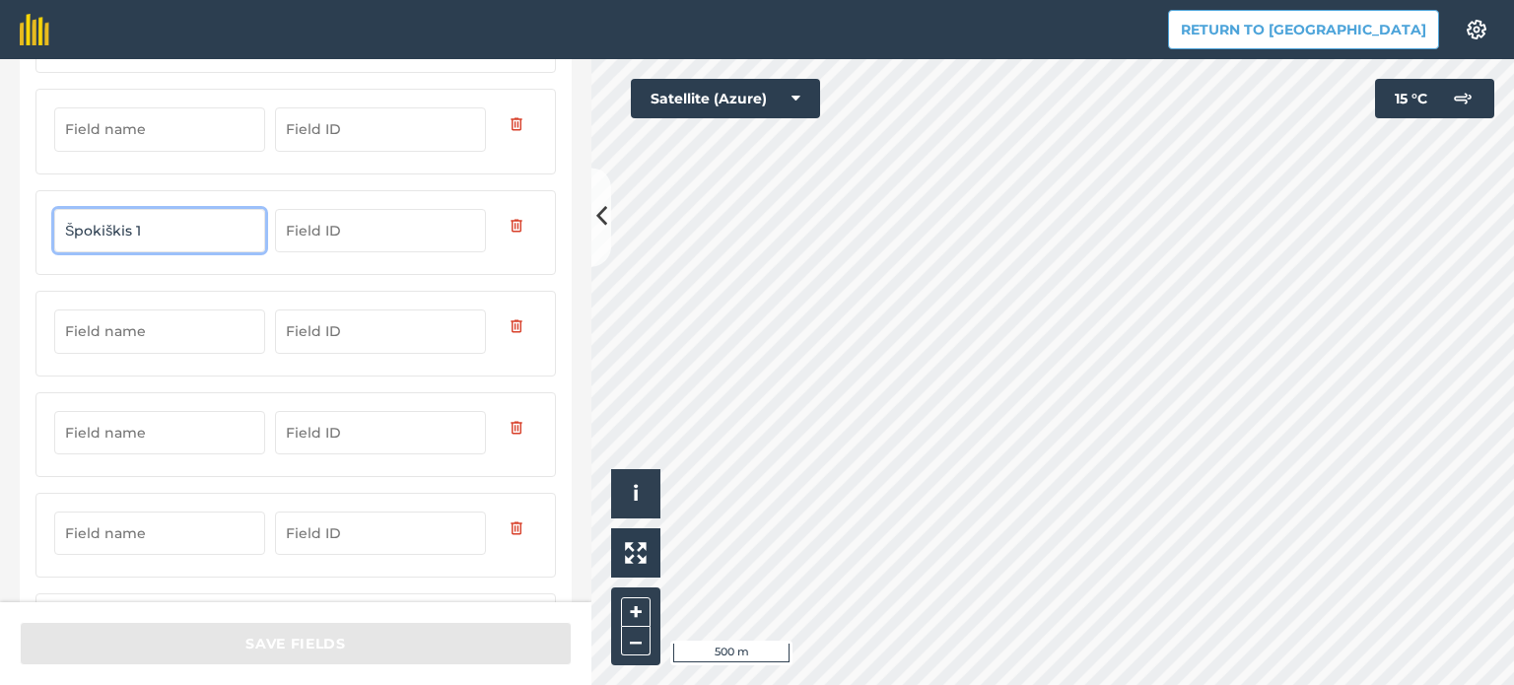
type input "Špokiškis 1"
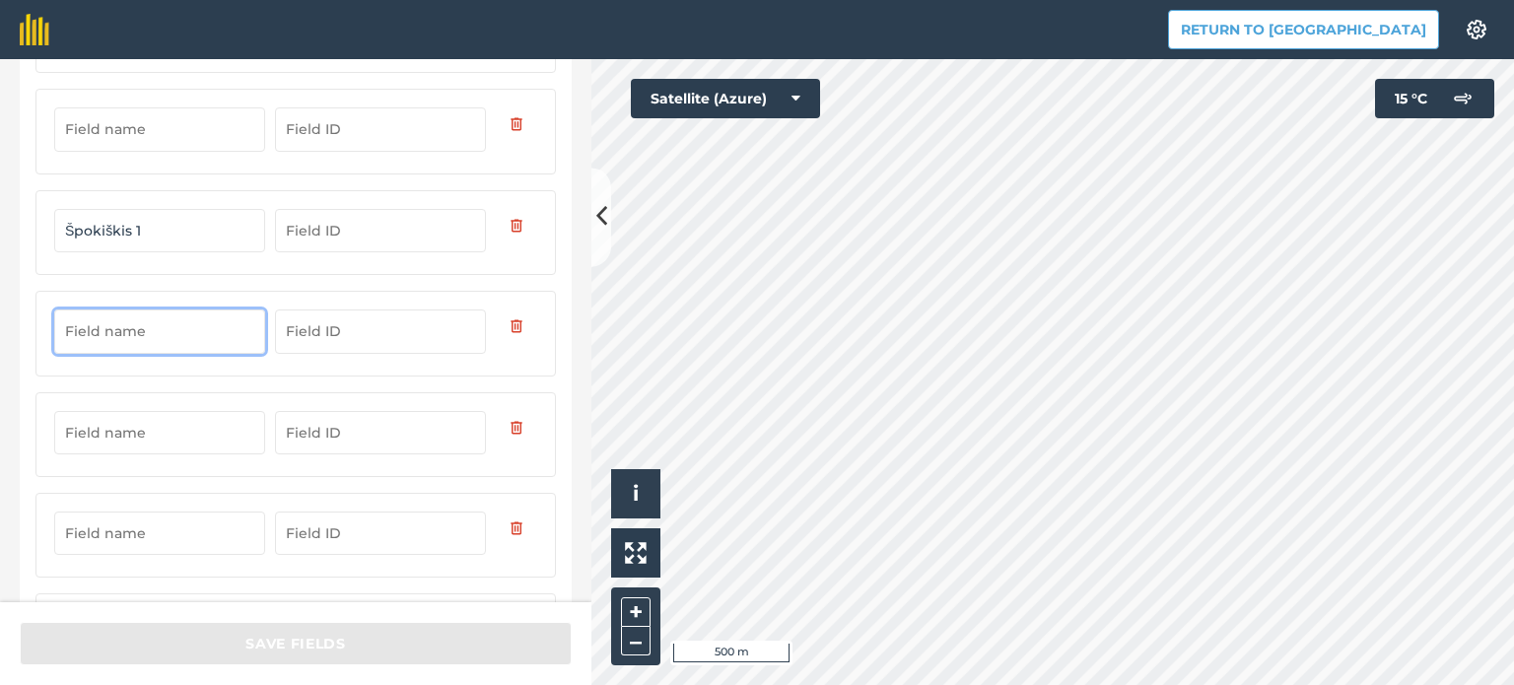
click at [126, 330] on input "text" at bounding box center [159, 331] width 211 height 43
type input "Špokiškis 2"
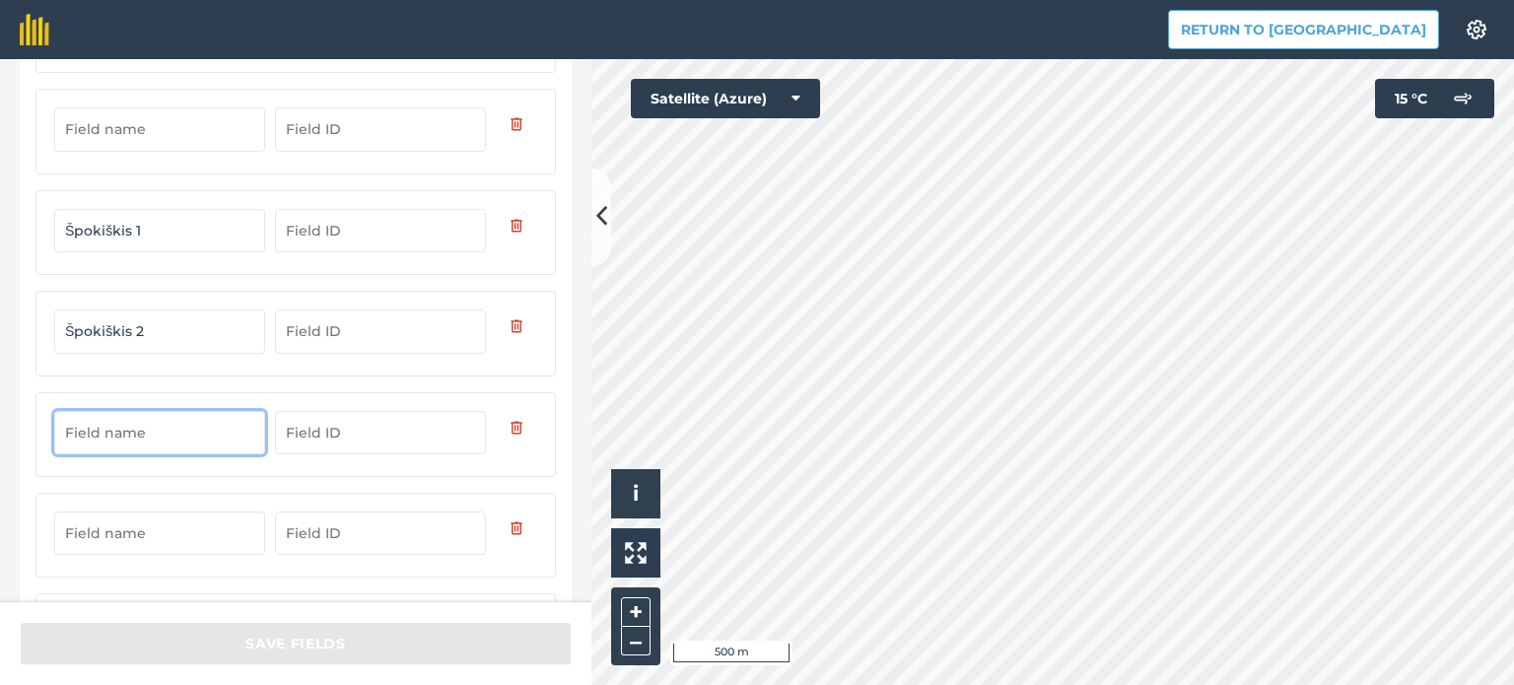
click at [174, 425] on input "text" at bounding box center [159, 432] width 211 height 43
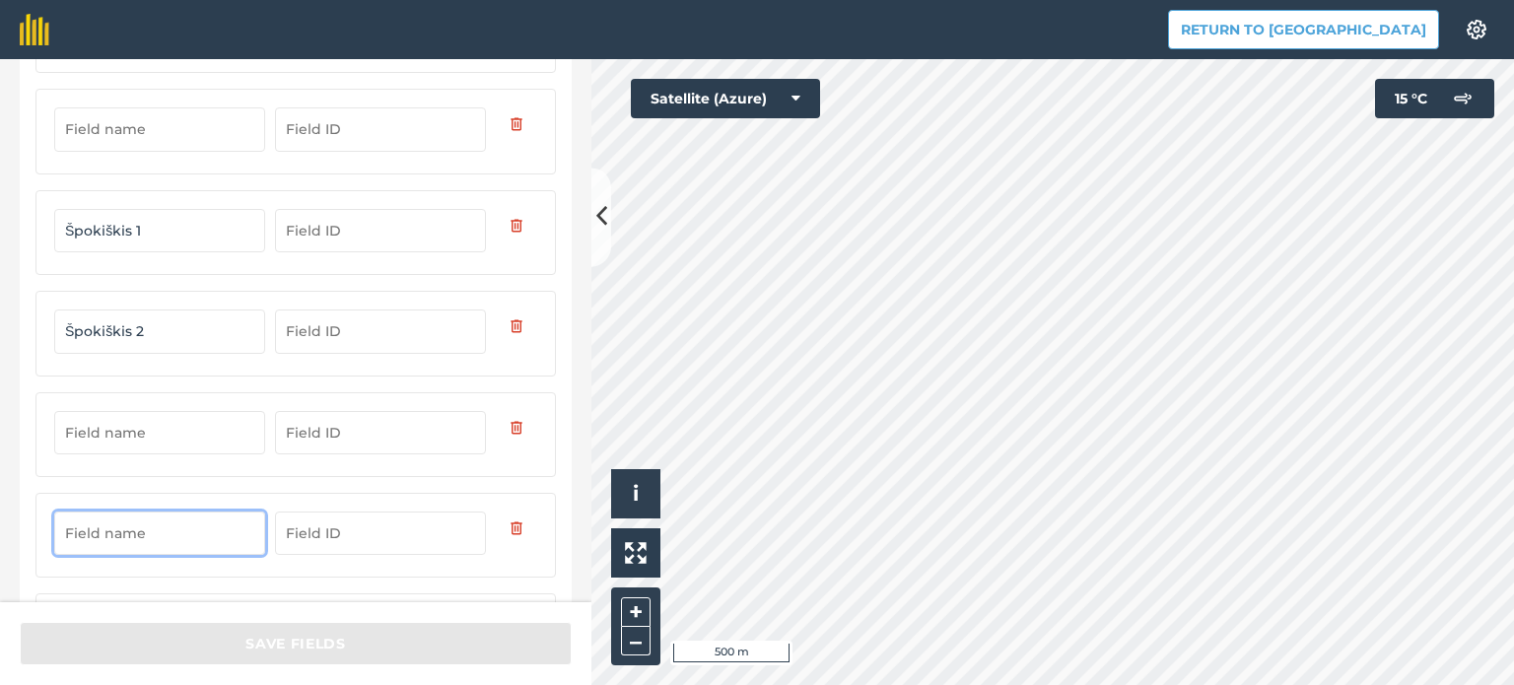
click at [156, 524] on input "text" at bounding box center [159, 533] width 211 height 43
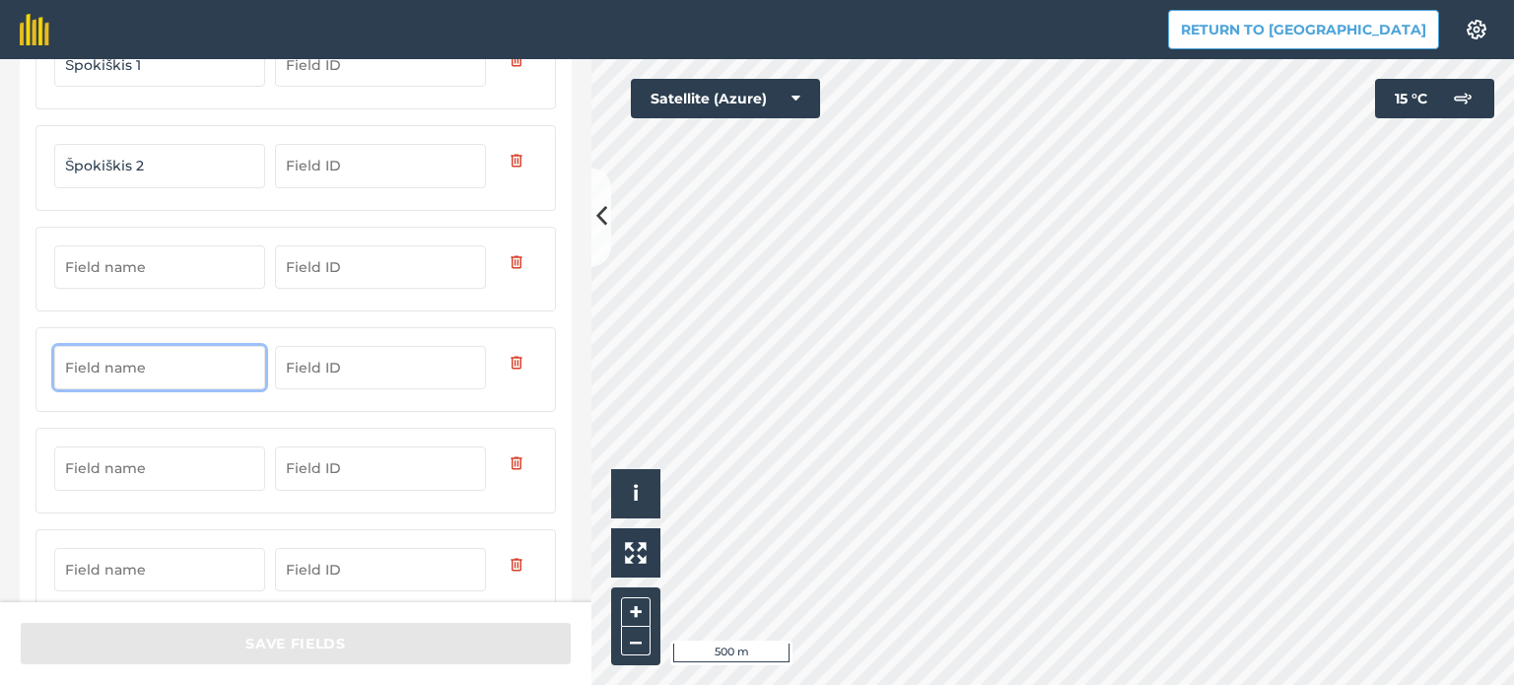
scroll to position [789, 0]
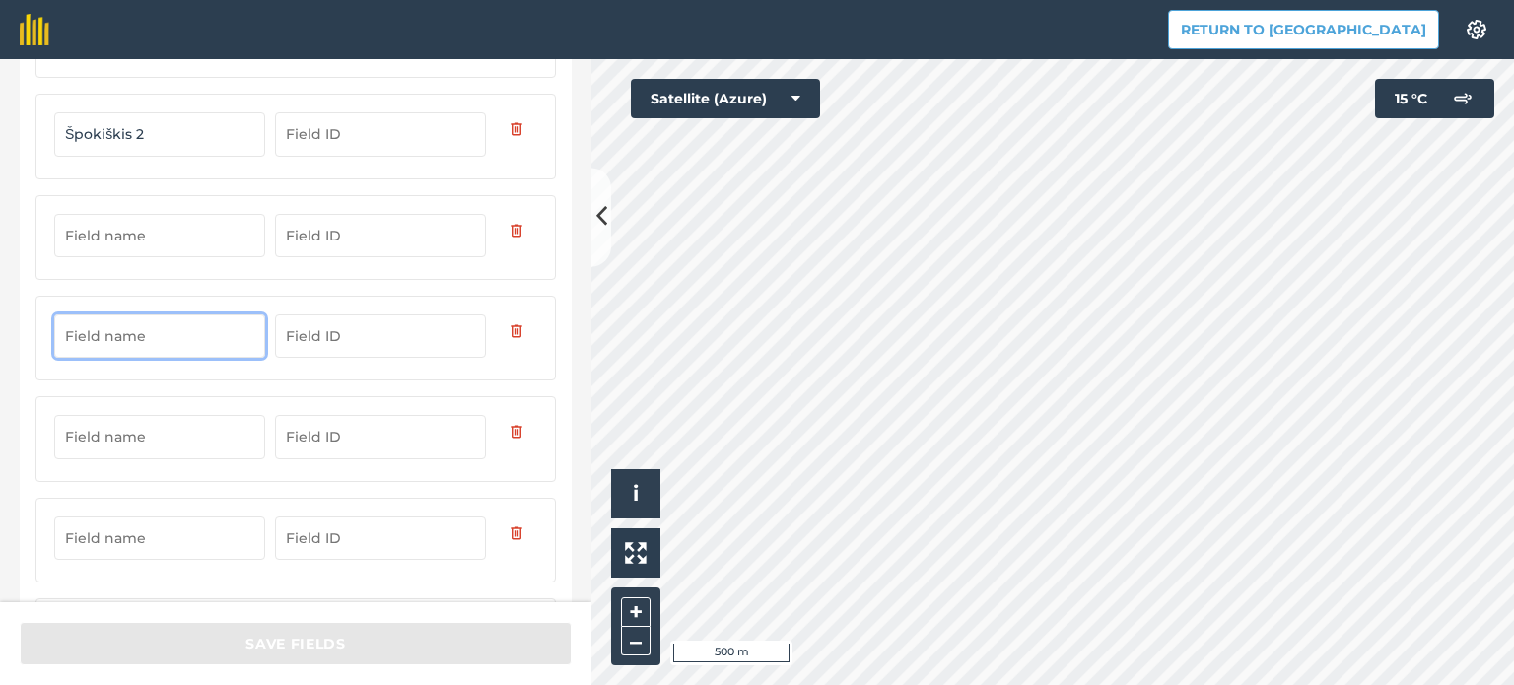
click at [130, 429] on input "text" at bounding box center [159, 436] width 211 height 43
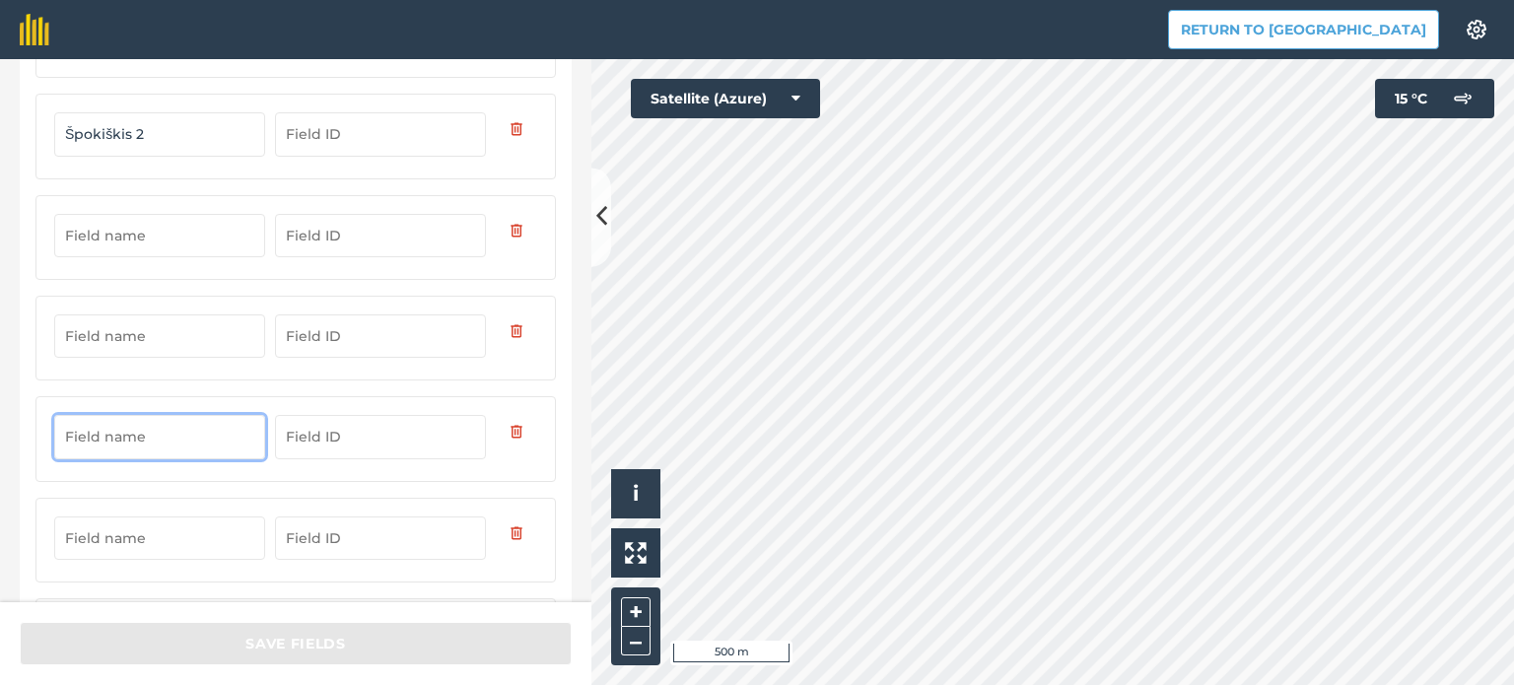
click at [141, 539] on input "text" at bounding box center [159, 538] width 211 height 43
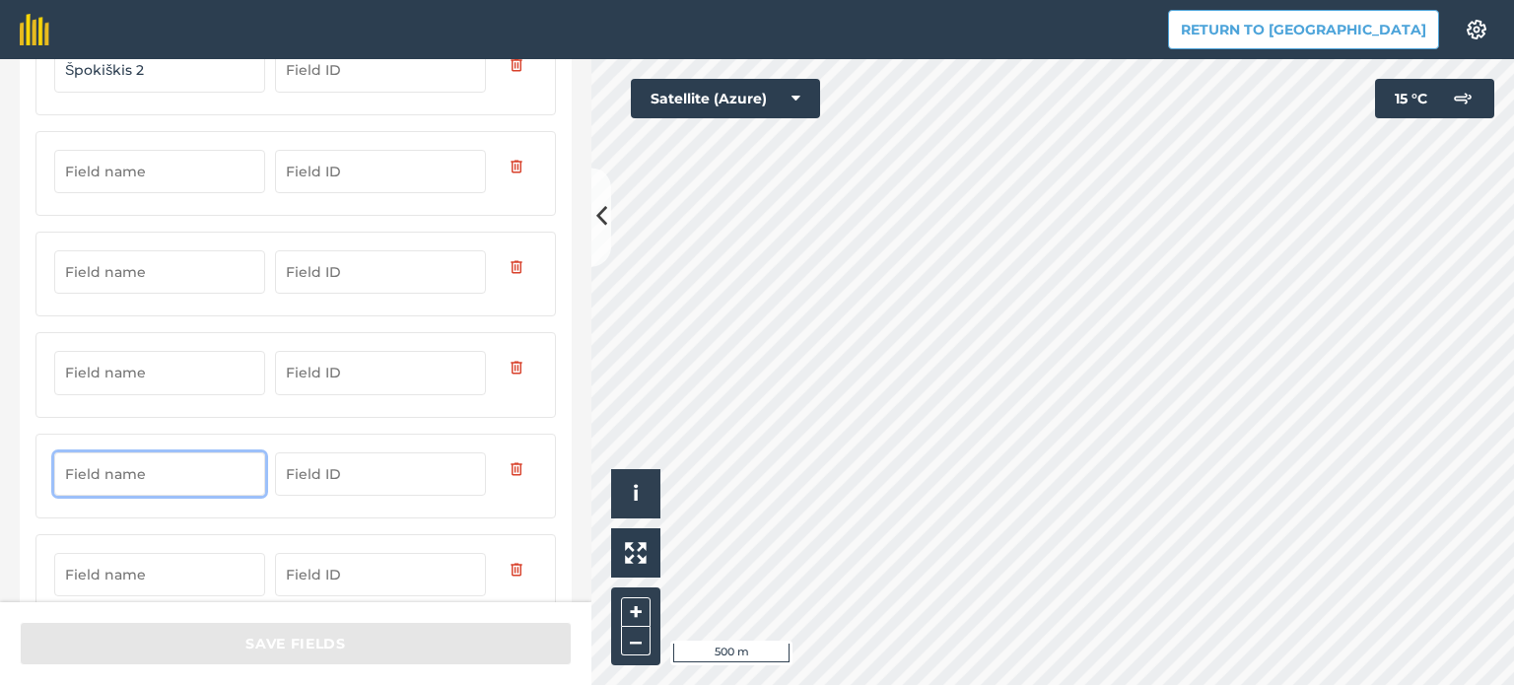
scroll to position [887, 0]
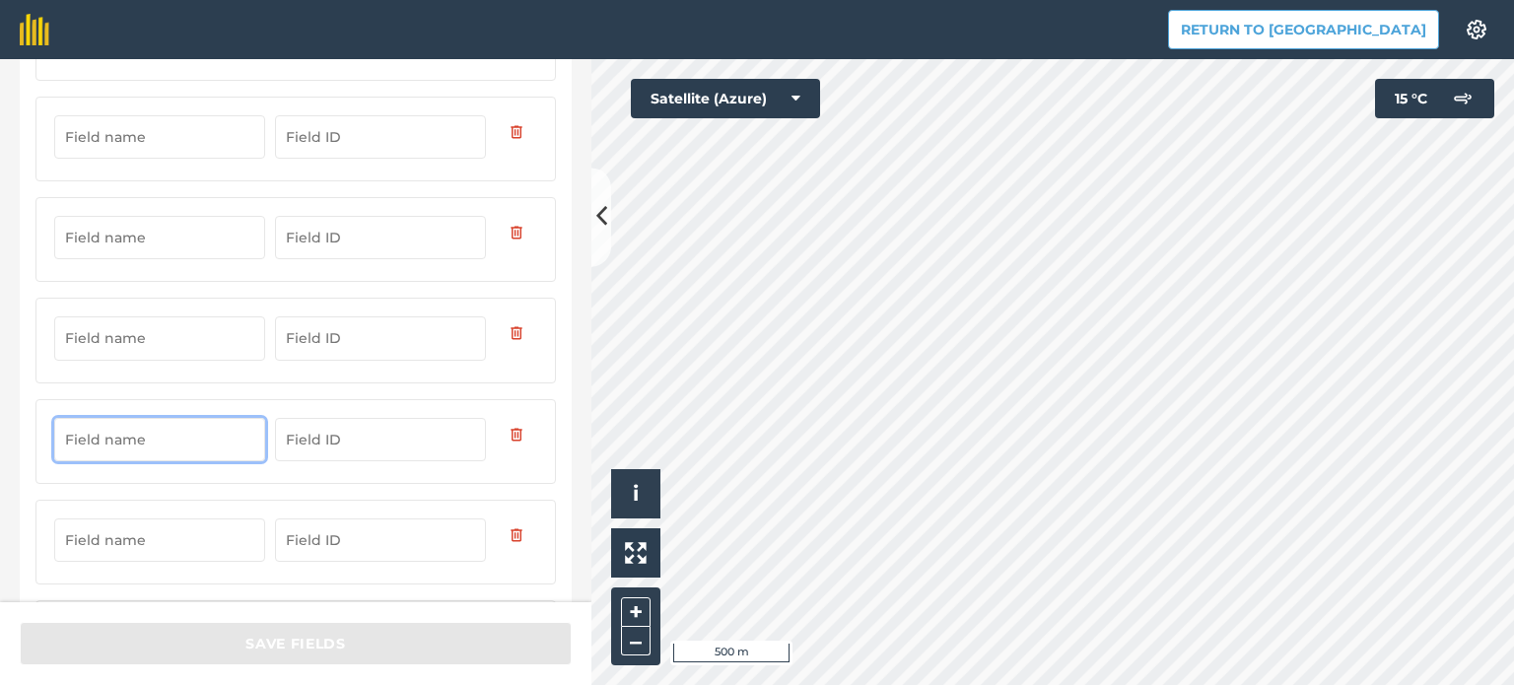
click at [138, 534] on input "text" at bounding box center [159, 540] width 211 height 43
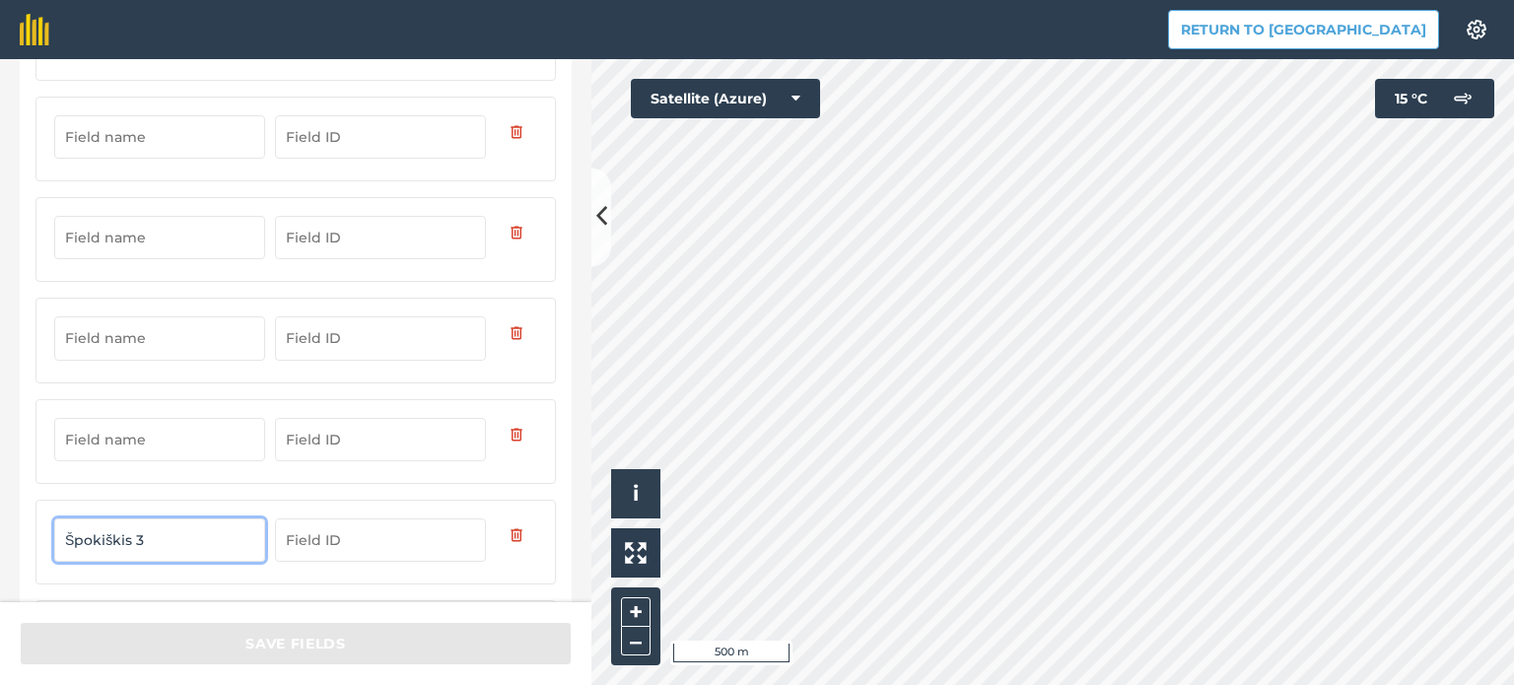
type input "Špokiškis 3"
click at [131, 429] on input "text" at bounding box center [159, 439] width 211 height 43
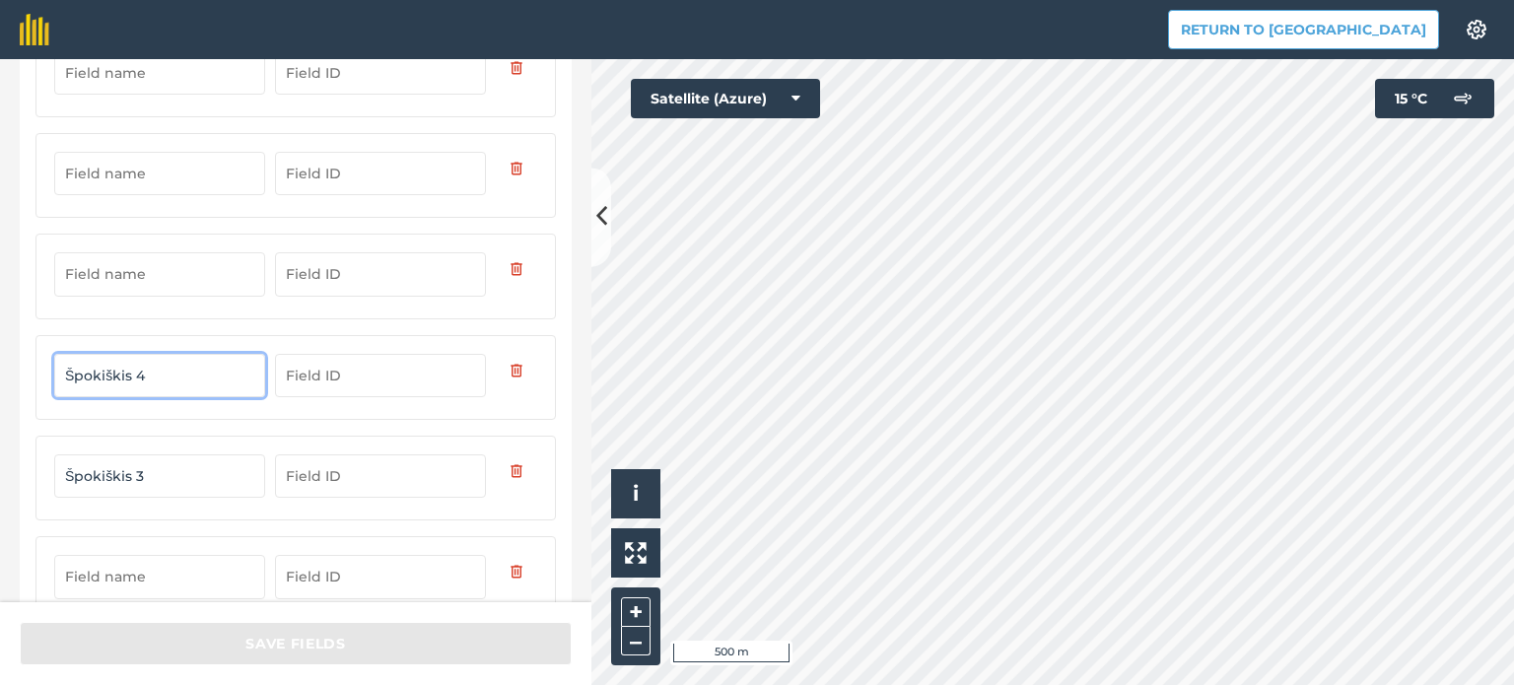
scroll to position [986, 0]
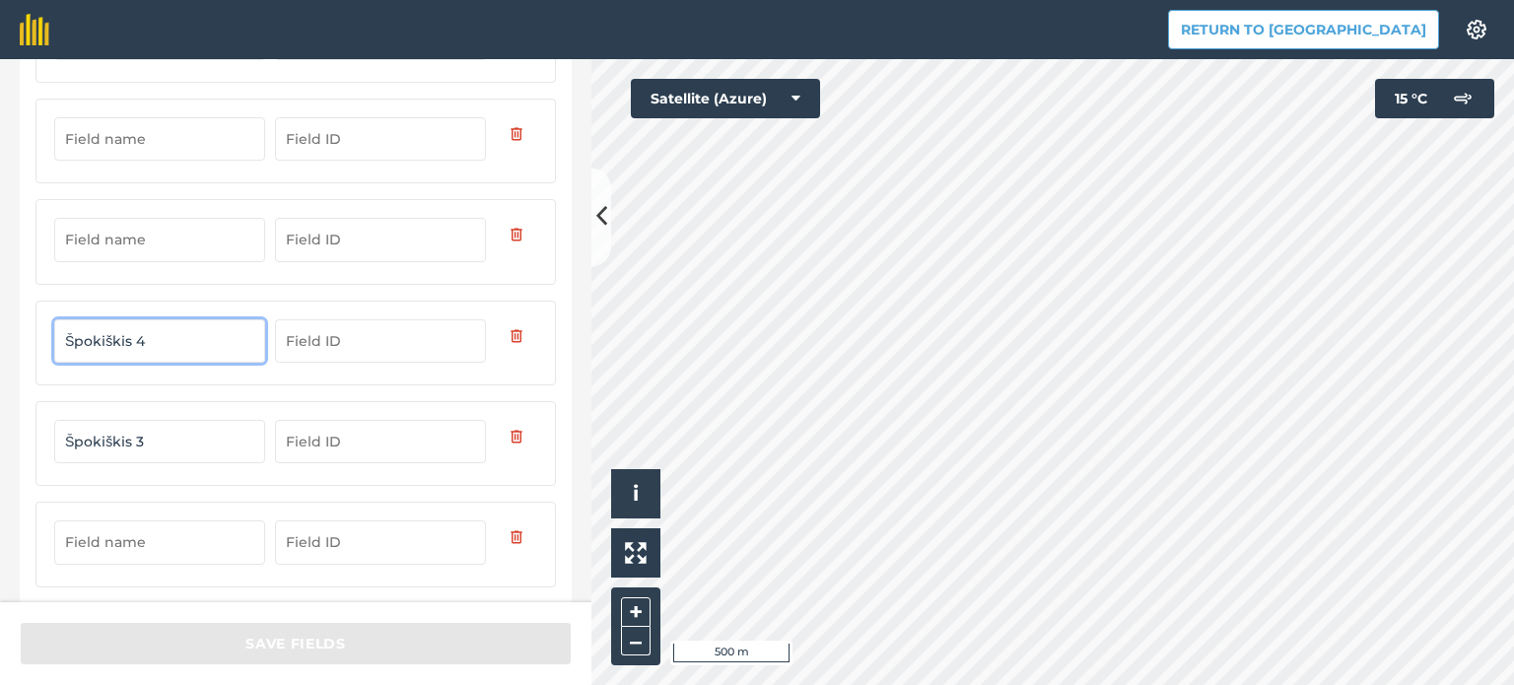
type input "Špokiškis 4"
click at [95, 231] on input "text" at bounding box center [159, 239] width 211 height 43
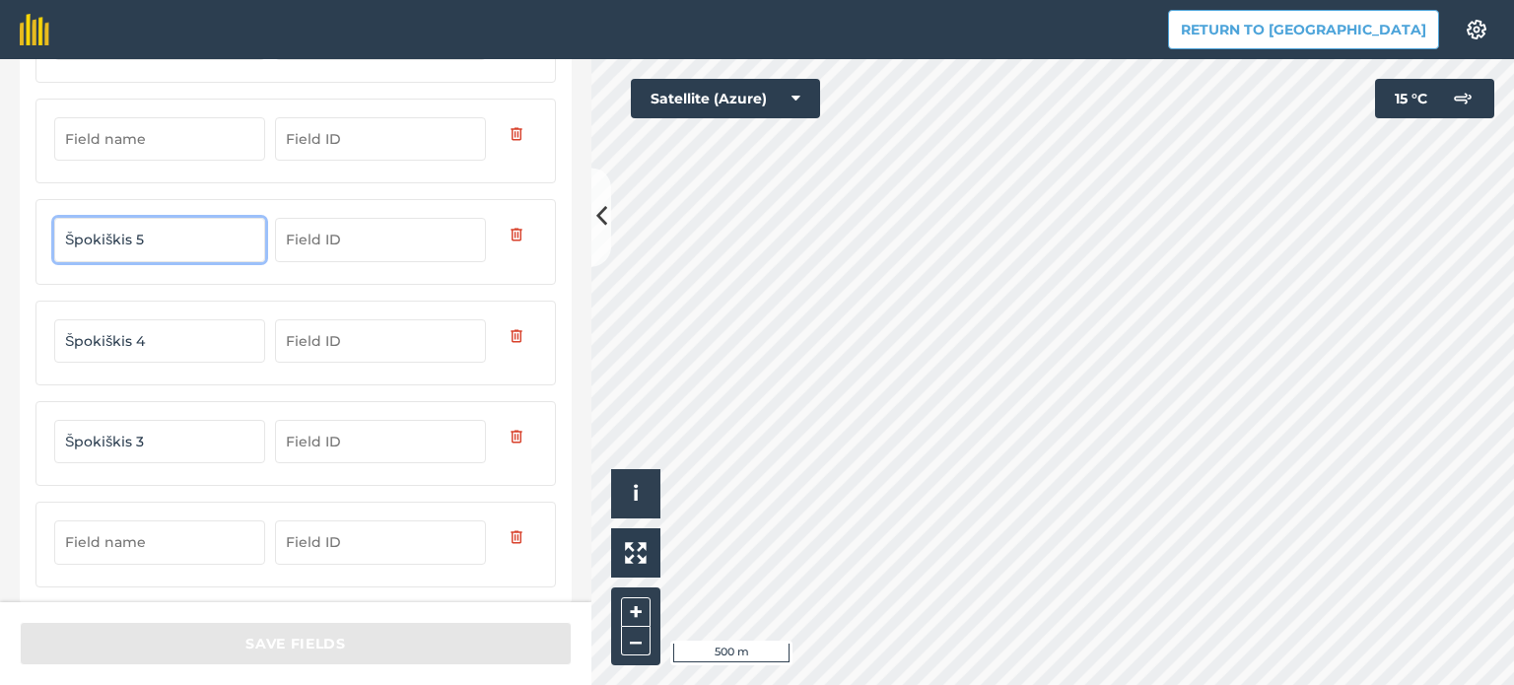
type input "Špokiškis 5"
click at [121, 133] on input "text" at bounding box center [159, 138] width 211 height 43
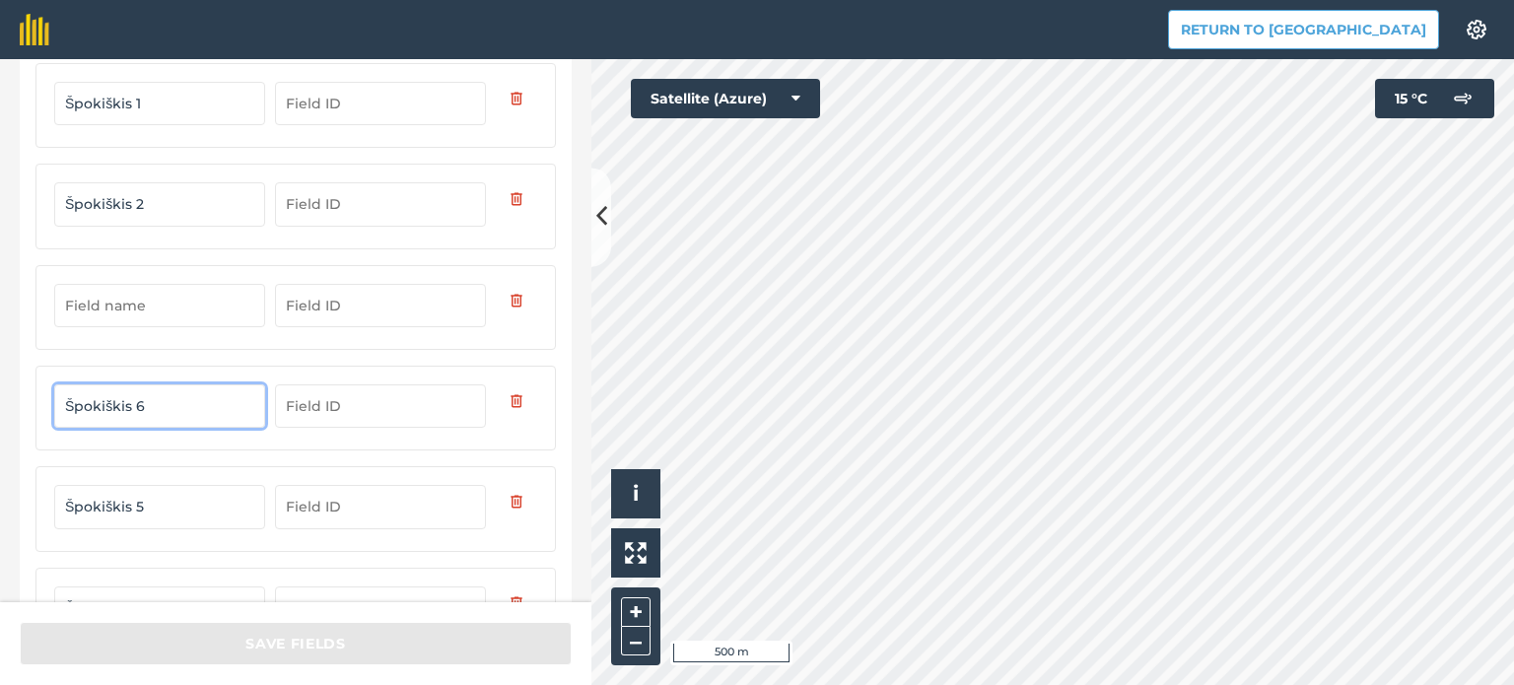
scroll to position [690, 0]
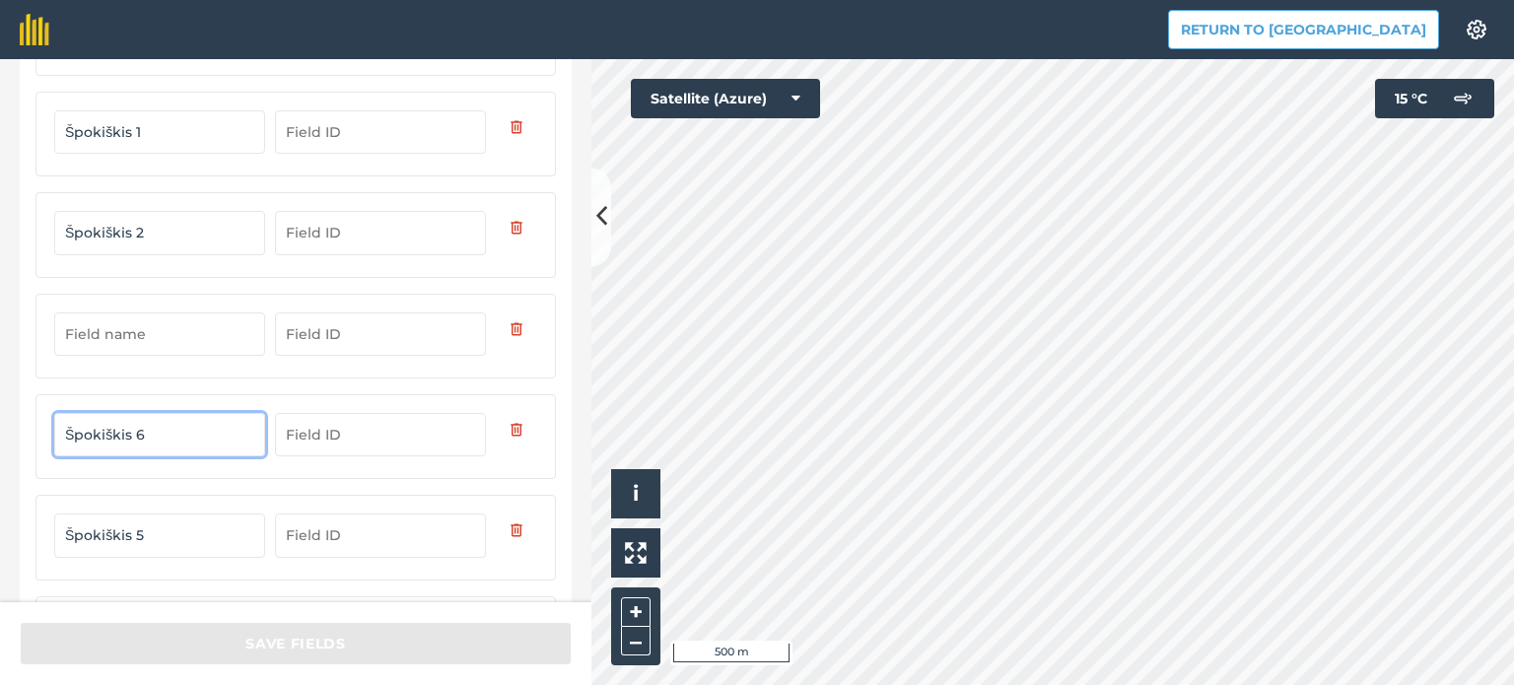
type input "Špokiškis 6"
click at [156, 332] on input "text" at bounding box center [159, 334] width 211 height 43
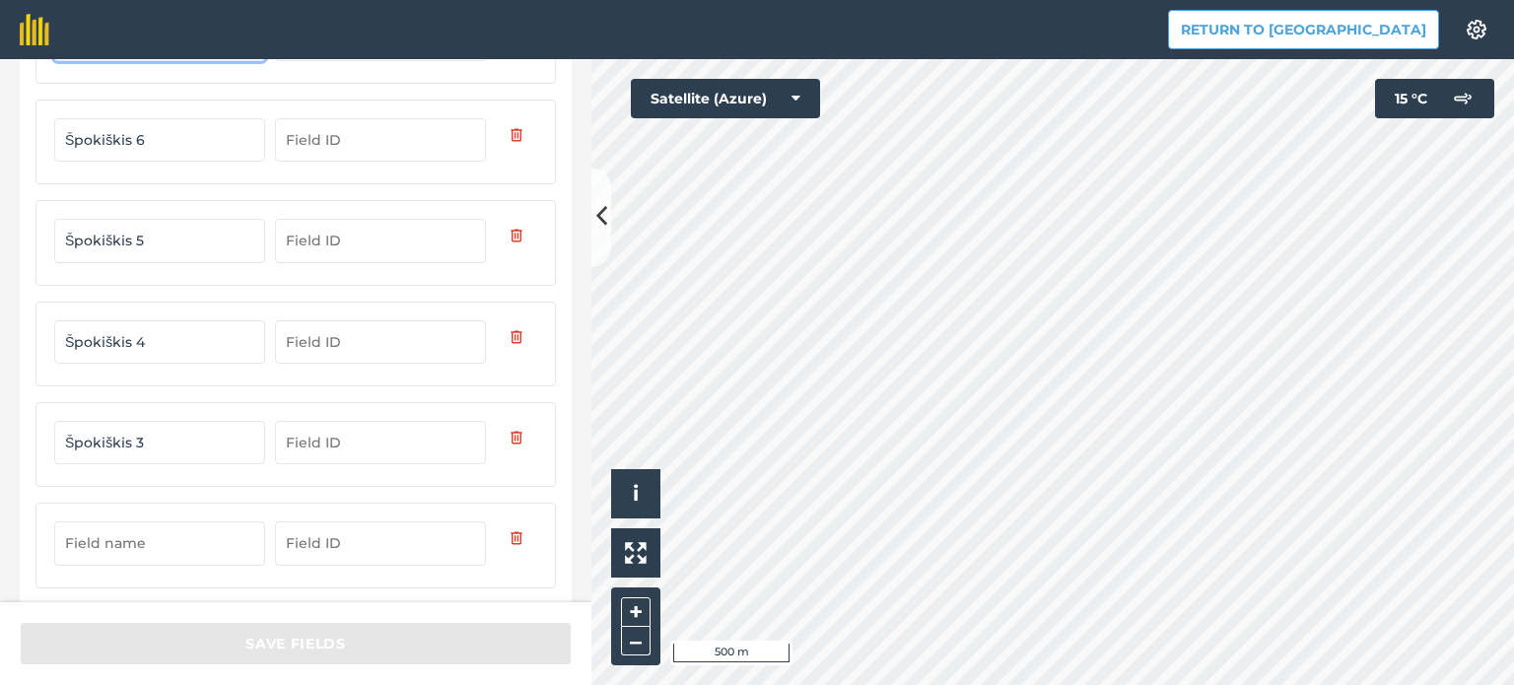
scroll to position [995, 0]
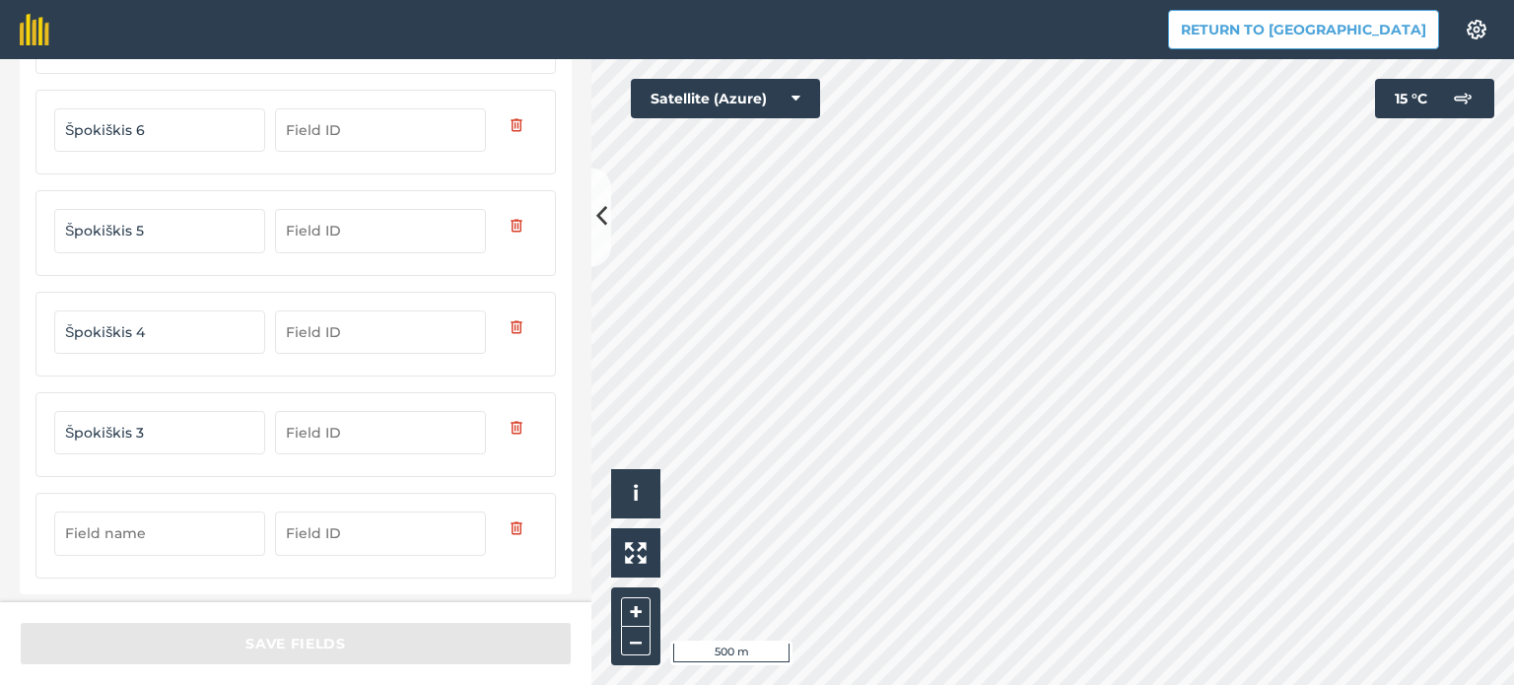
click at [161, 521] on input "text" at bounding box center [159, 533] width 211 height 43
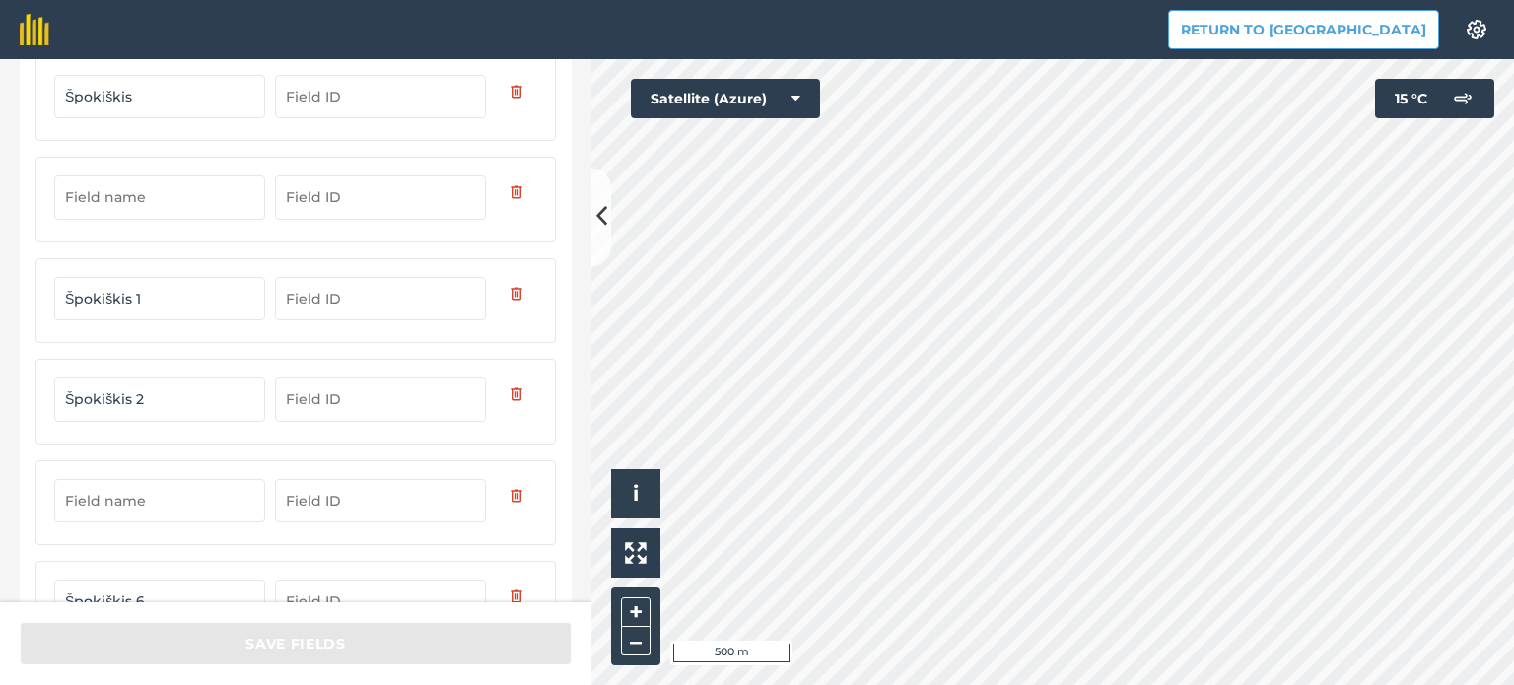
scroll to position [403, 0]
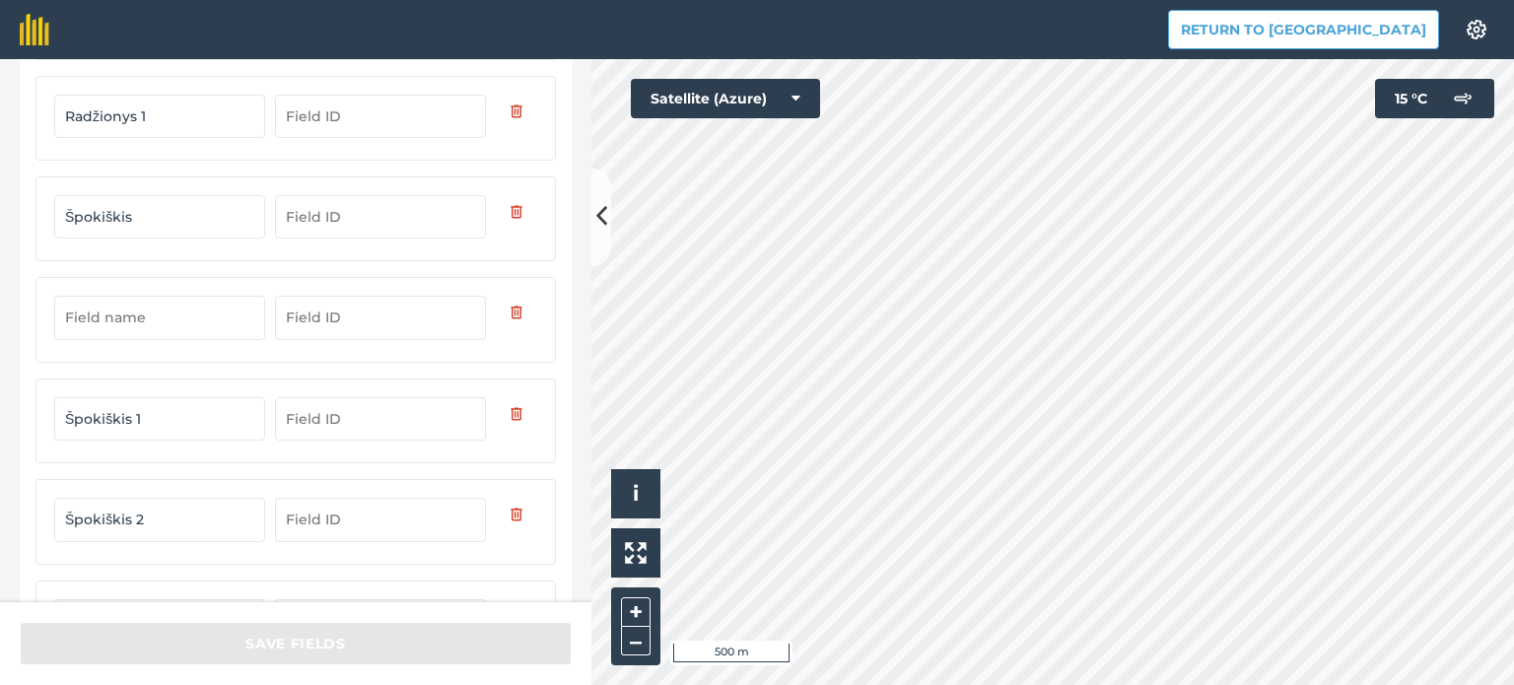
type input "[PERSON_NAME]"
click at [134, 297] on input "text" at bounding box center [159, 317] width 211 height 43
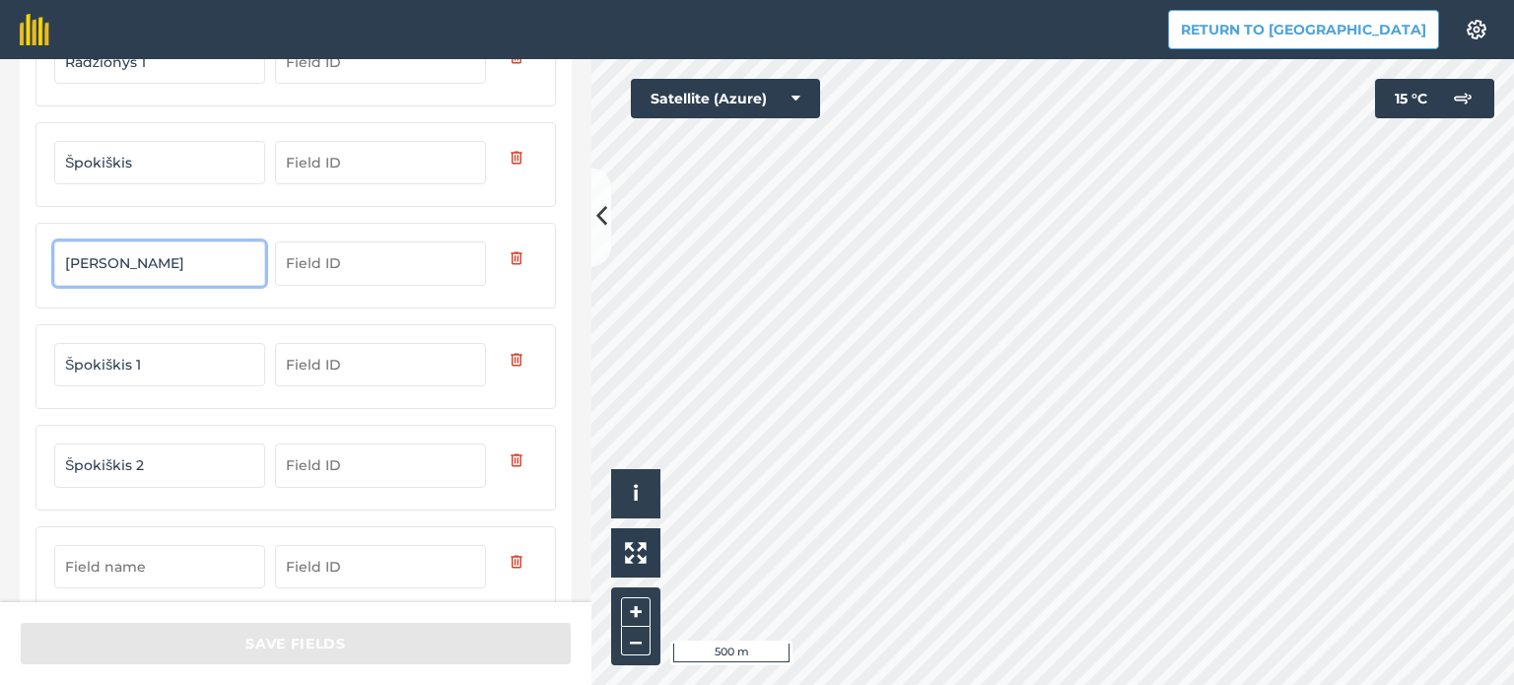
scroll to position [493, 0]
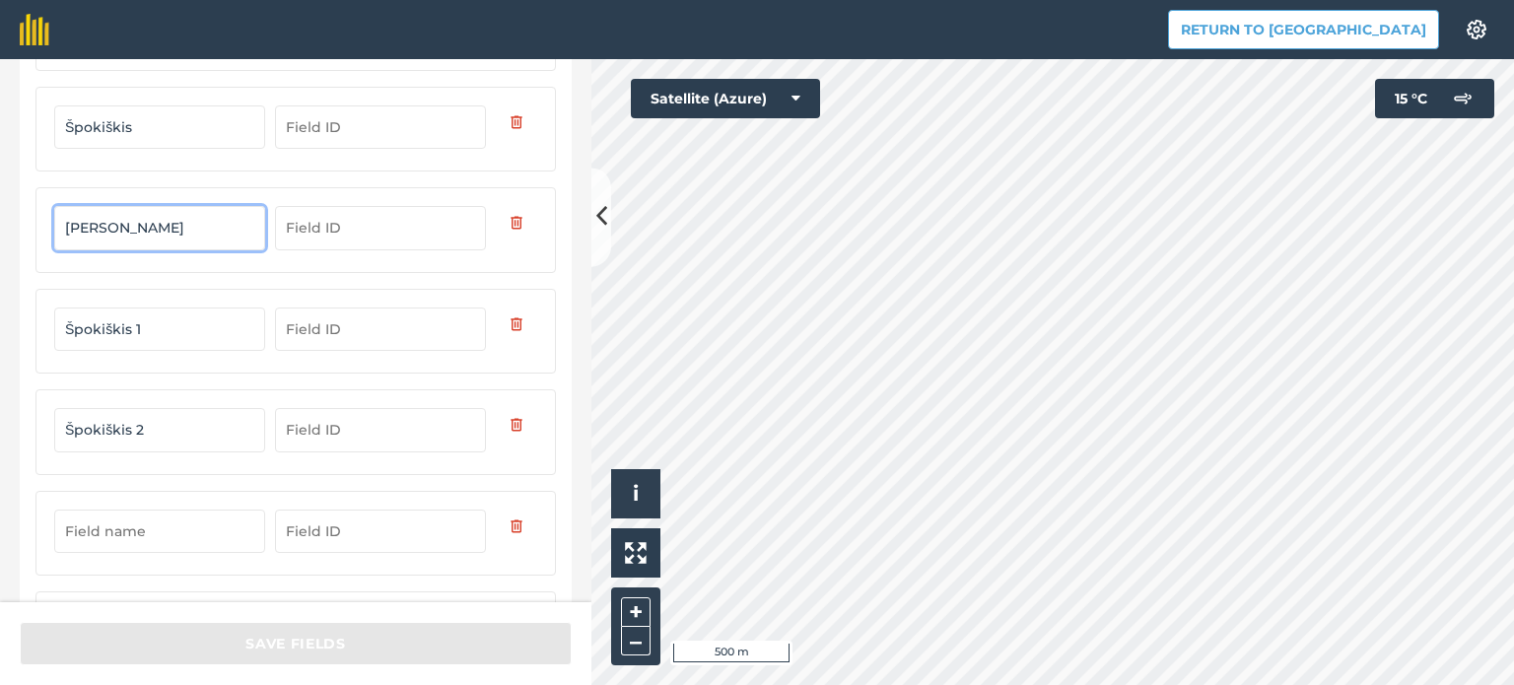
type input "[PERSON_NAME]"
click at [106, 330] on input "Špokiškis 1" at bounding box center [159, 329] width 211 height 43
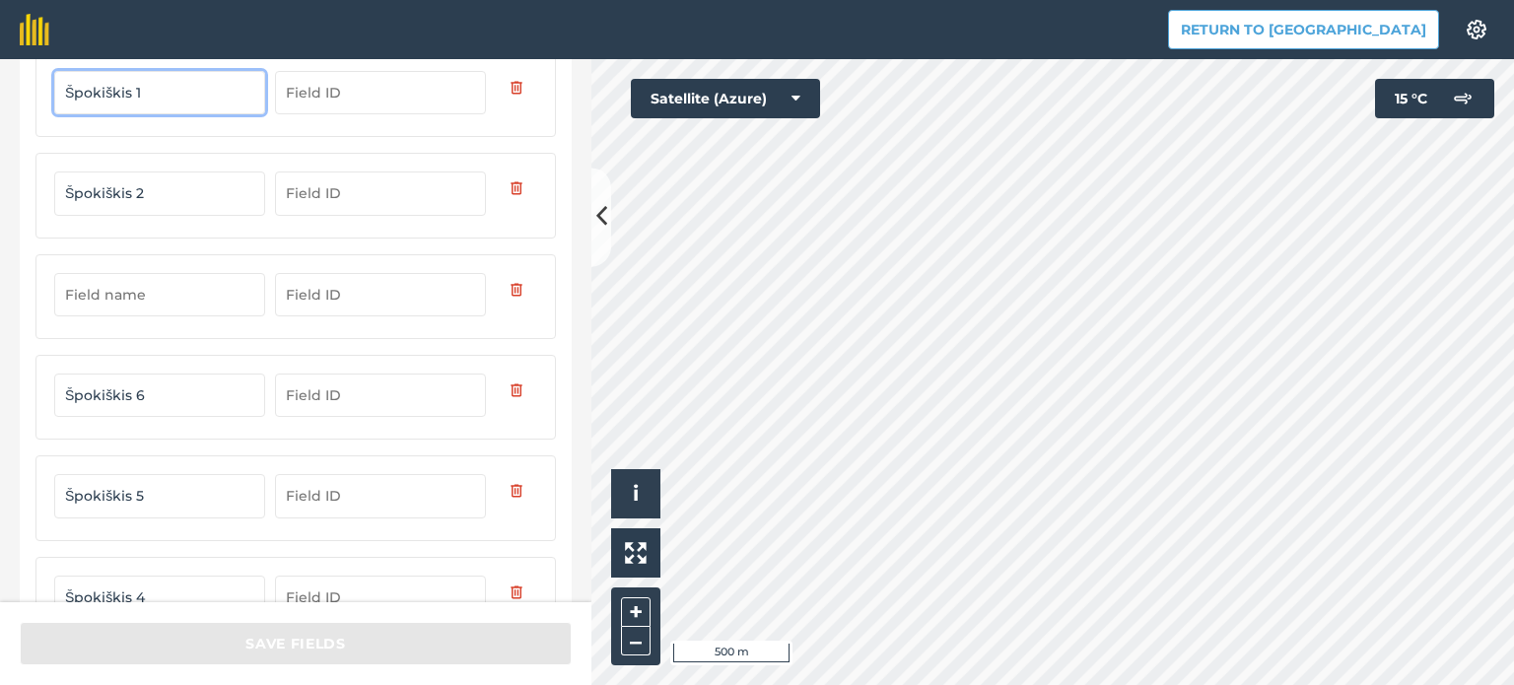
scroll to position [789, 0]
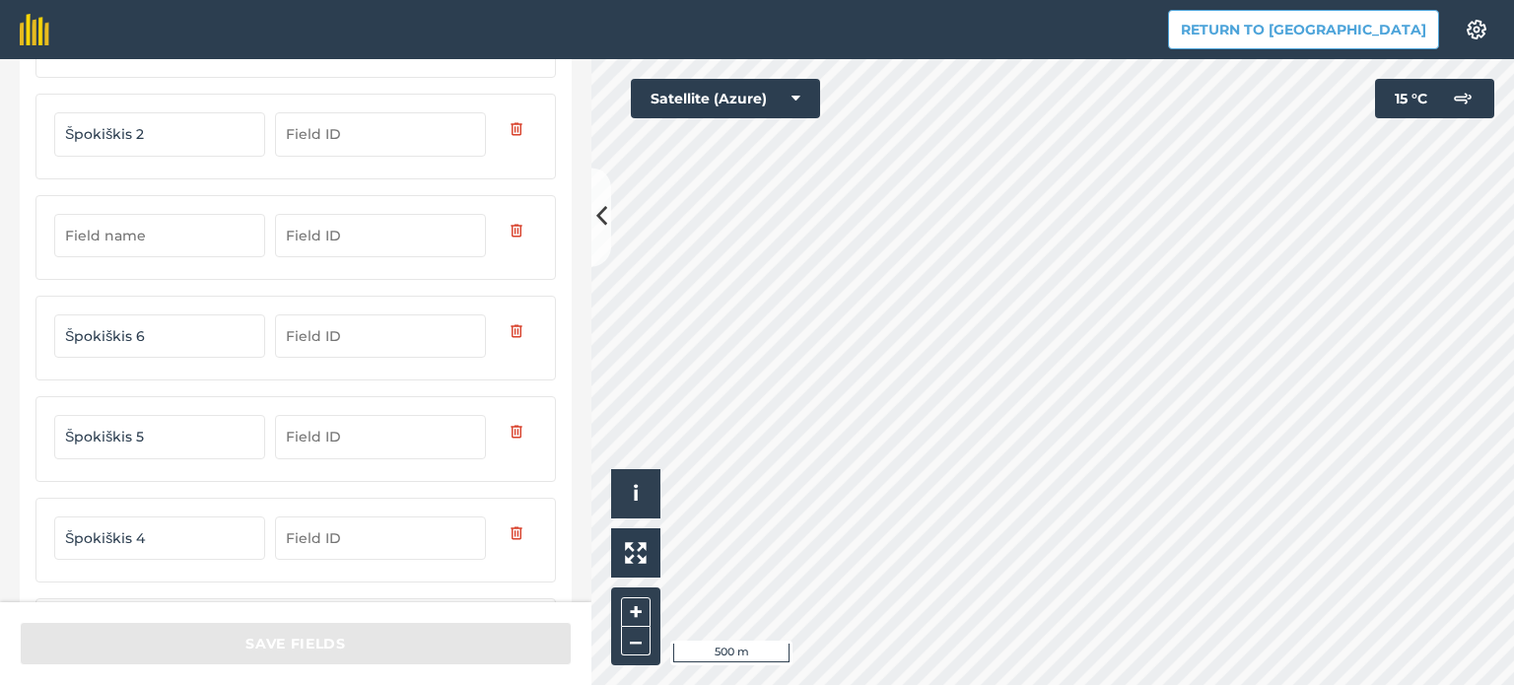
click at [109, 227] on input "text" at bounding box center [159, 235] width 211 height 43
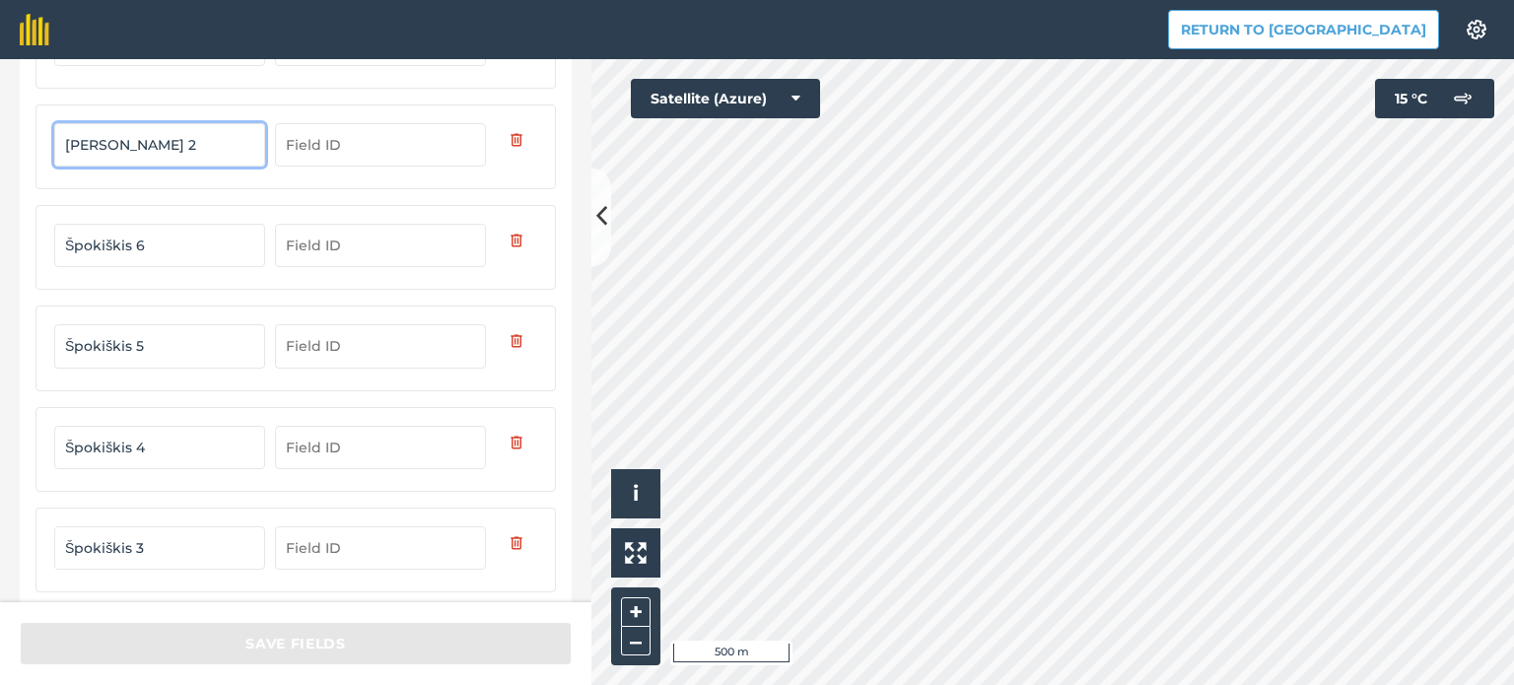
scroll to position [1033, 0]
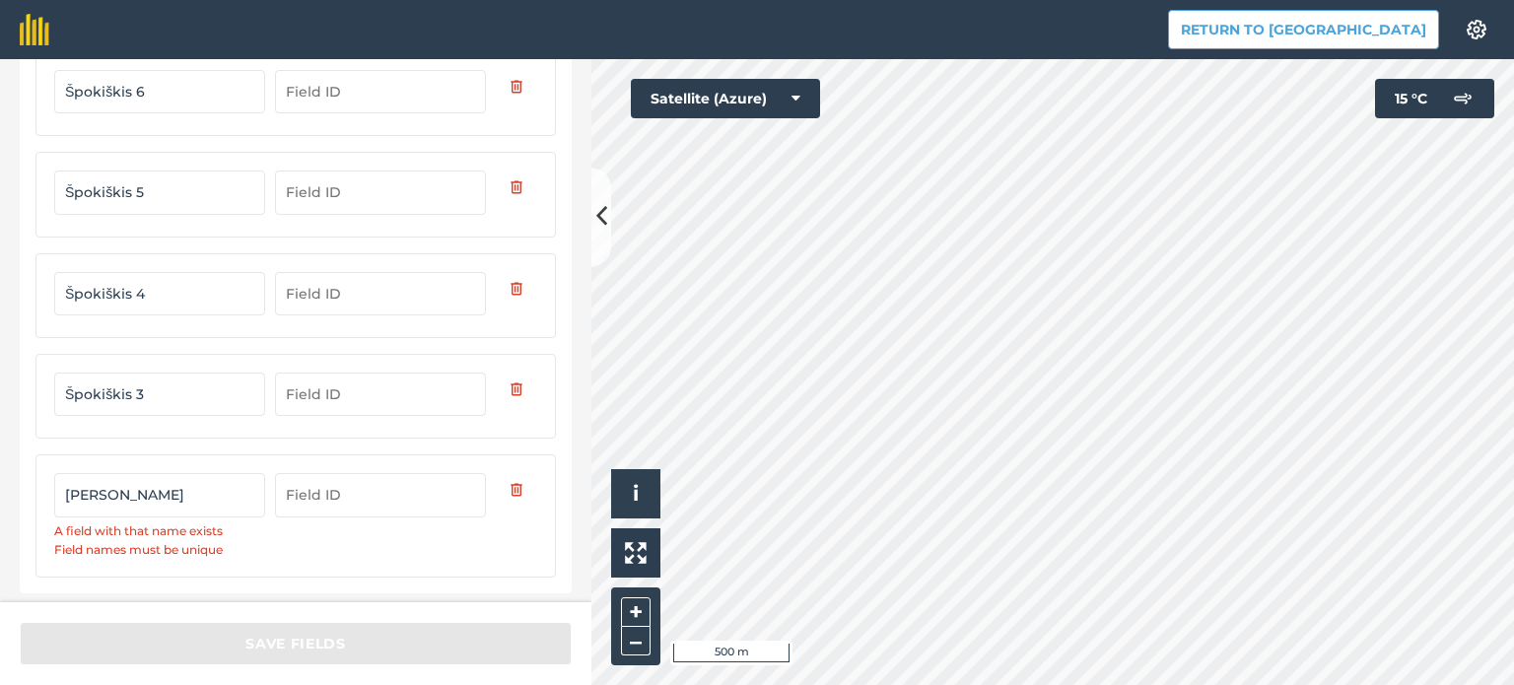
type input "[PERSON_NAME] 2"
click at [142, 480] on input "[PERSON_NAME]" at bounding box center [159, 494] width 211 height 43
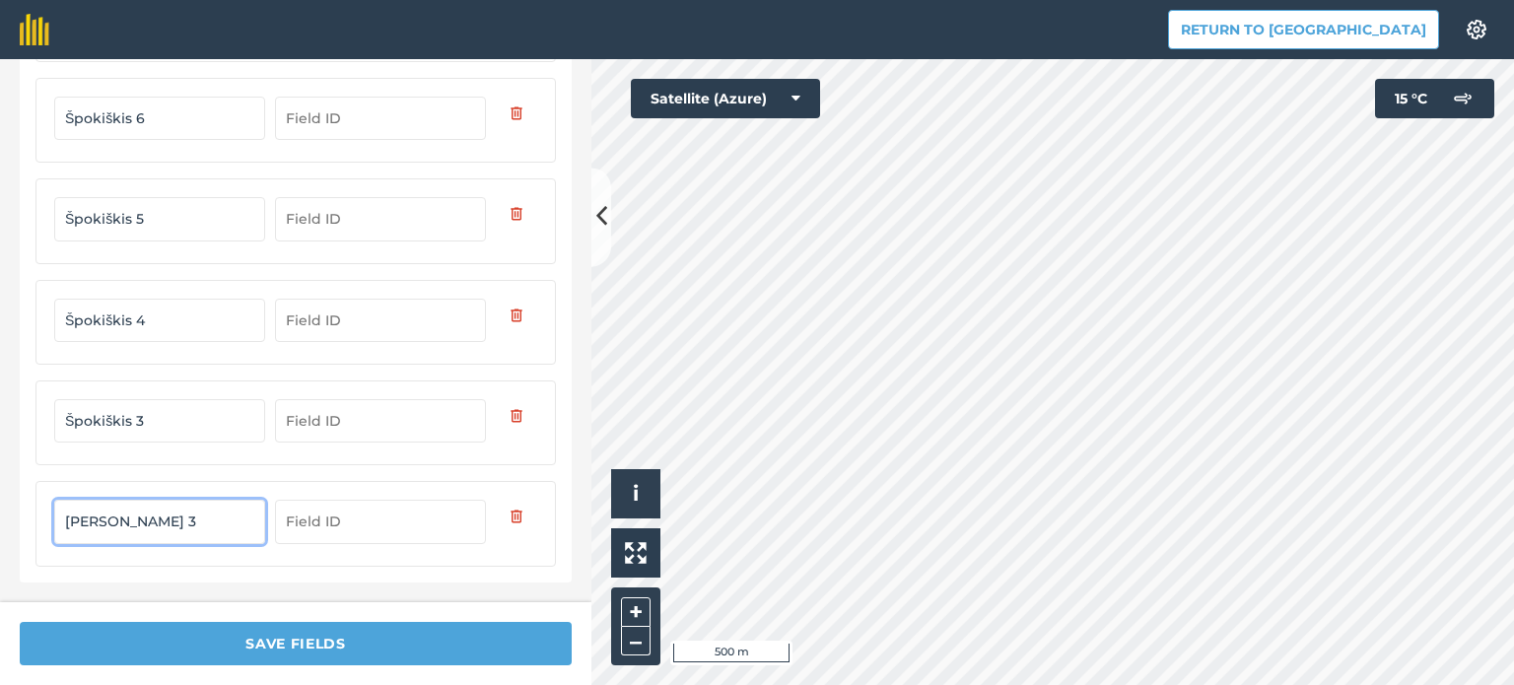
scroll to position [995, 0]
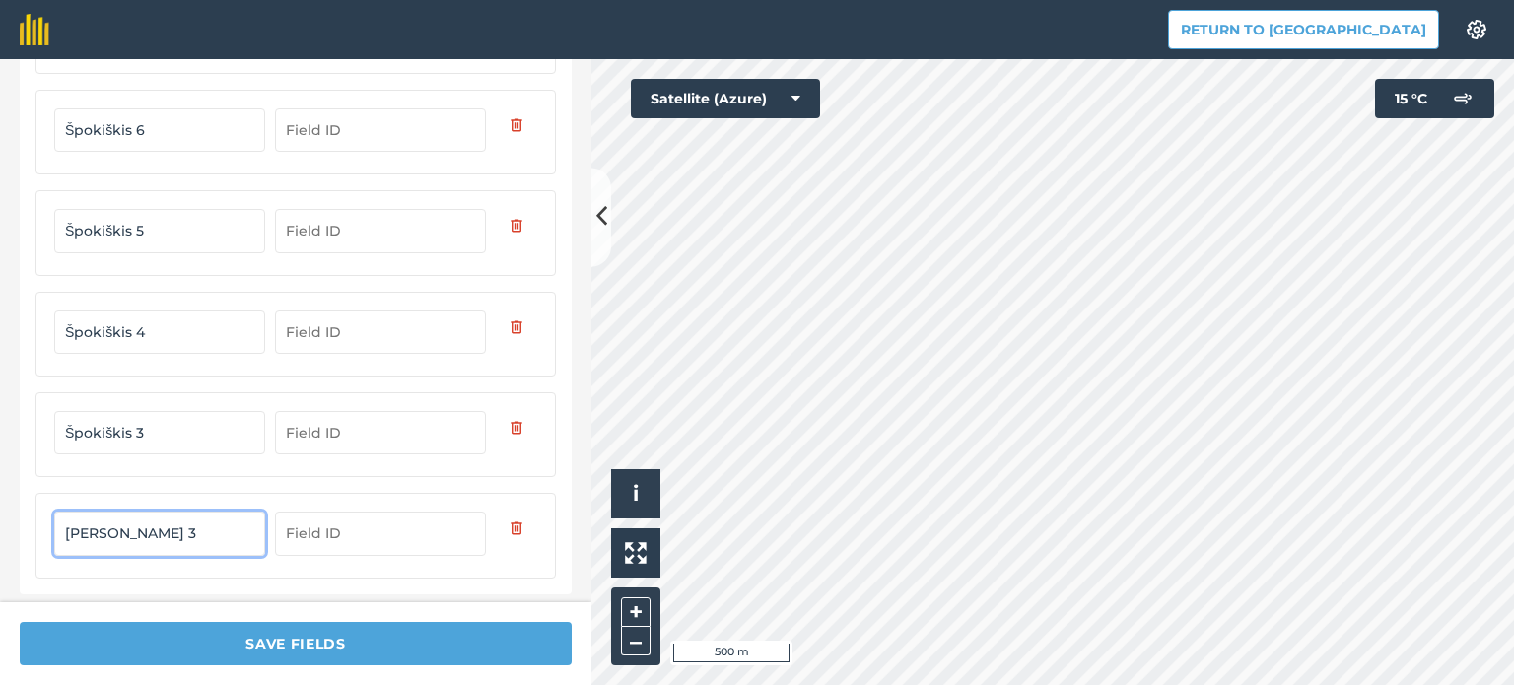
type input "[PERSON_NAME] 3"
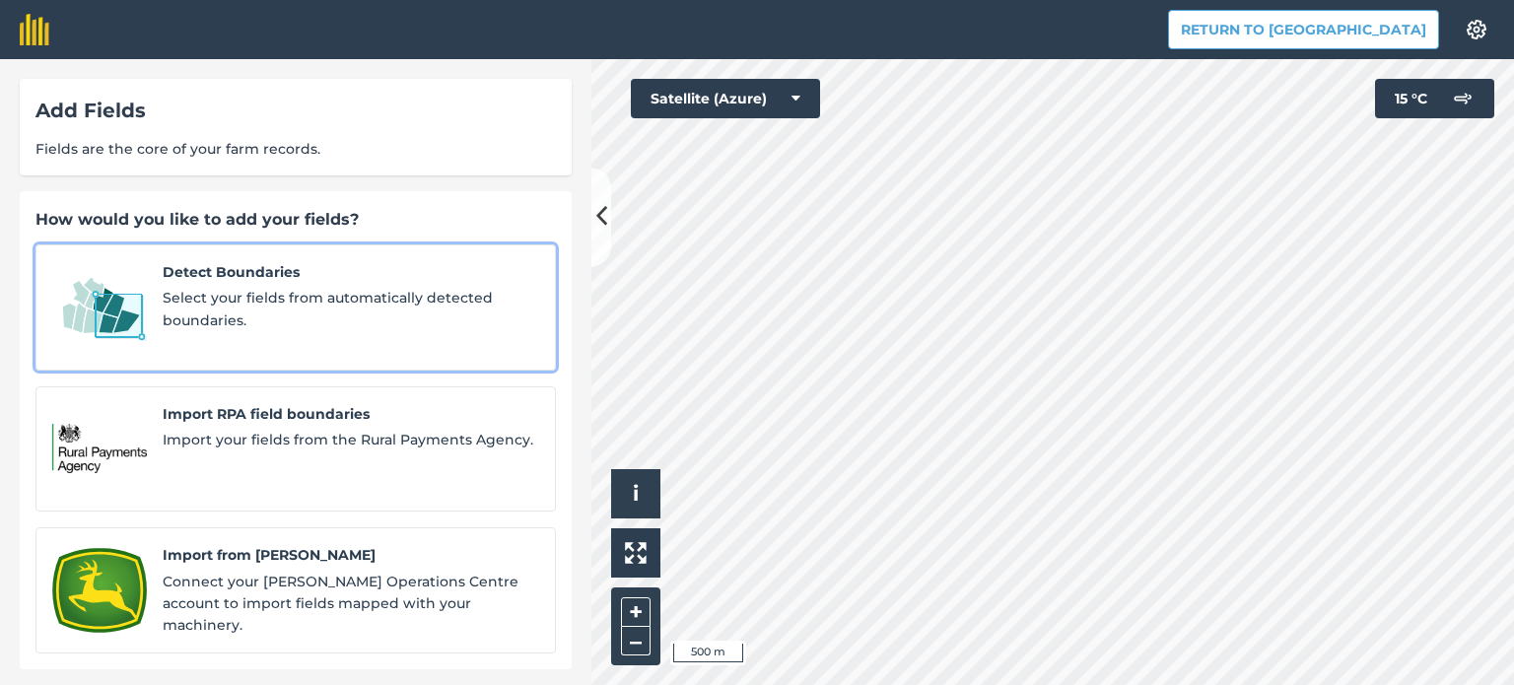
click at [197, 258] on link "Detect Boundaries Select your fields from automatically detected boundaries." at bounding box center [295, 307] width 521 height 126
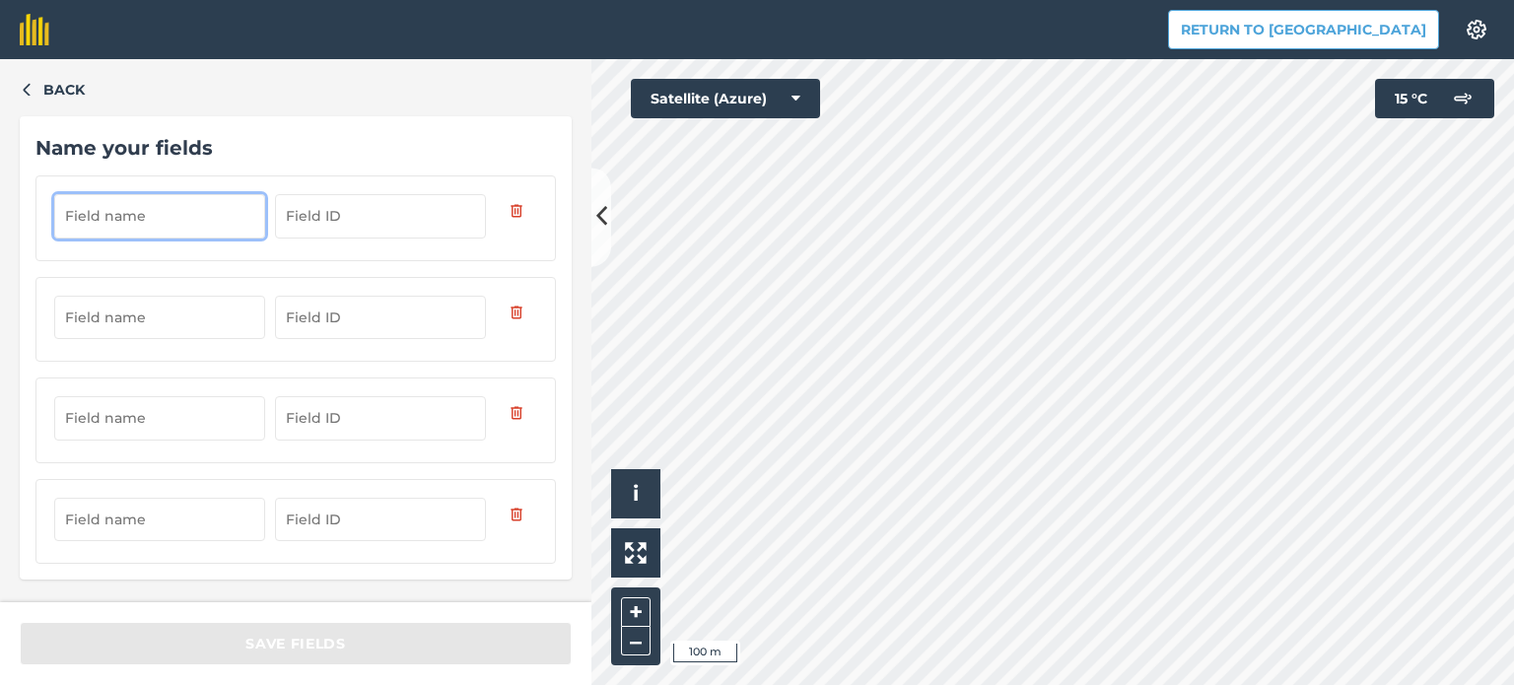
click at [132, 224] on input "text" at bounding box center [159, 215] width 211 height 43
type input "Kuliai"
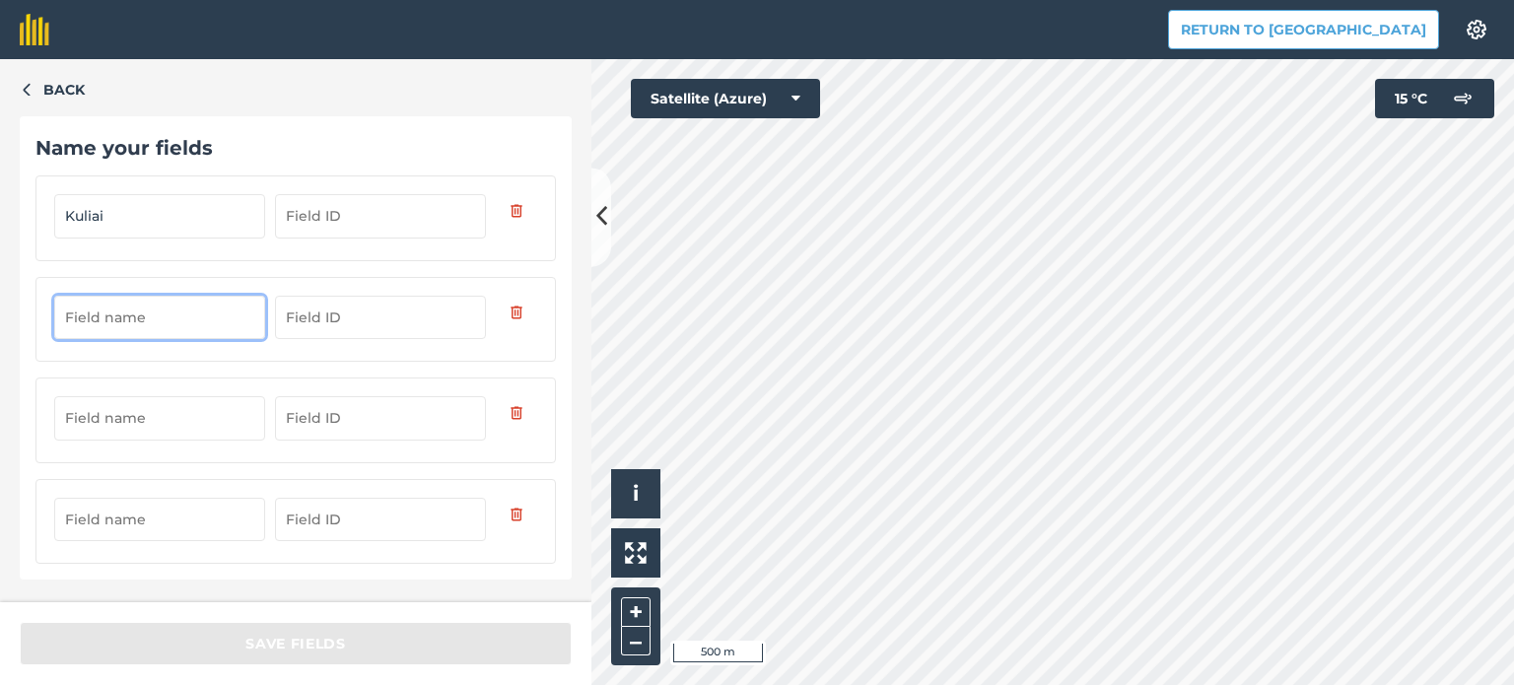
click at [121, 322] on input "text" at bounding box center [159, 317] width 211 height 43
type input "Narbutas"
click at [104, 415] on input "text" at bounding box center [159, 417] width 211 height 43
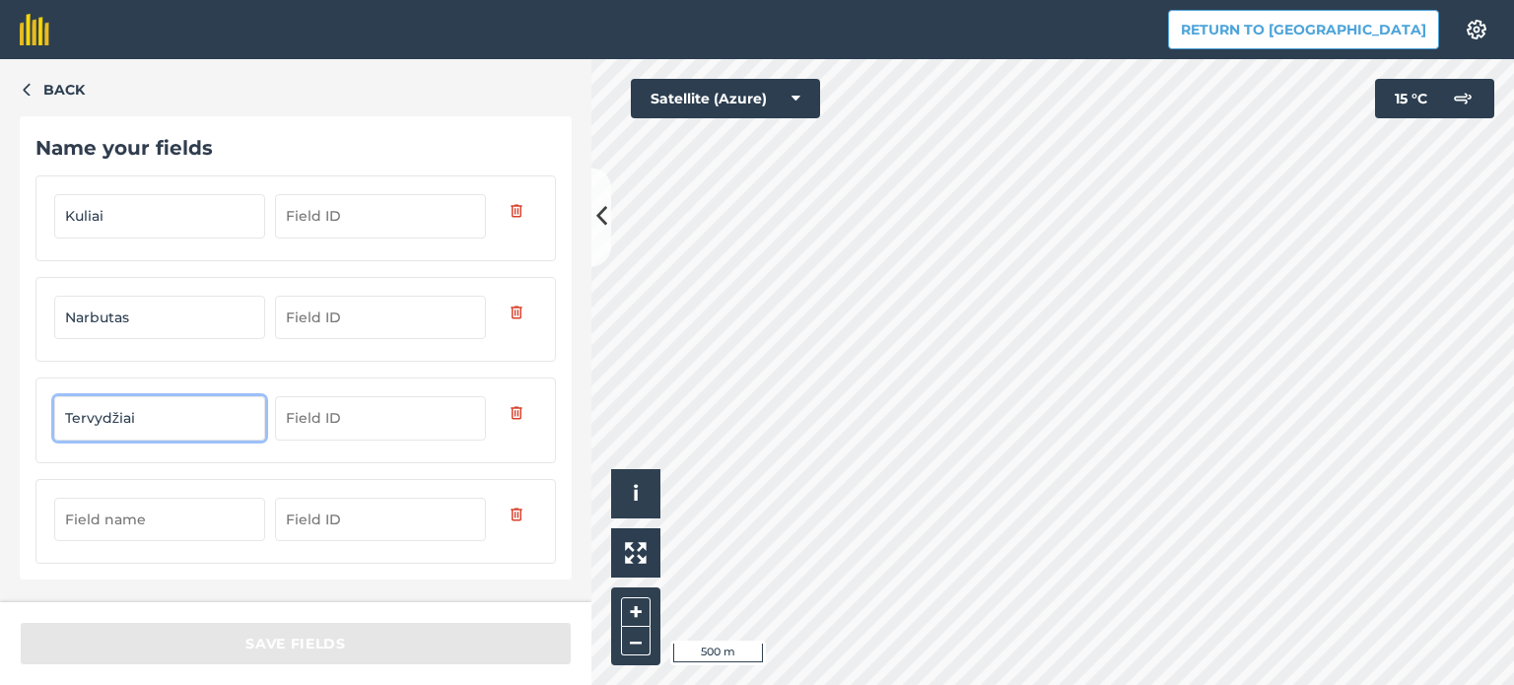
type input "Tervydžiai"
click at [146, 520] on input "text" at bounding box center [159, 519] width 211 height 43
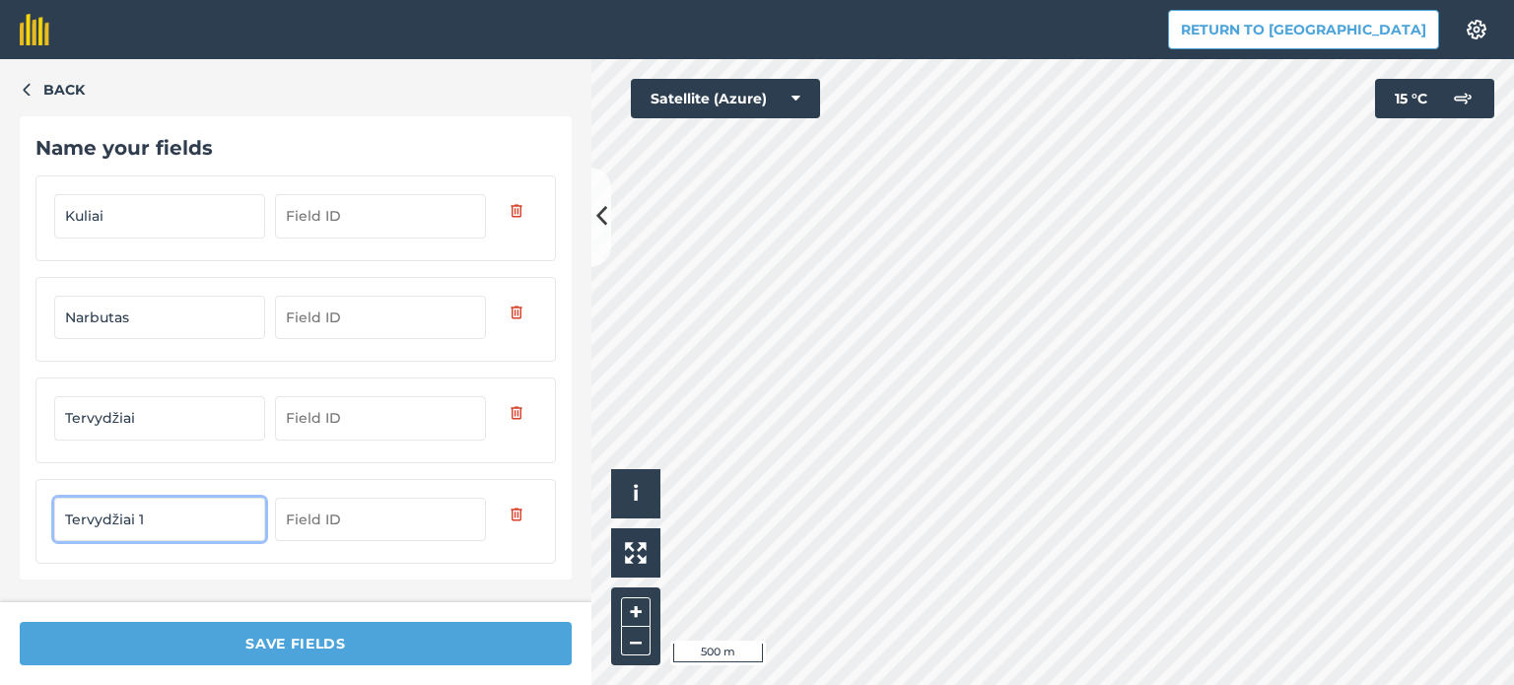
type input "Tervydžiai 1"
click at [125, 213] on input "Kuliai" at bounding box center [159, 215] width 211 height 43
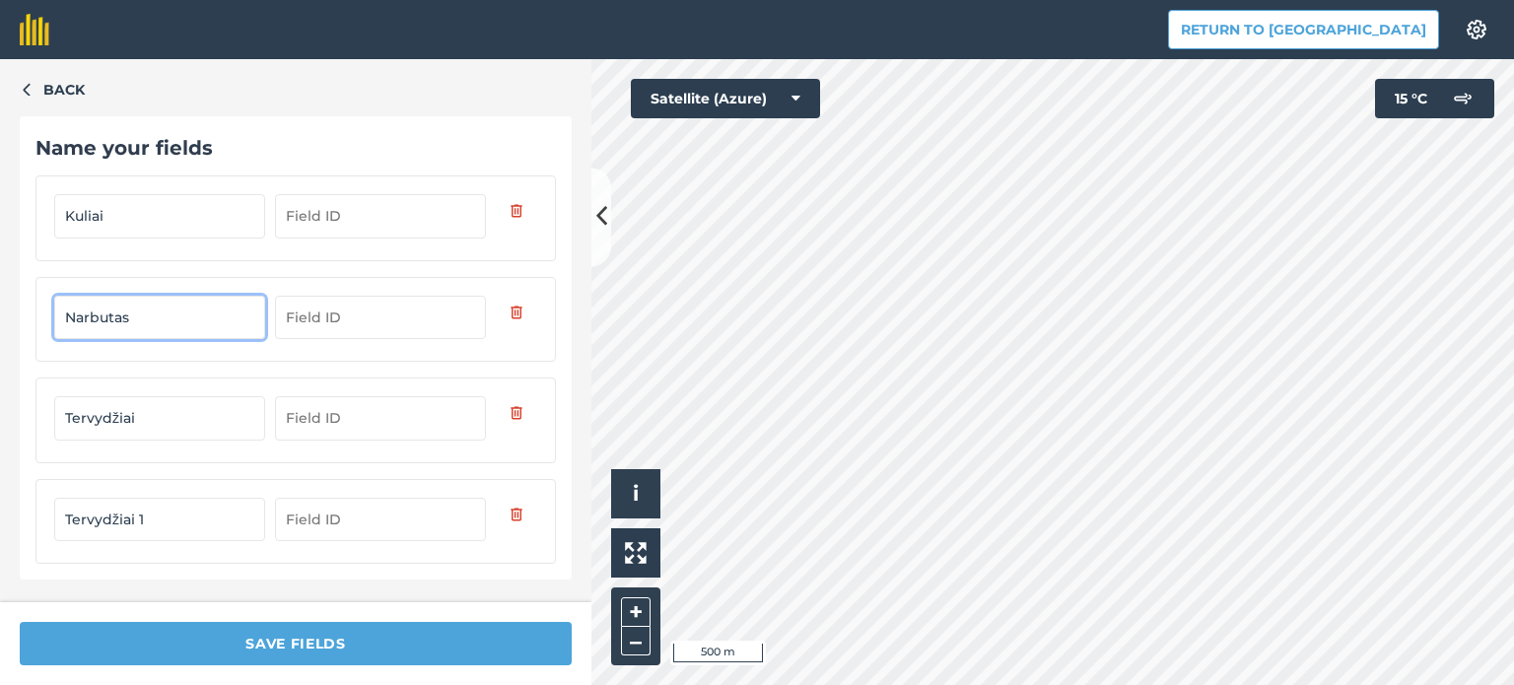
click at [131, 323] on input "Narbutas" at bounding box center [159, 317] width 211 height 43
type input "N"
type input "Šatkus 1"
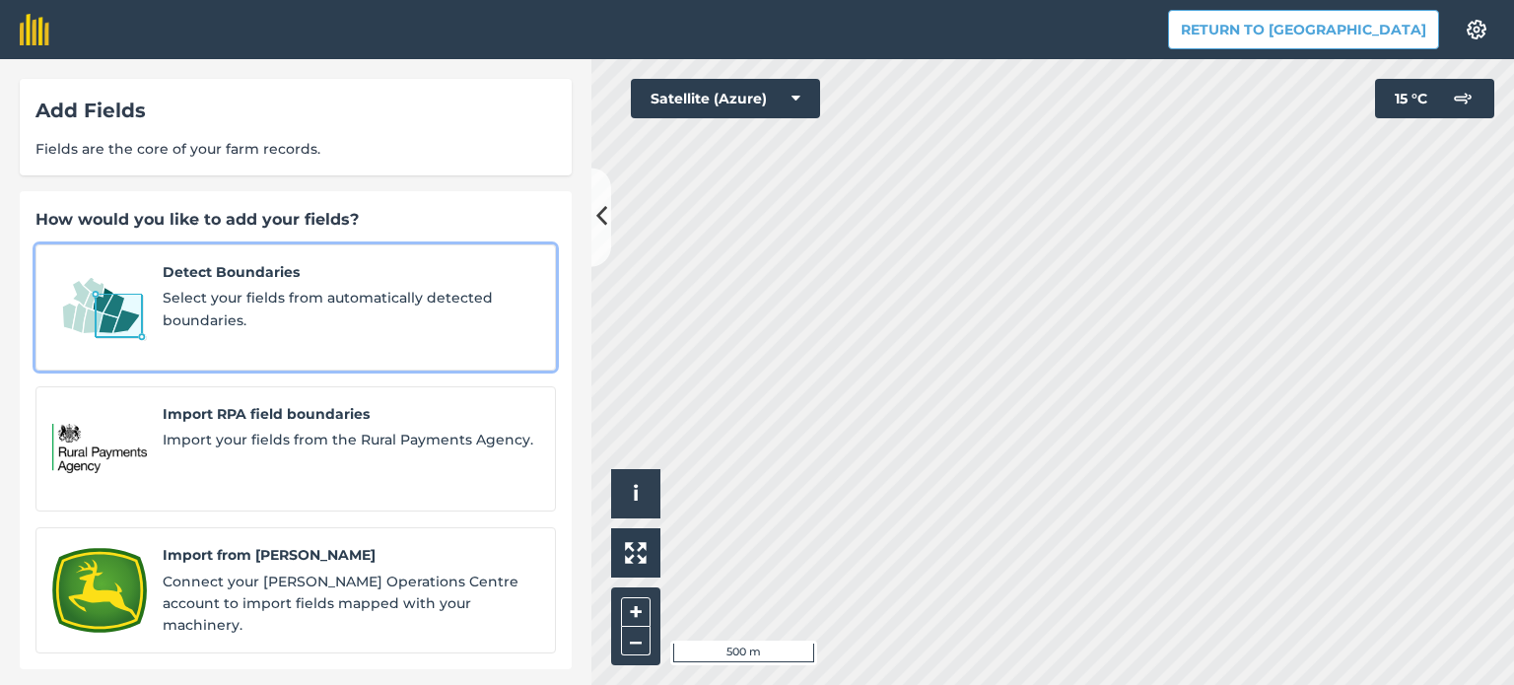
click at [159, 297] on link "Detect Boundaries Select your fields from automatically detected boundaries." at bounding box center [295, 307] width 521 height 126
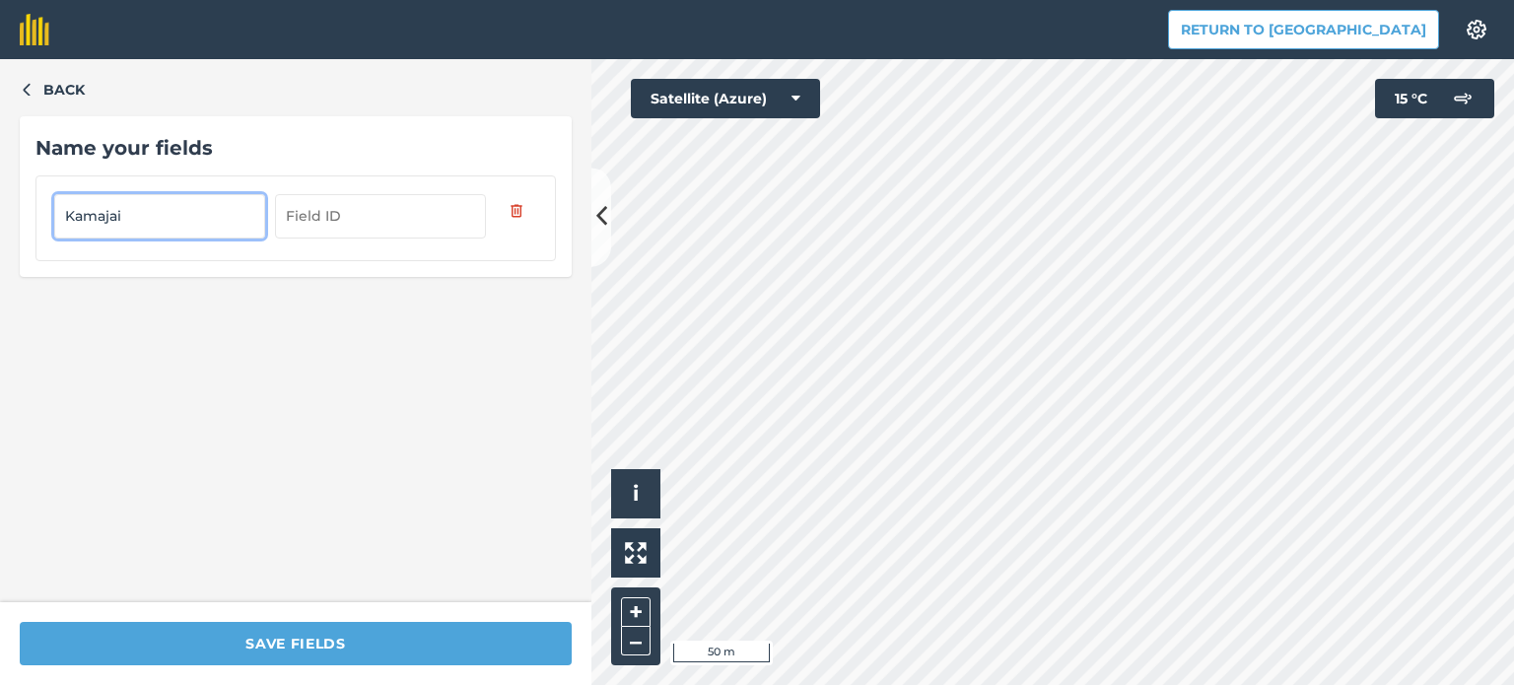
type input "Kamajai"
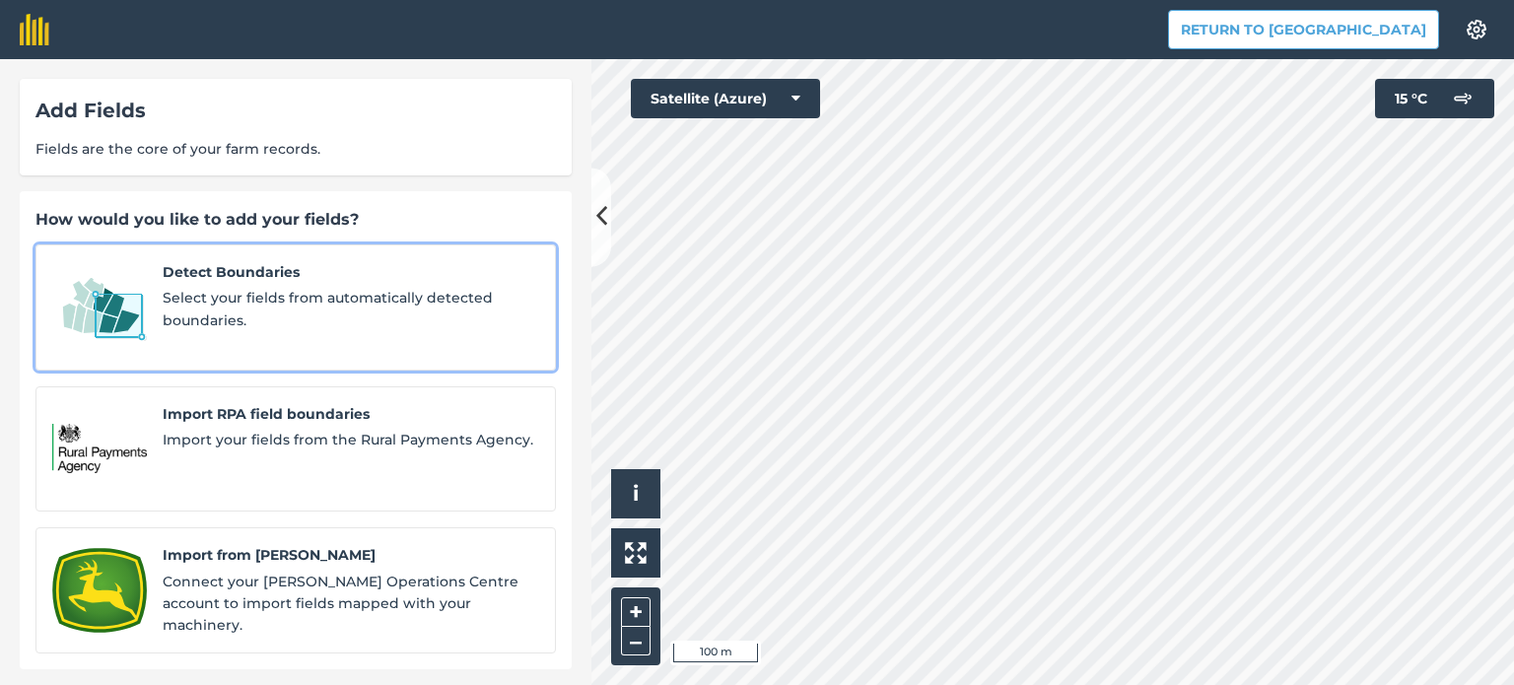
click at [142, 301] on img at bounding box center [99, 307] width 95 height 93
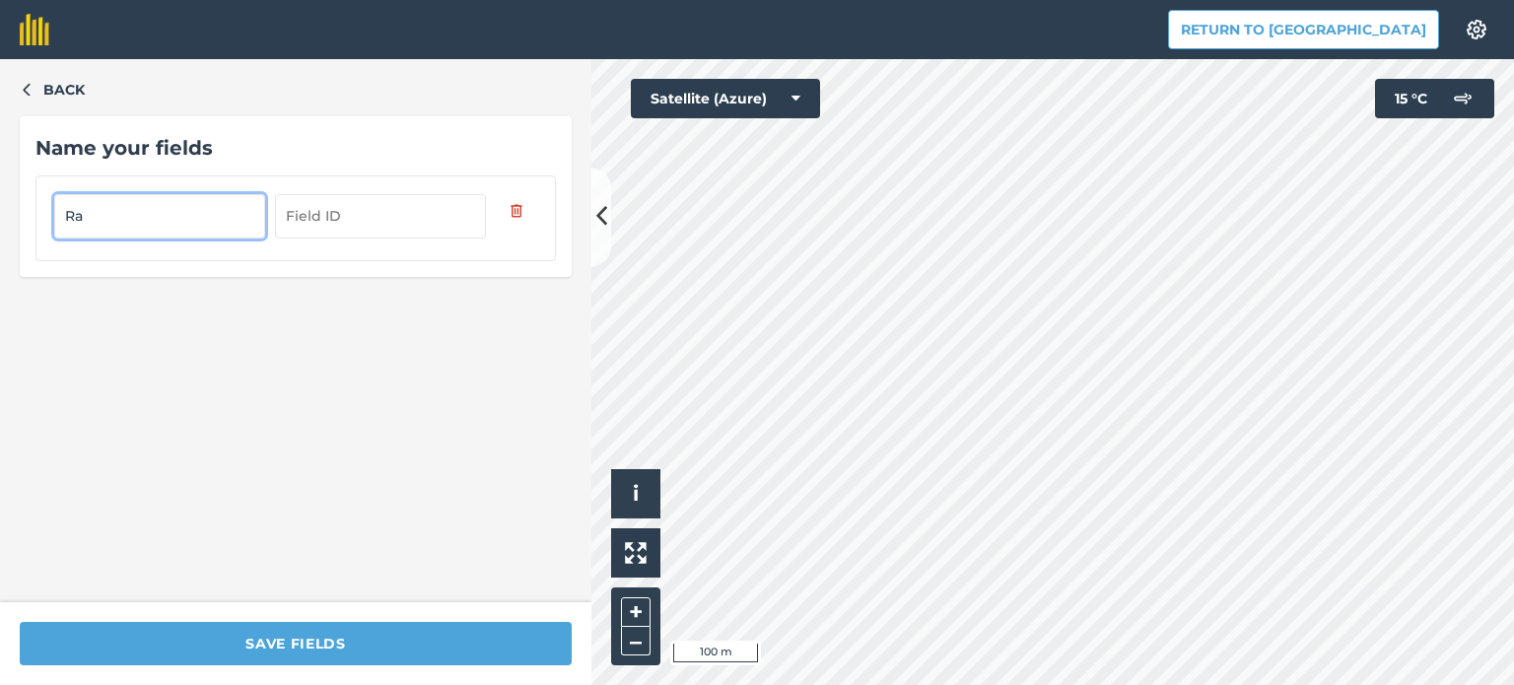
type input "R"
type input "Kamajai 1"
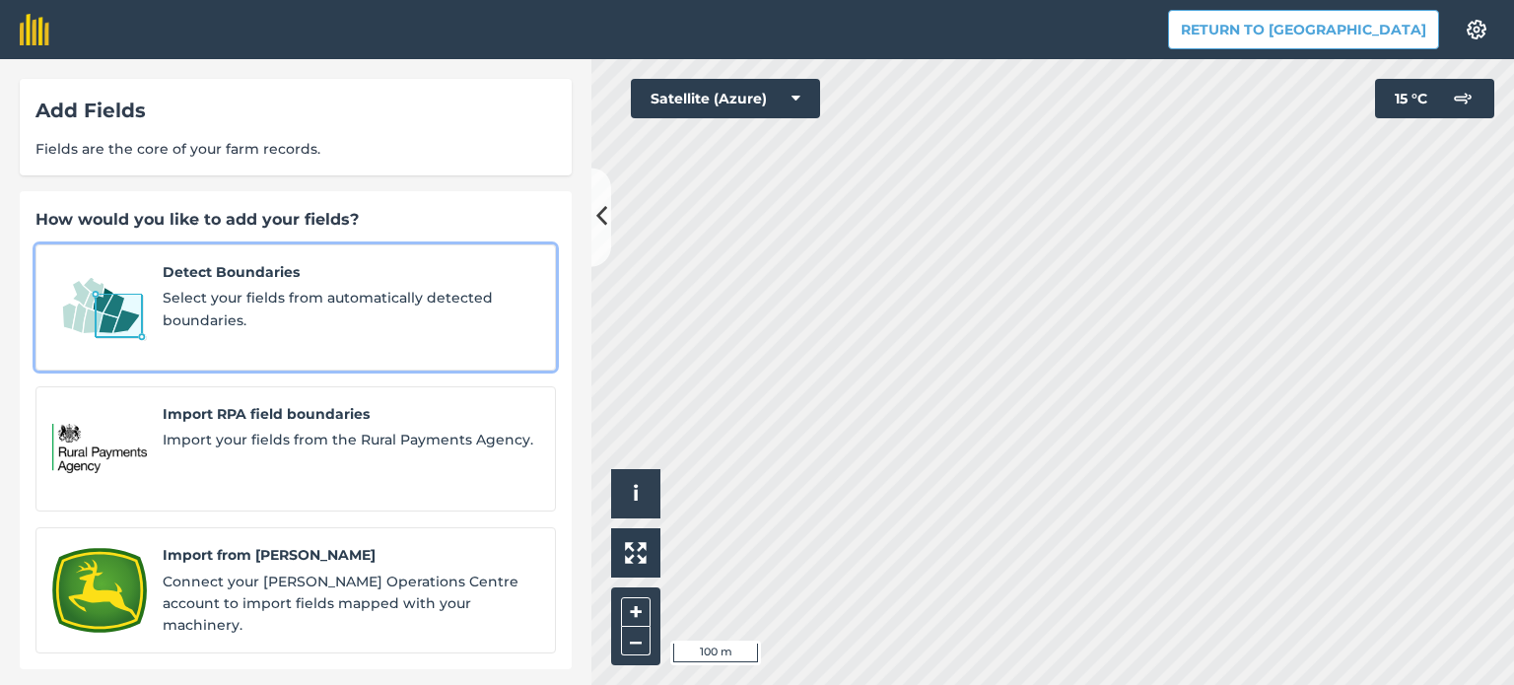
click at [212, 284] on div "Detect Boundaries Select your fields from automatically detected boundaries." at bounding box center [351, 307] width 377 height 93
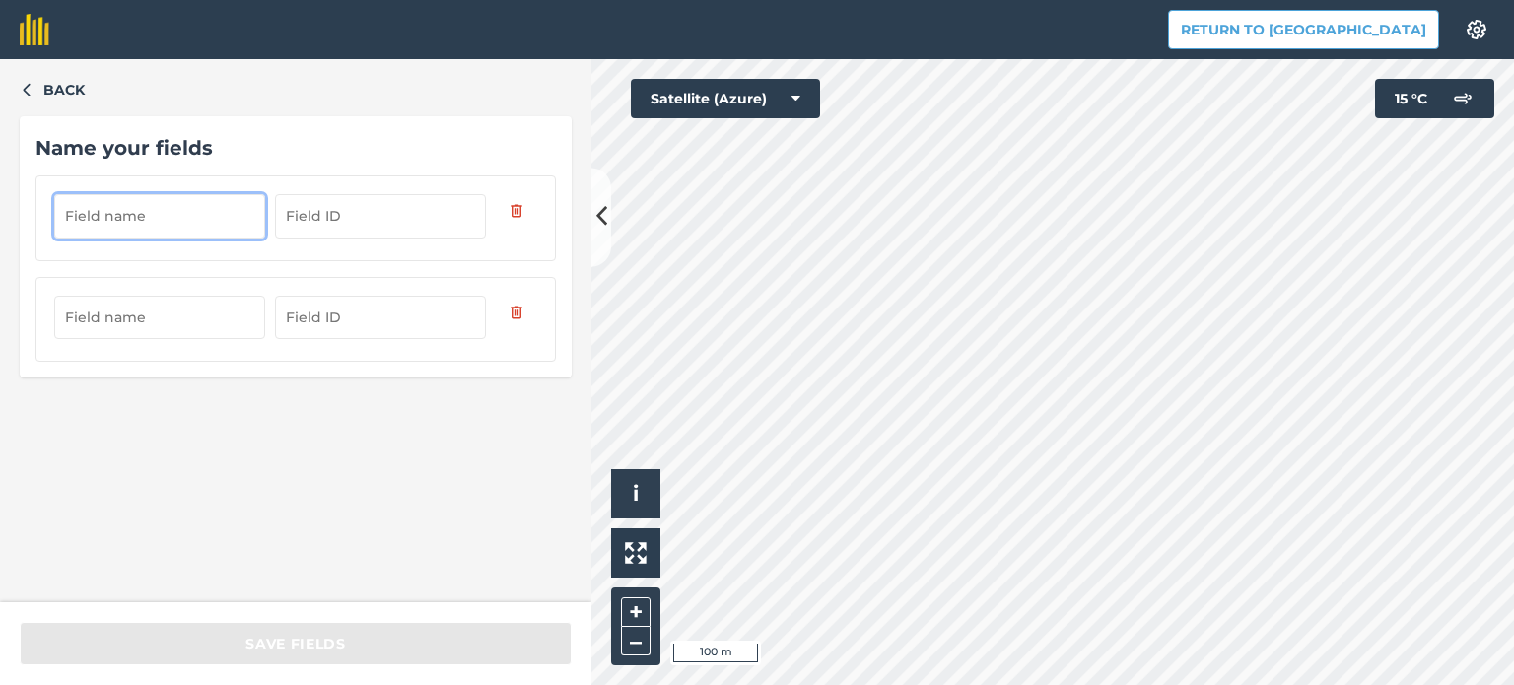
click at [160, 216] on input "text" at bounding box center [159, 215] width 211 height 43
type input "Rudžiai"
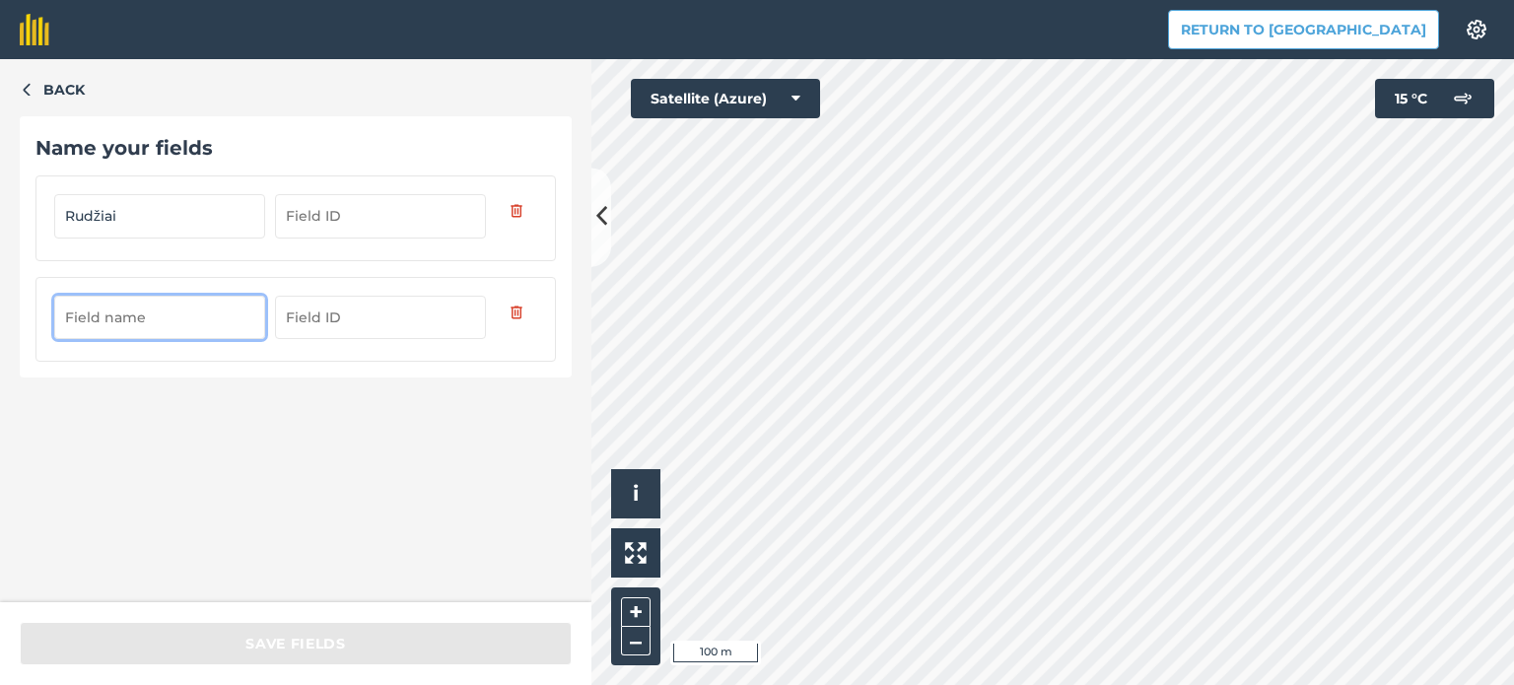
click at [131, 321] on input "text" at bounding box center [159, 317] width 211 height 43
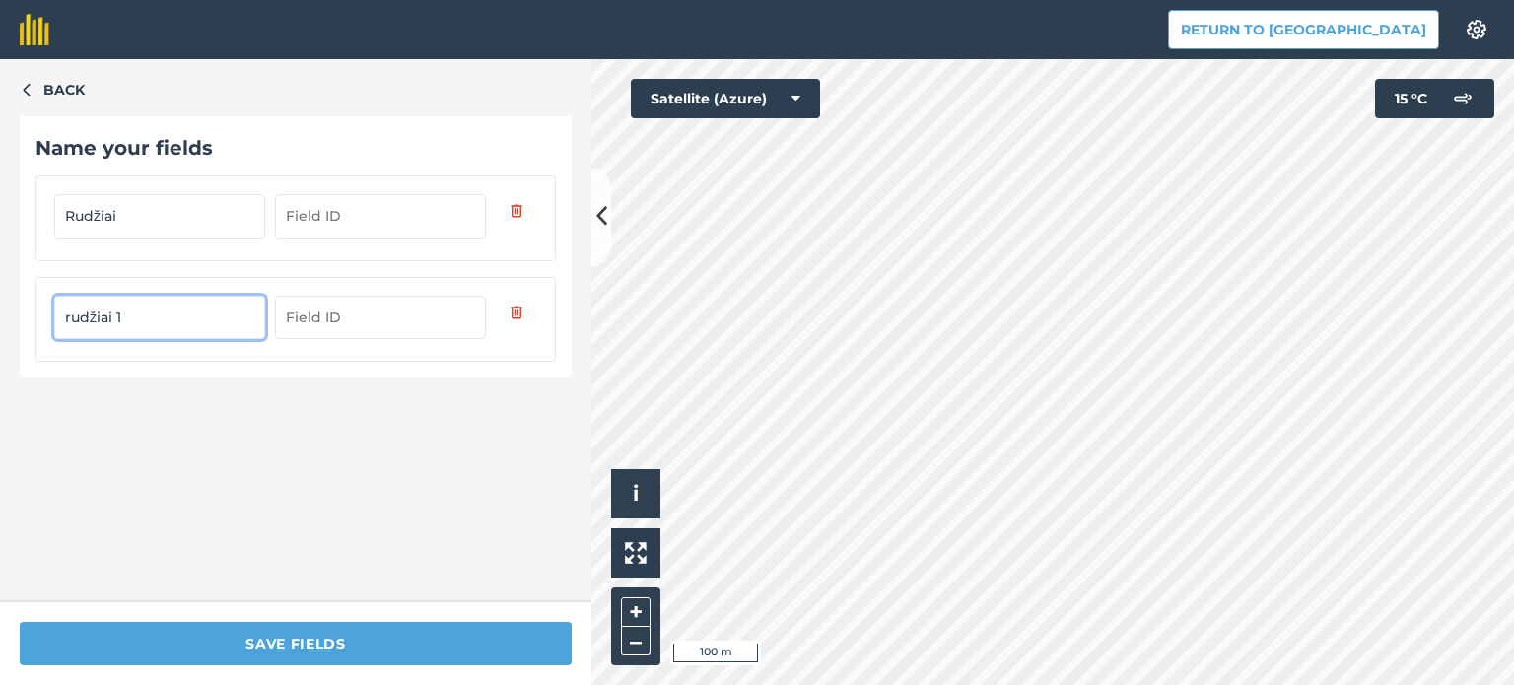
click at [69, 315] on input "rudžiai 1" at bounding box center [159, 317] width 211 height 43
type input "Rudžiai 1"
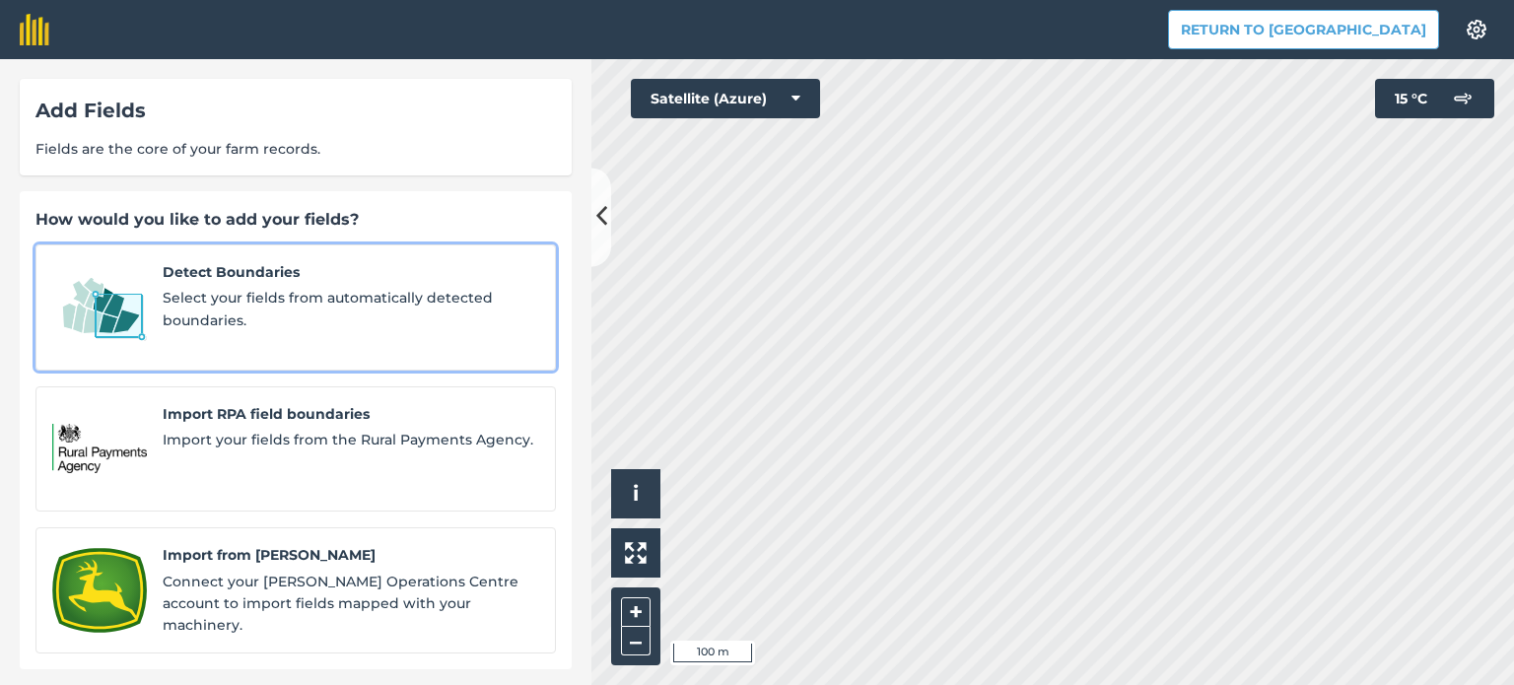
click at [113, 301] on img at bounding box center [99, 307] width 95 height 93
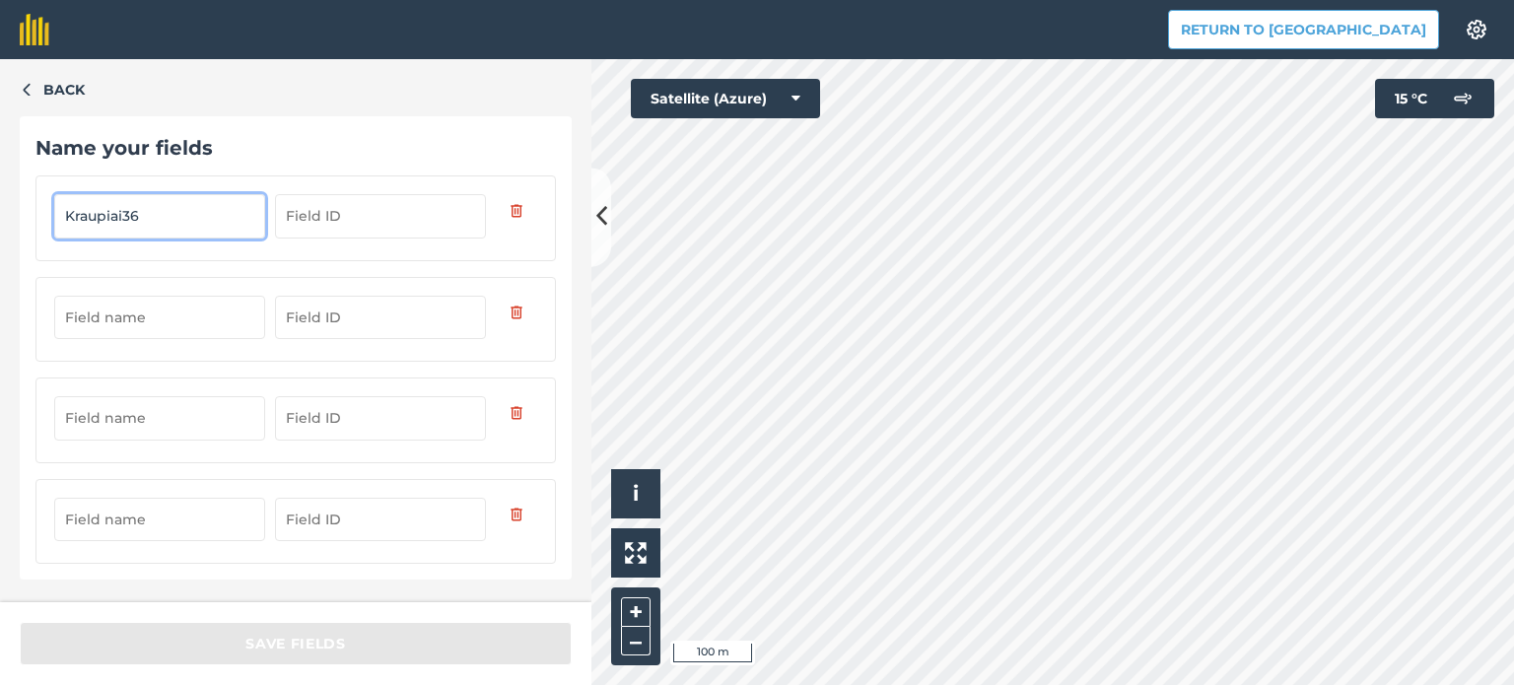
type input "Kraupiai36"
